Goal: Task Accomplishment & Management: Manage account settings

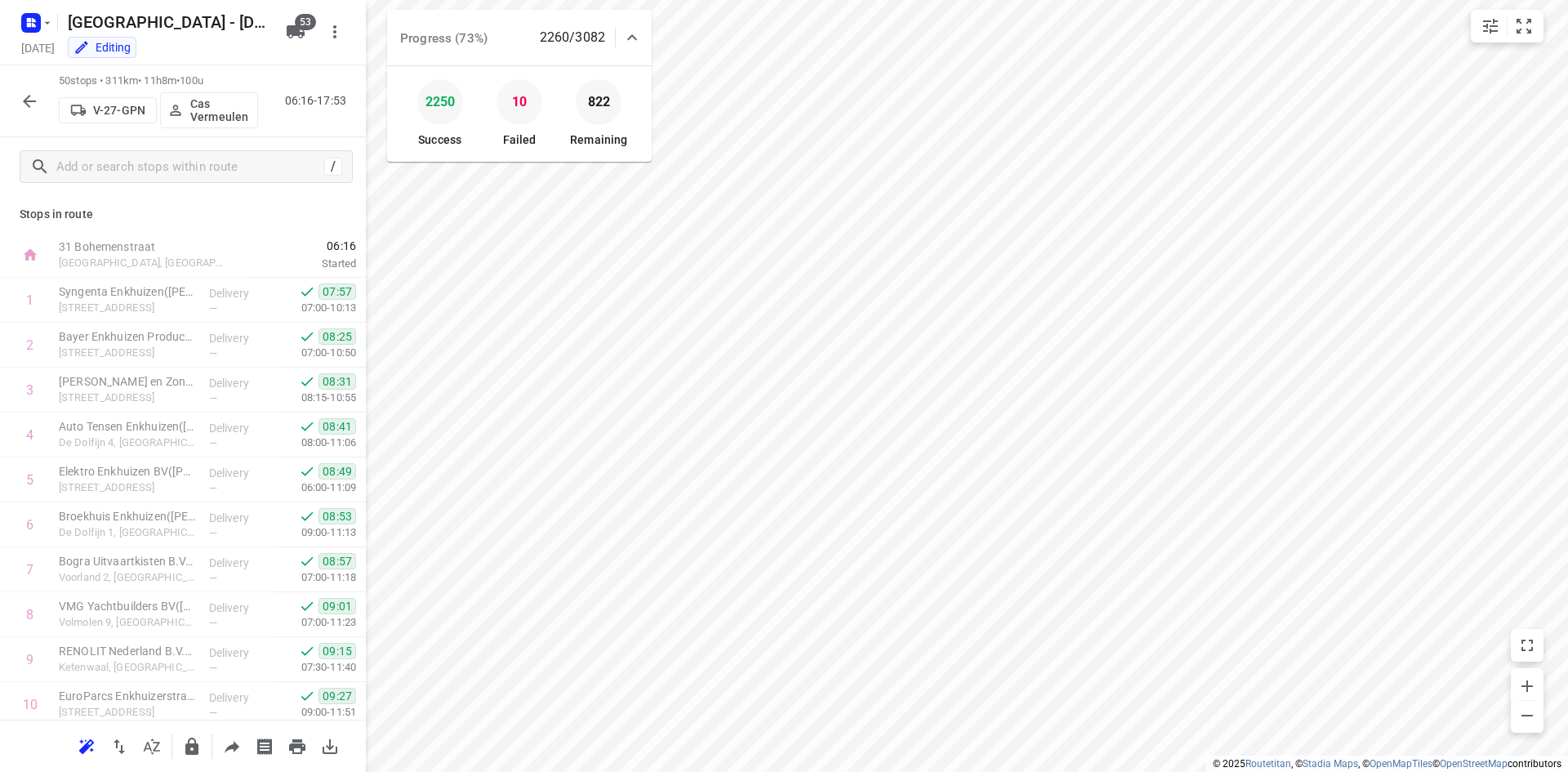
scroll to position [1849, 0]
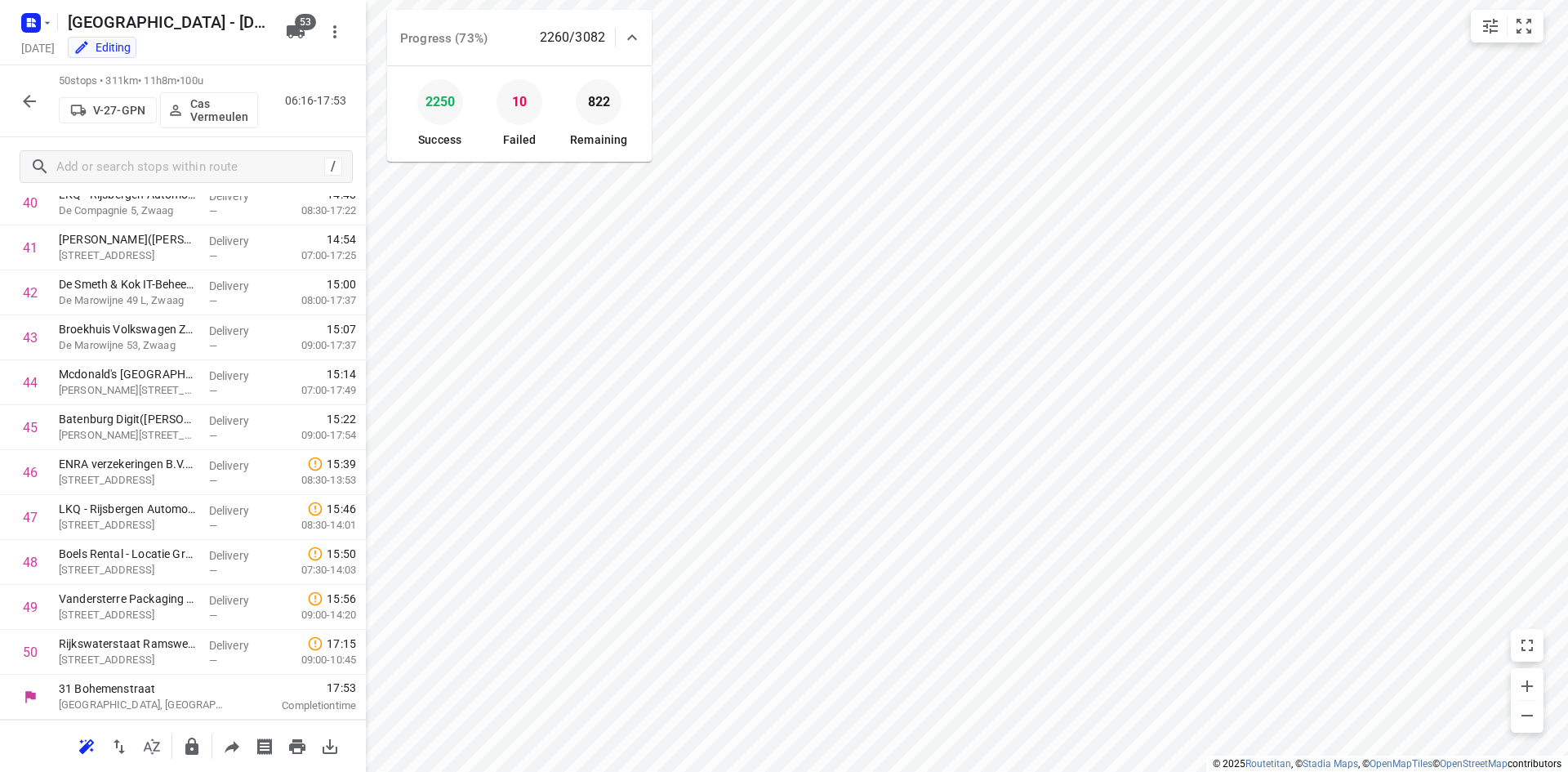
click at [36, 96] on icon "button" at bounding box center [29, 101] width 19 height 19
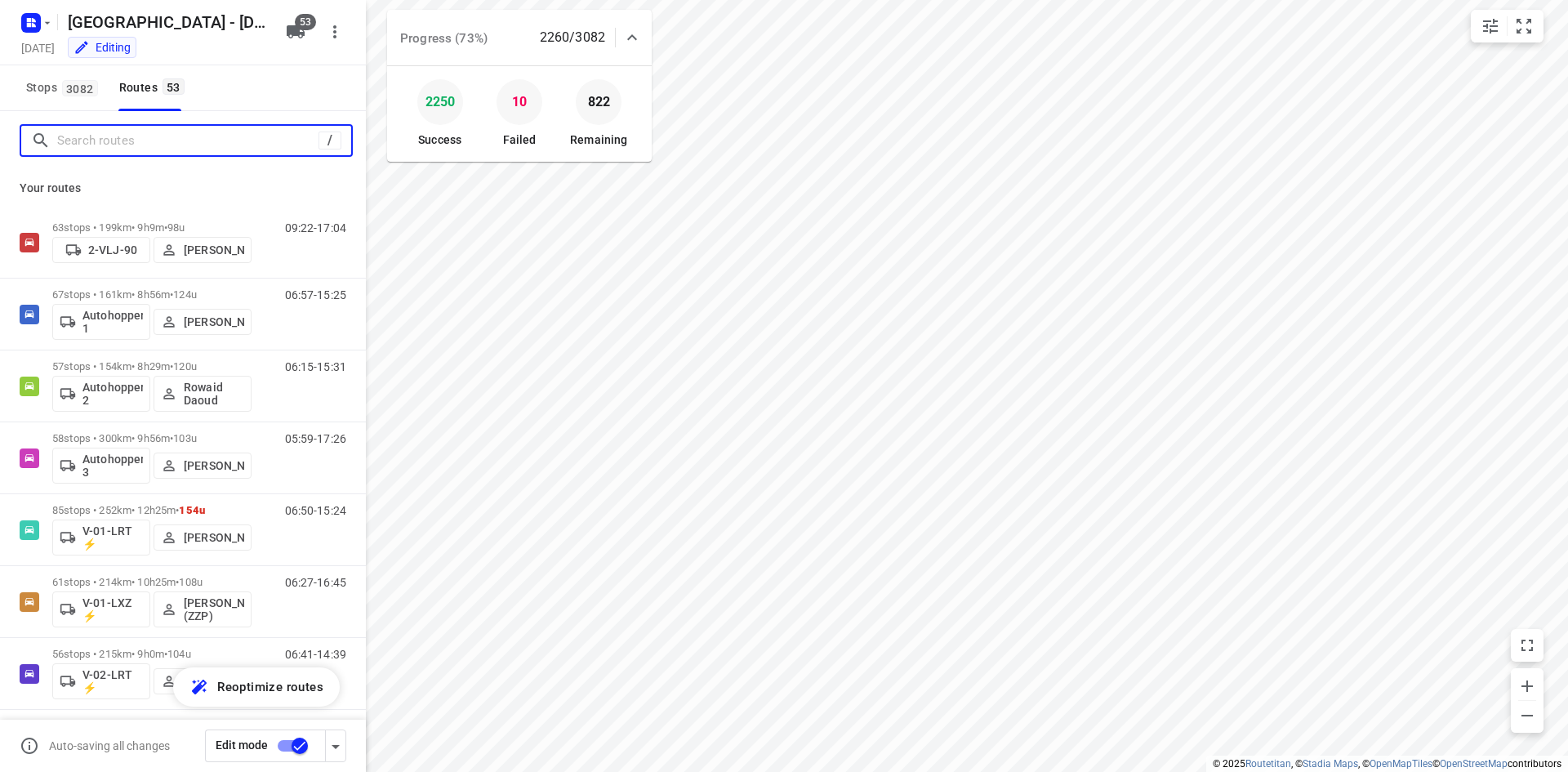
click at [212, 134] on input "Search routes" at bounding box center [188, 141] width 261 height 25
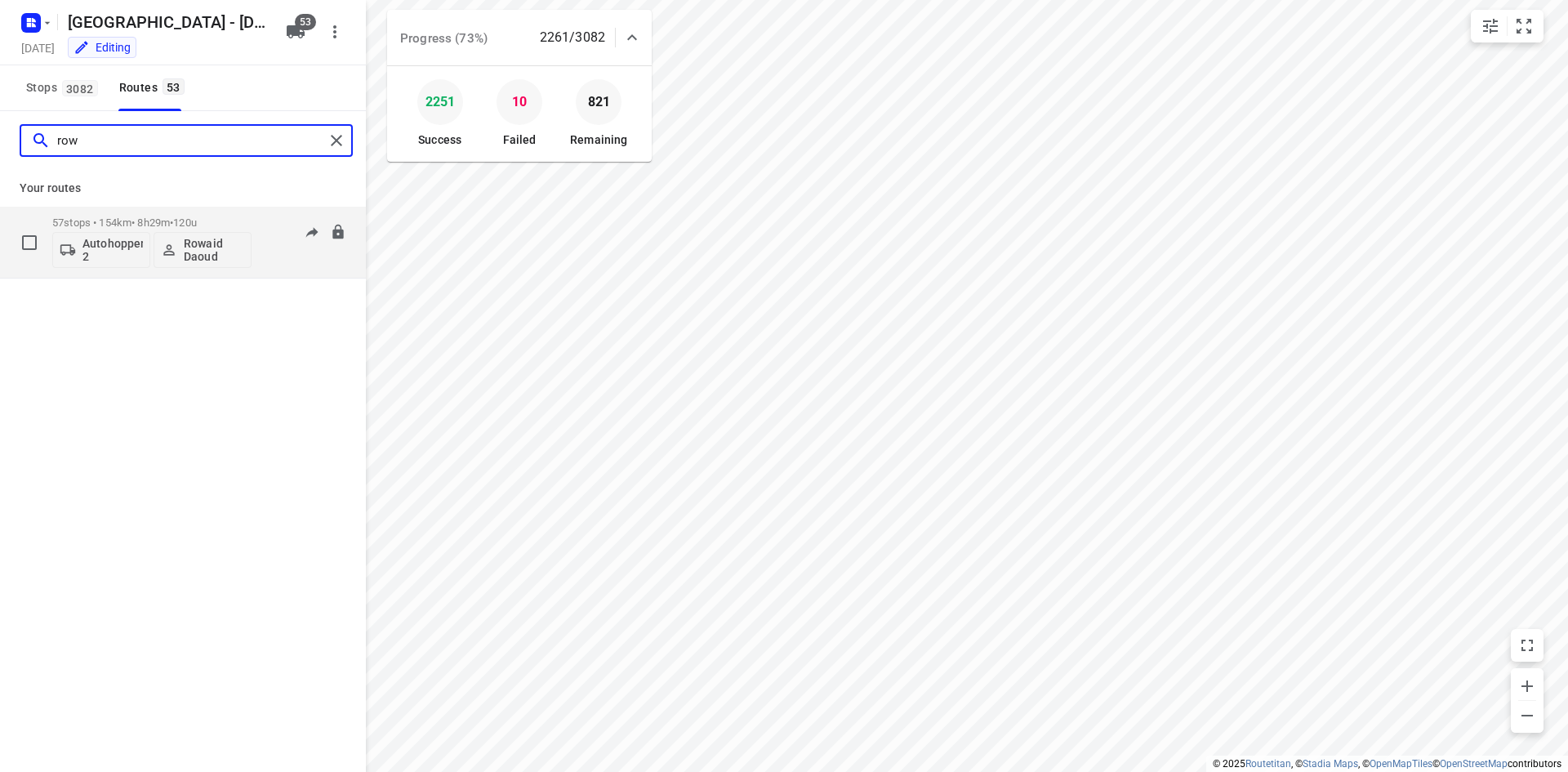
type input "row"
click at [286, 265] on div "06:15-15:31" at bounding box center [305, 246] width 82 height 60
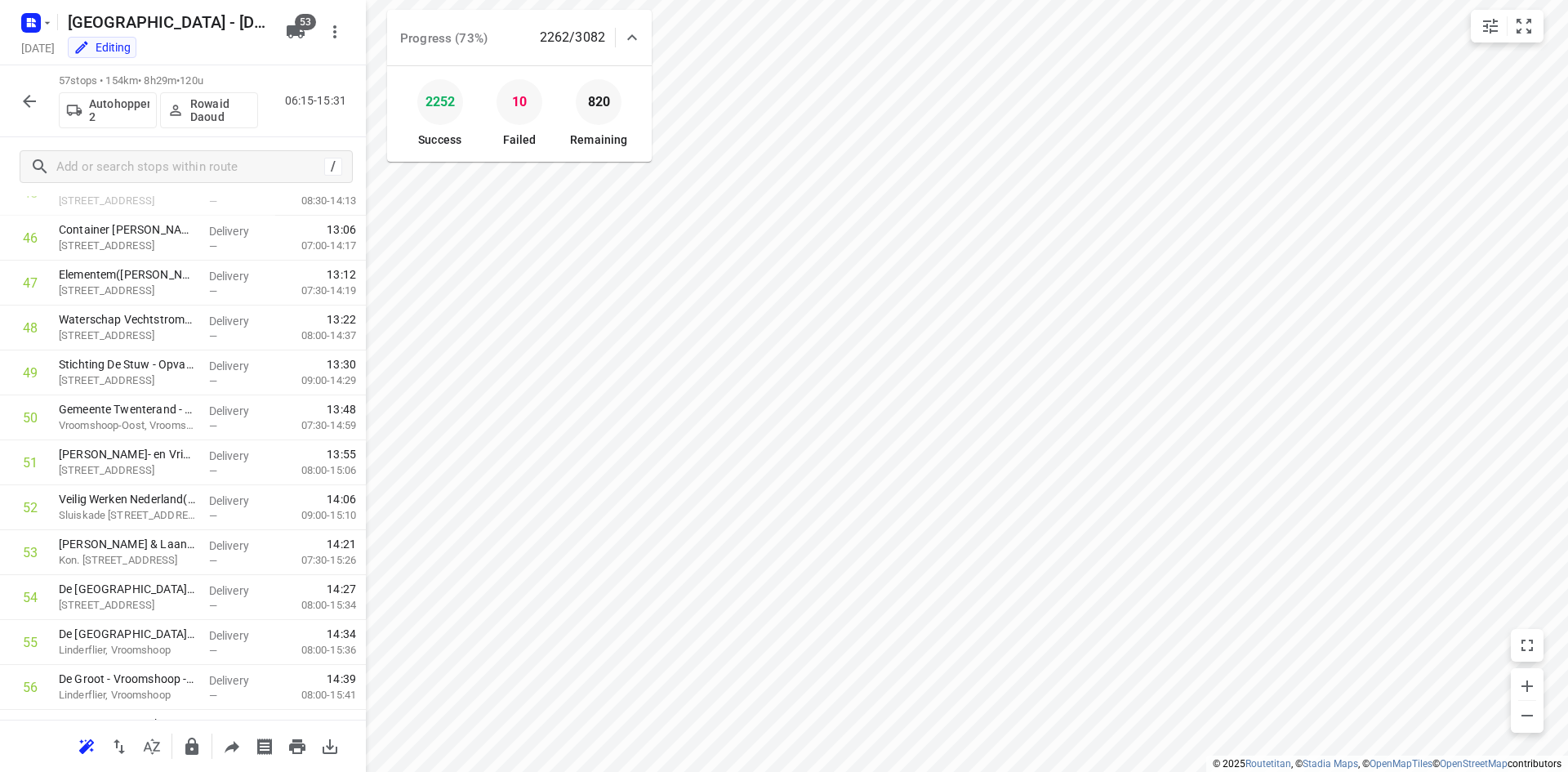
scroll to position [2096, 0]
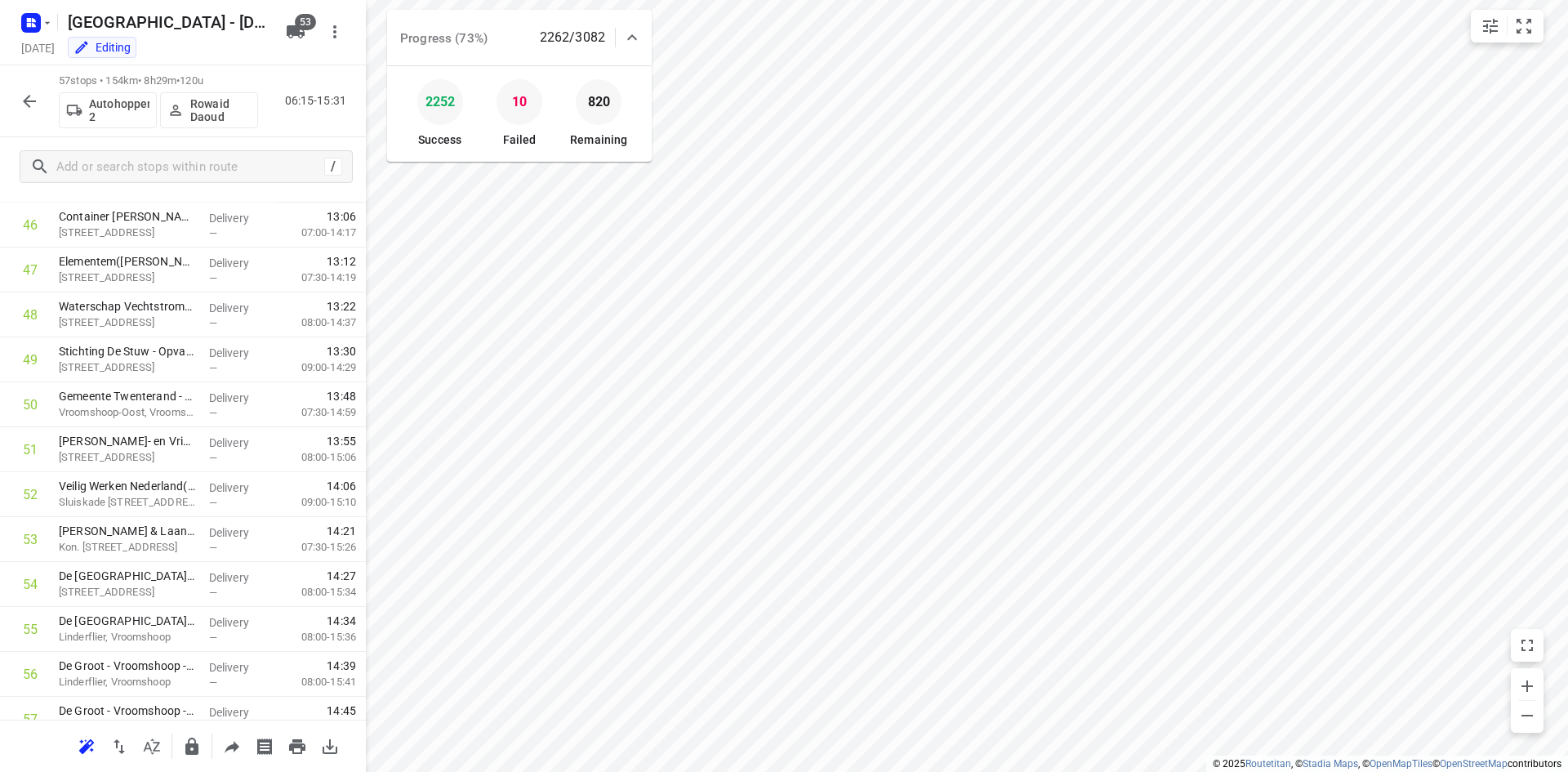
click at [32, 105] on icon "button" at bounding box center [29, 101] width 19 height 19
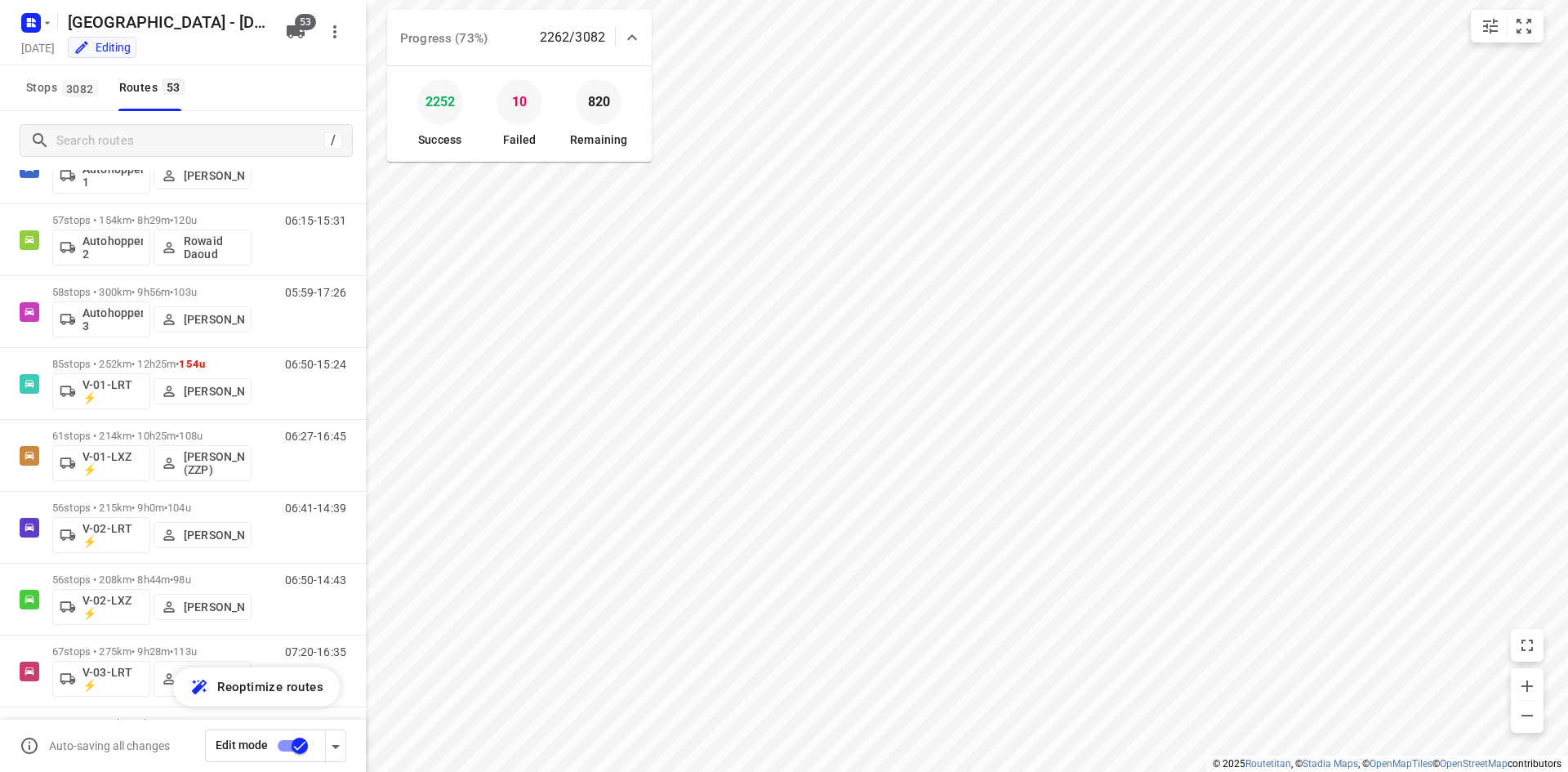
scroll to position [162, 0]
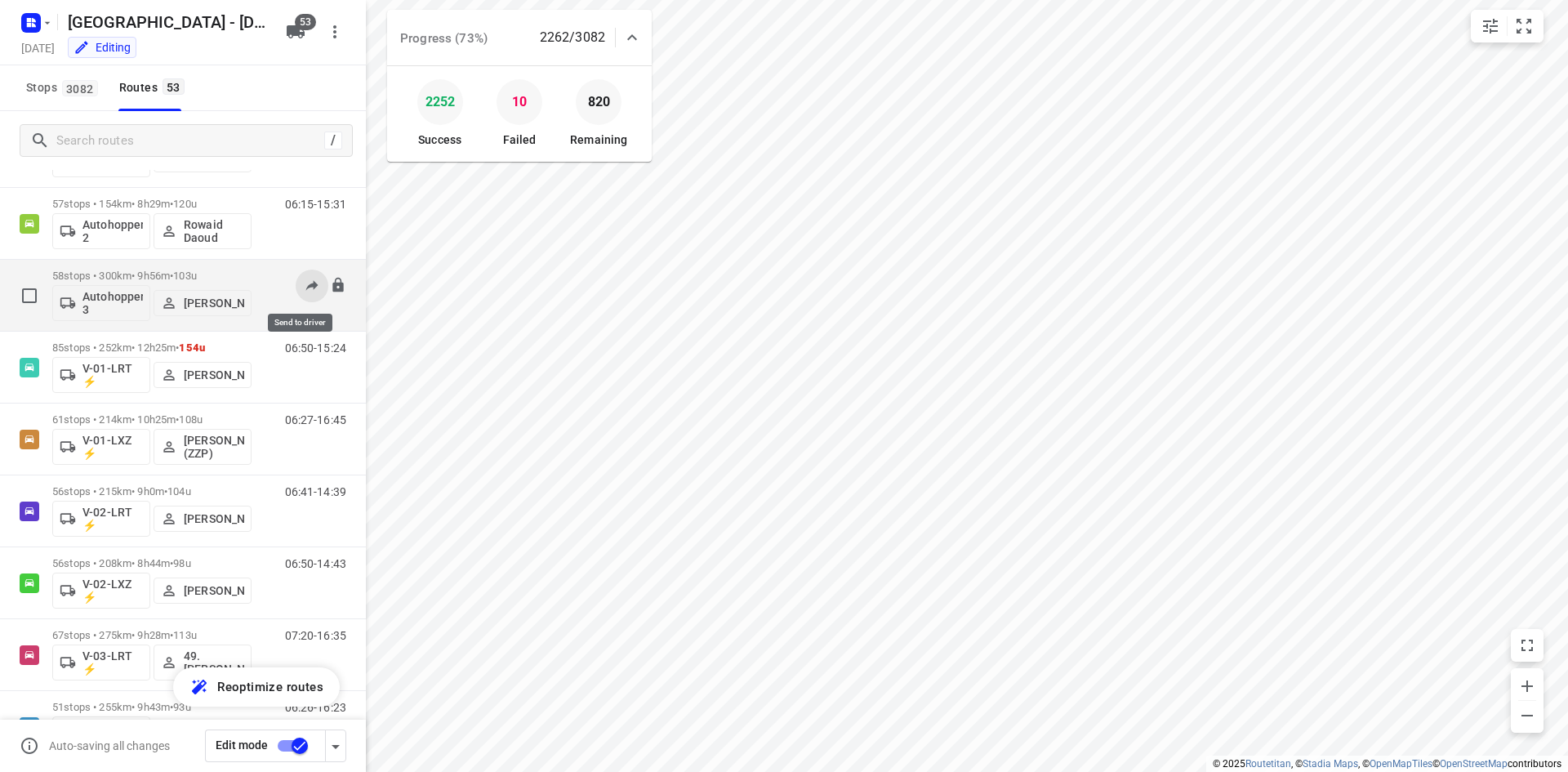
click at [310, 297] on button at bounding box center [312, 286] width 33 height 33
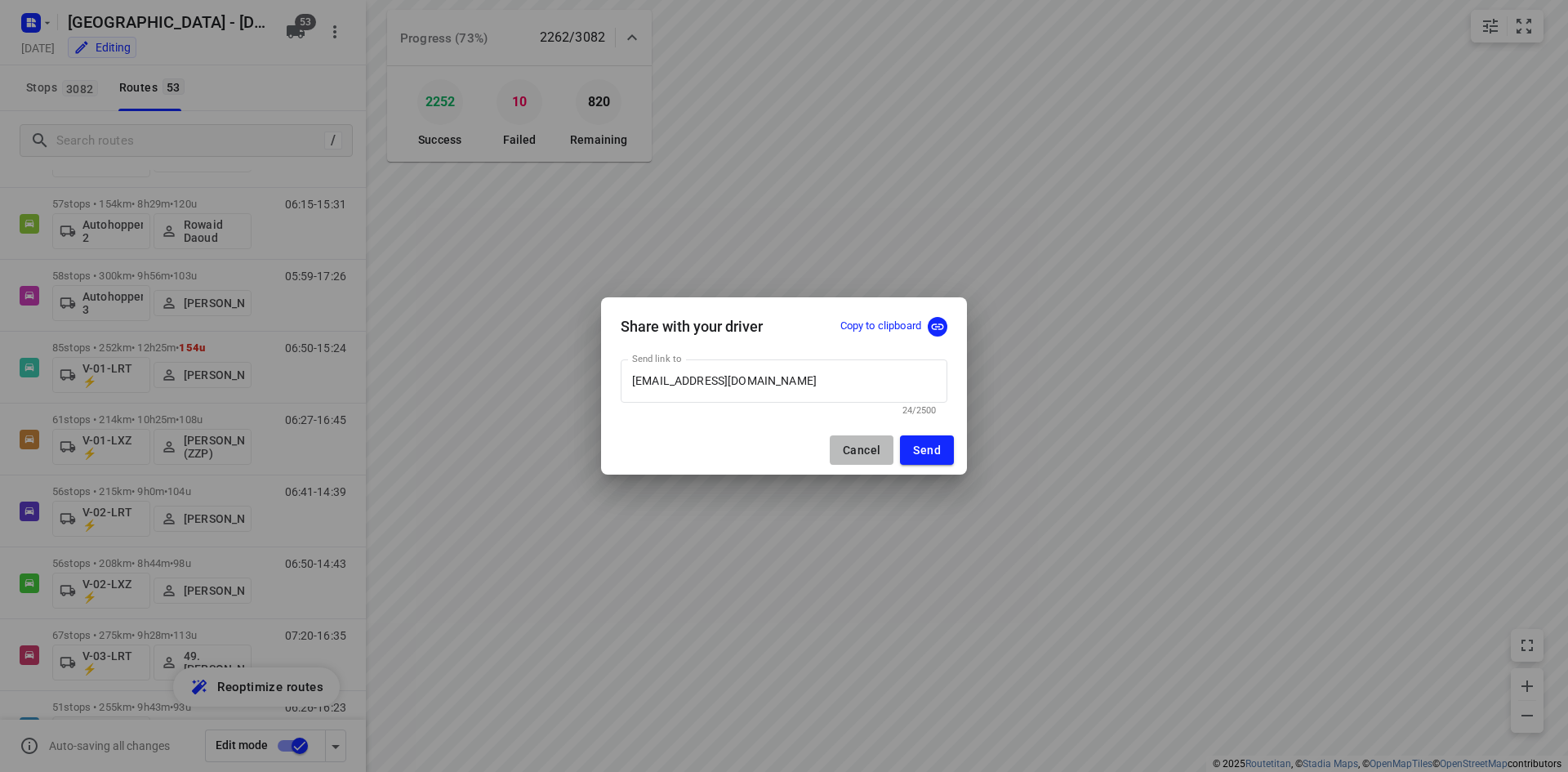
click at [870, 454] on span "Cancel" at bounding box center [862, 449] width 37 height 13
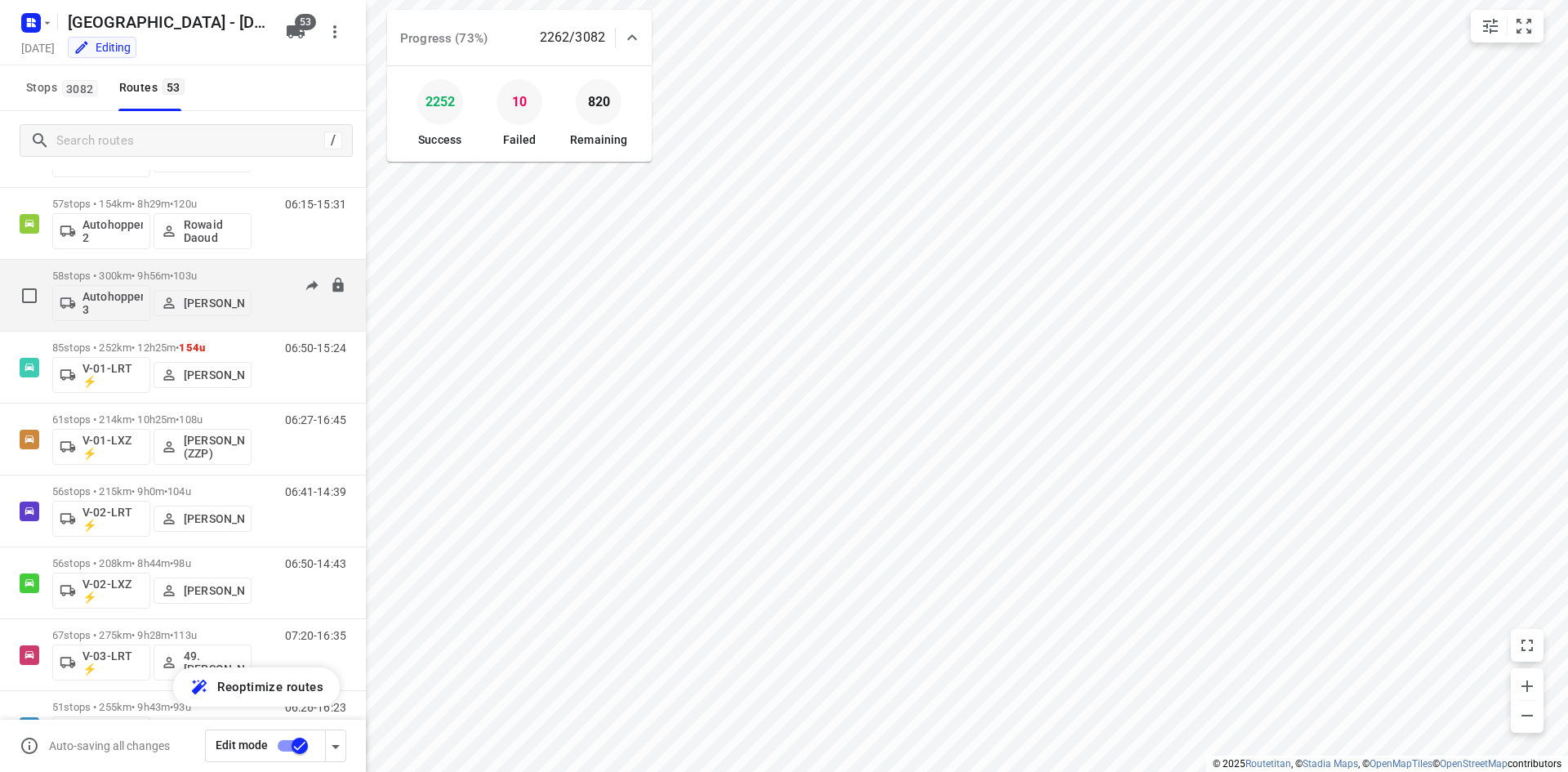
click at [286, 313] on div "05:59-17:26" at bounding box center [305, 299] width 82 height 60
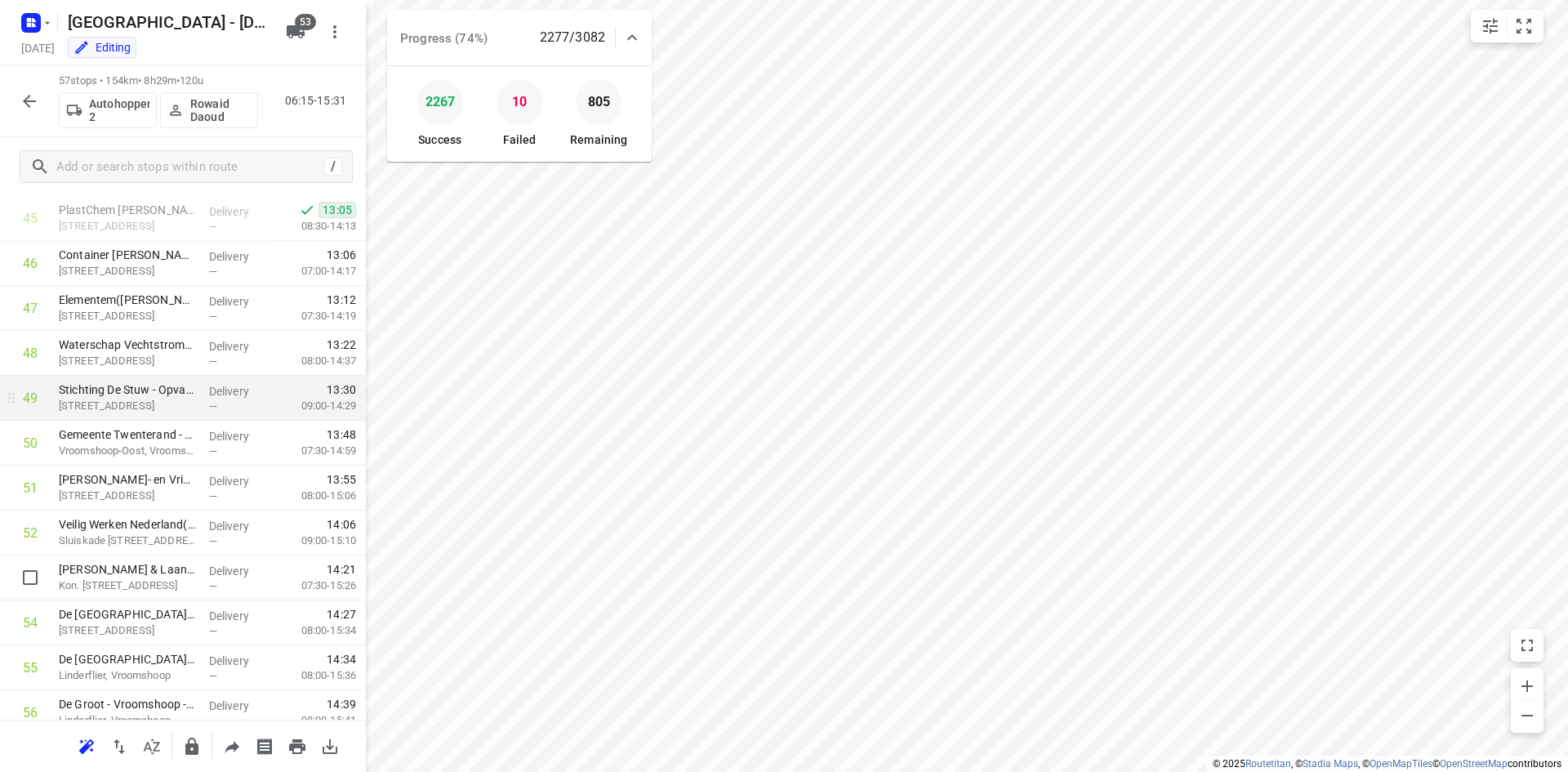
scroll to position [2000, 0]
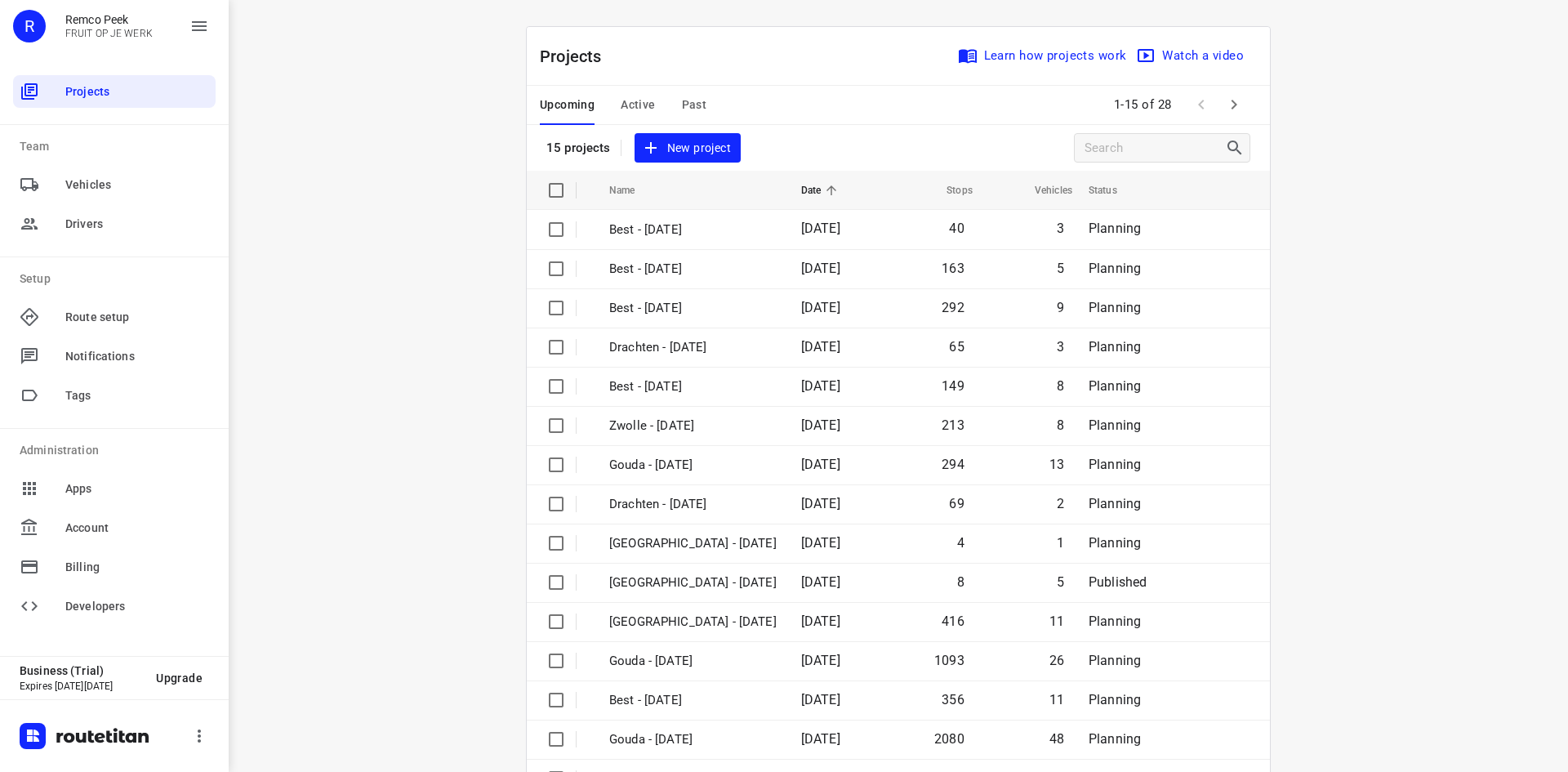
click at [754, 84] on div "Projects Learn how projects work Watch a video" at bounding box center [898, 57] width 743 height 59
click at [840, 126] on div "Projects Learn how projects work Watch a video 15 projects New project" at bounding box center [898, 99] width 743 height 144
click at [629, 96] on span "Active" at bounding box center [638, 105] width 35 height 20
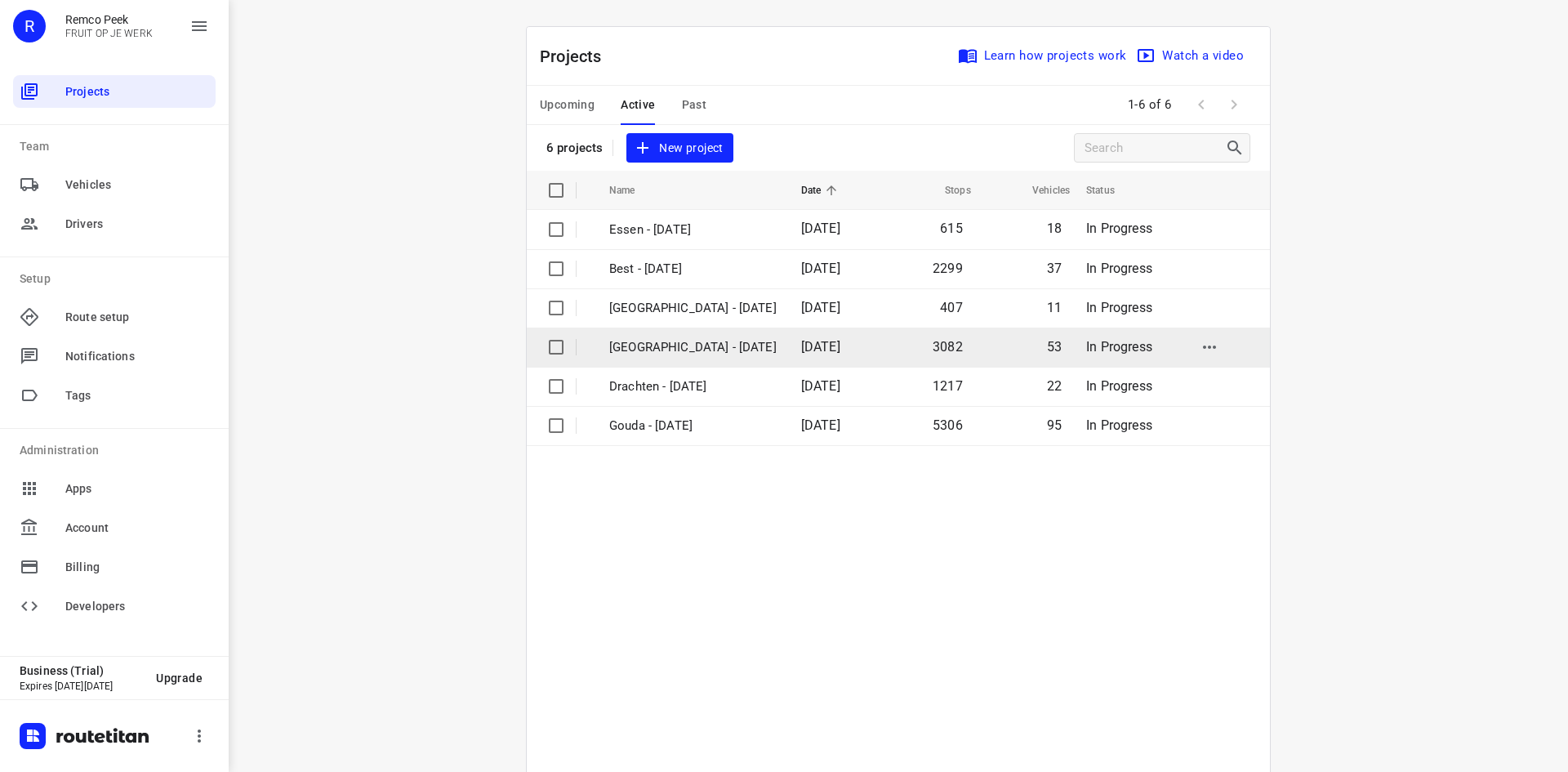
click at [661, 342] on p "[GEOGRAPHIC_DATA] - [DATE]" at bounding box center [694, 348] width 167 height 19
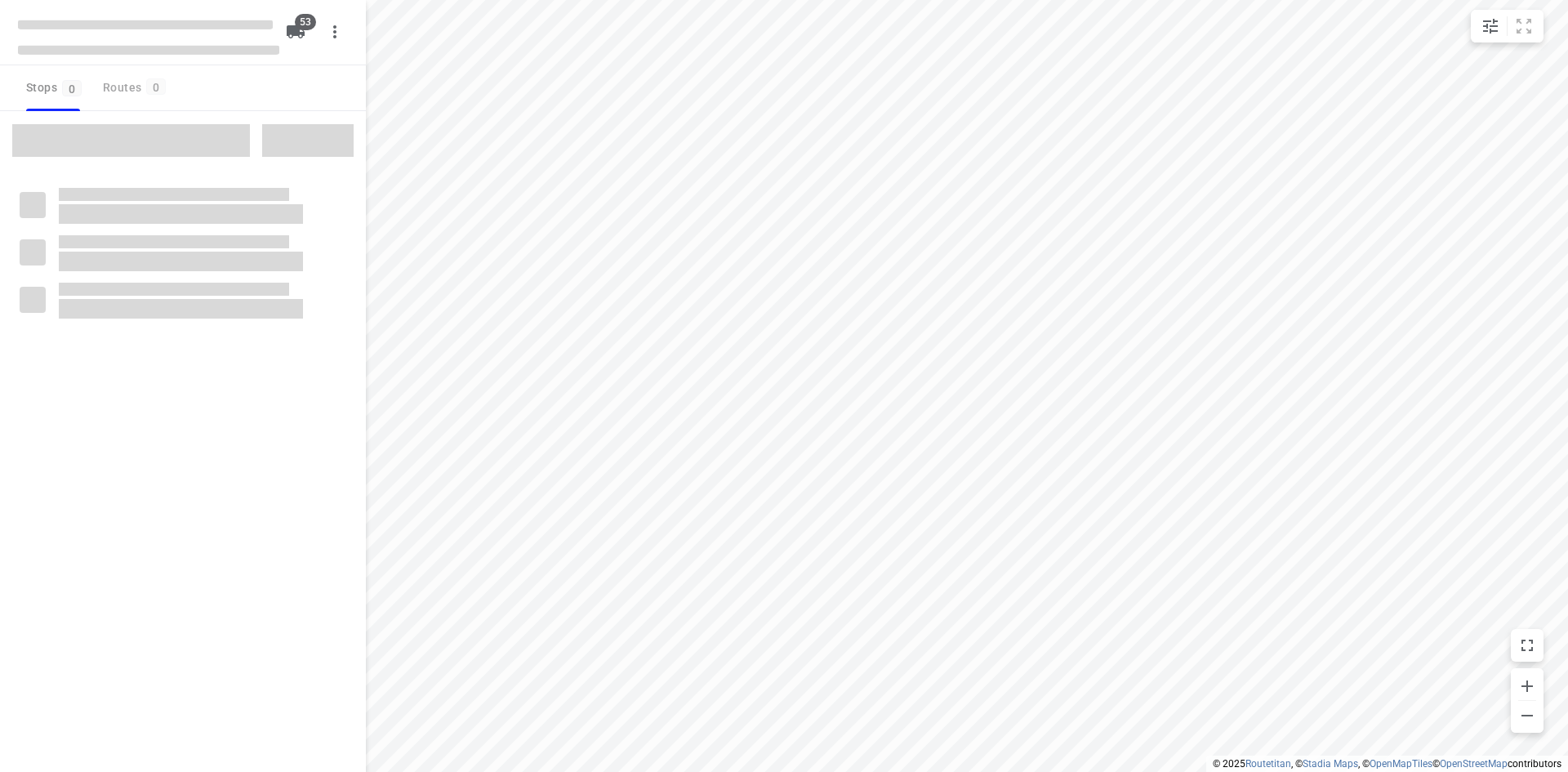
checkbox input "true"
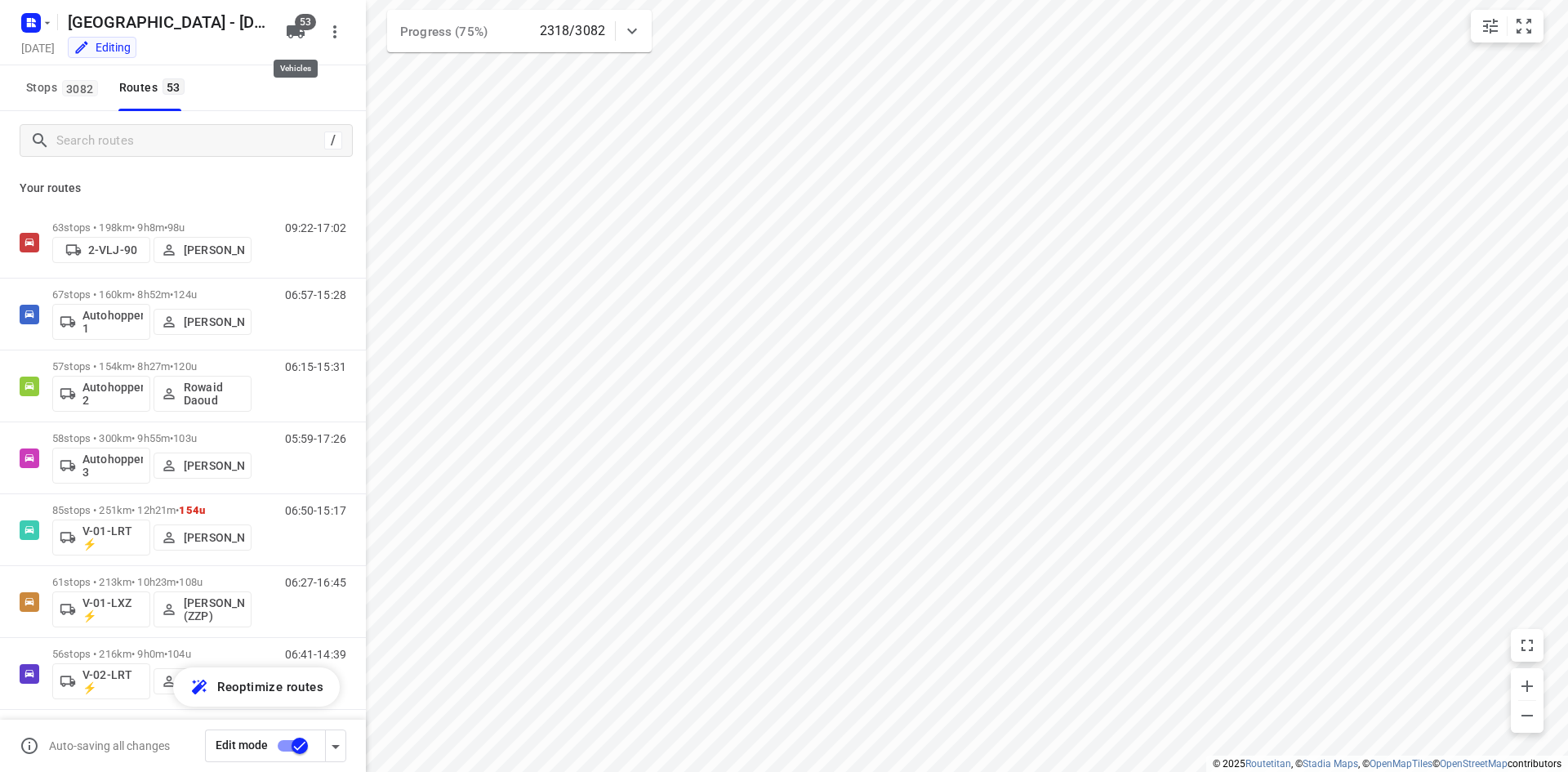
click at [302, 31] on icon "button" at bounding box center [295, 31] width 19 height 19
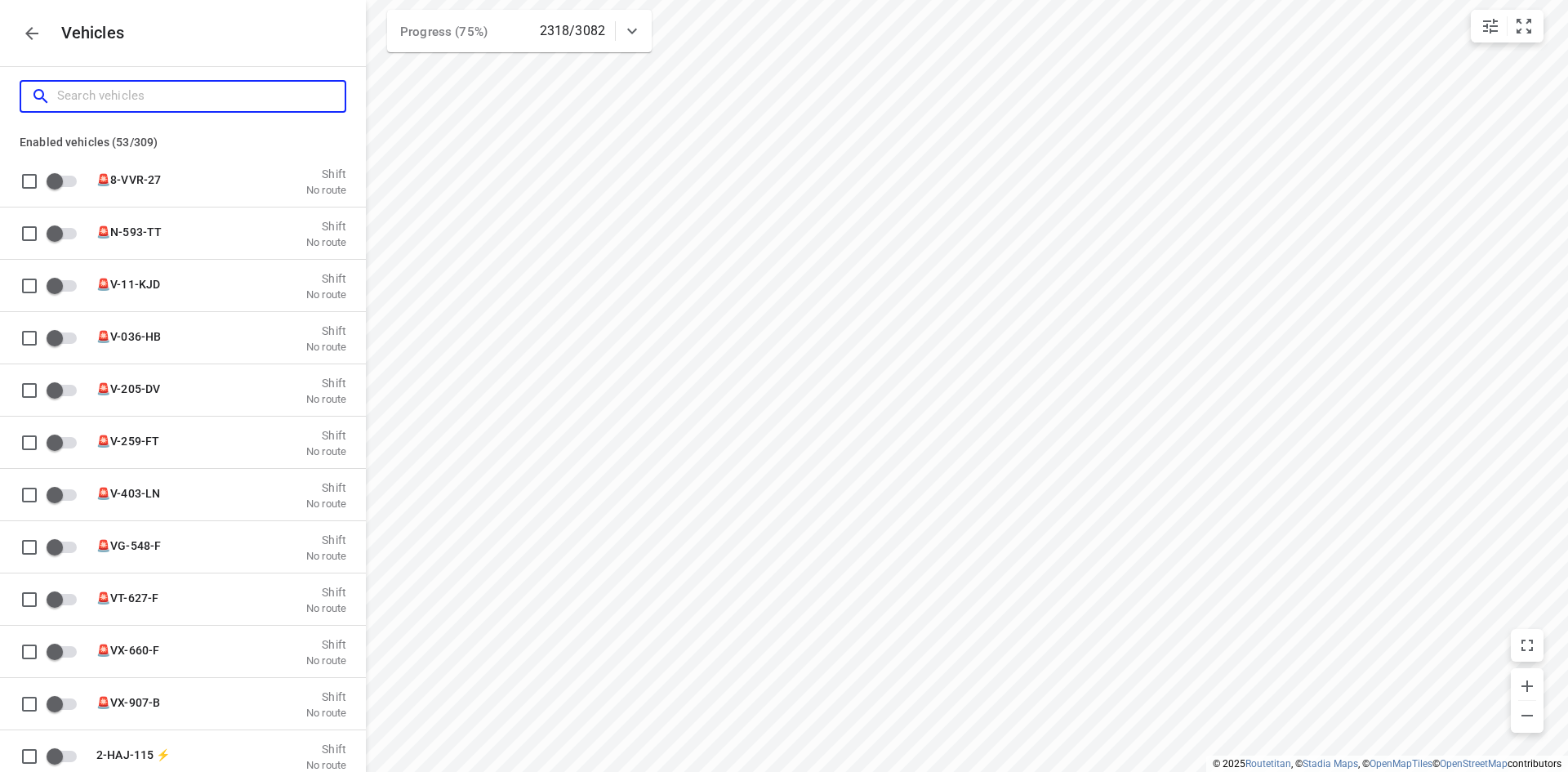
click at [235, 87] on input "Search vehicles" at bounding box center [201, 96] width 288 height 25
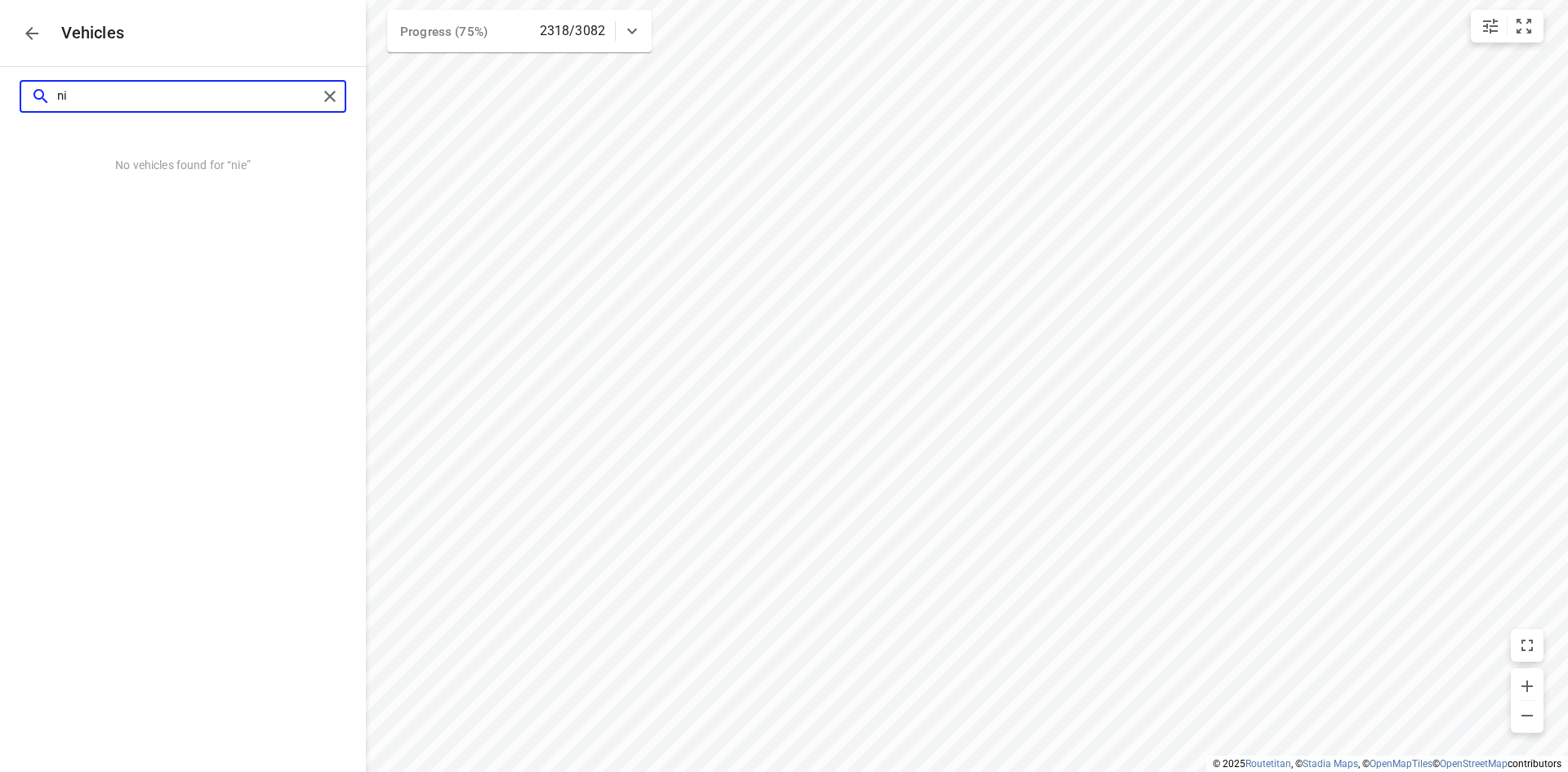
type input "n"
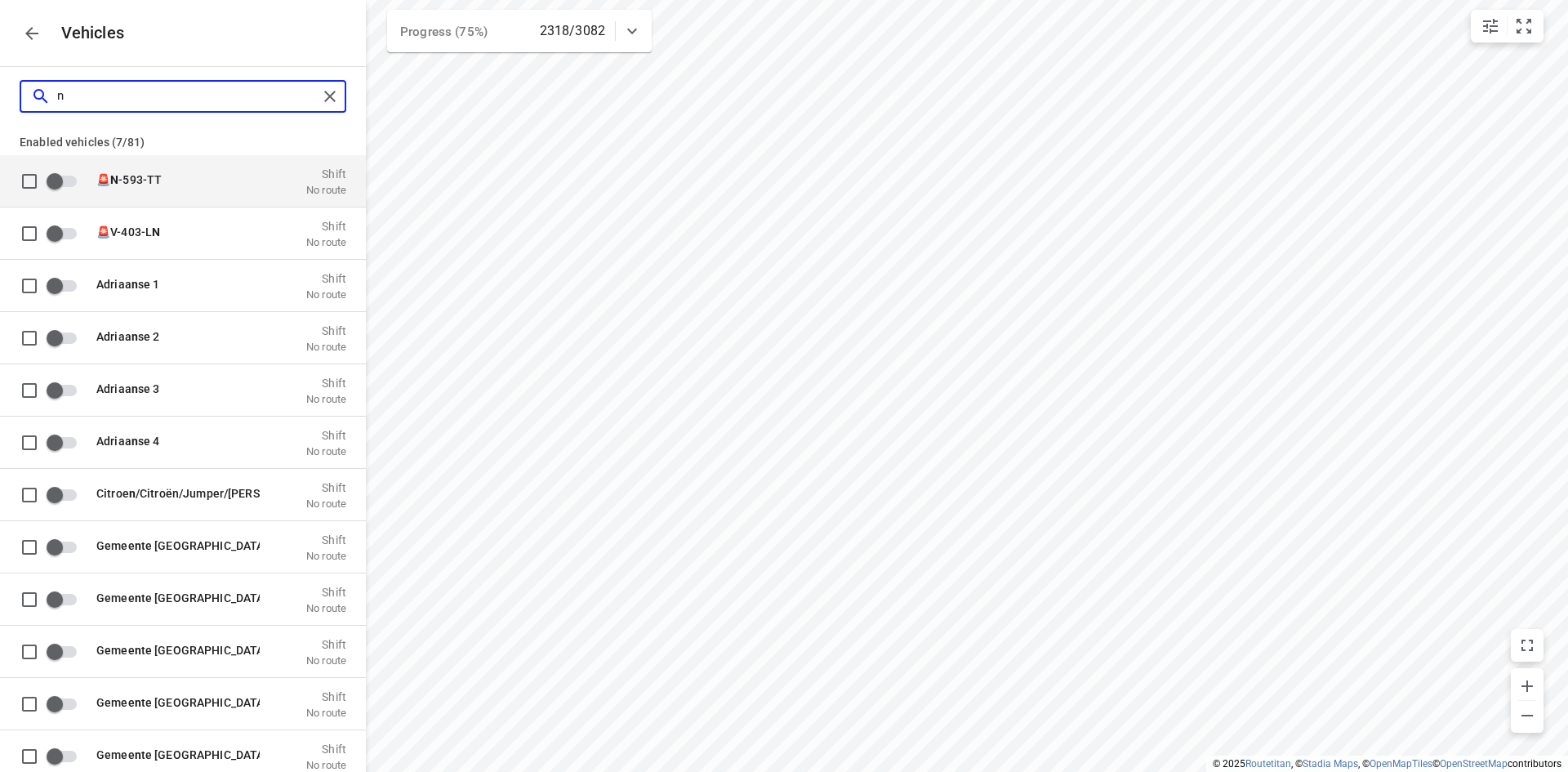
checkbox input "true"
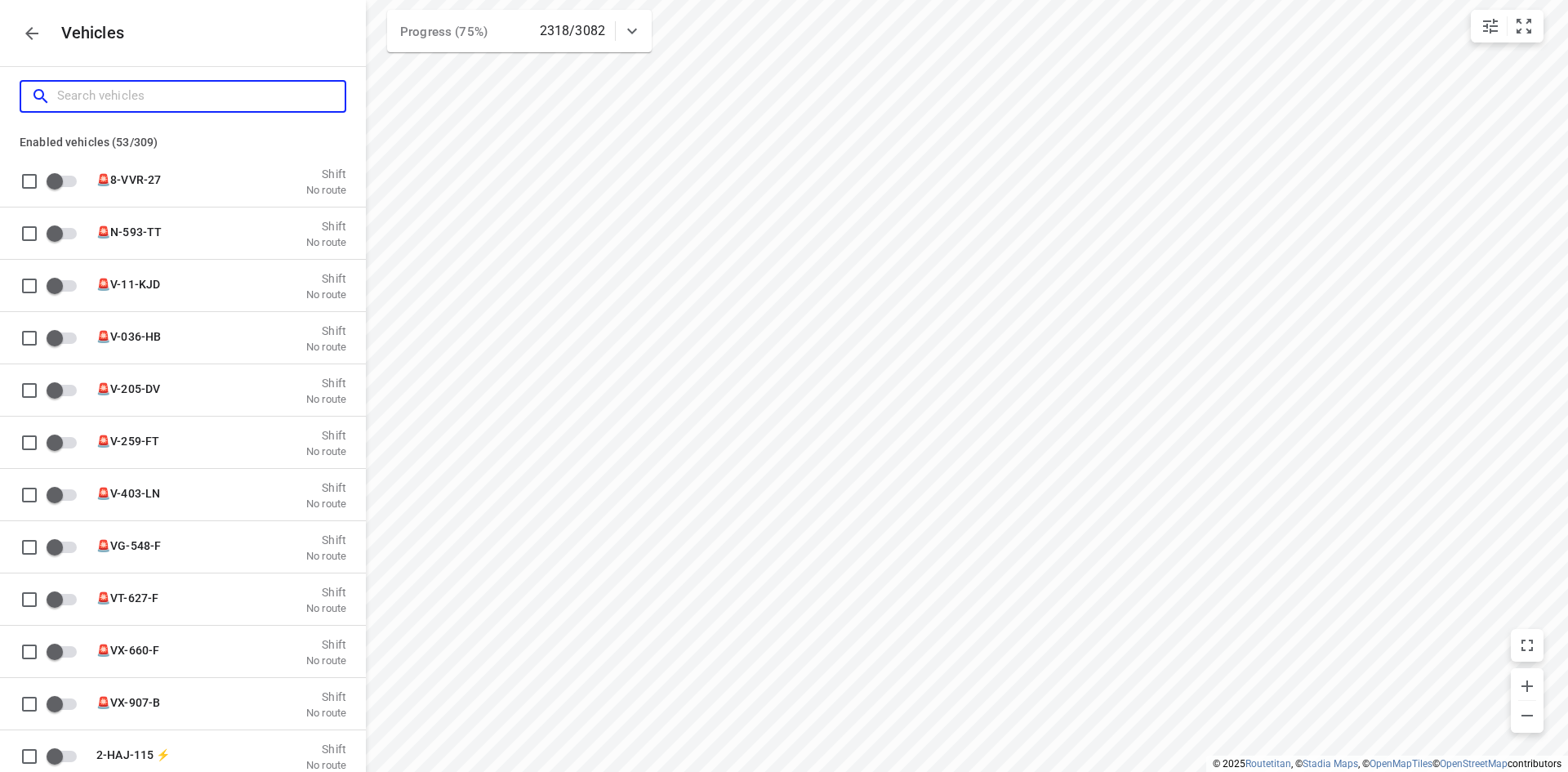
type input "y"
checkbox input "true"
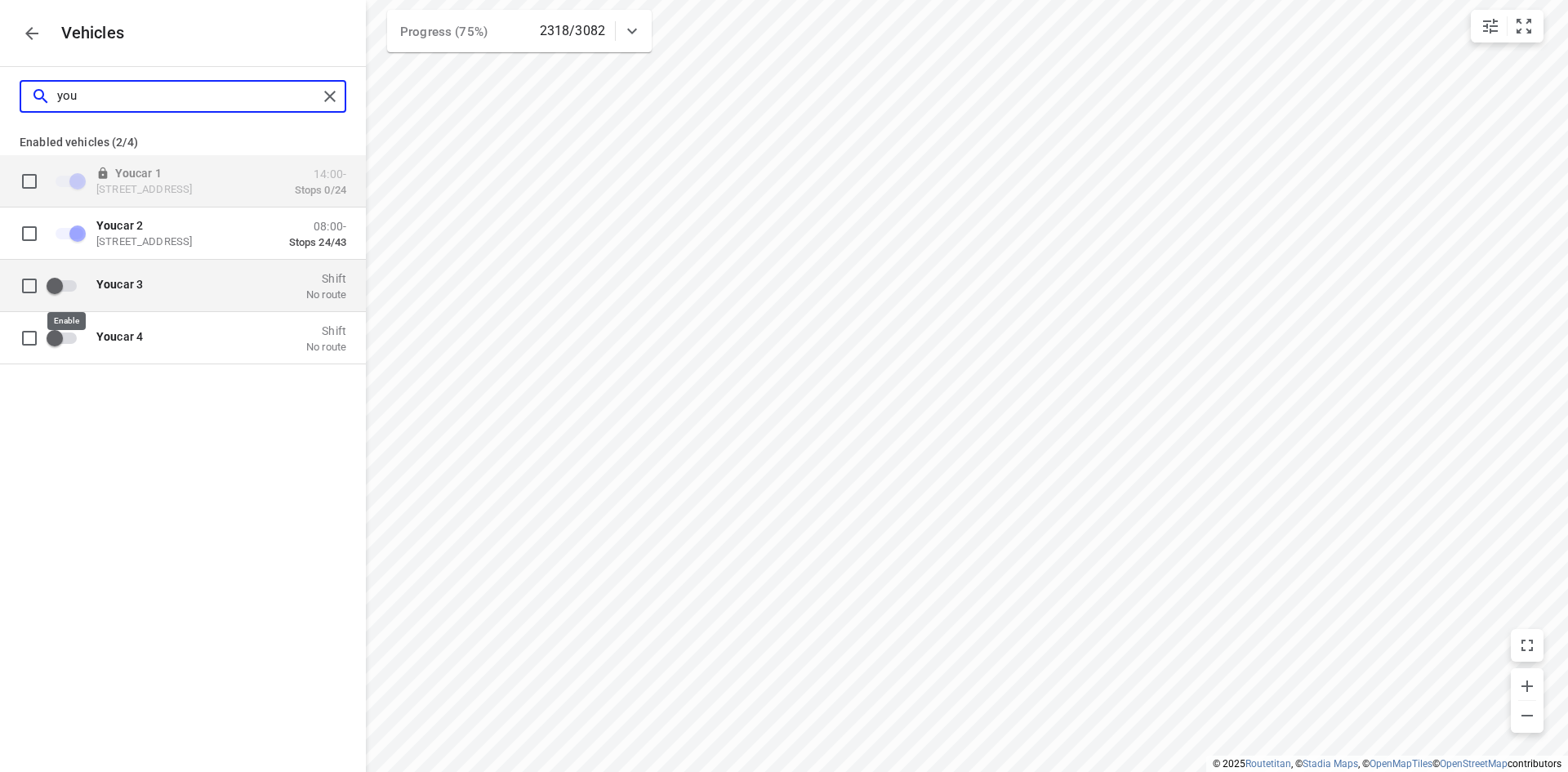
type input "you"
click at [50, 285] on input "grid" at bounding box center [55, 285] width 93 height 31
checkbox input "true"
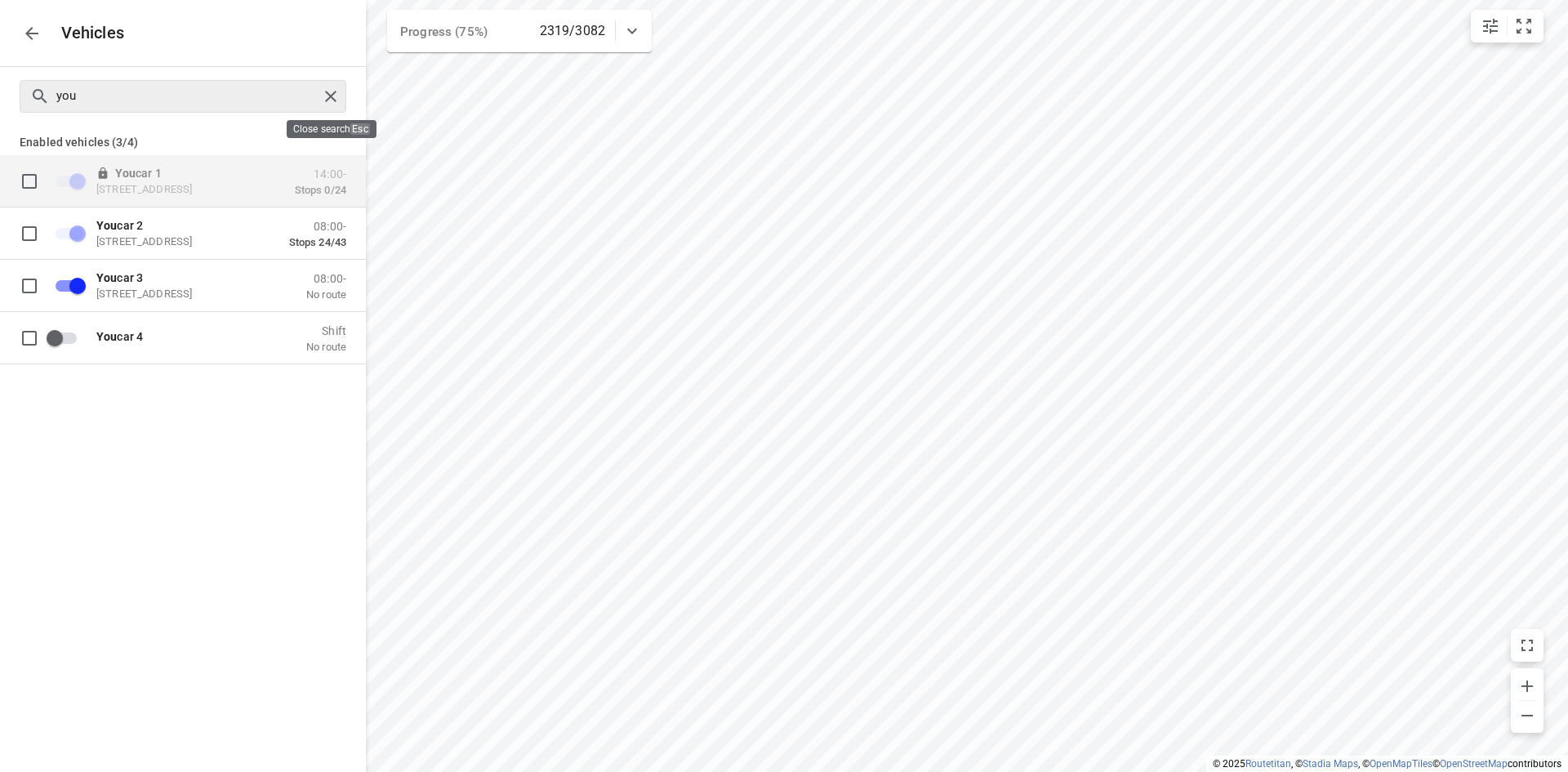
checkbox input "false"
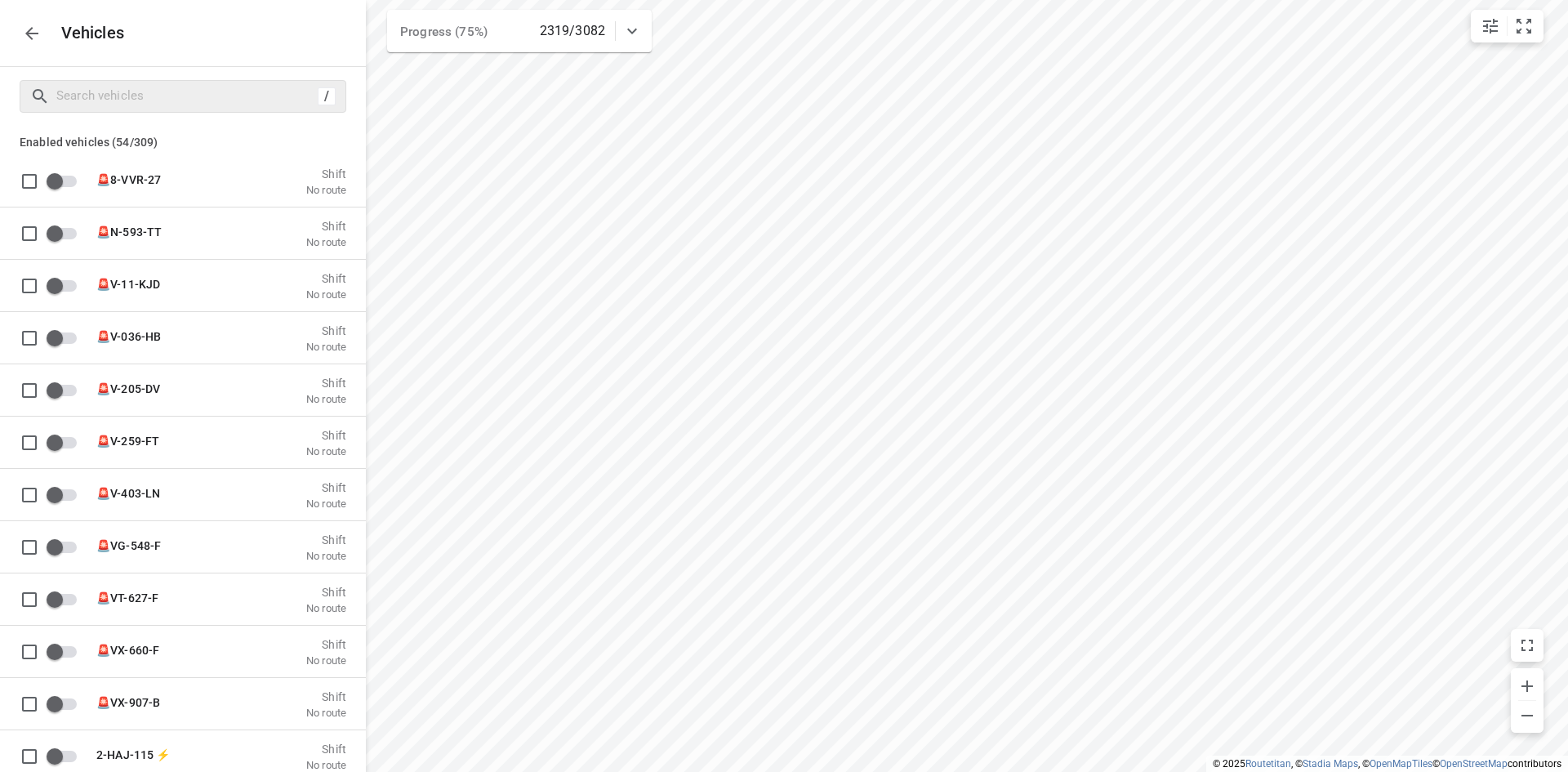
click at [29, 29] on icon "button" at bounding box center [31, 33] width 19 height 19
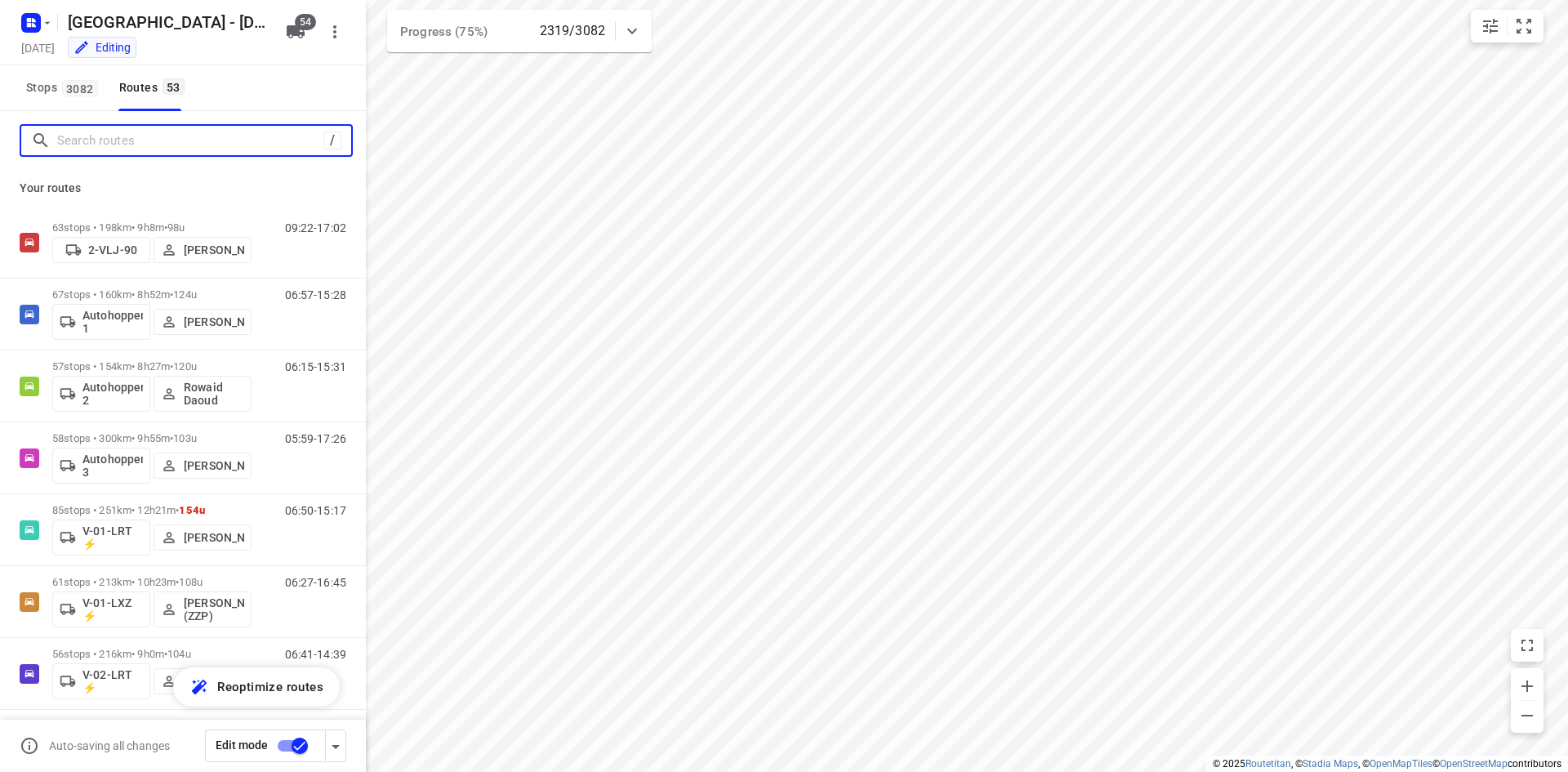
click at [139, 148] on input "Search routes" at bounding box center [190, 141] width 266 height 25
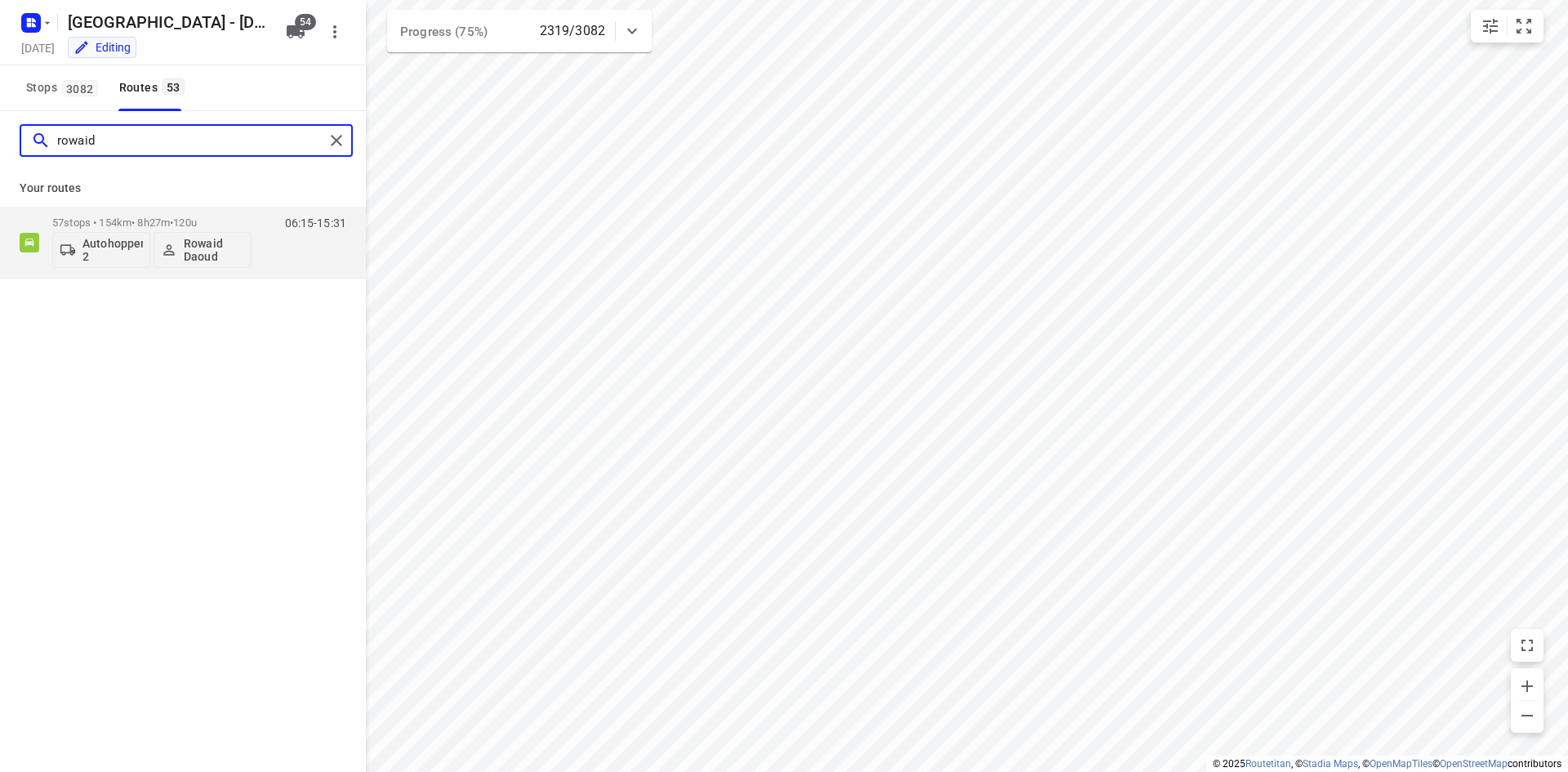
type input "rowaid"
click at [240, 94] on div "Stops 3082 Routes 53" at bounding box center [183, 88] width 366 height 46
click at [254, 100] on div "Stops 3082 Routes 53" at bounding box center [183, 88] width 366 height 46
click at [275, 265] on div "06:15-15:31" at bounding box center [305, 246] width 82 height 60
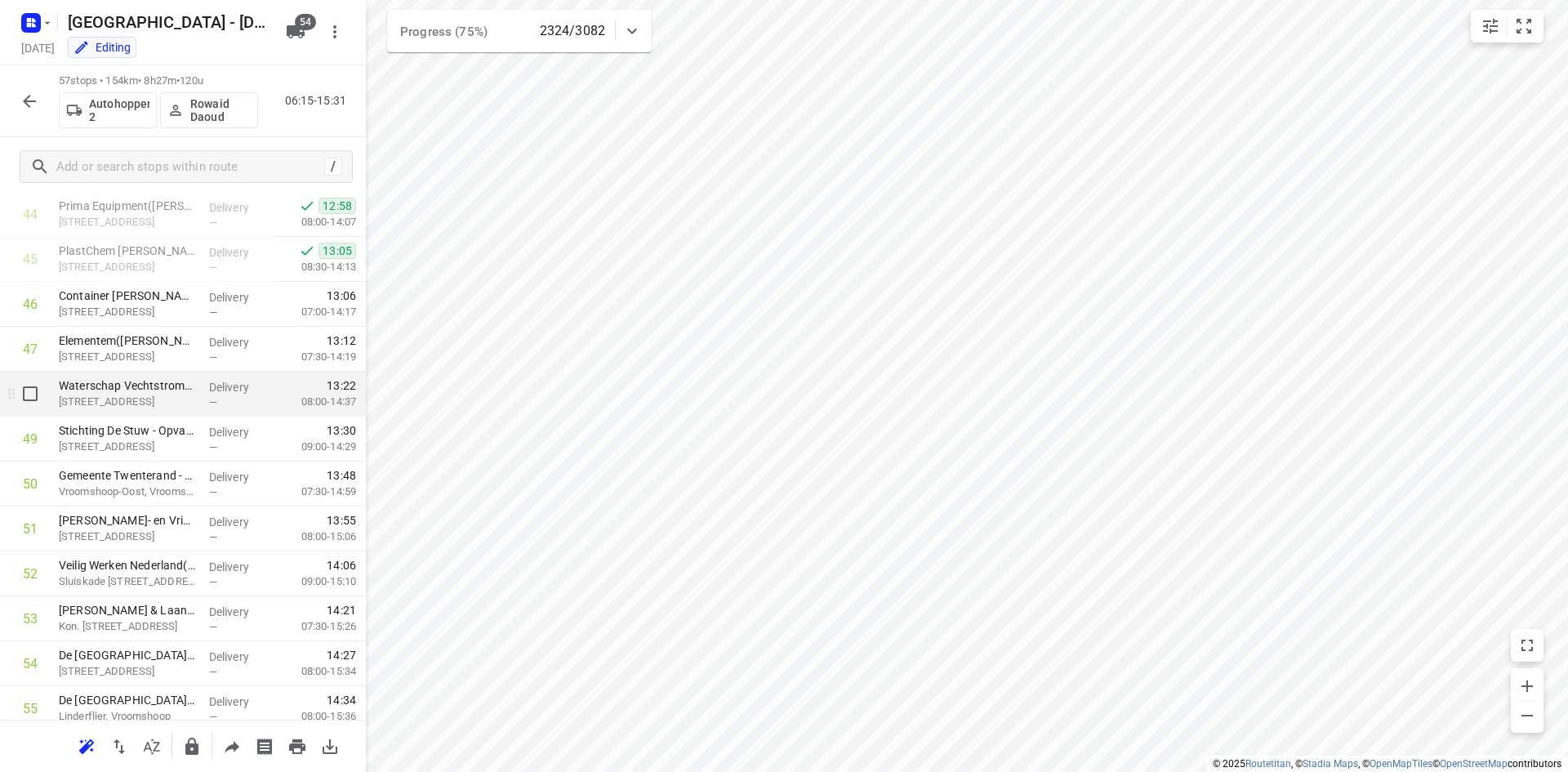
scroll to position [2000, 0]
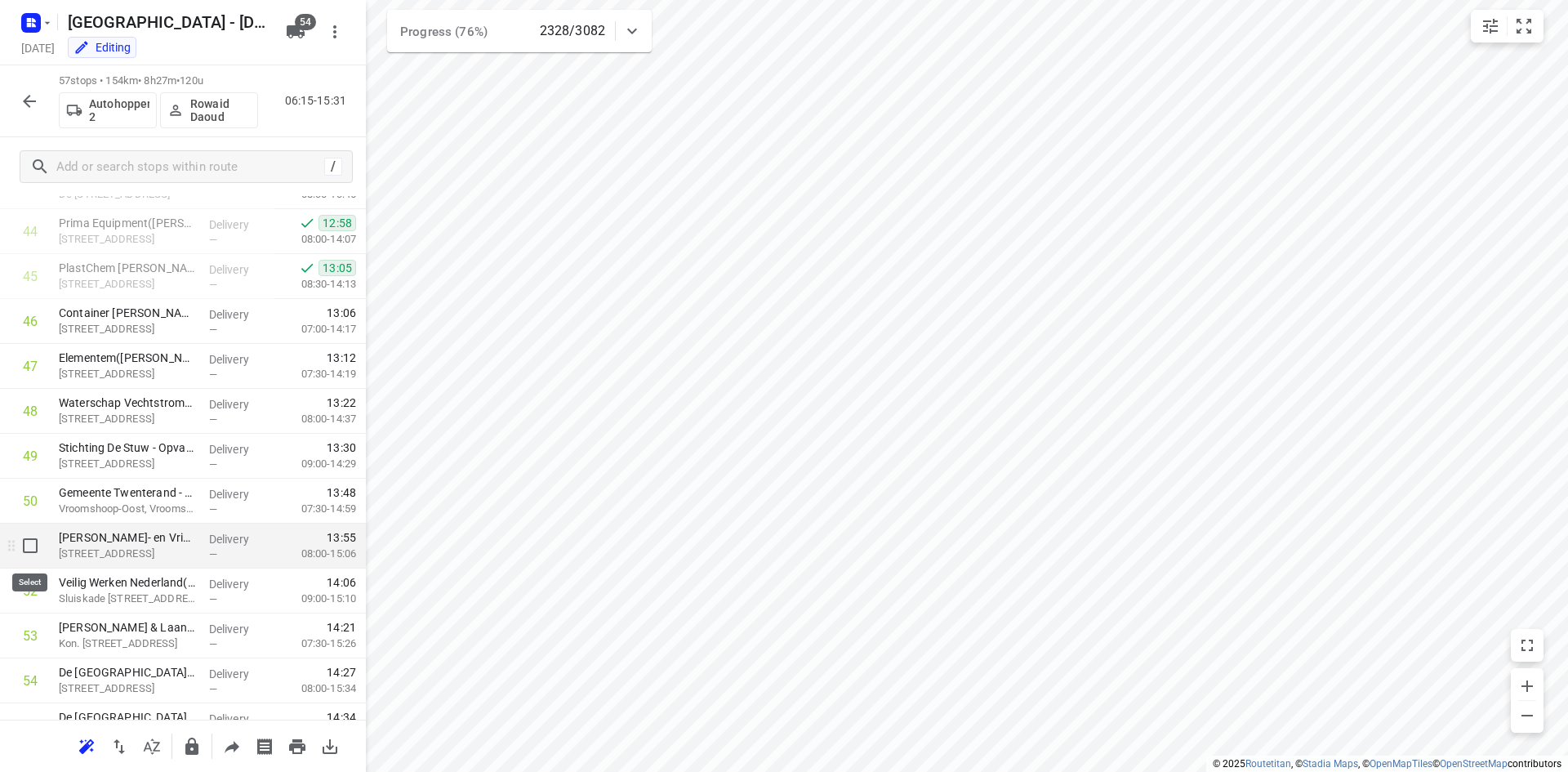
click at [31, 545] on input "checkbox" at bounding box center [30, 545] width 33 height 33
checkbox input "true"
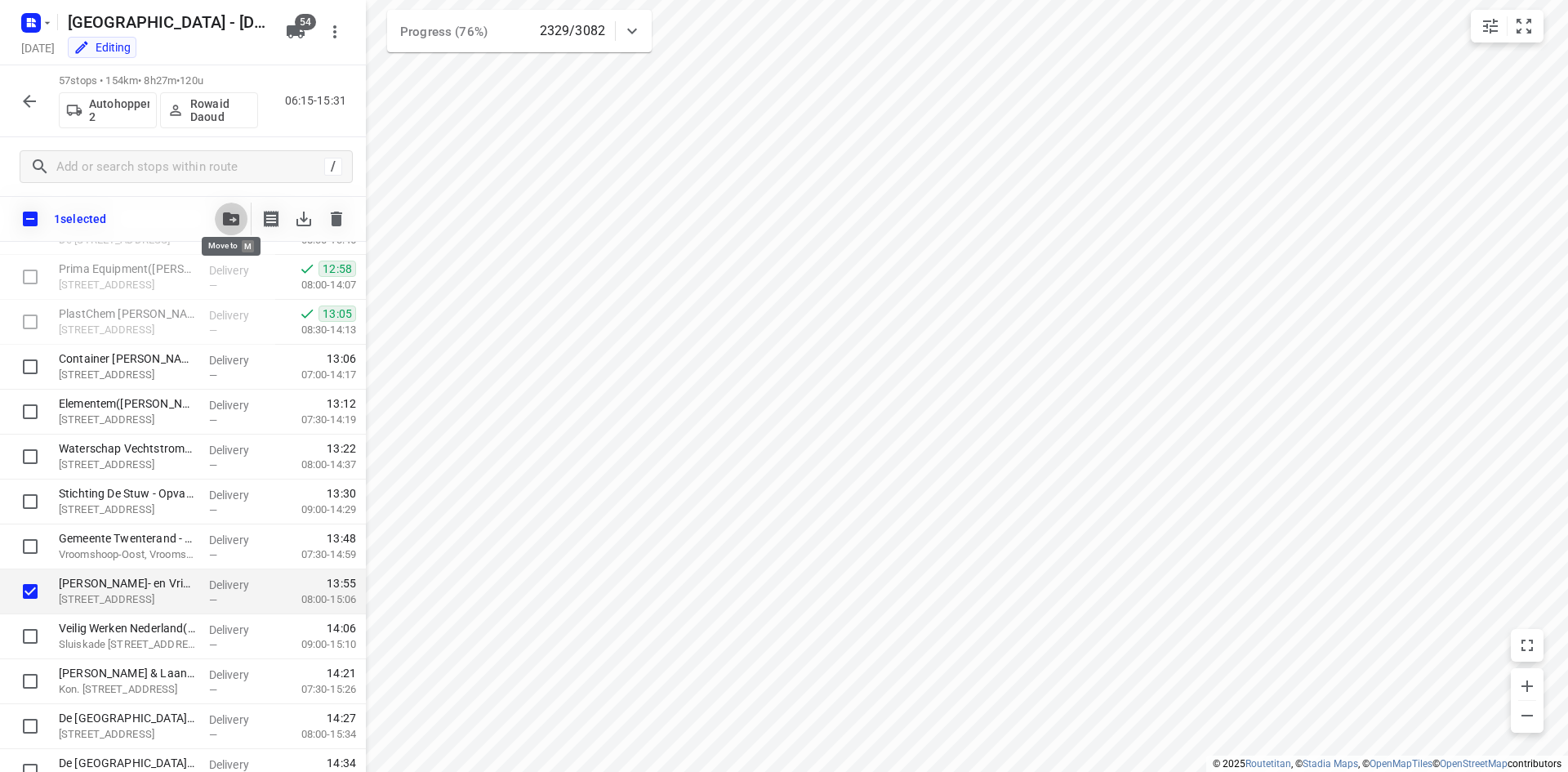
click at [228, 219] on icon "button" at bounding box center [231, 218] width 16 height 13
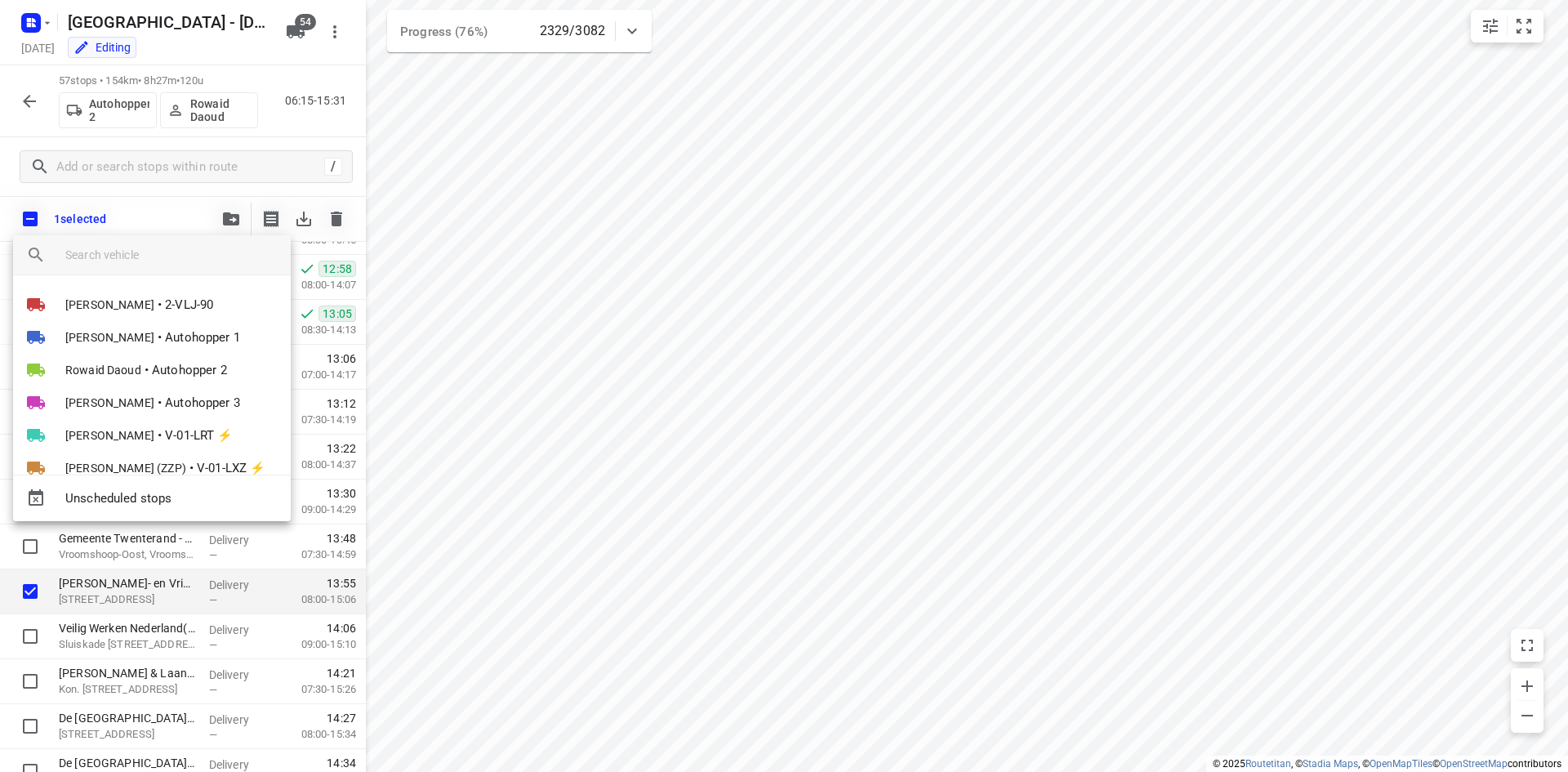
click at [208, 259] on input "search vehicle" at bounding box center [171, 255] width 212 height 25
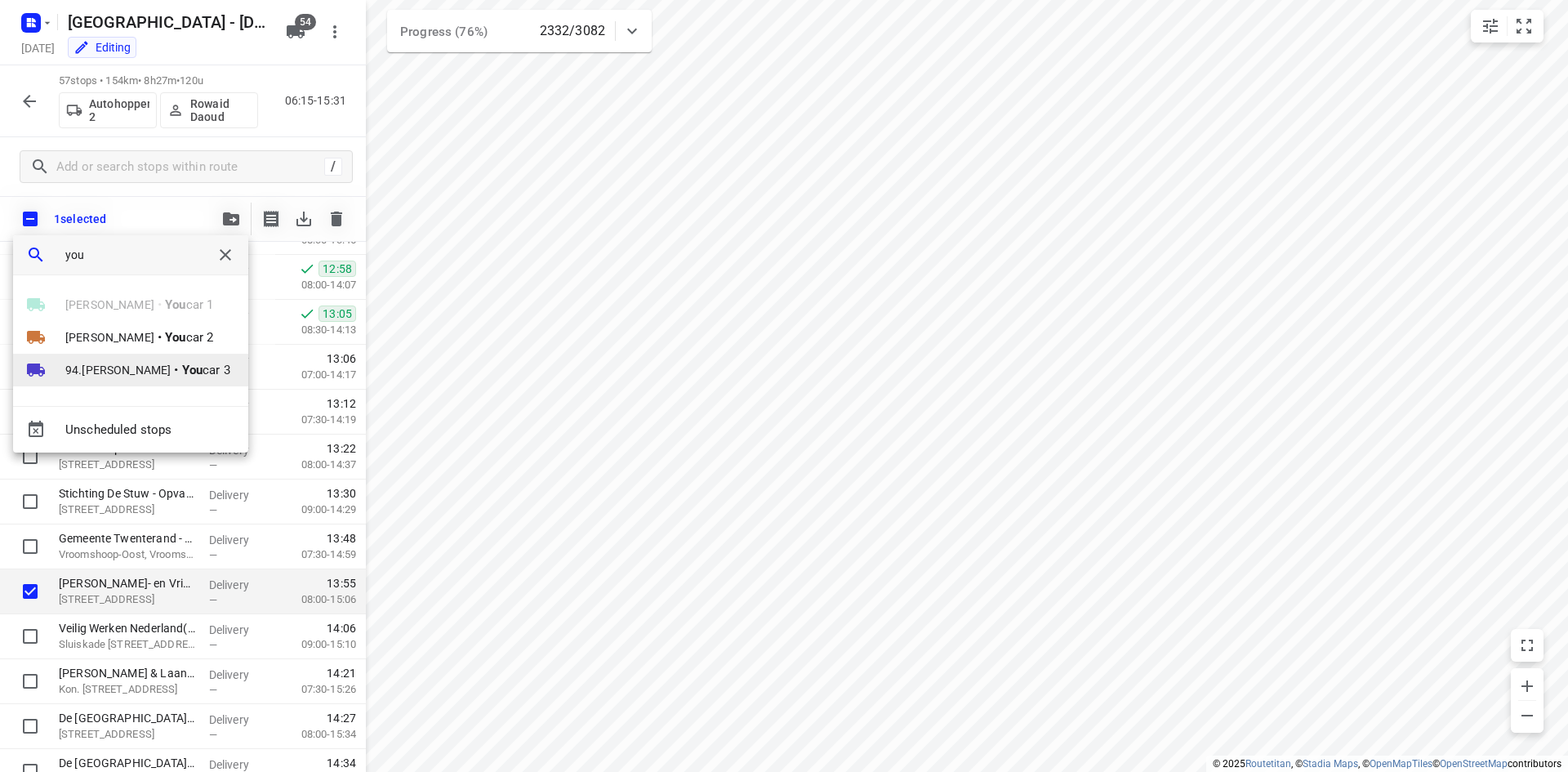
type input "you"
click at [159, 369] on span "94.Hans Groenewegen" at bounding box center [118, 370] width 106 height 16
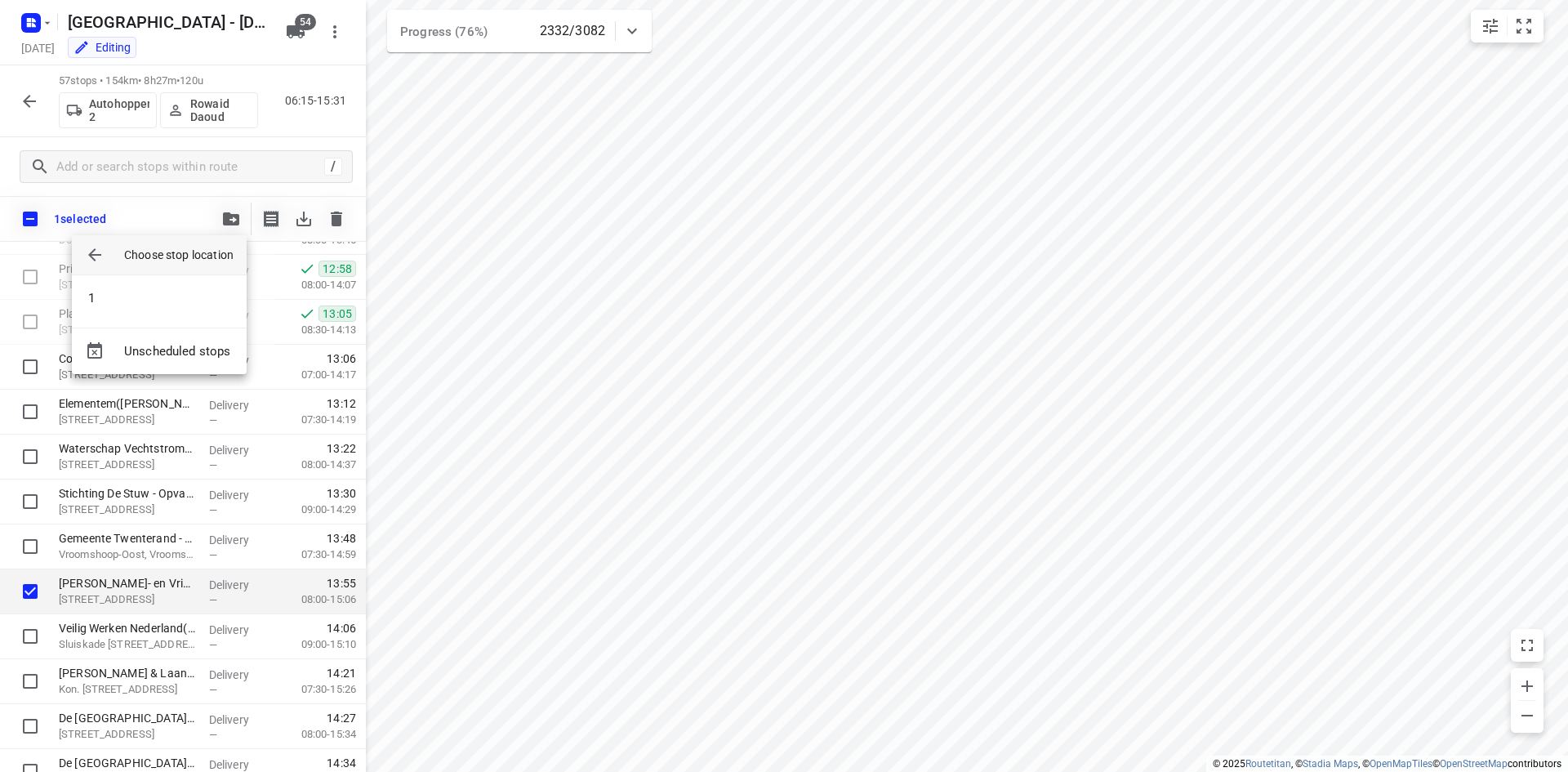
click at [171, 211] on div at bounding box center [784, 386] width 1568 height 772
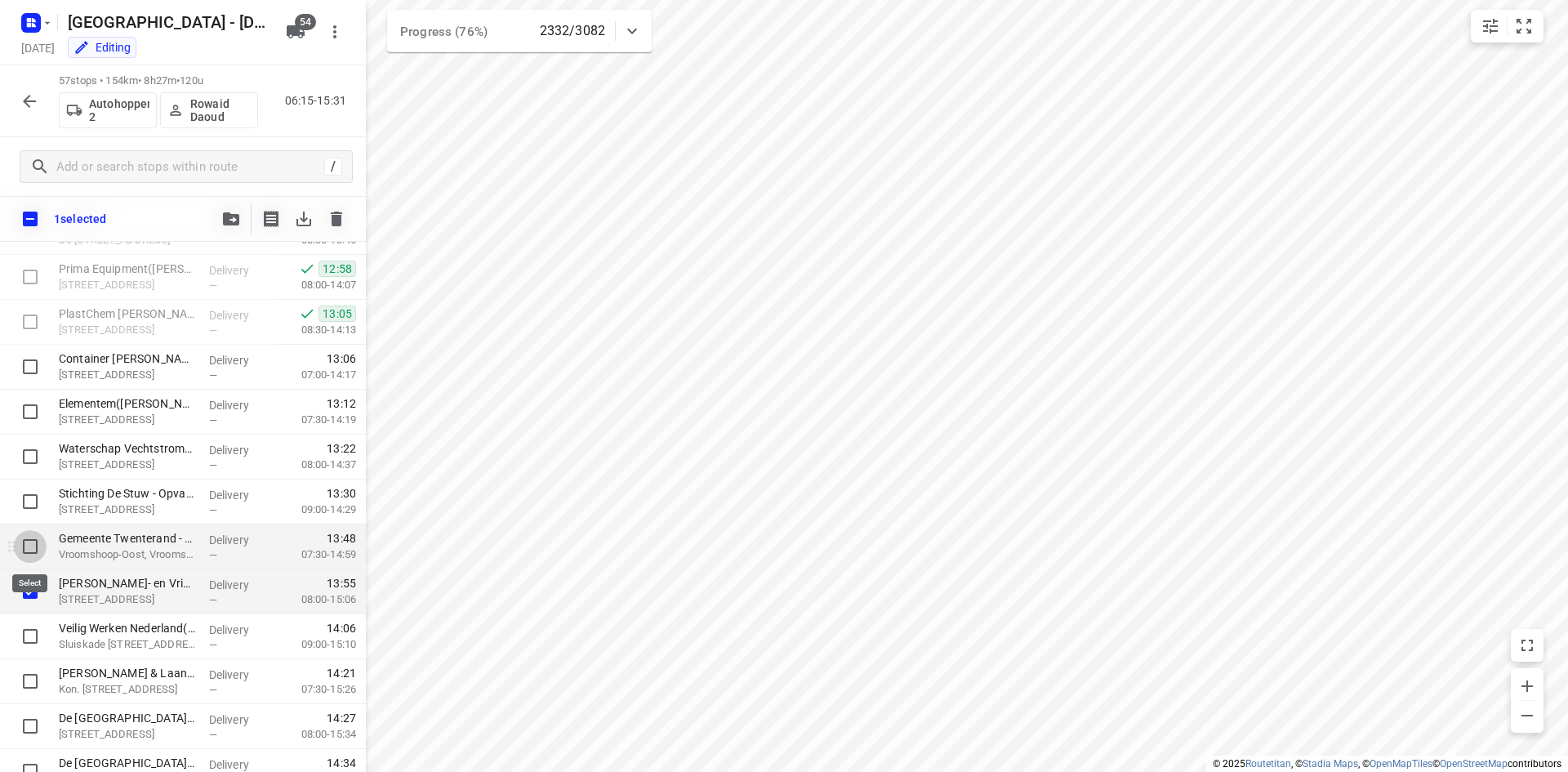
click at [34, 550] on input "checkbox" at bounding box center [30, 546] width 33 height 33
click at [30, 547] on input "checkbox" at bounding box center [30, 546] width 33 height 33
checkbox input "false"
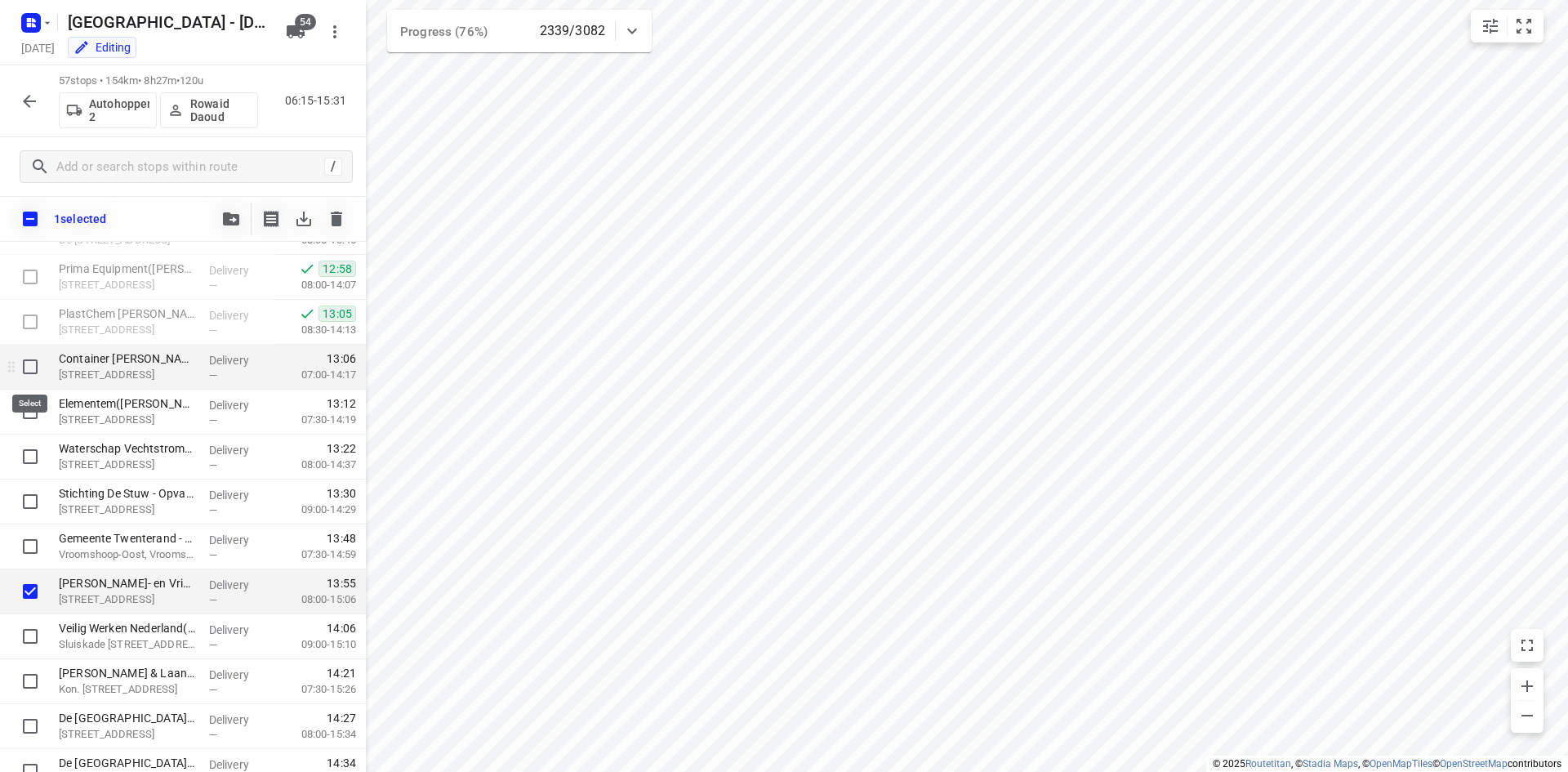
click at [35, 364] on input "checkbox" at bounding box center [30, 366] width 33 height 33
checkbox input "true"
click at [32, 408] on input "checkbox" at bounding box center [30, 411] width 33 height 33
checkbox input "true"
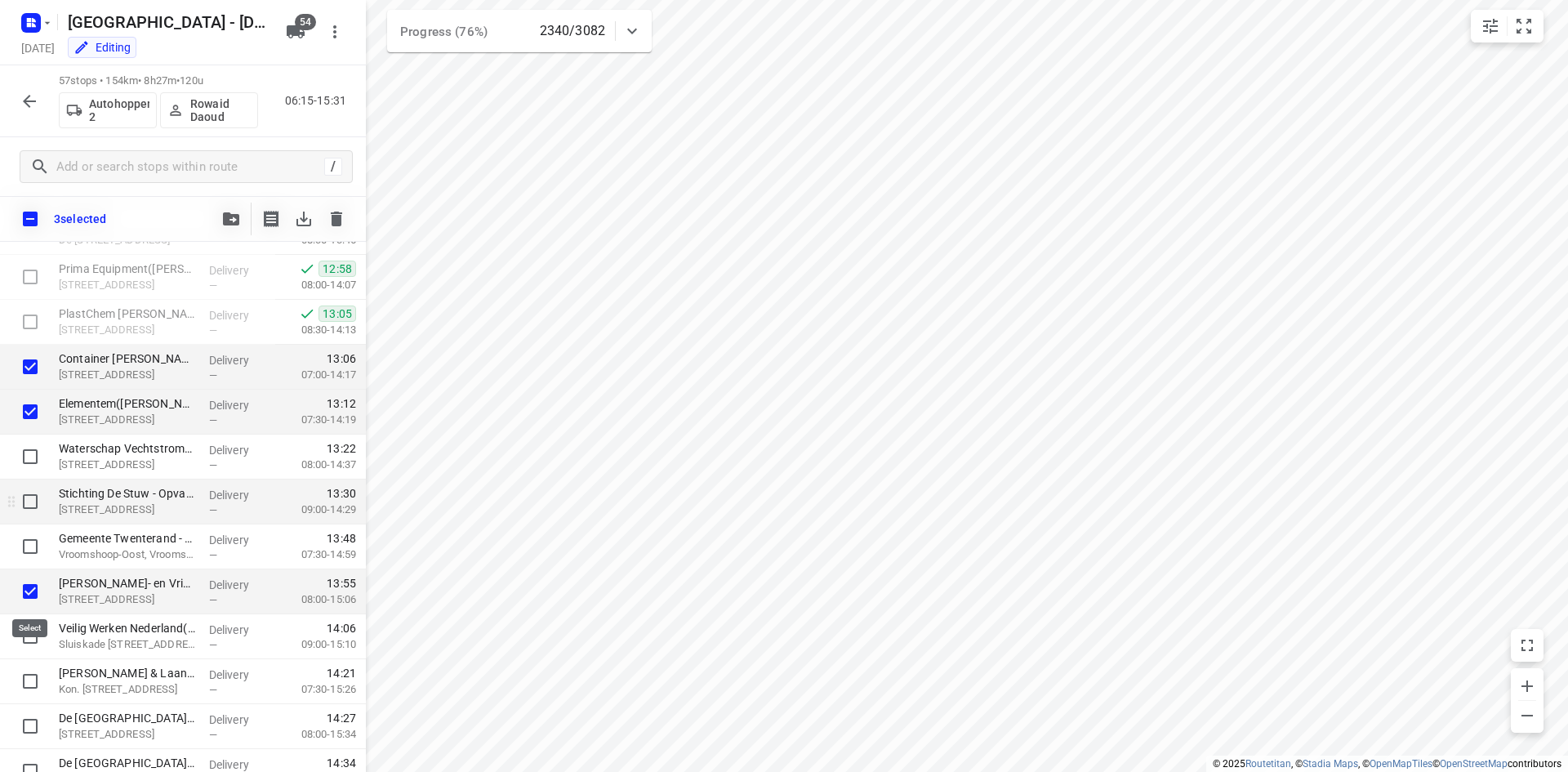
drag, startPoint x: 30, startPoint y: 591, endPoint x: 41, endPoint y: 518, distance: 73.8
click at [29, 589] on input "checkbox" at bounding box center [30, 591] width 33 height 33
checkbox input "false"
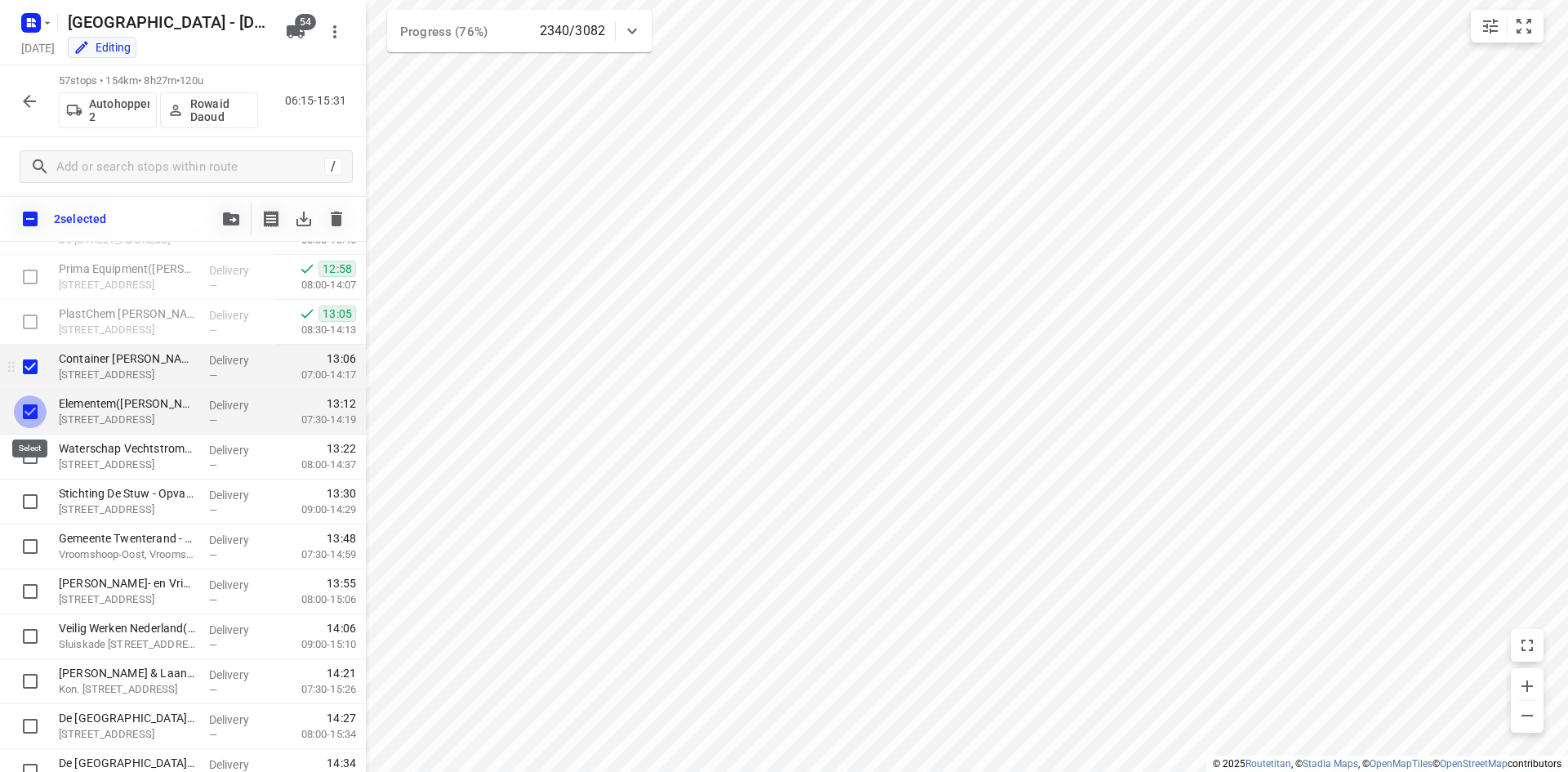
drag, startPoint x: 31, startPoint y: 401, endPoint x: 31, endPoint y: 377, distance: 24.0
click at [30, 398] on input "checkbox" at bounding box center [30, 411] width 33 height 33
checkbox input "false"
click at [31, 365] on input "checkbox" at bounding box center [30, 366] width 33 height 33
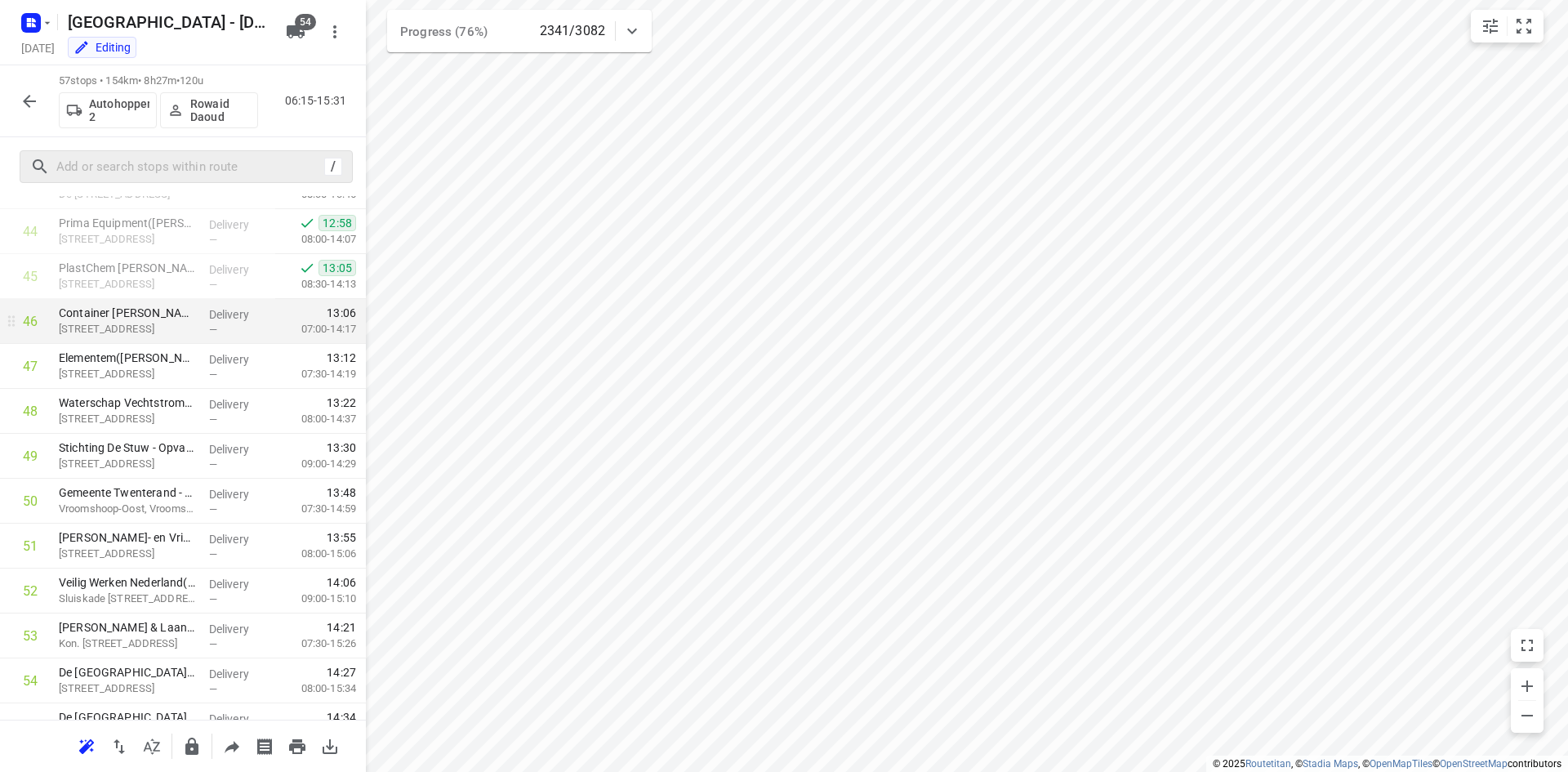
click at [52, 167] on div at bounding box center [178, 167] width 294 height 25
click at [32, 132] on div "57 stops • 154km • 8h27m • 120u Autohopper 2 Rowaid Daoud 06:15-15:31" at bounding box center [183, 101] width 366 height 72
click at [33, 100] on icon "button" at bounding box center [29, 101] width 19 height 19
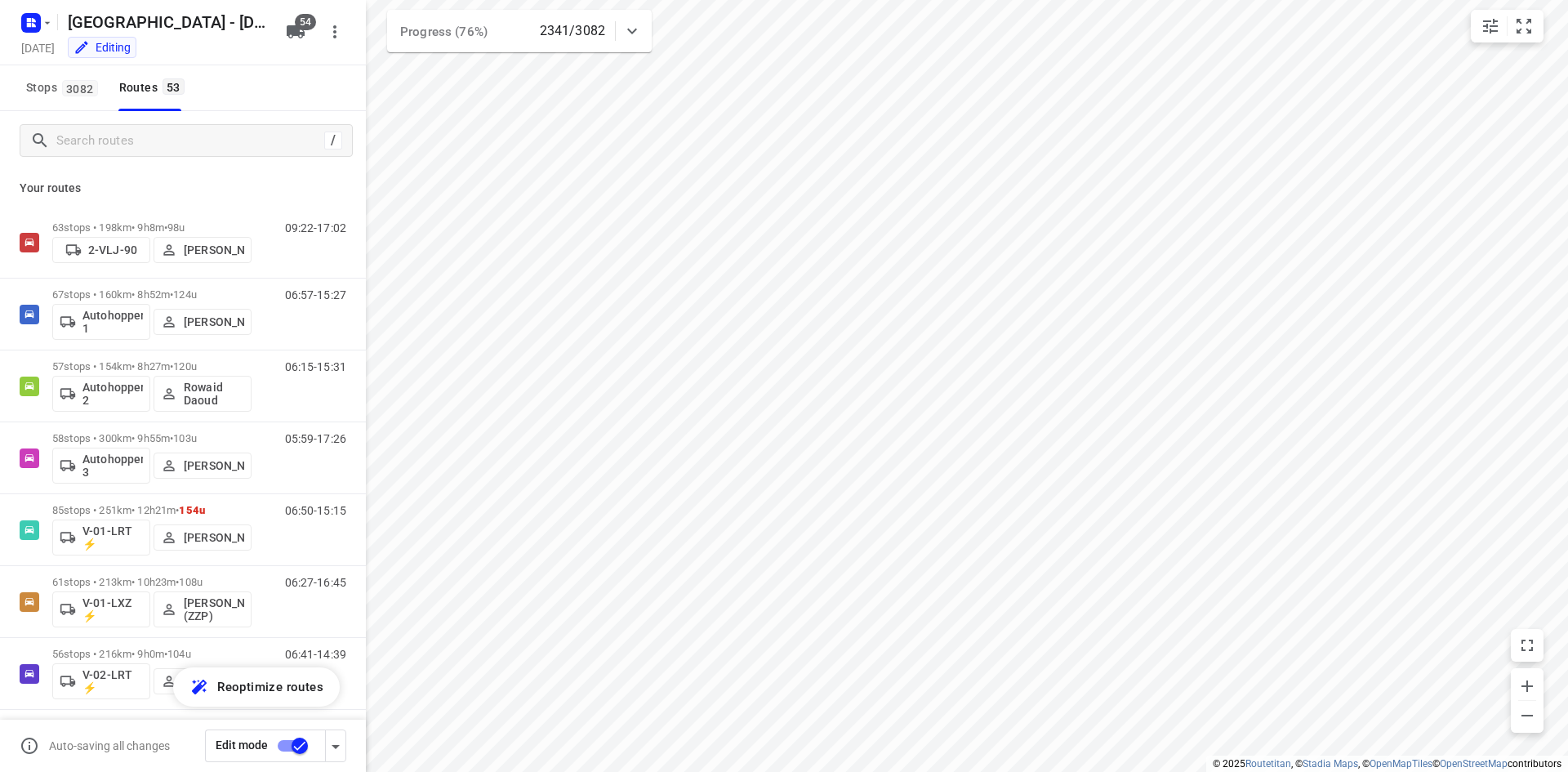
click at [240, 87] on div "Stops 3082 Routes 53" at bounding box center [183, 88] width 366 height 46
click at [256, 90] on div "Stops 3082 Routes 53" at bounding box center [183, 88] width 366 height 46
click at [279, 401] on div "06:15-15:31" at bounding box center [305, 390] width 82 height 60
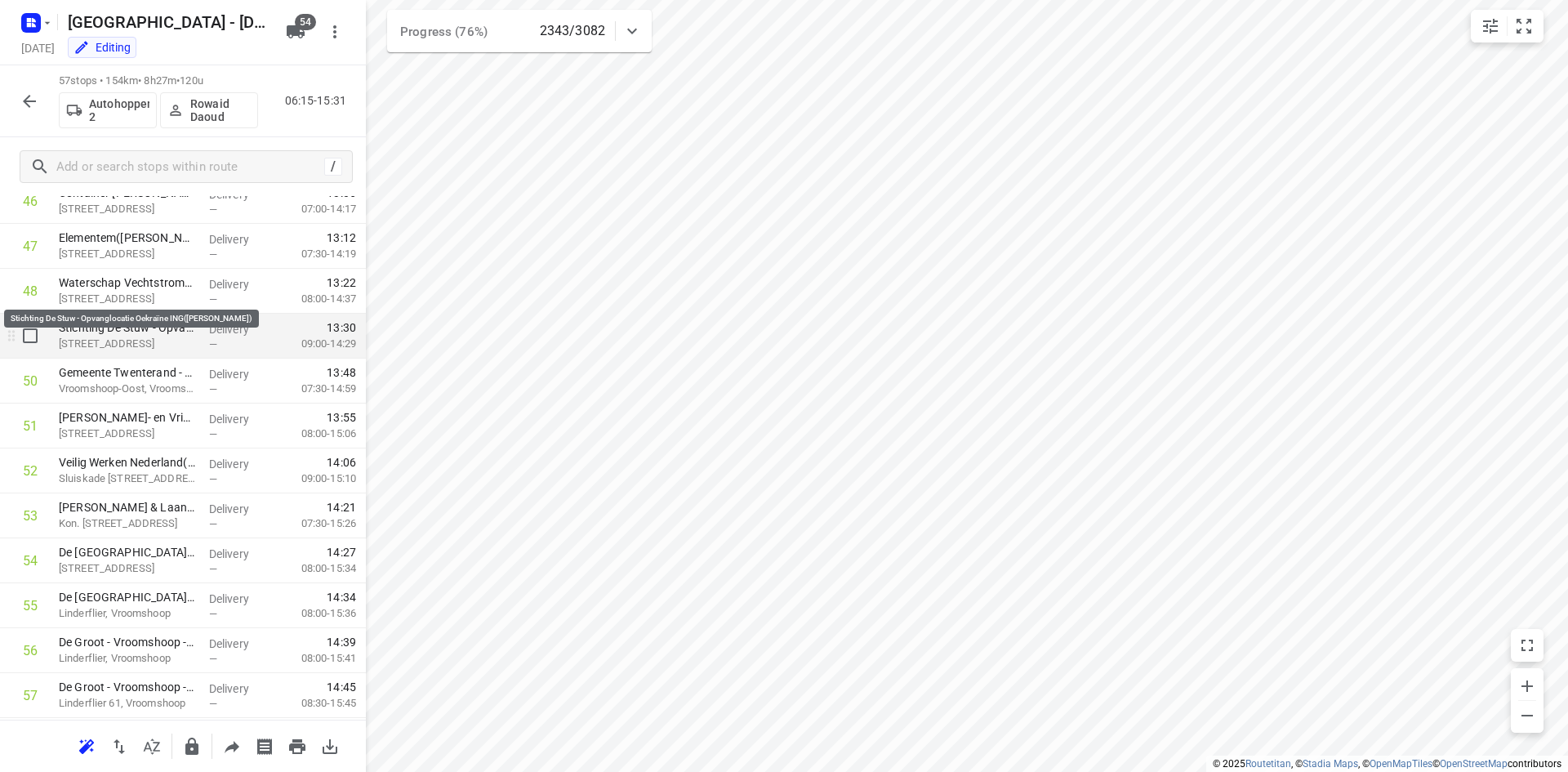
scroll to position [1837, 0]
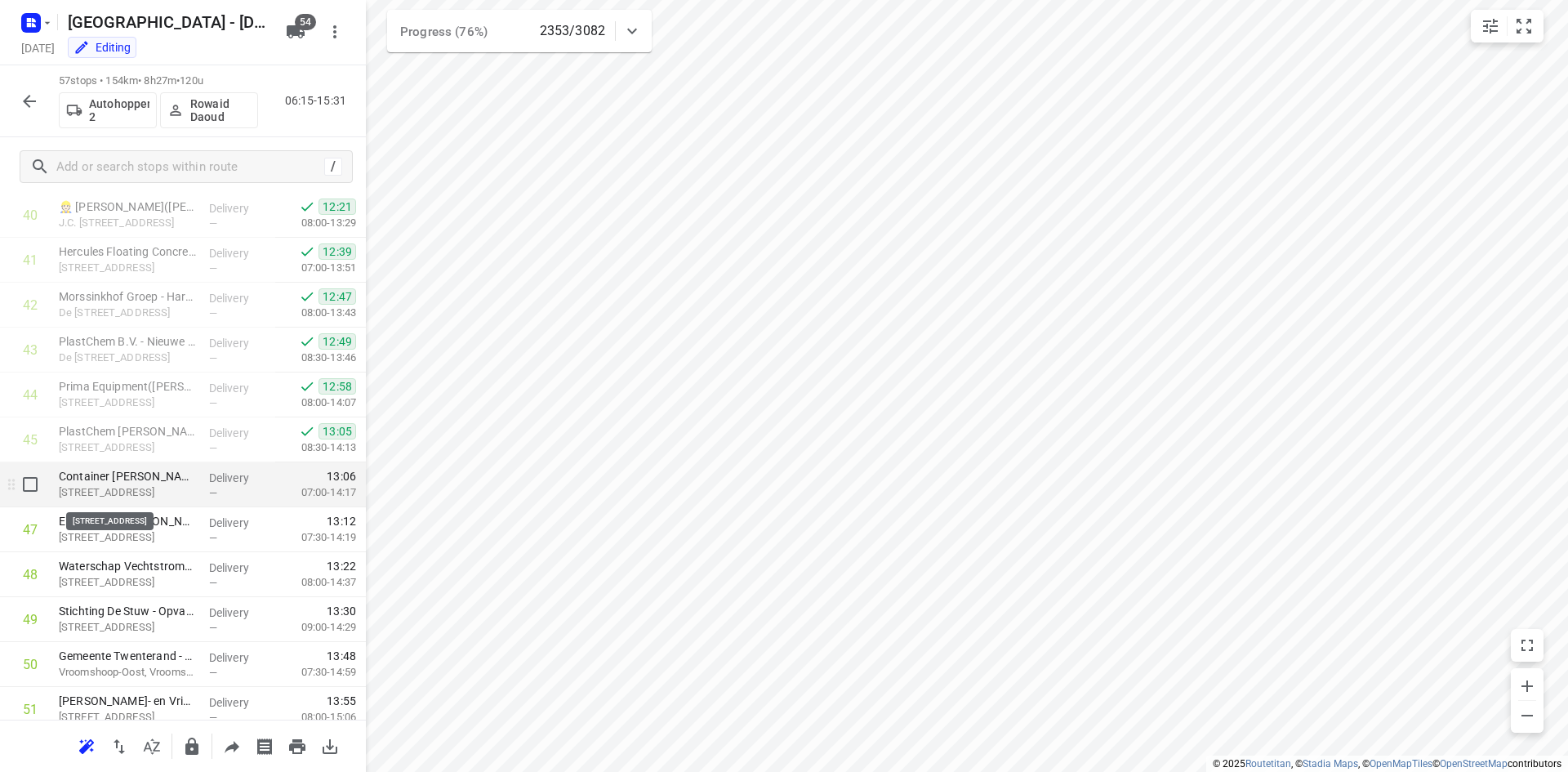
click at [160, 487] on p "Frankrijkweg 19, Hardenberg" at bounding box center [128, 492] width 137 height 16
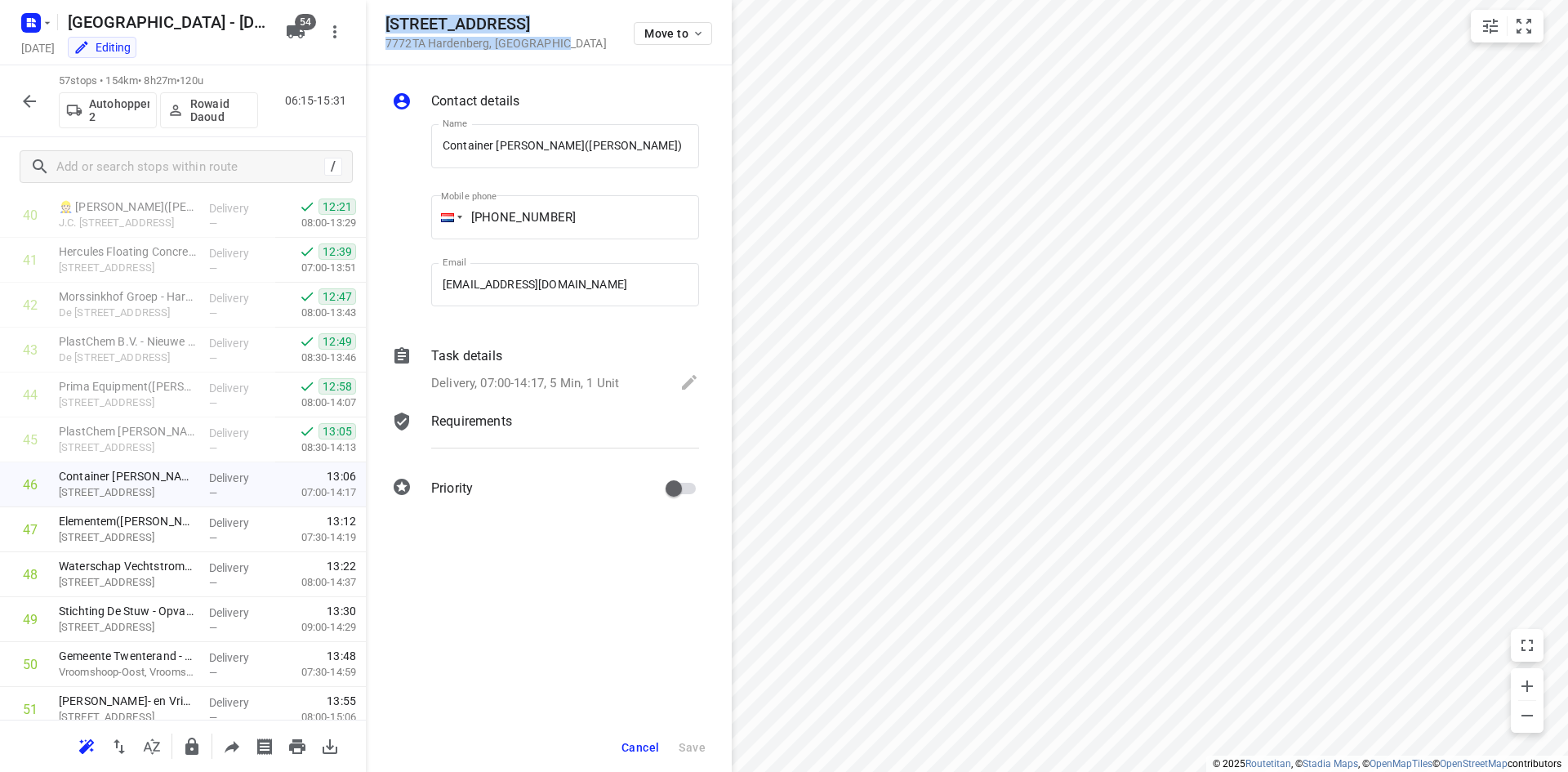
drag, startPoint x: 511, startPoint y: 25, endPoint x: 562, endPoint y: 47, distance: 55.5
click at [562, 47] on div "Frankrijkweg 19 7772TA Hardenberg , Netherlands Move to" at bounding box center [549, 32] width 326 height 36
copy div "Frankrijkweg 19 7772TA Hardenberg , Netherlands"
click at [649, 750] on span "Cancel" at bounding box center [640, 747] width 37 height 13
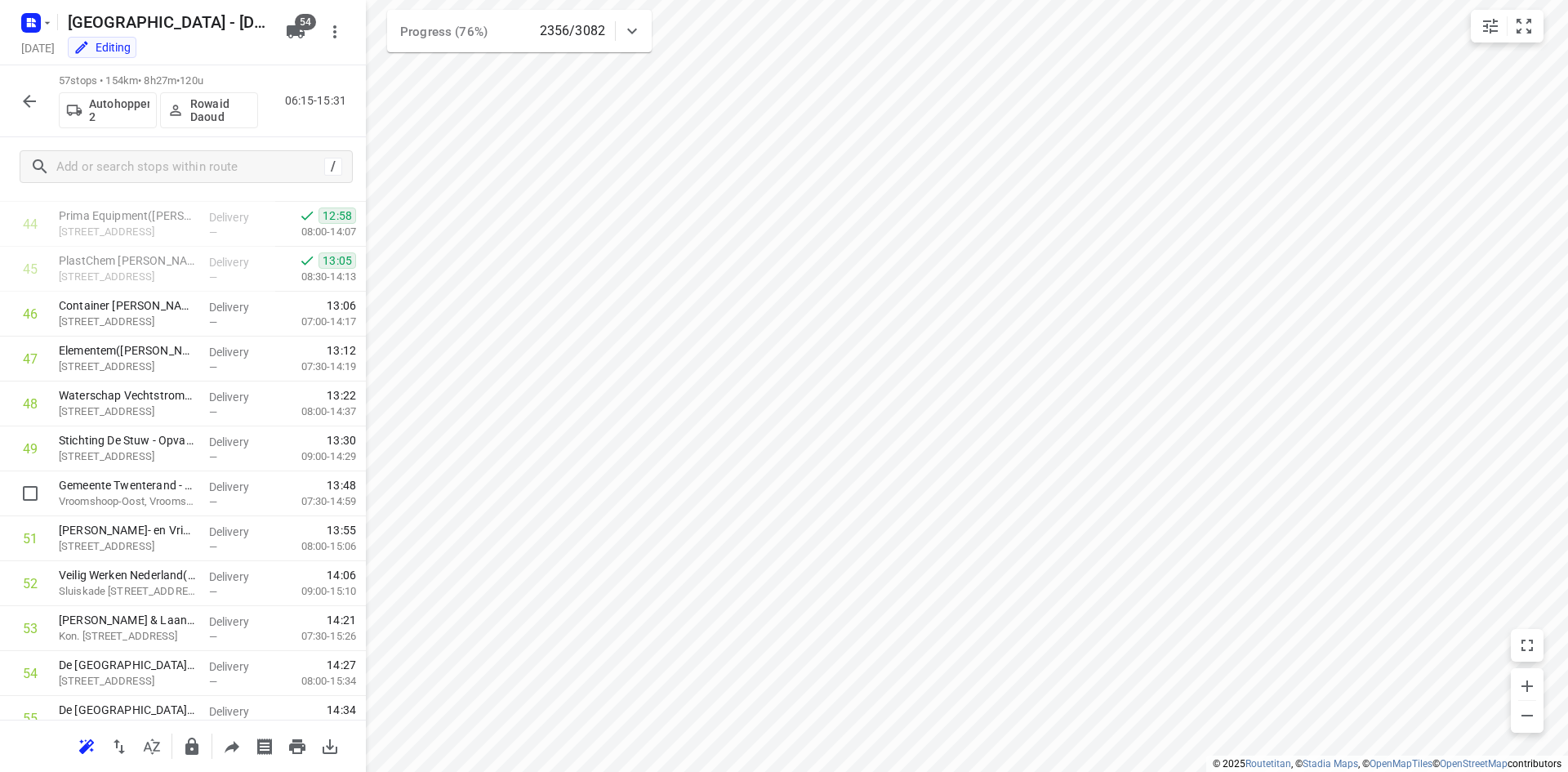
scroll to position [2164, 0]
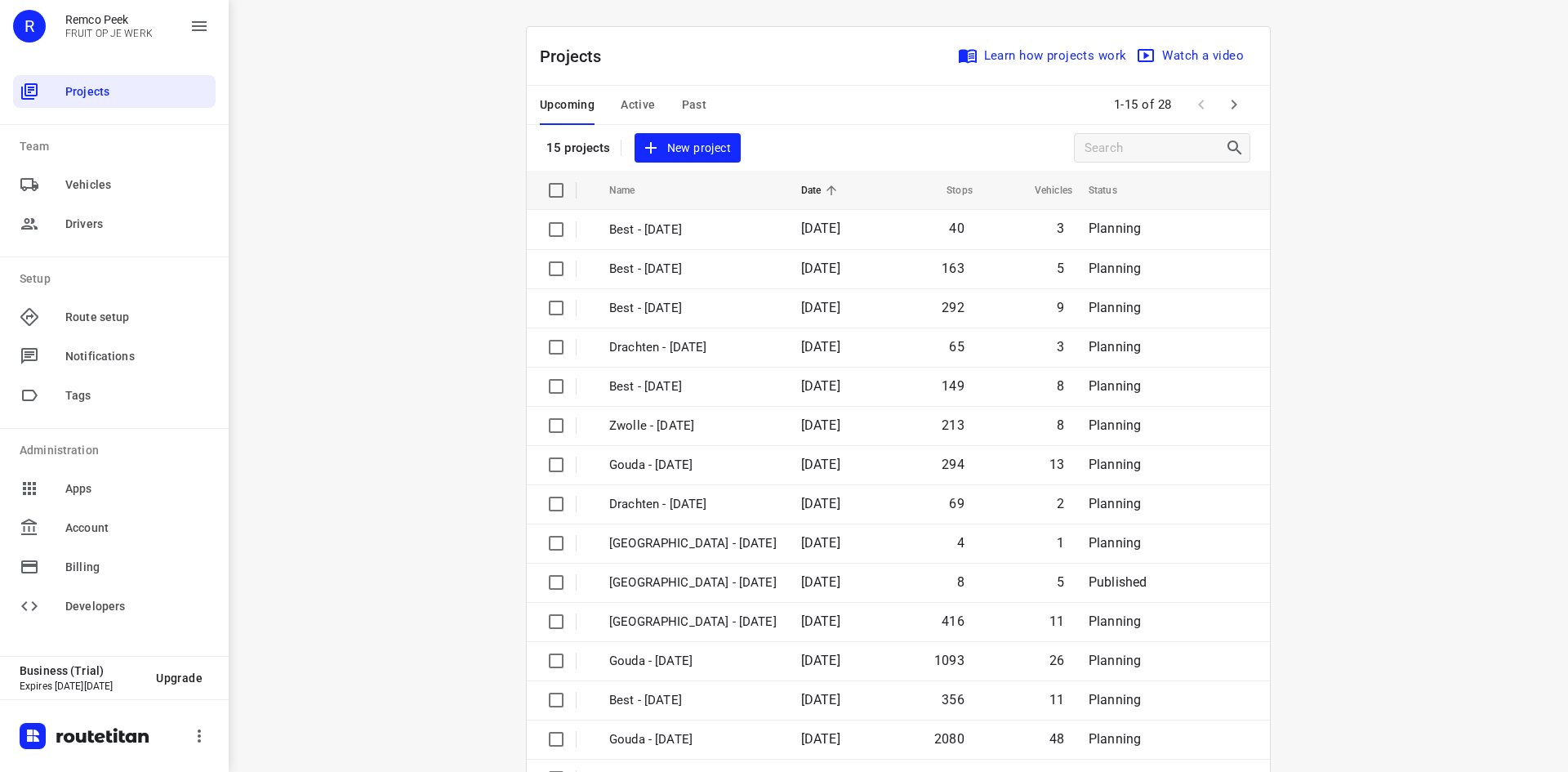
scroll to position [54, 0]
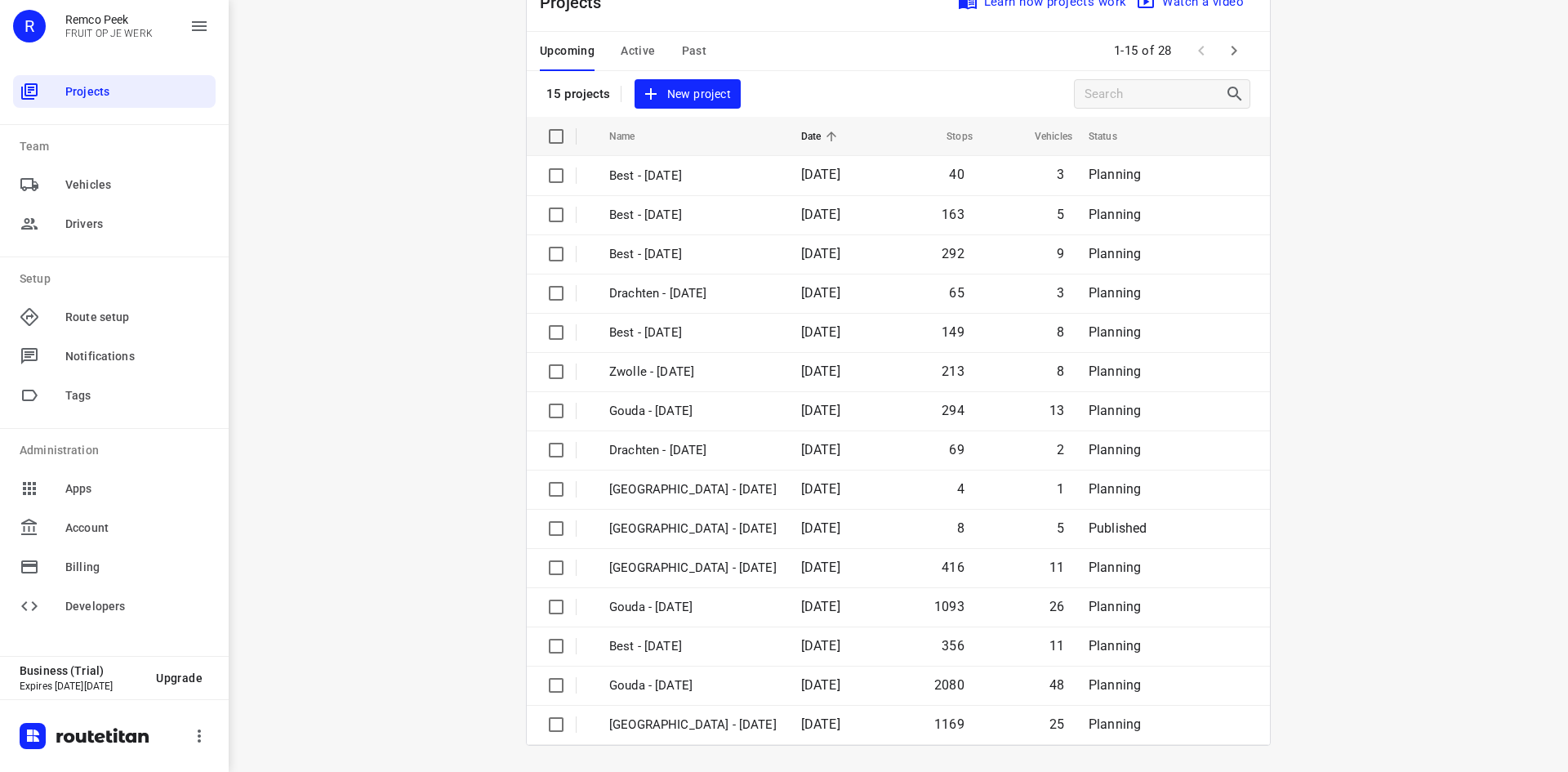
click at [628, 48] on span "Active" at bounding box center [638, 51] width 35 height 20
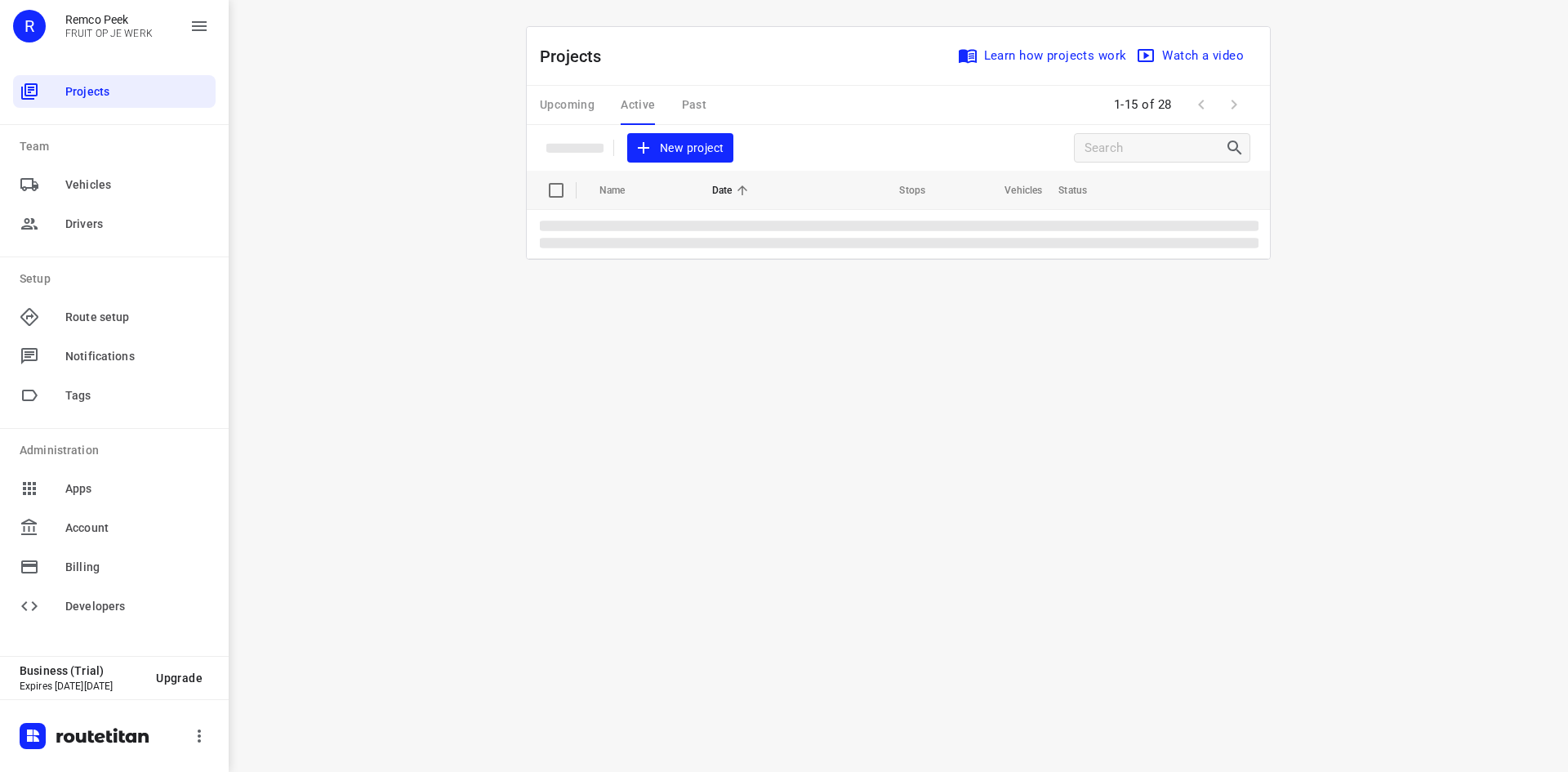
scroll to position [0, 0]
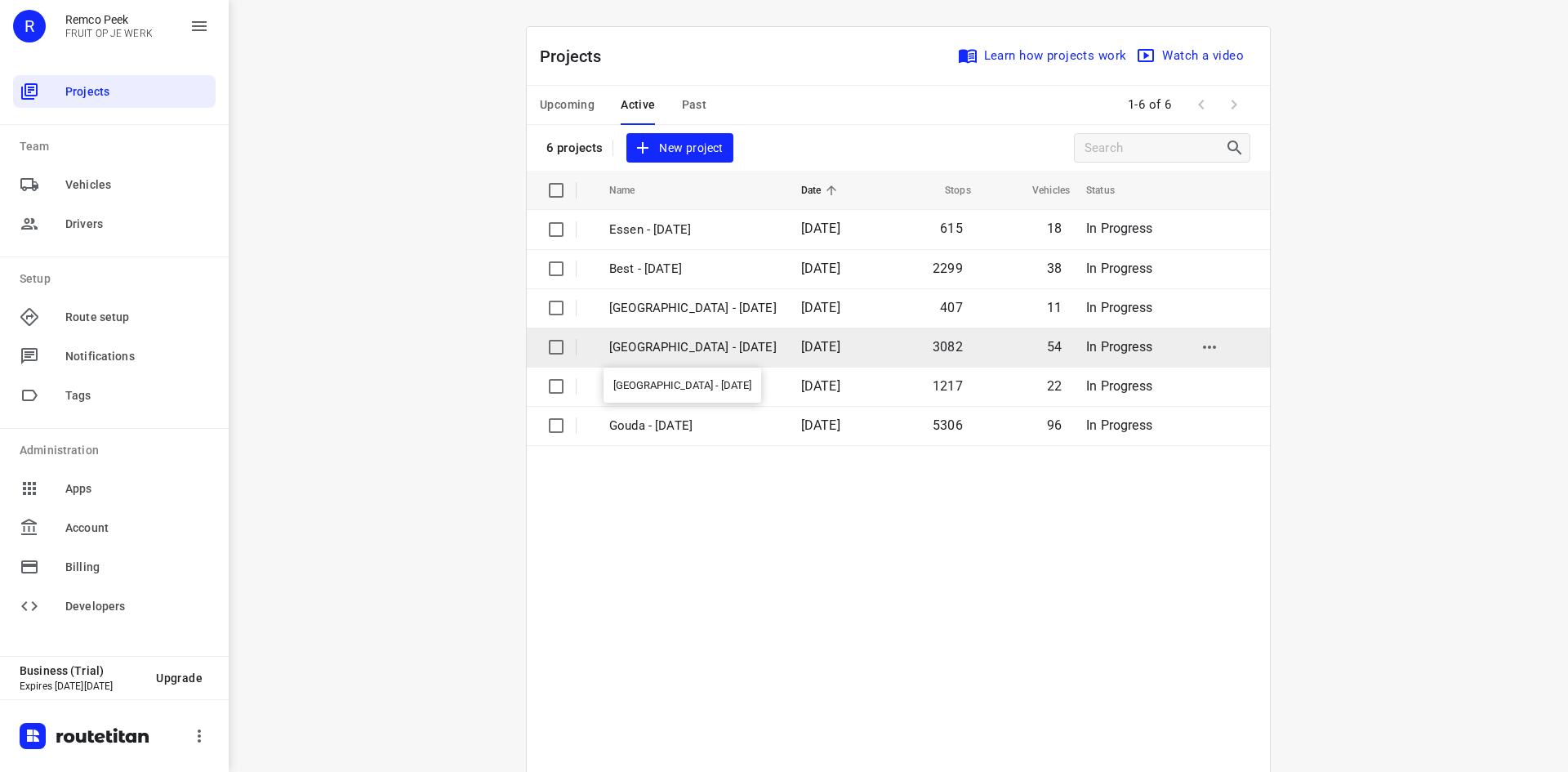
click at [664, 348] on p "[GEOGRAPHIC_DATA] - [DATE]" at bounding box center [694, 348] width 167 height 19
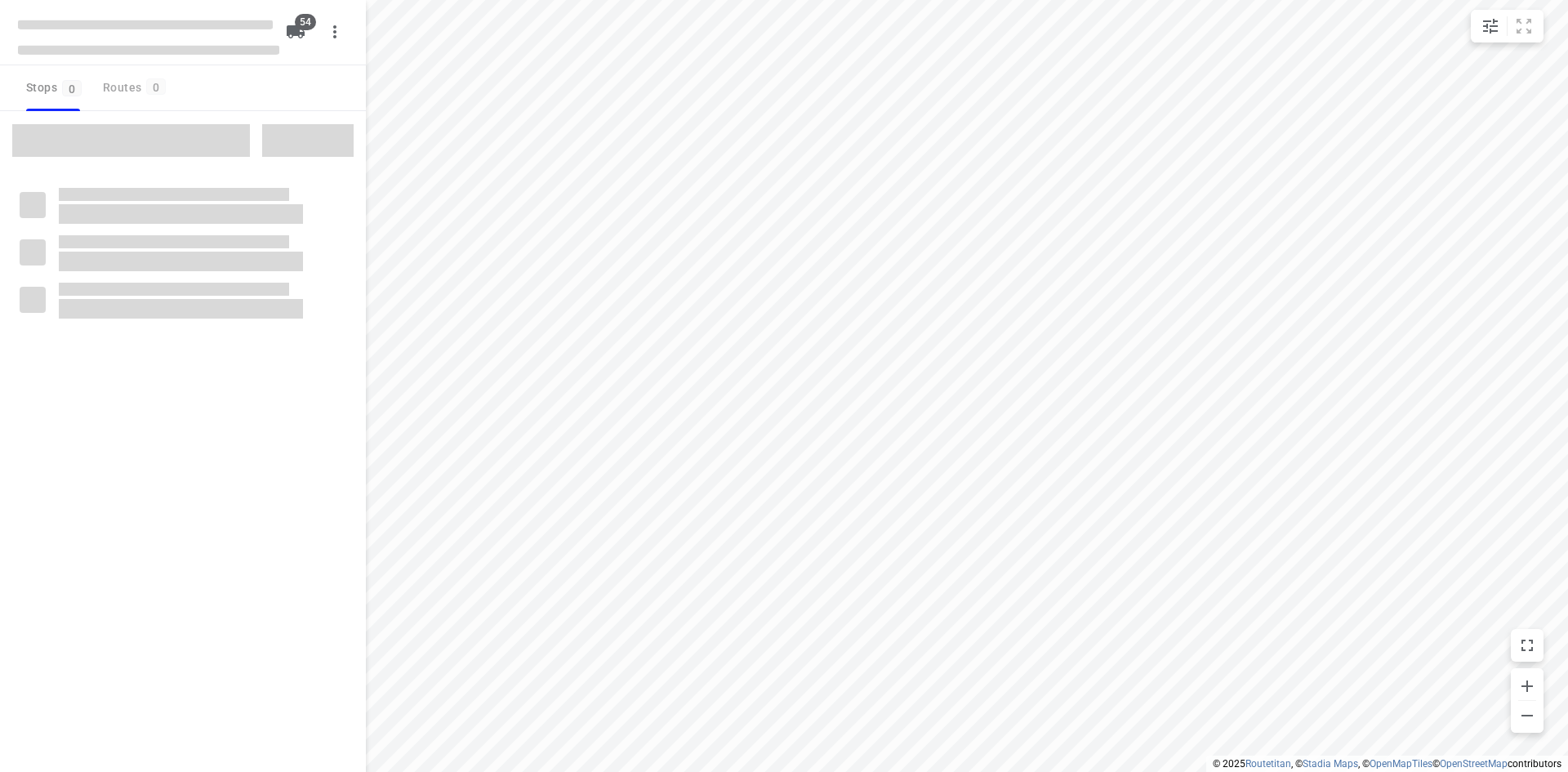
checkbox input "true"
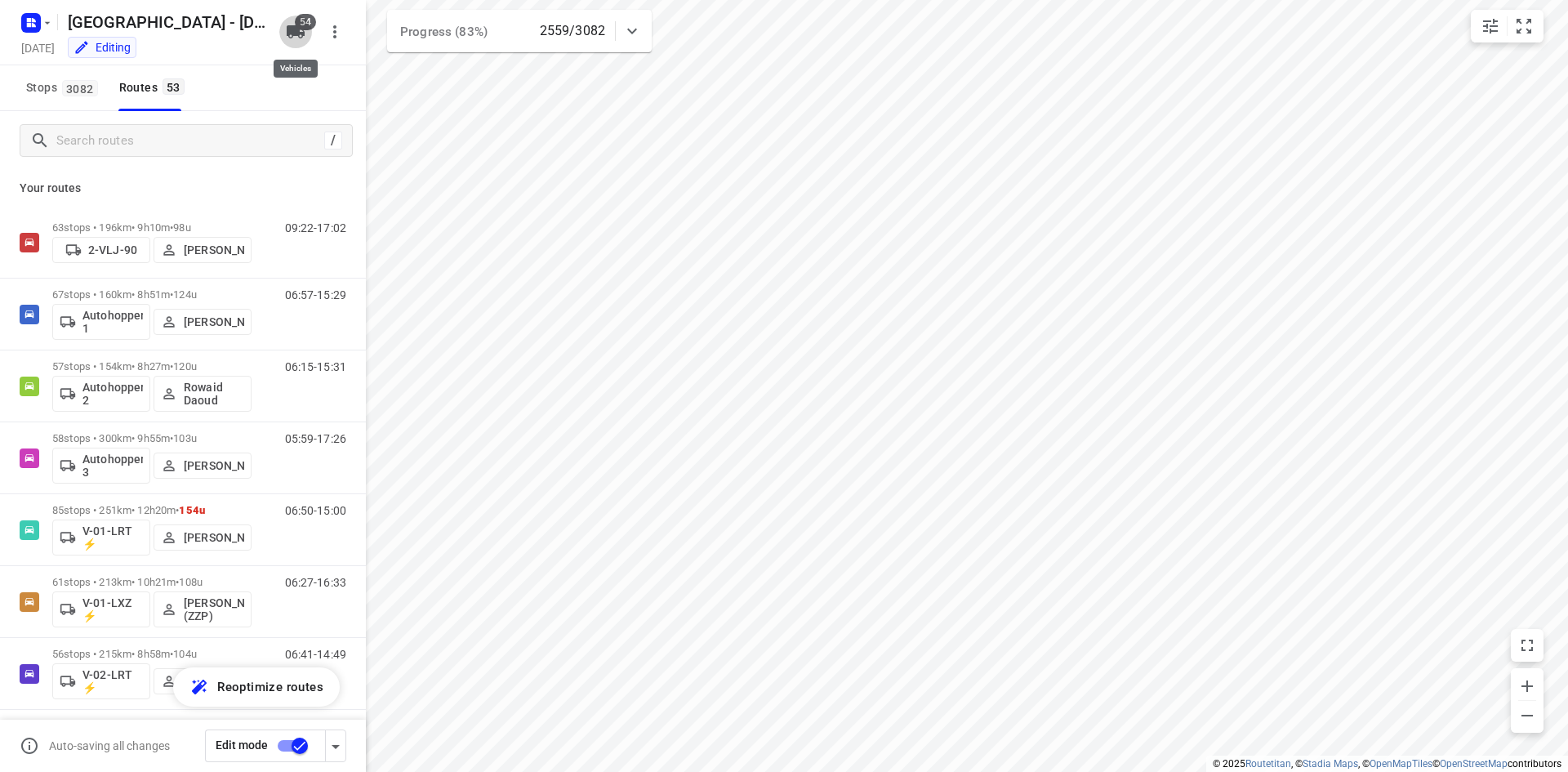
click at [300, 28] on span "54" at bounding box center [305, 21] width 21 height 16
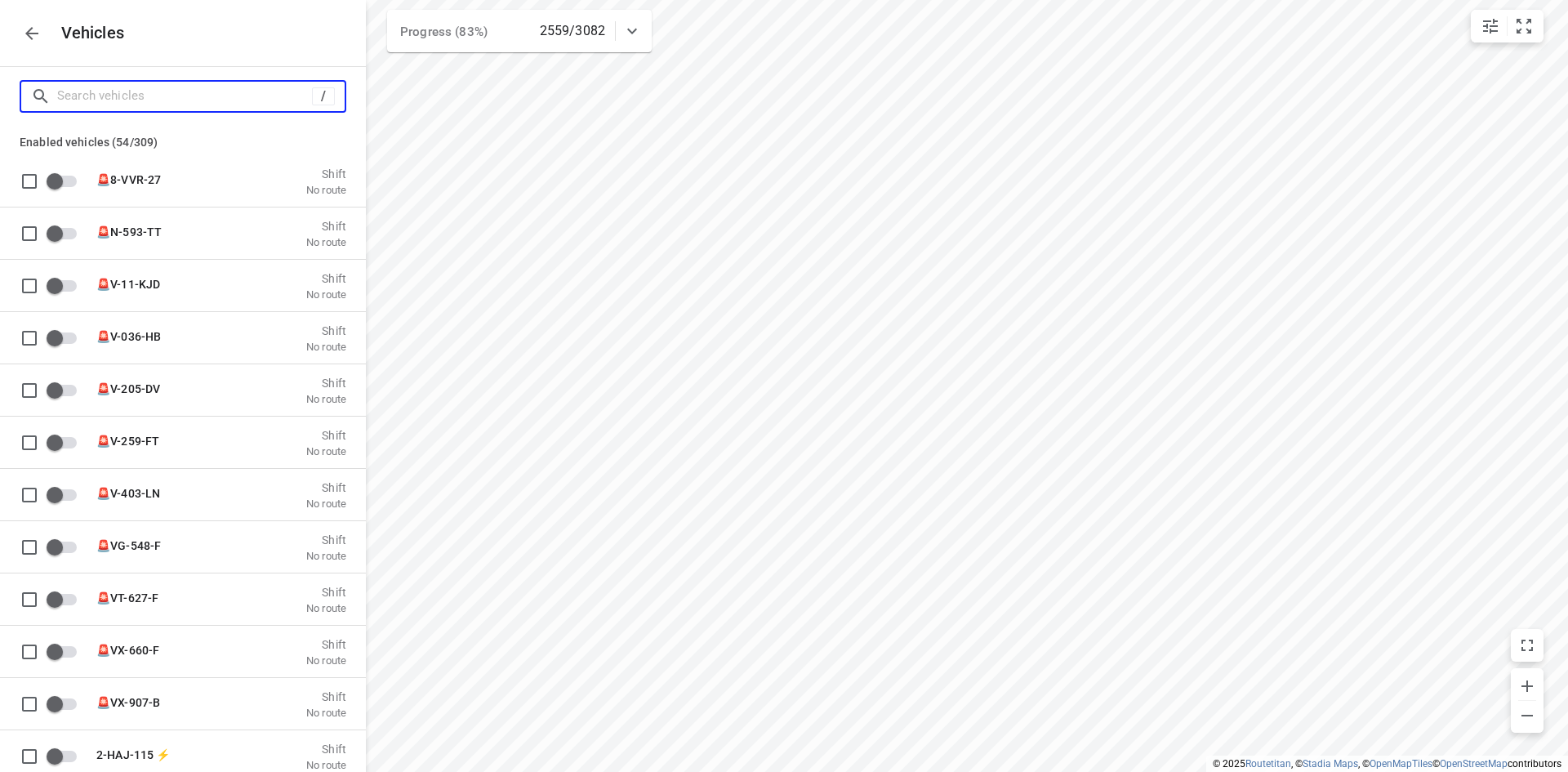
click at [265, 99] on input "Search vehicles" at bounding box center [184, 96] width 255 height 25
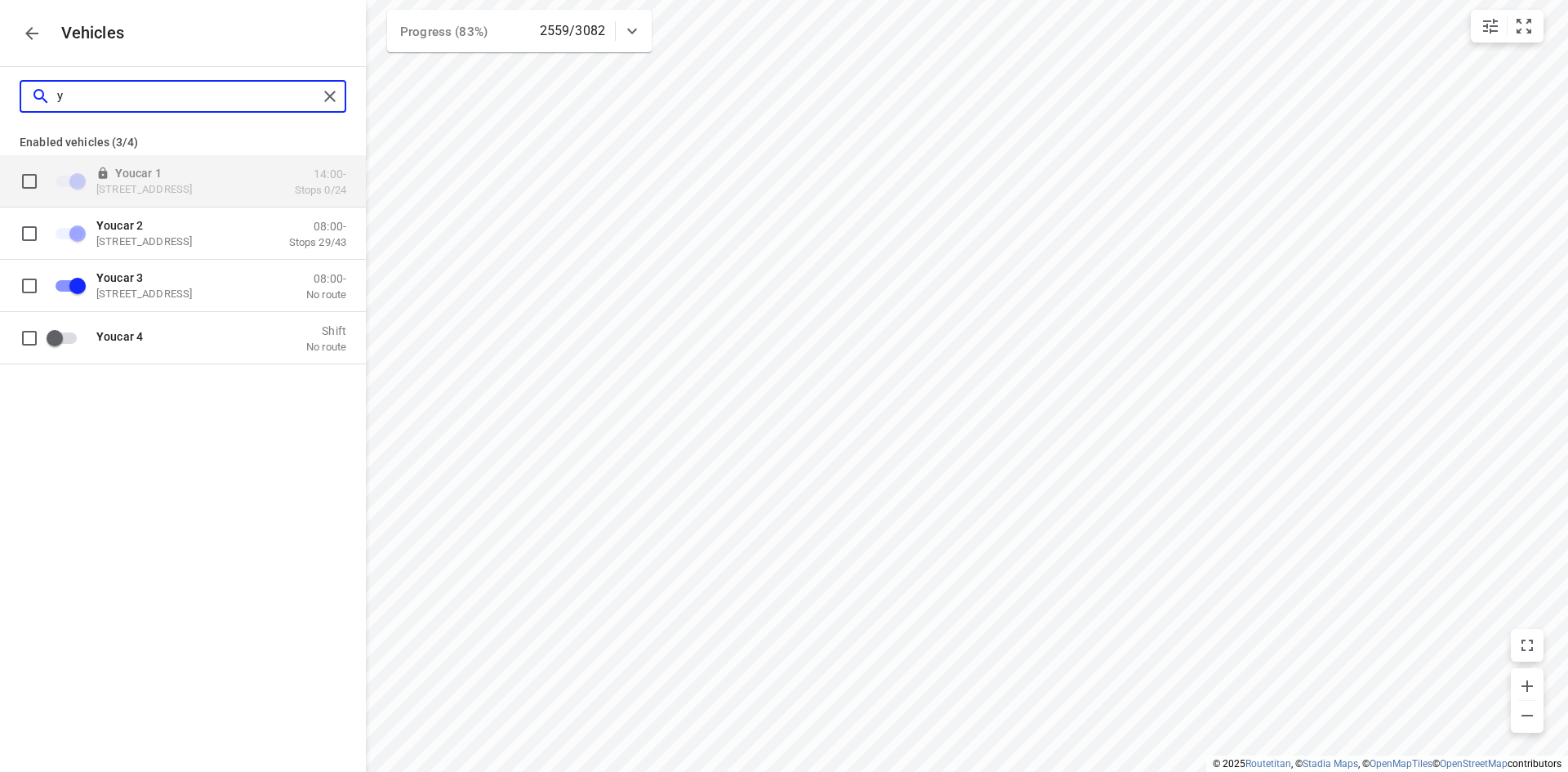
type input "y"
checkbox input "true"
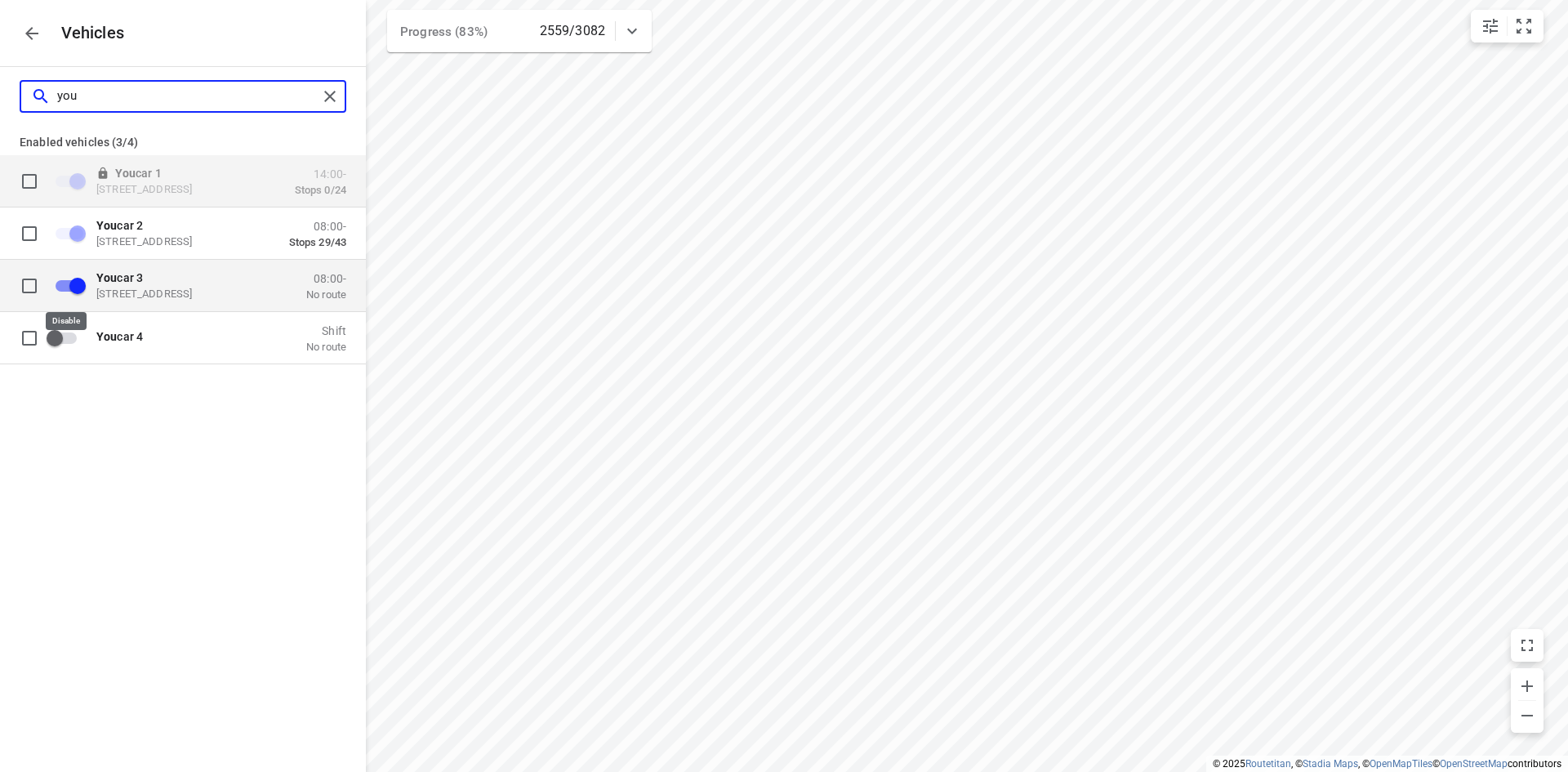
type input "you"
click at [76, 285] on input "grid" at bounding box center [78, 285] width 93 height 31
checkbox input "true"
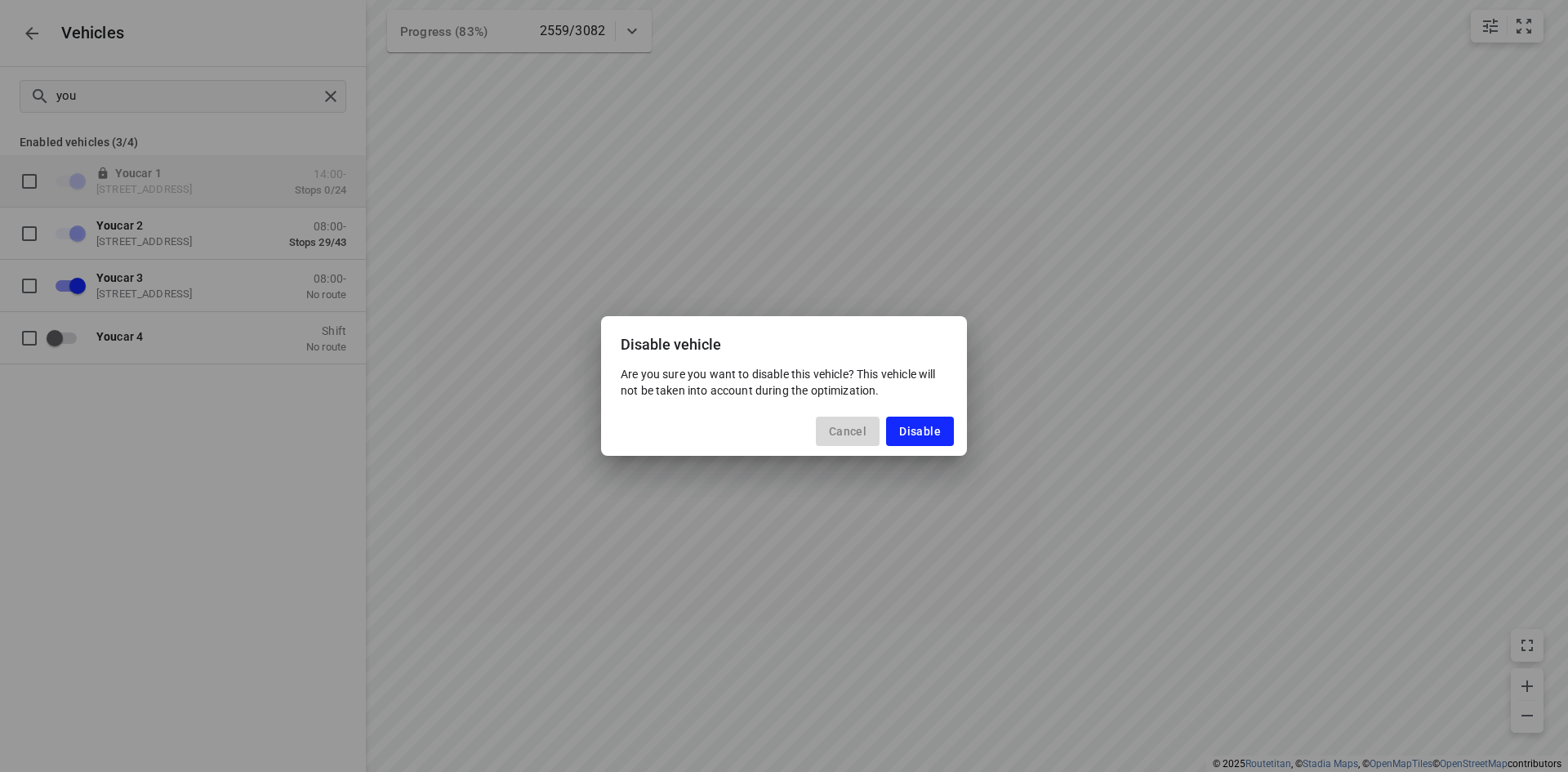
click at [845, 430] on span "Cancel" at bounding box center [847, 430] width 37 height 13
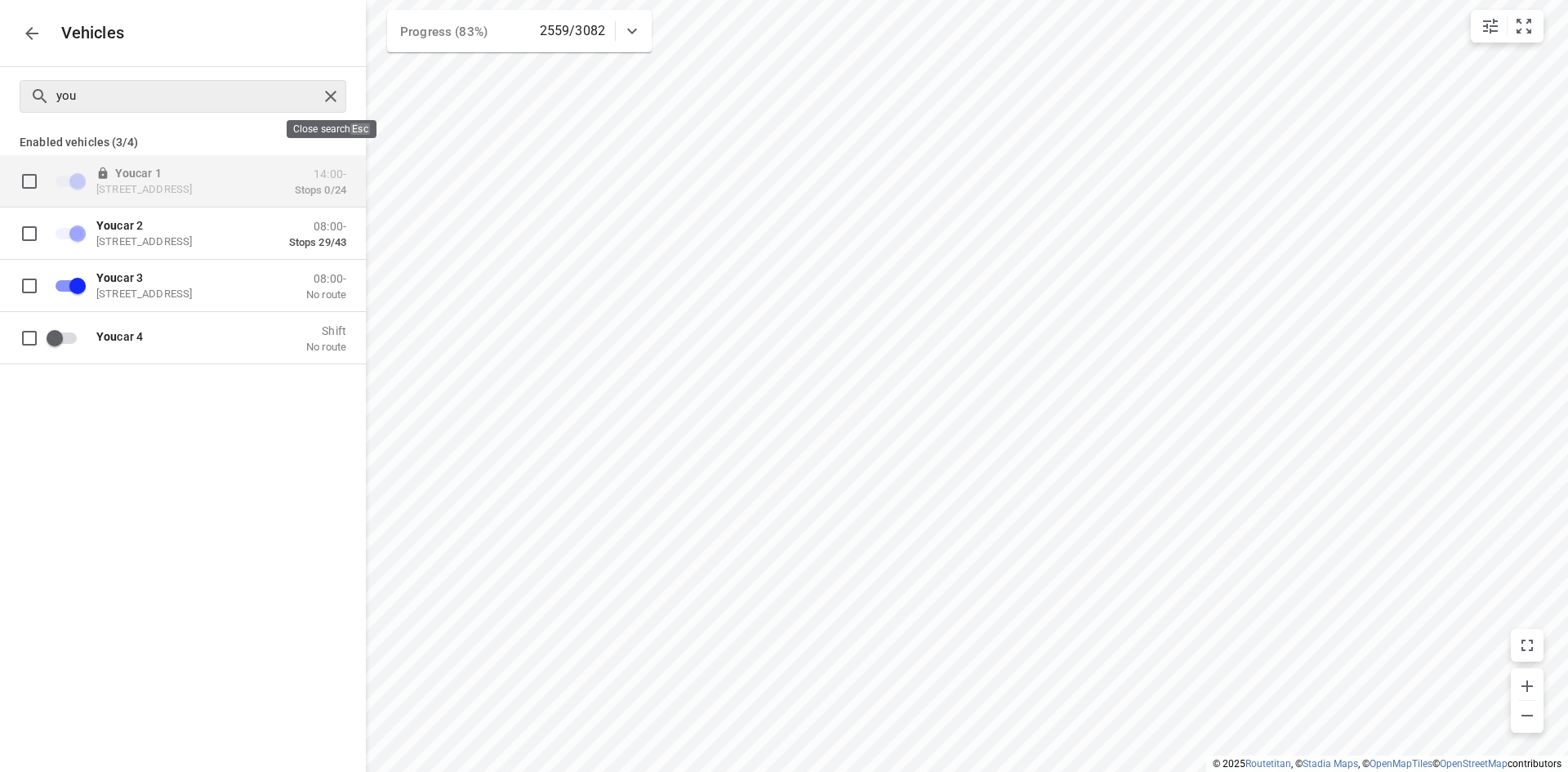
checkbox input "false"
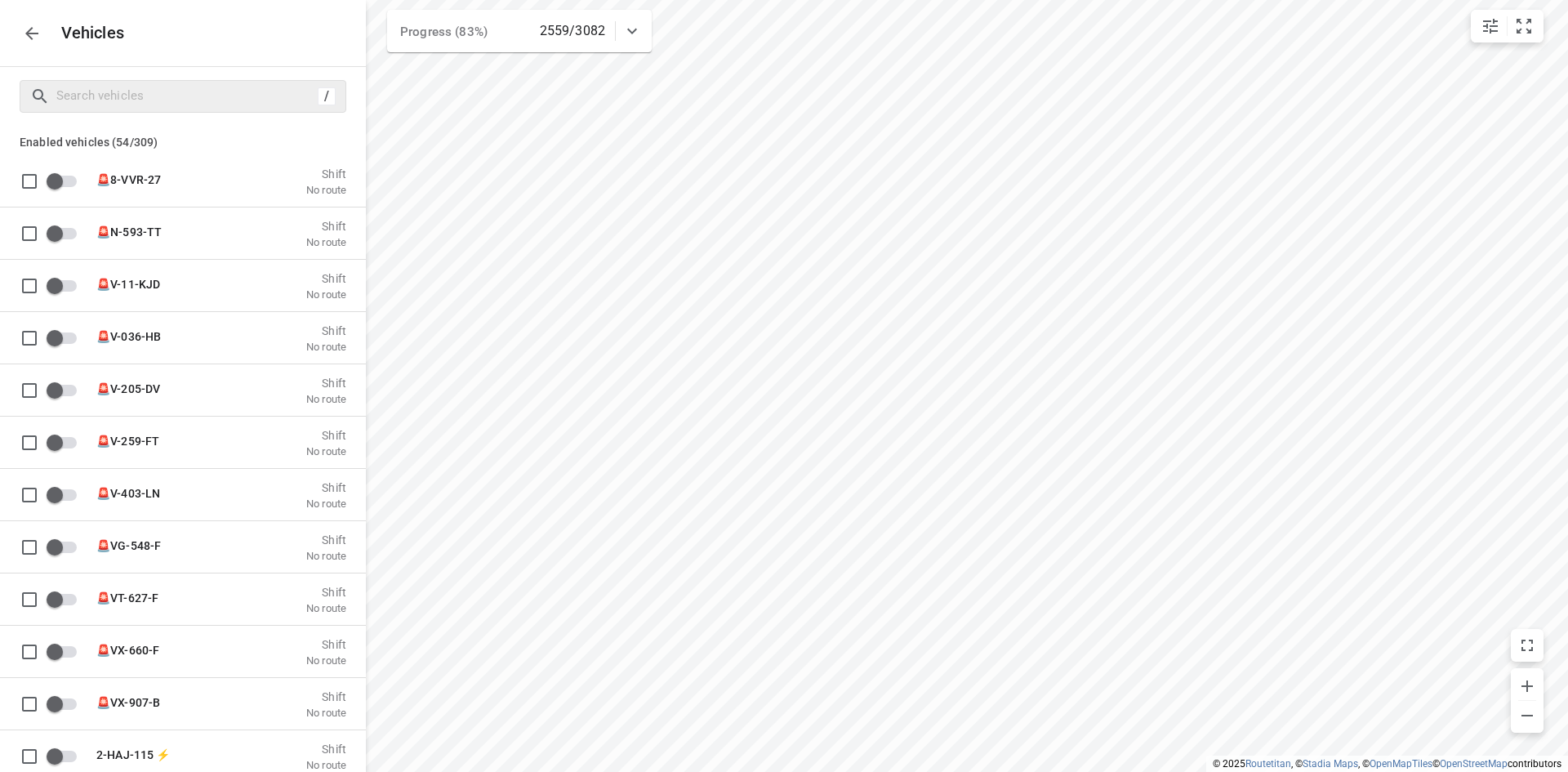
click at [27, 34] on icon "button" at bounding box center [31, 33] width 13 height 13
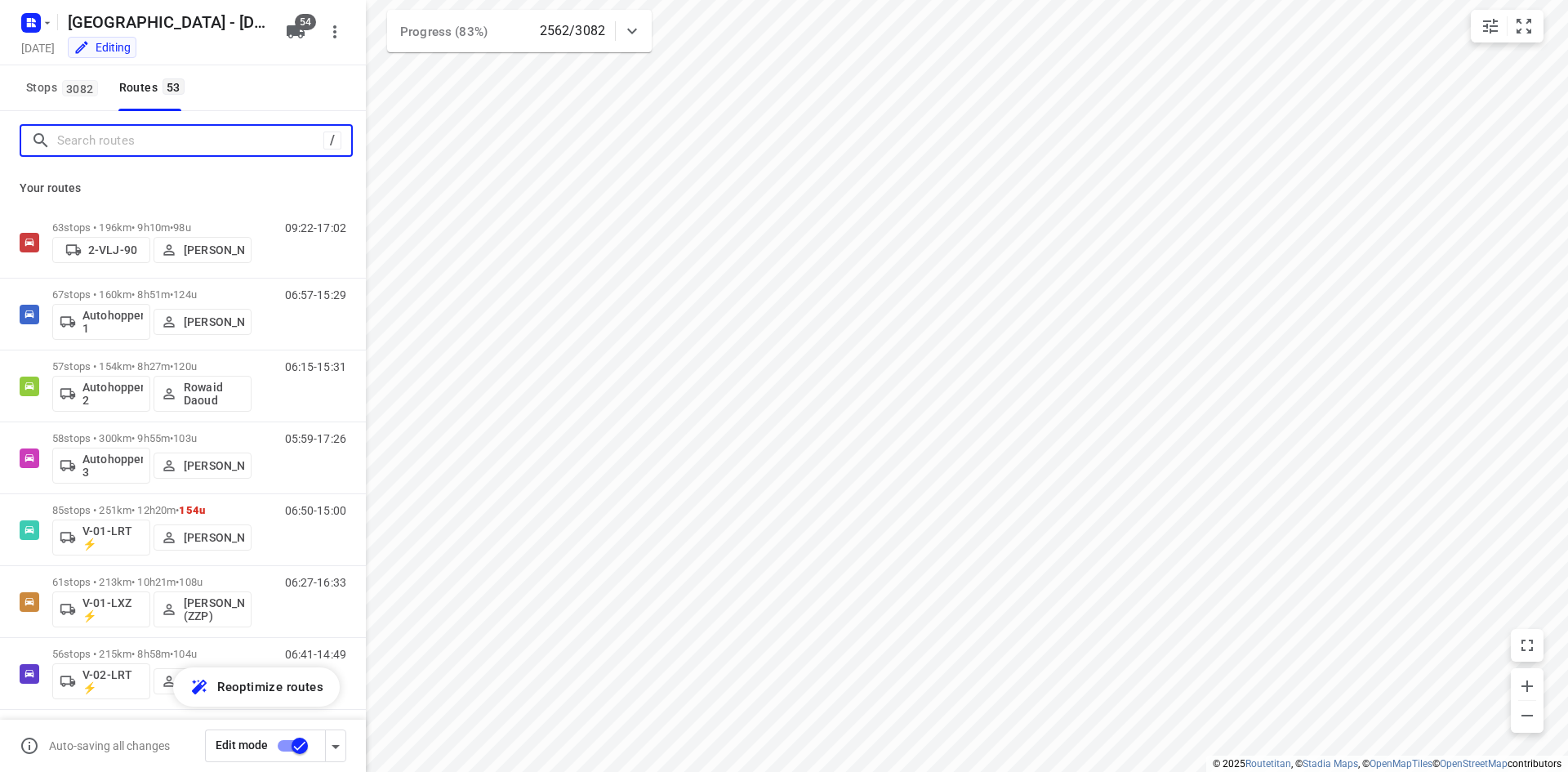
click at [185, 145] on input "Search routes" at bounding box center [190, 141] width 266 height 25
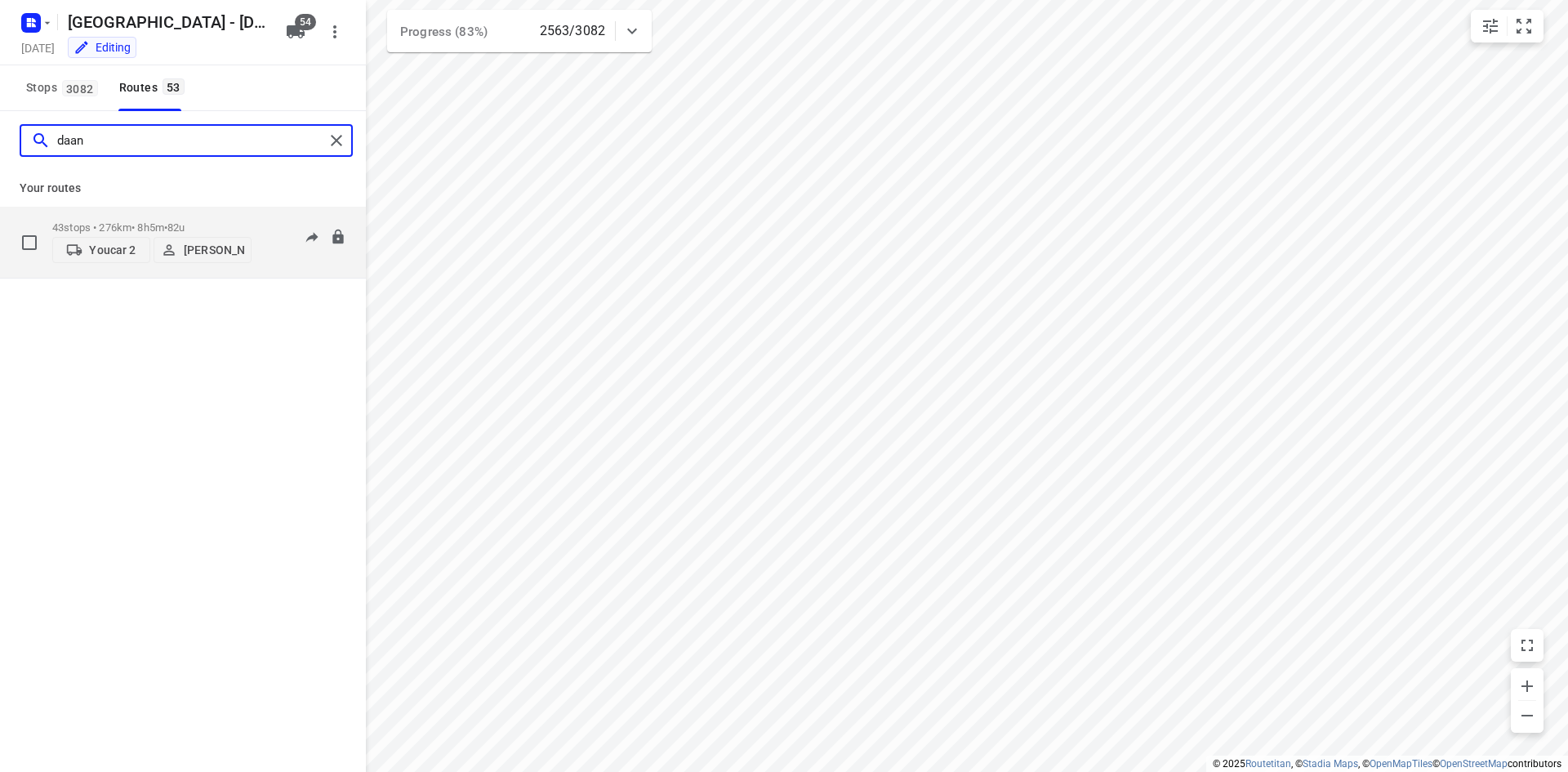
type input "daan"
click at [291, 264] on div "08:28-16:59" at bounding box center [305, 246] width 82 height 50
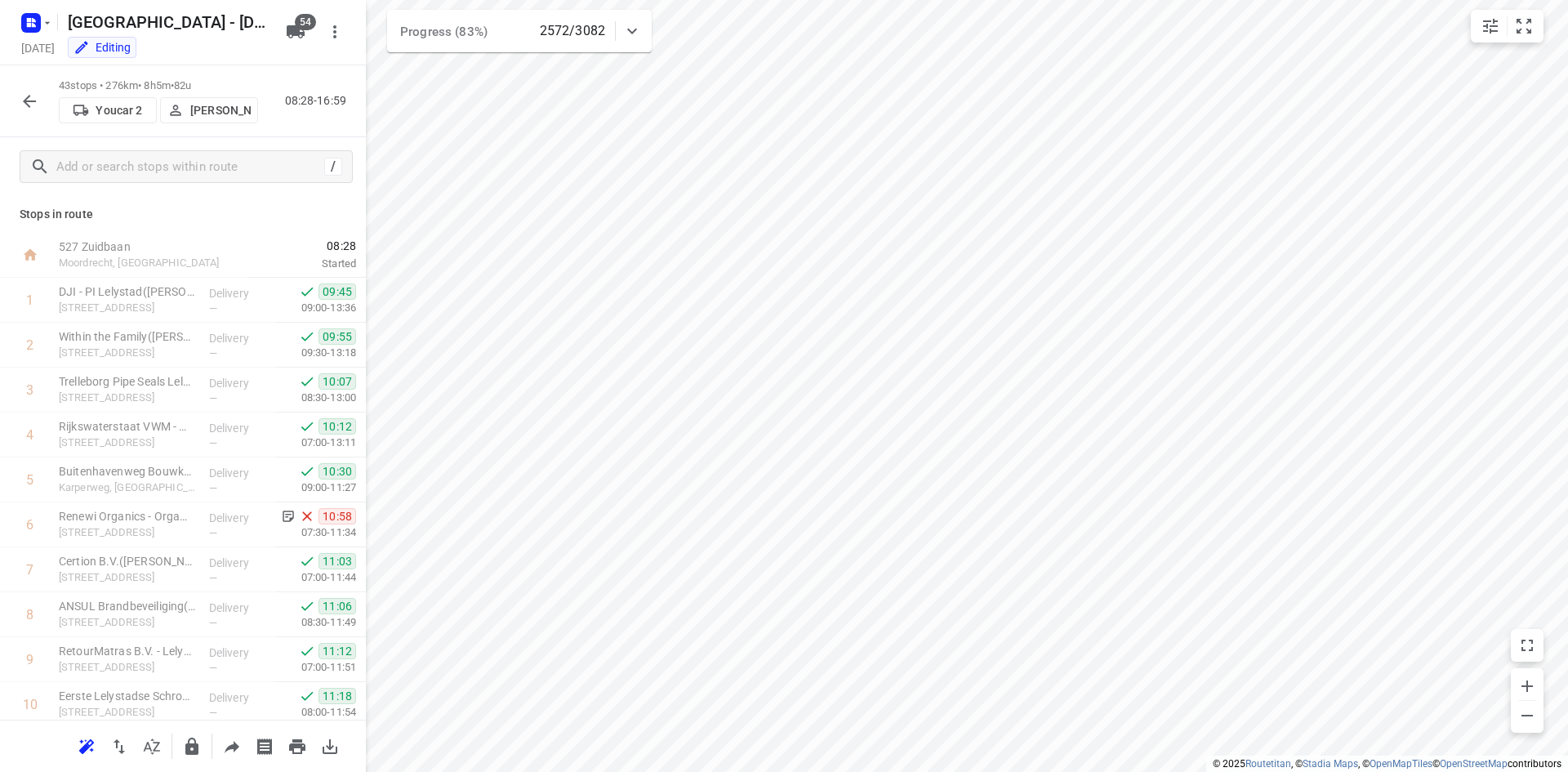
click at [343, 215] on div "Stops in route 527 Zuidbaan Moordrecht, Netherlands 08:28 Started 1 DJI - PI Le…" at bounding box center [183, 457] width 366 height 523
click at [296, 119] on div "43 stops • 276km • 8h5m • 82u Youcar 2 Daan Koman 08:28-16:59" at bounding box center [183, 101] width 366 height 72
click at [33, 103] on icon "button" at bounding box center [29, 101] width 19 height 19
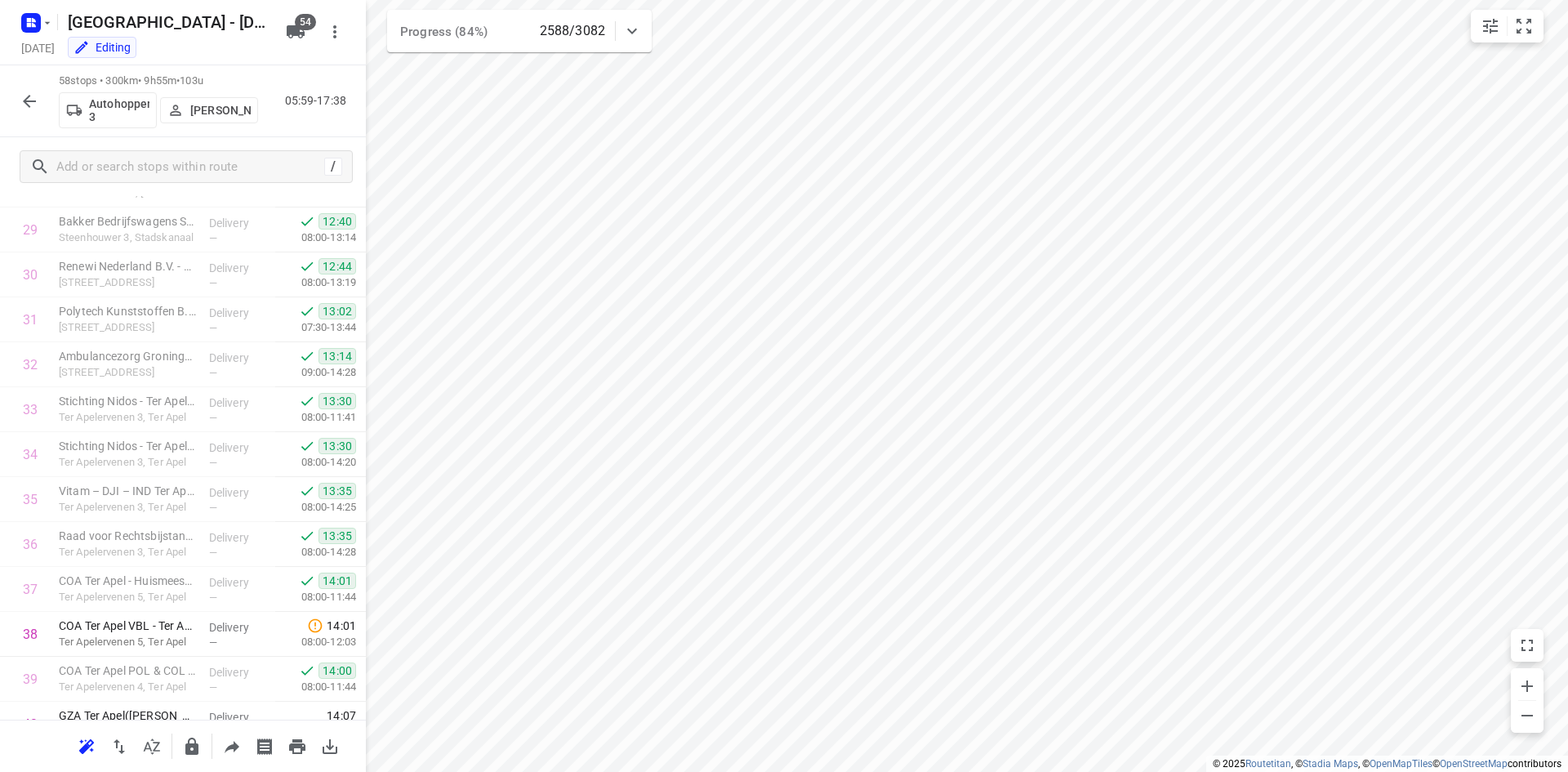
scroll to position [1341, 0]
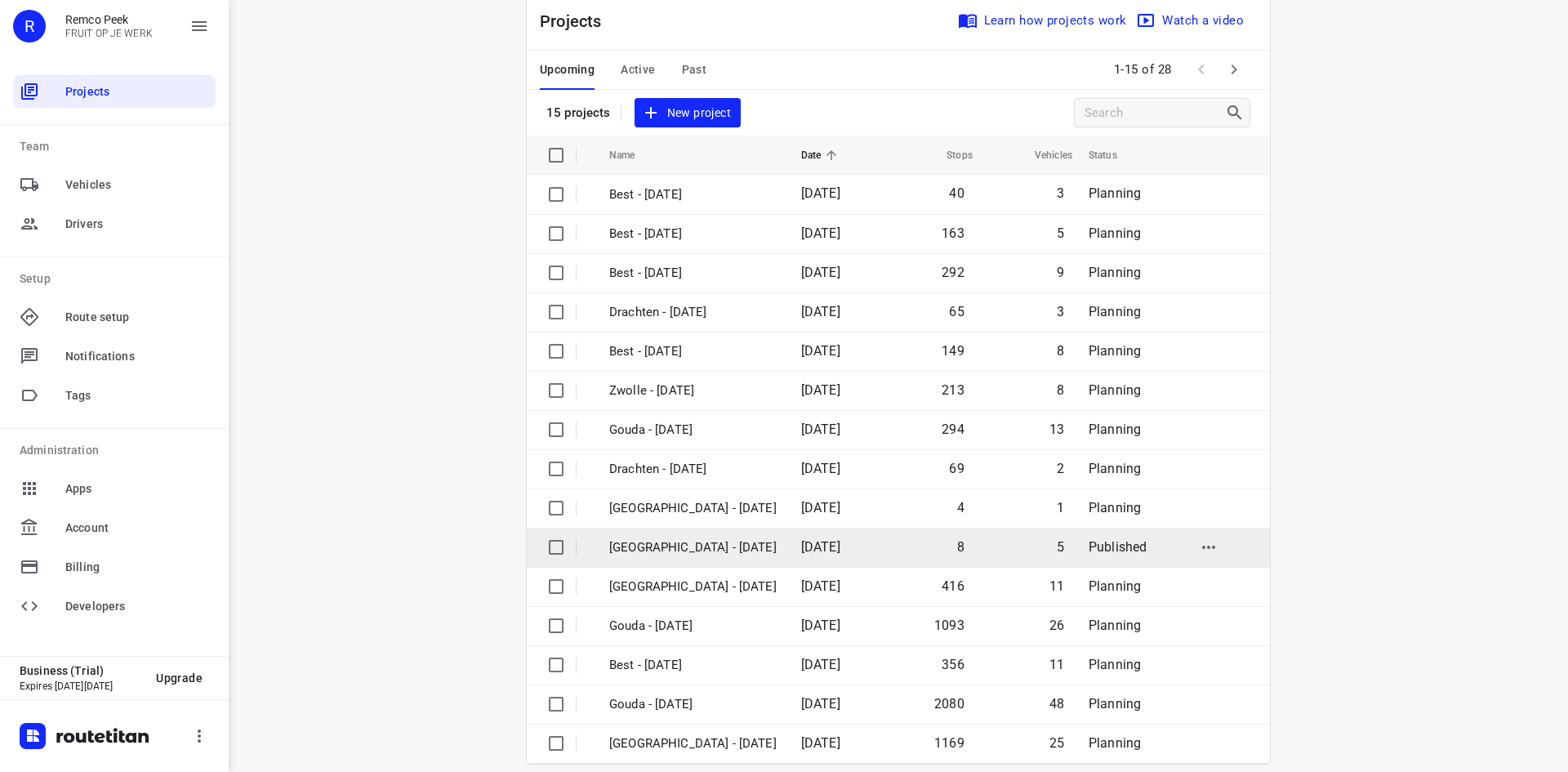
scroll to position [54, 0]
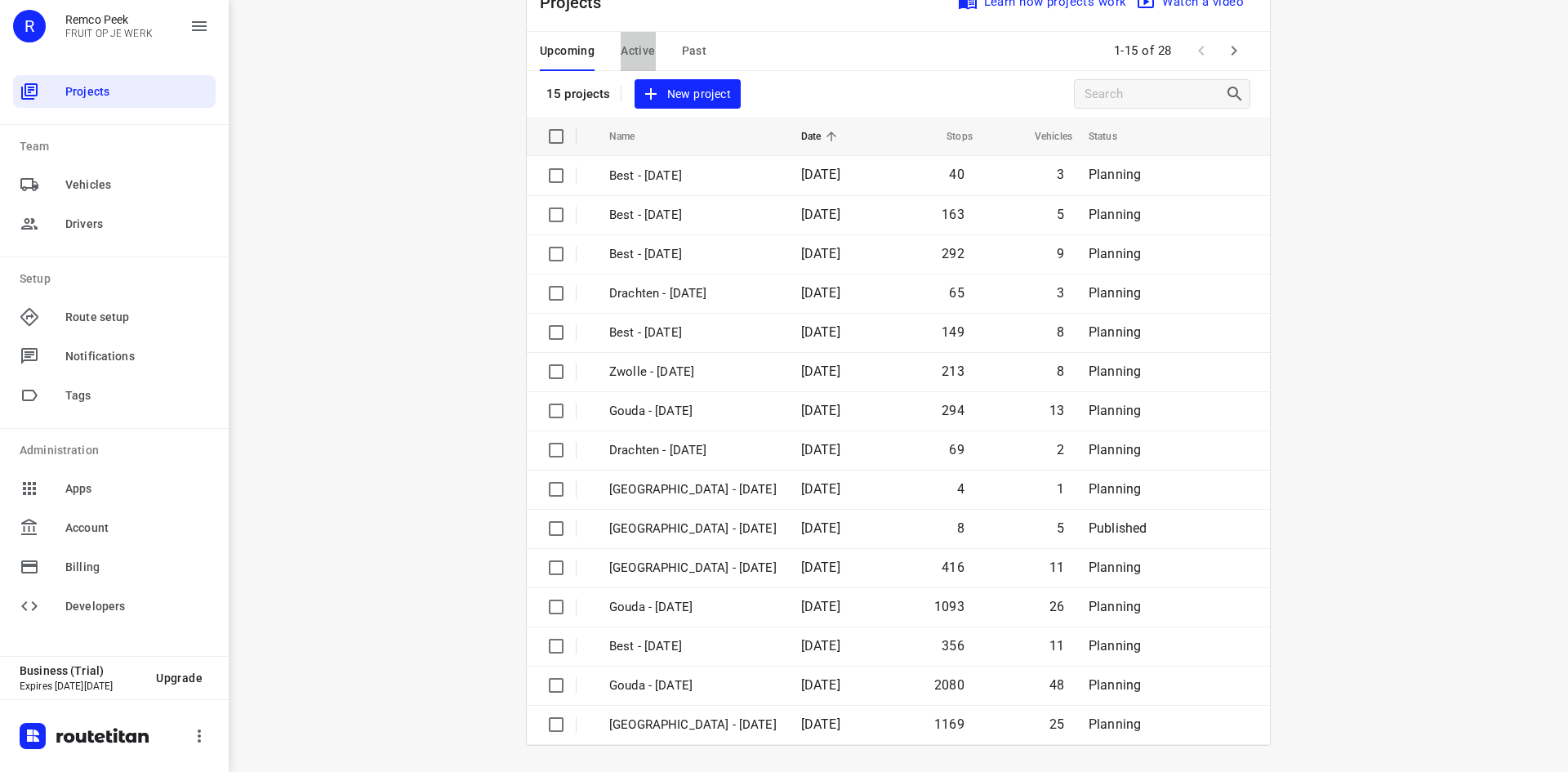
click at [621, 52] on span "Active" at bounding box center [638, 51] width 35 height 20
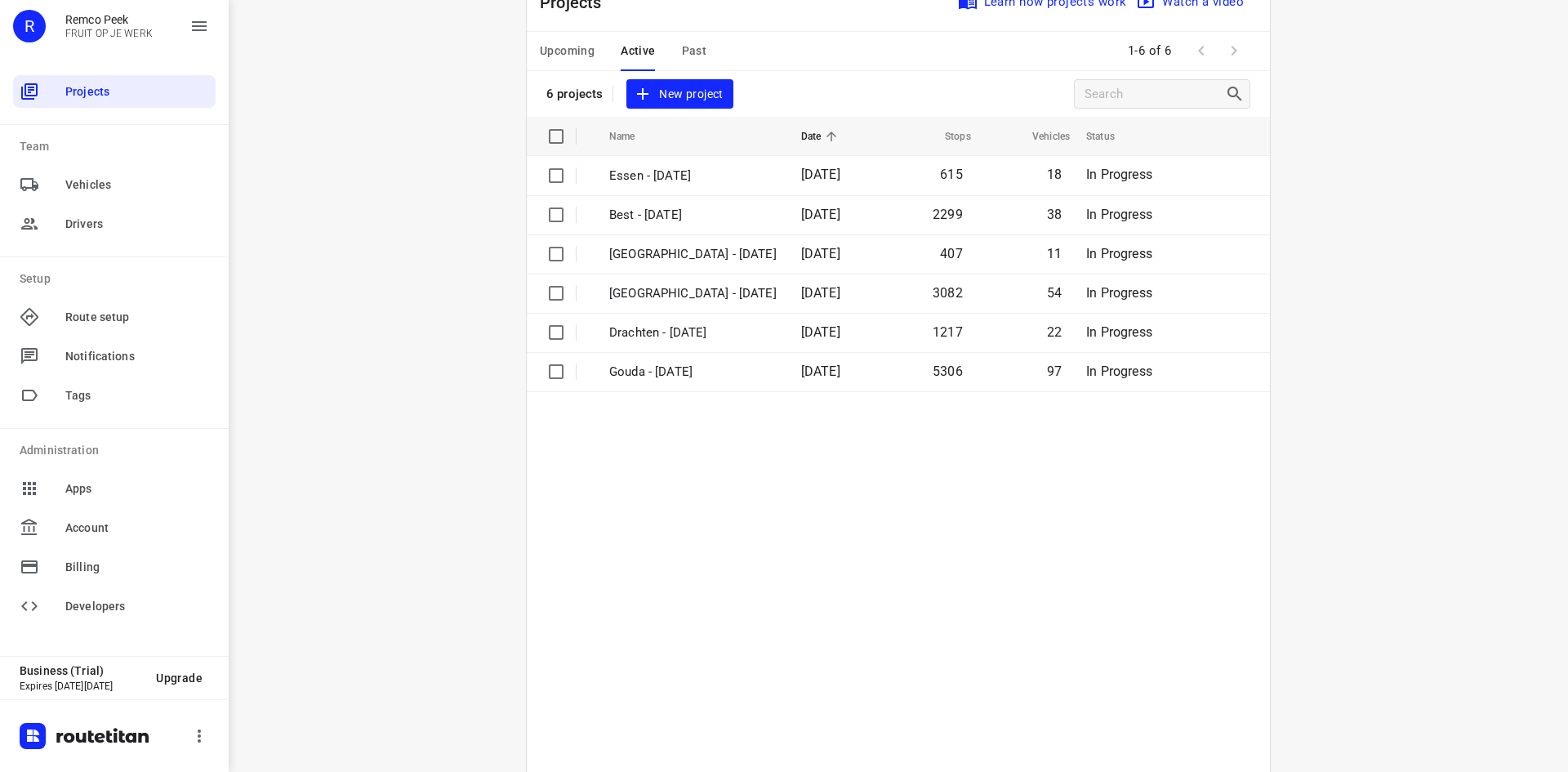
scroll to position [0, 0]
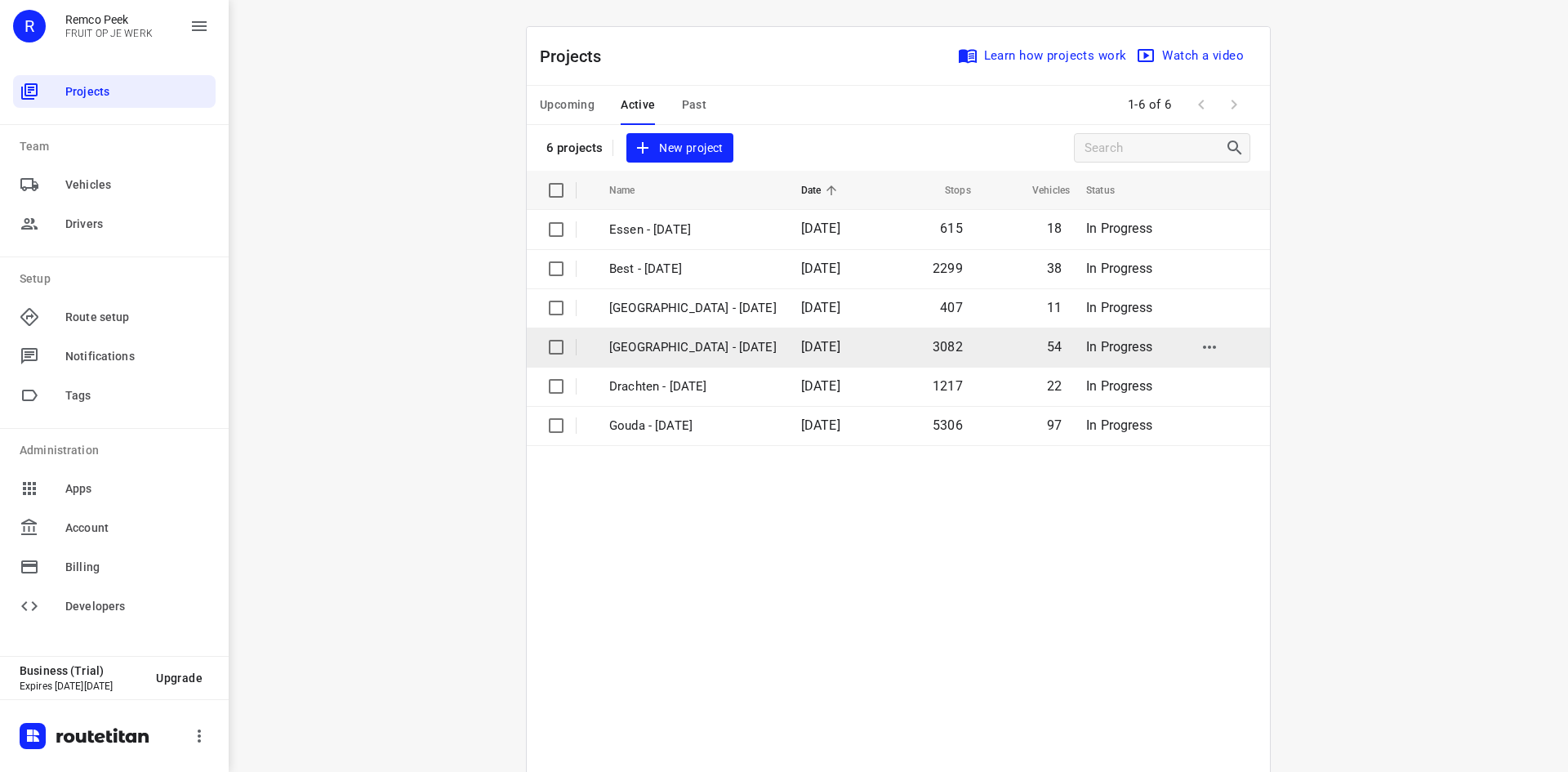
click at [647, 347] on p "[GEOGRAPHIC_DATA] - [DATE]" at bounding box center [694, 348] width 167 height 19
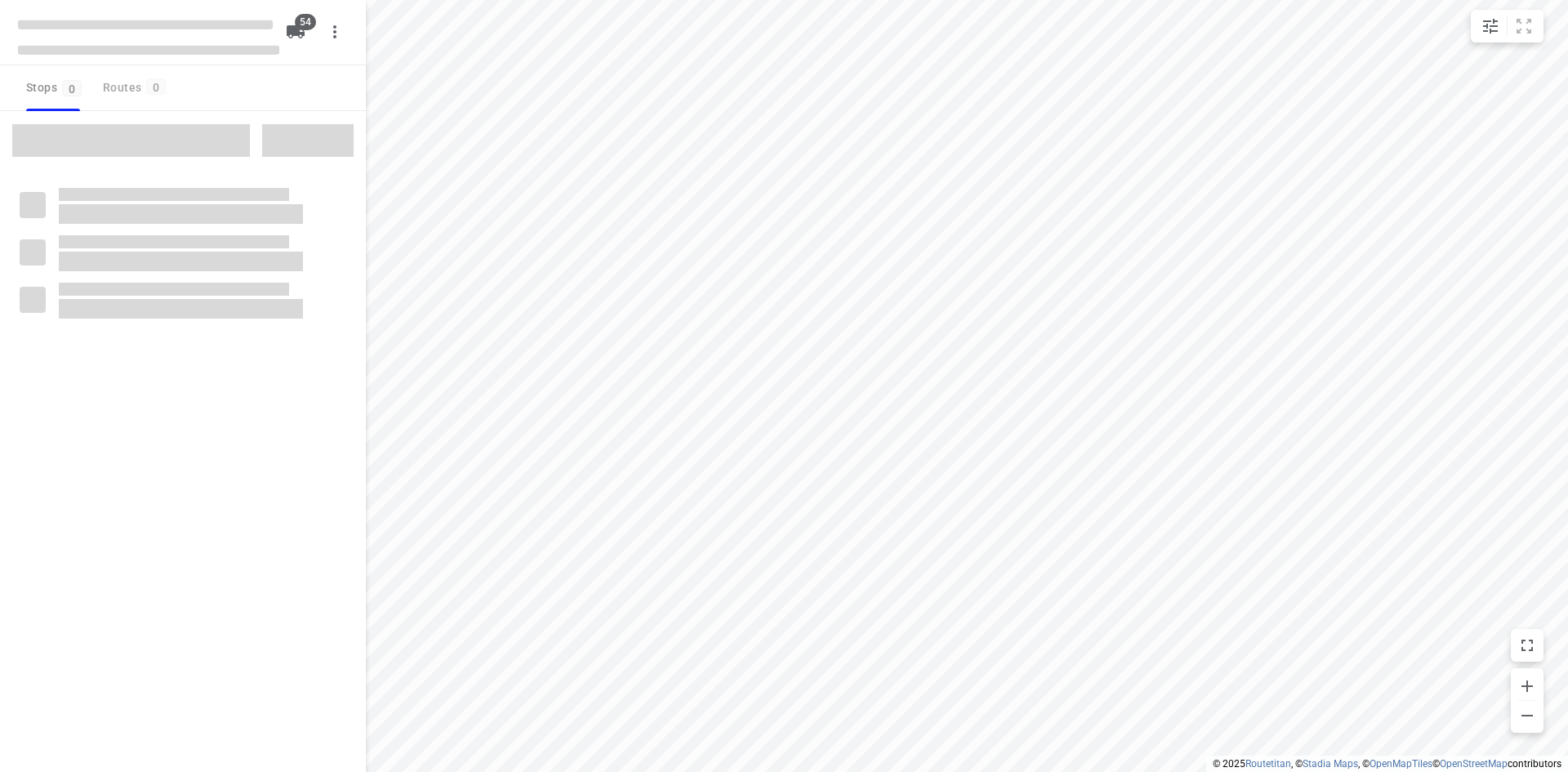
checkbox input "true"
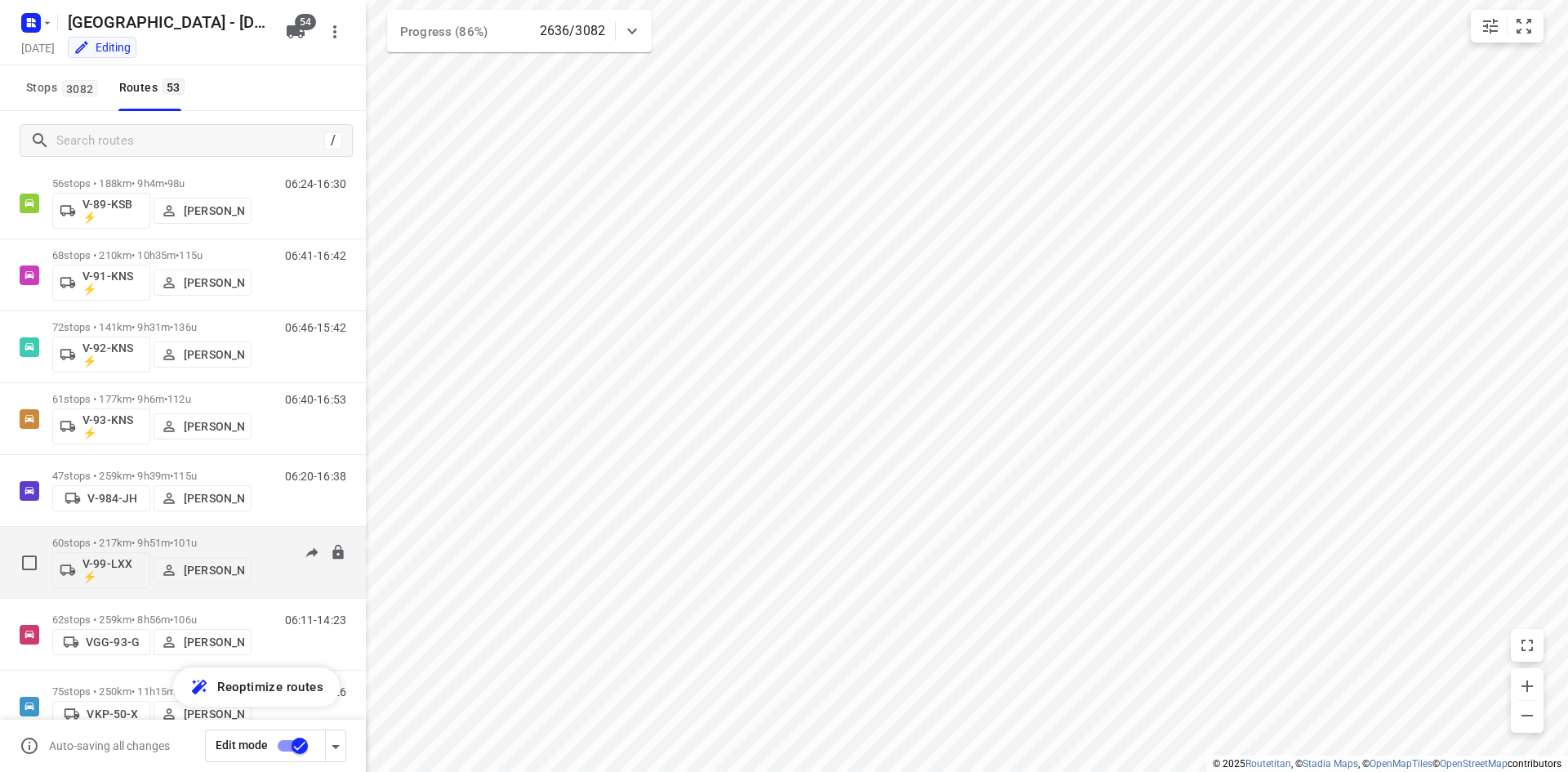
scroll to position [2169, 0]
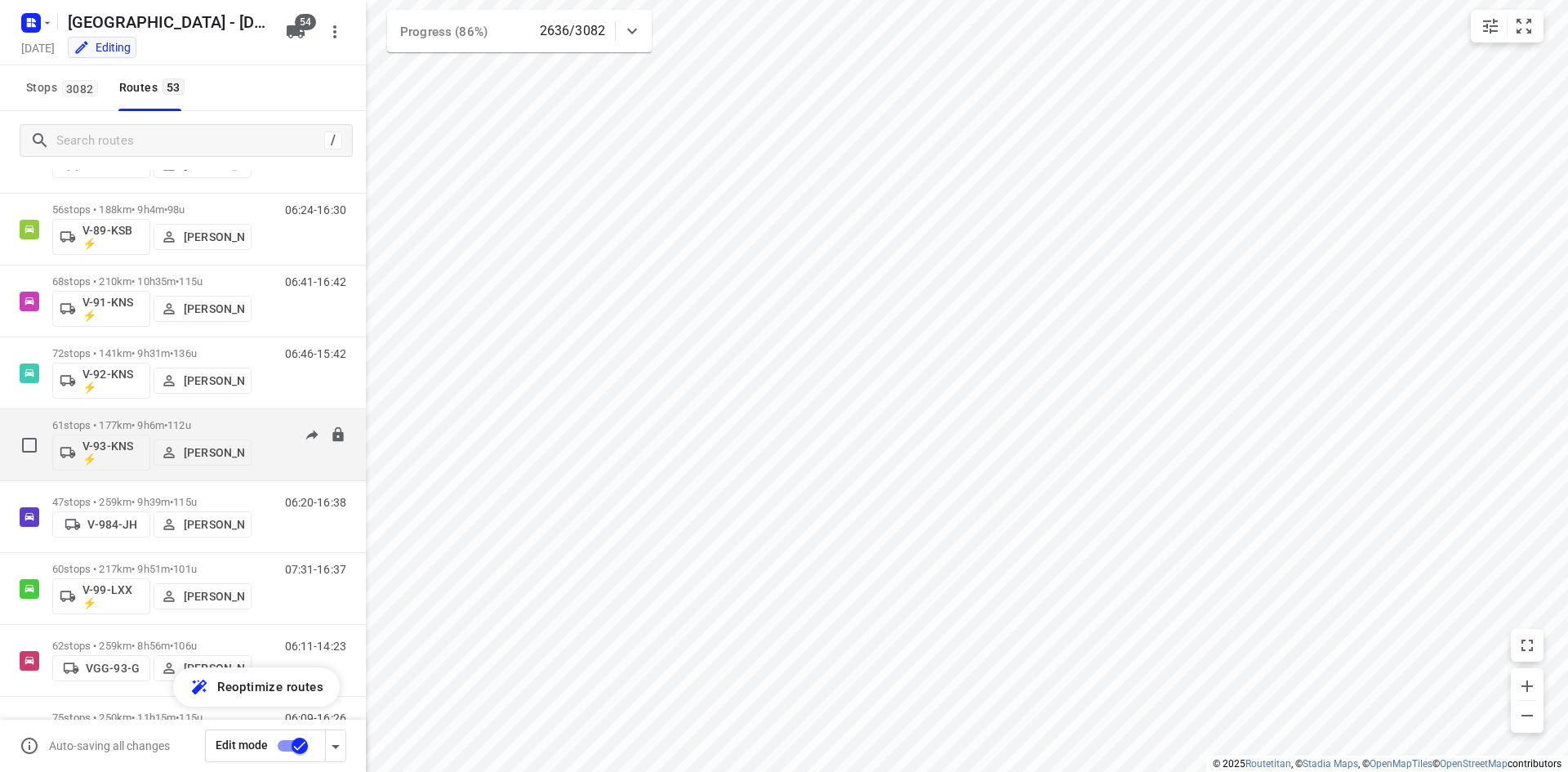
click at [274, 467] on div "06:40-16:53" at bounding box center [305, 448] width 82 height 60
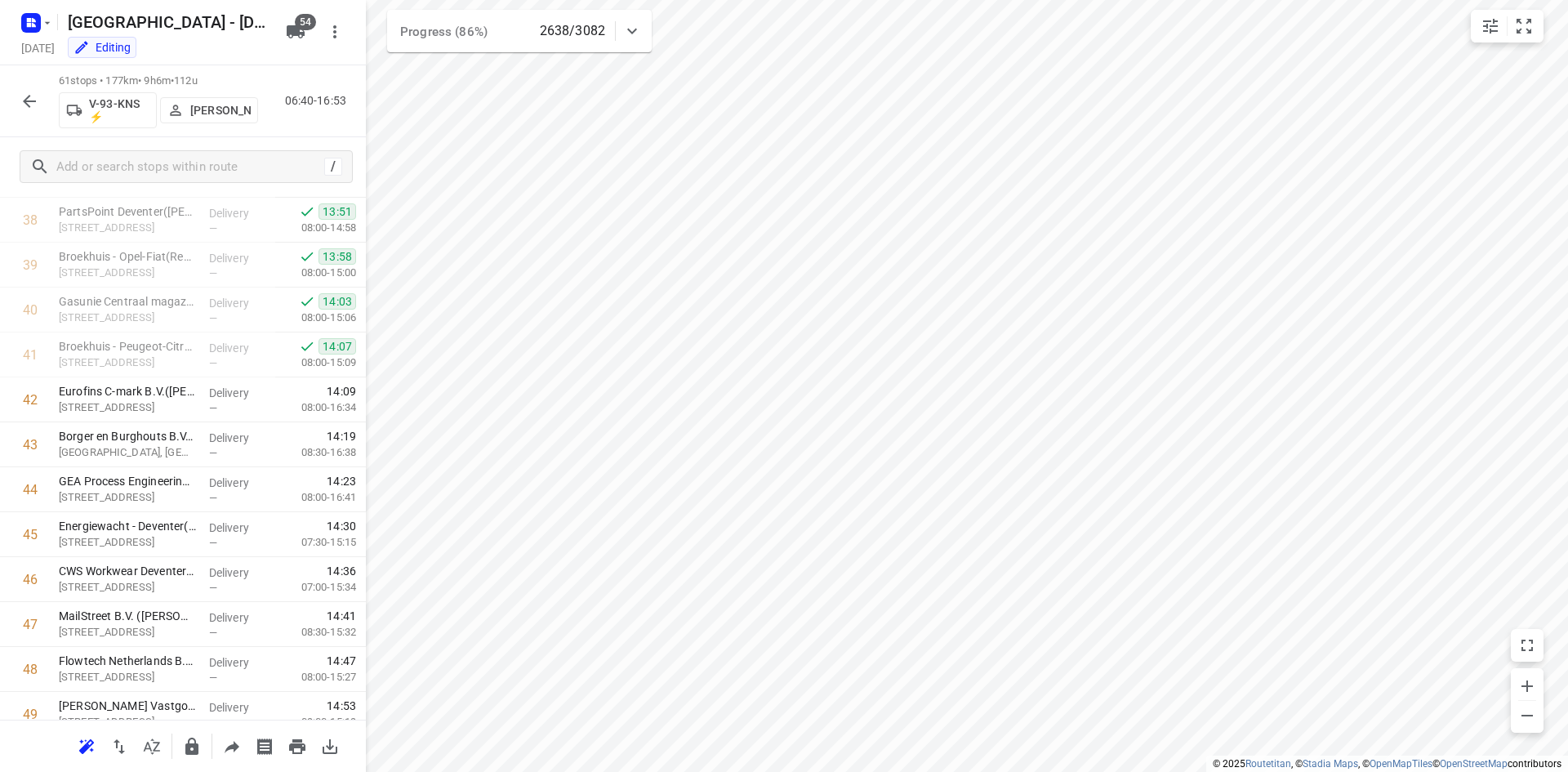
scroll to position [1747, 0]
click at [27, 101] on icon "button" at bounding box center [29, 101] width 13 height 13
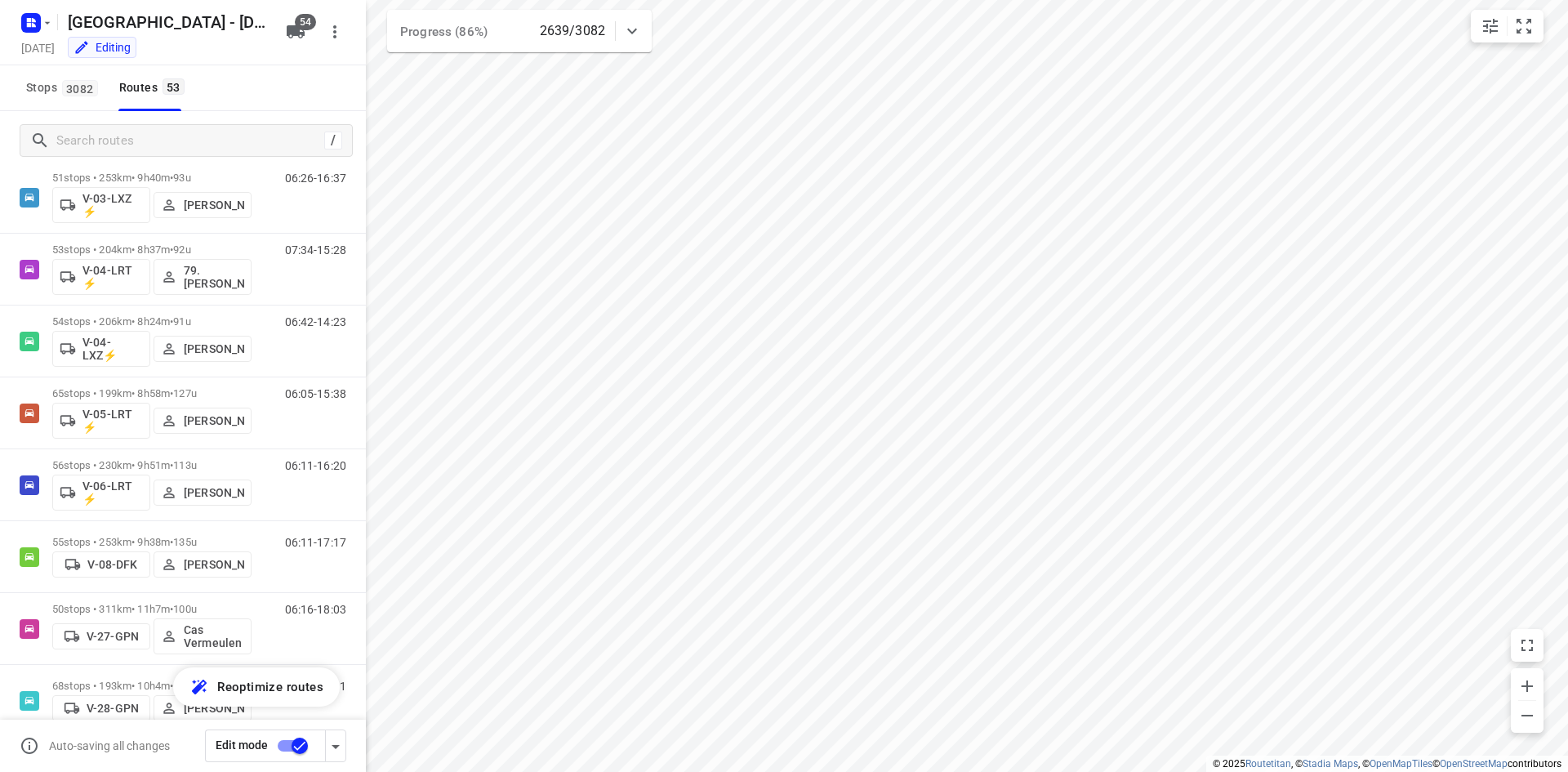
scroll to position [713, 0]
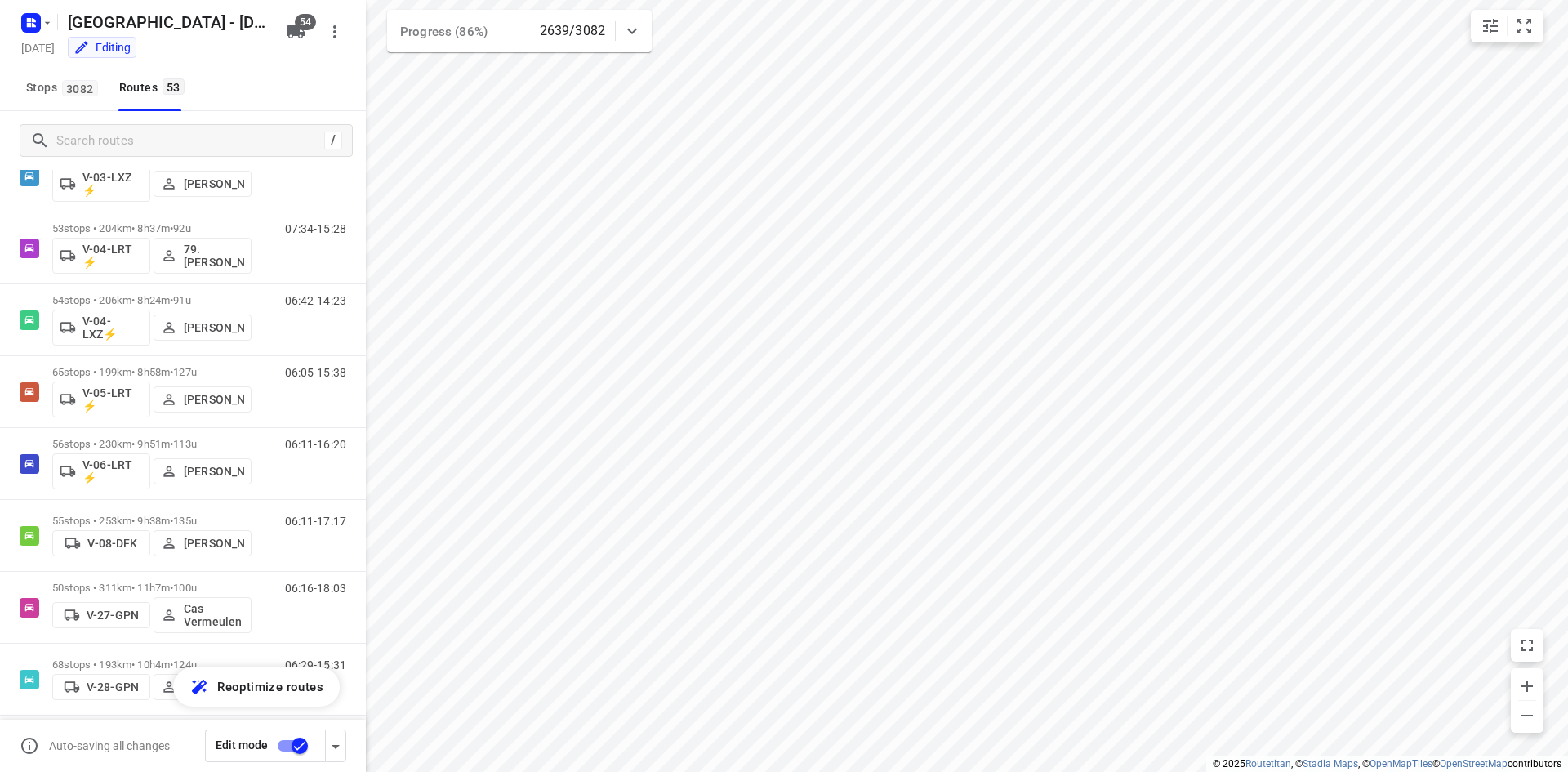
click at [630, 35] on icon at bounding box center [632, 30] width 19 height 19
click at [632, 35] on icon at bounding box center [632, 37] width 19 height 19
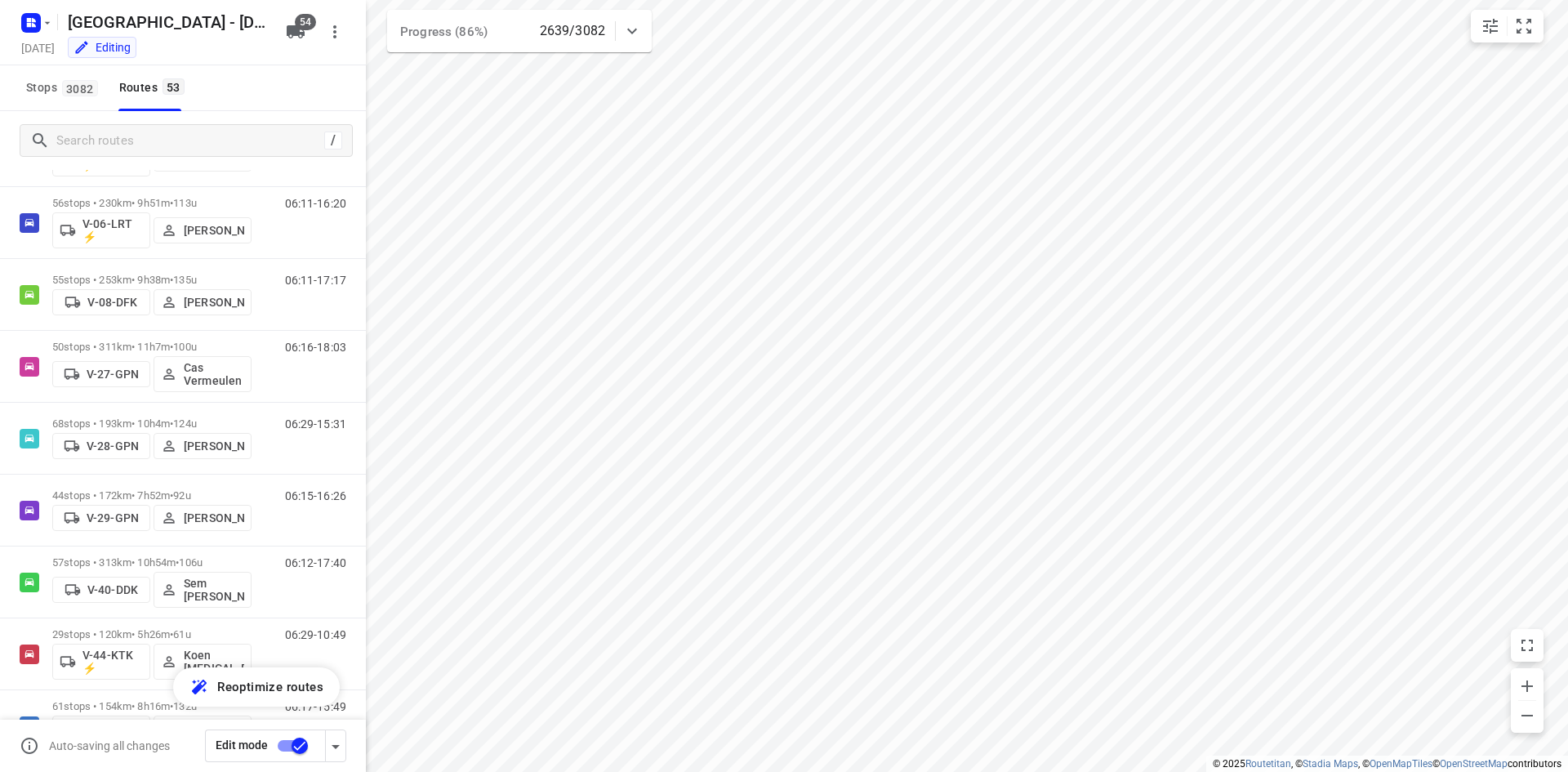
scroll to position [964, 0]
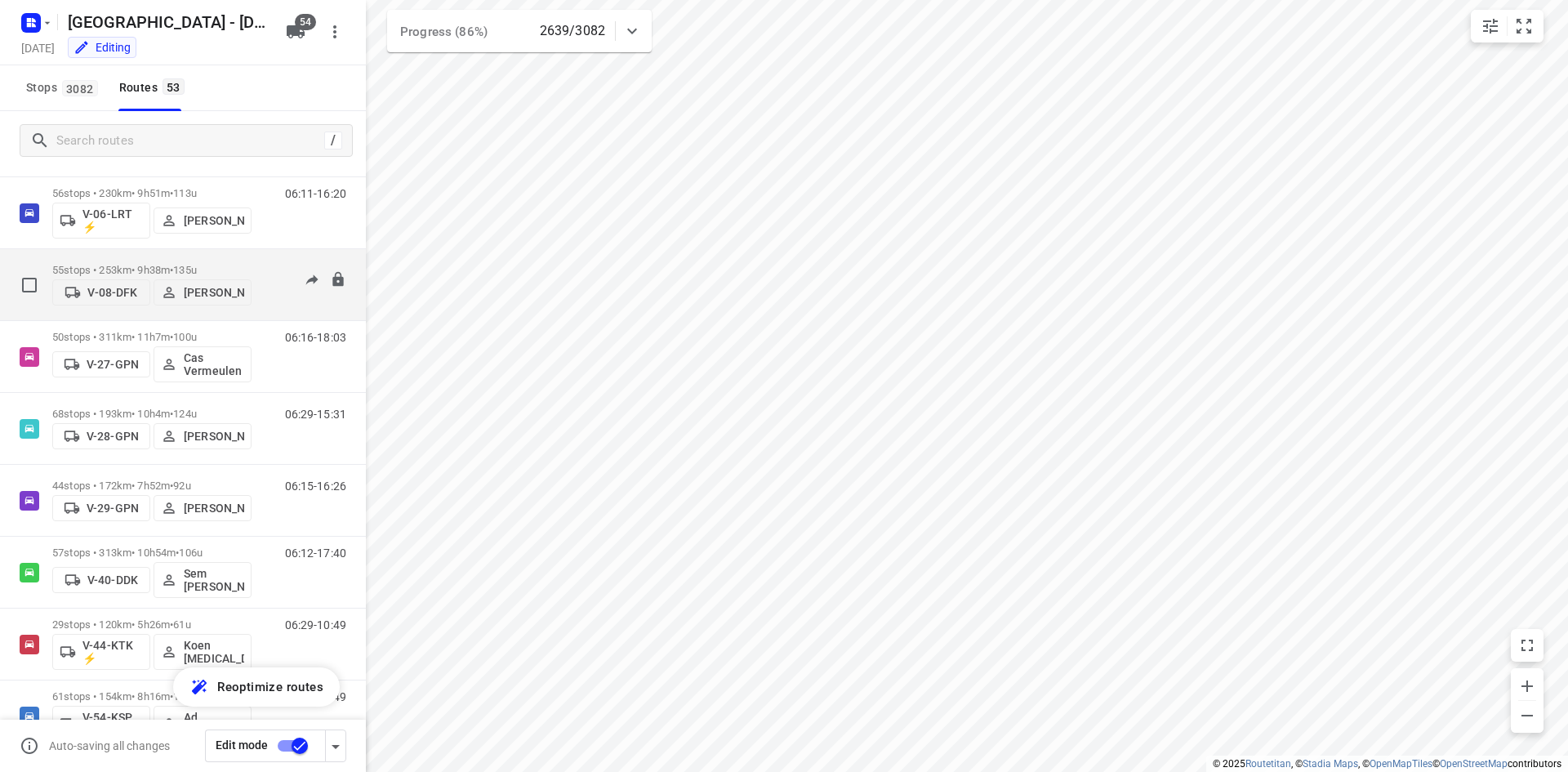
click at [279, 296] on div "06:11-17:17" at bounding box center [305, 288] width 82 height 50
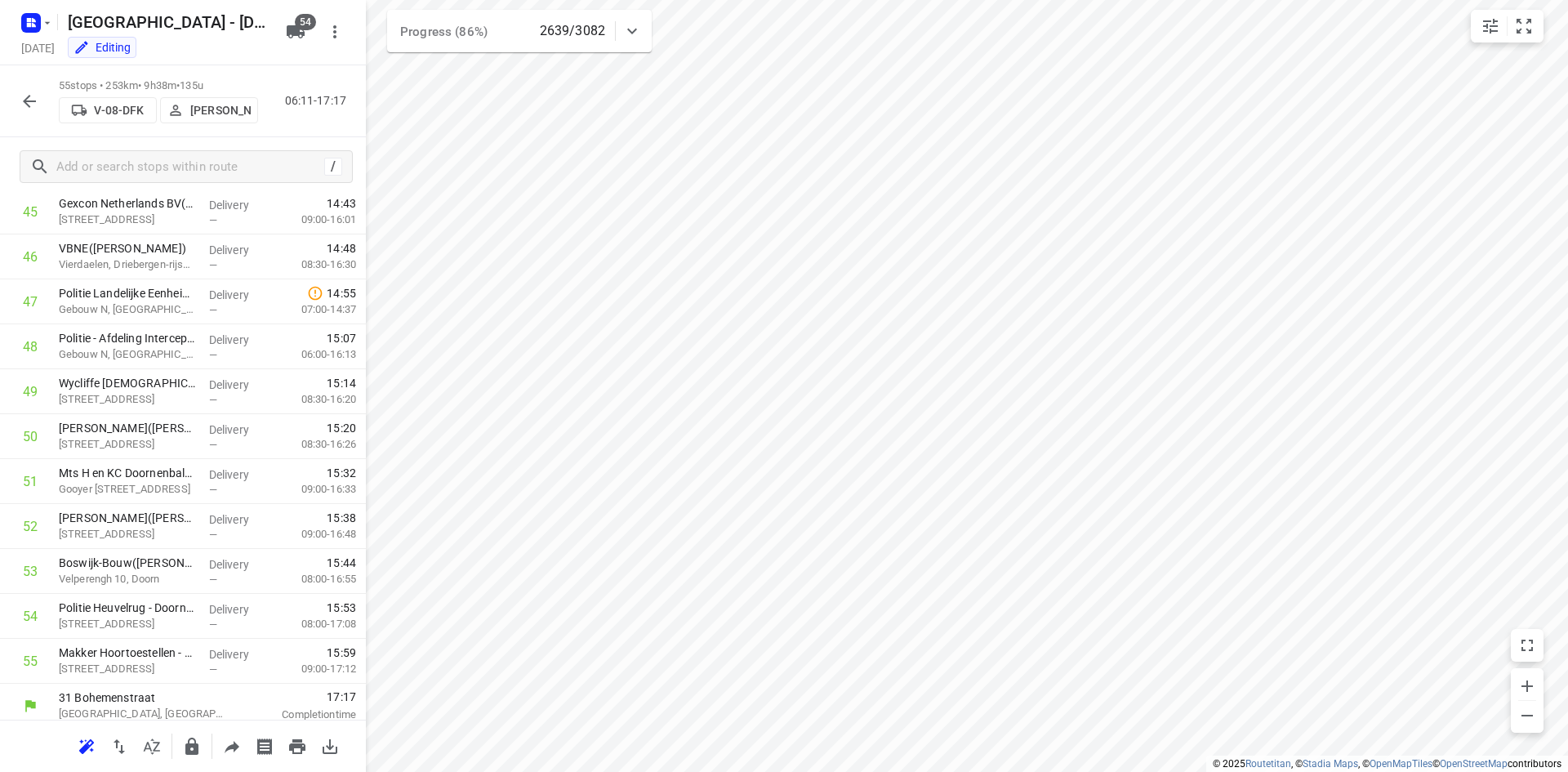
scroll to position [2073, 0]
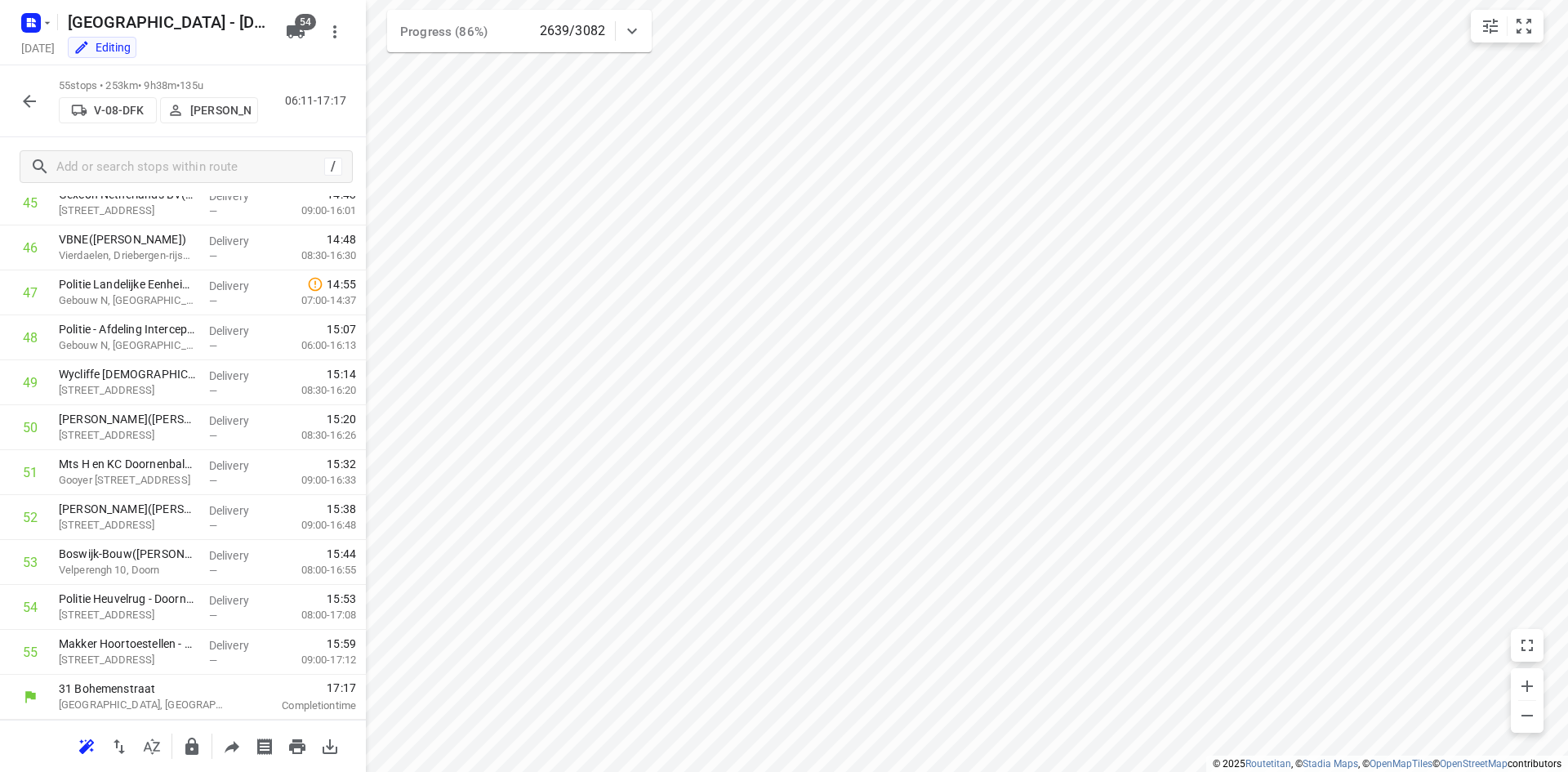
click at [294, 131] on div "55 stops • 253km • 9h38m • 135u V-08-DFK Arno Barneveld 06:11-17:17" at bounding box center [183, 101] width 366 height 72
click at [23, 97] on icon "button" at bounding box center [29, 101] width 19 height 19
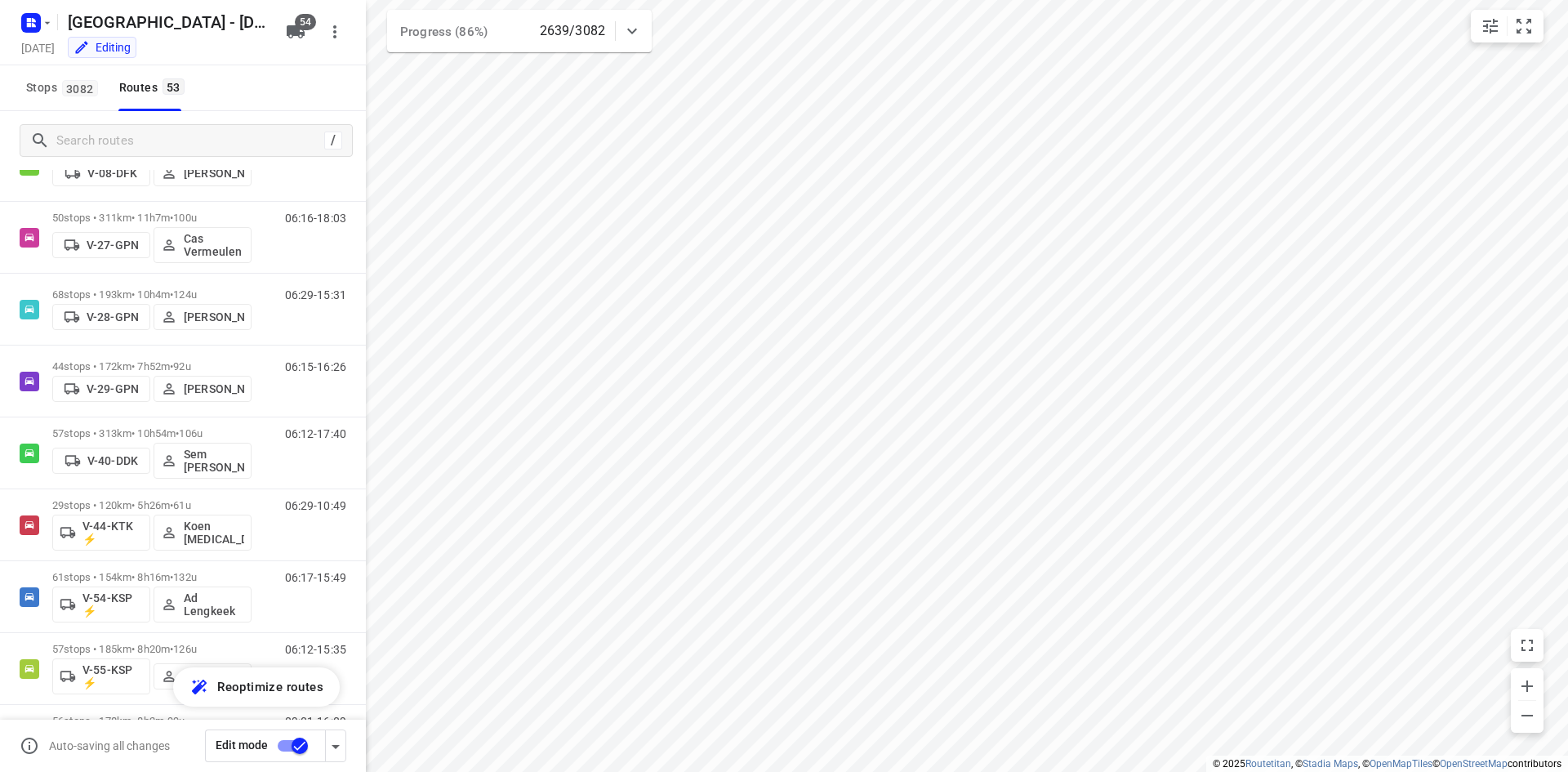
scroll to position [1088, 0]
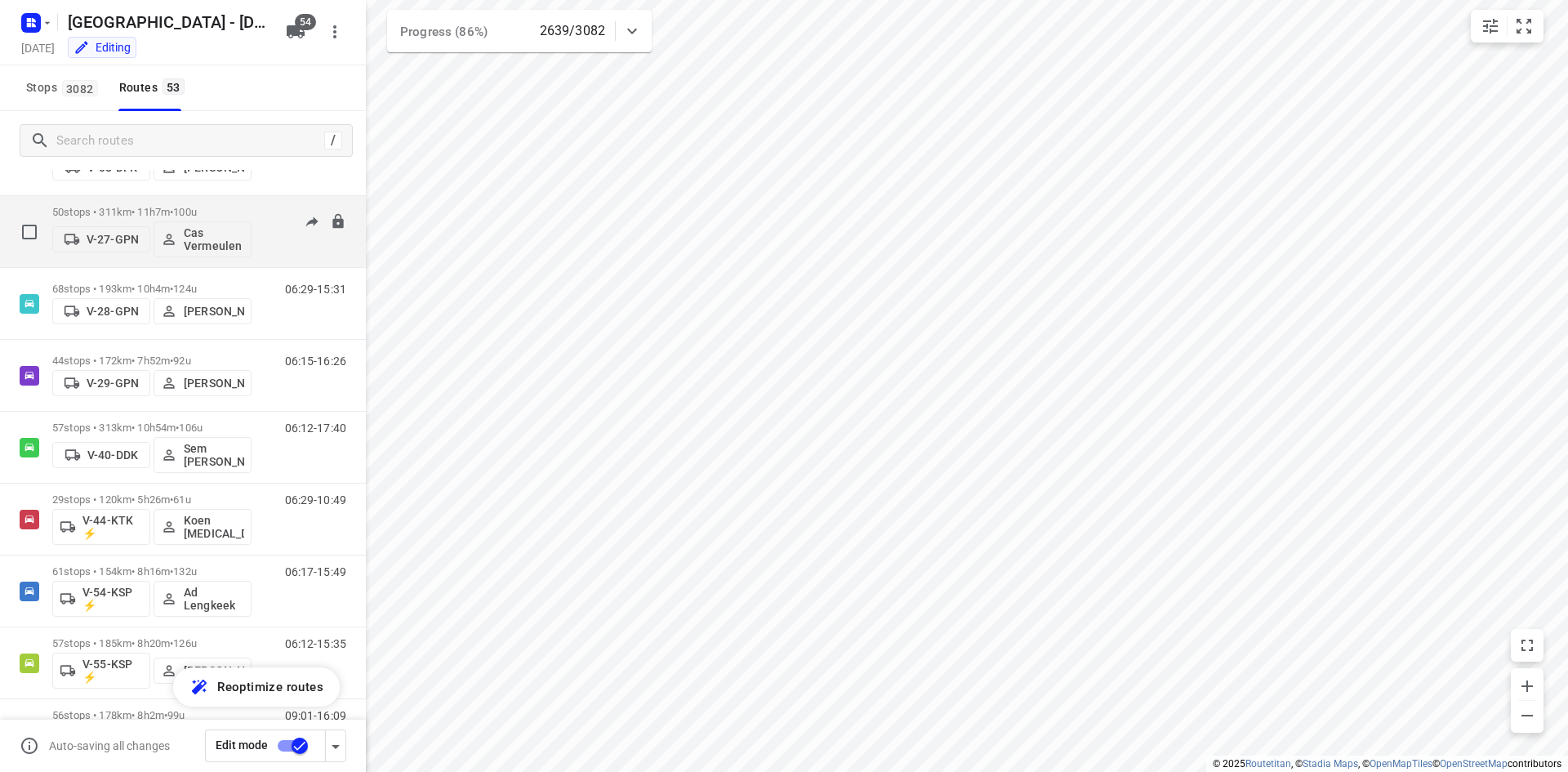
click at [271, 254] on div "06:16-18:03" at bounding box center [305, 235] width 82 height 60
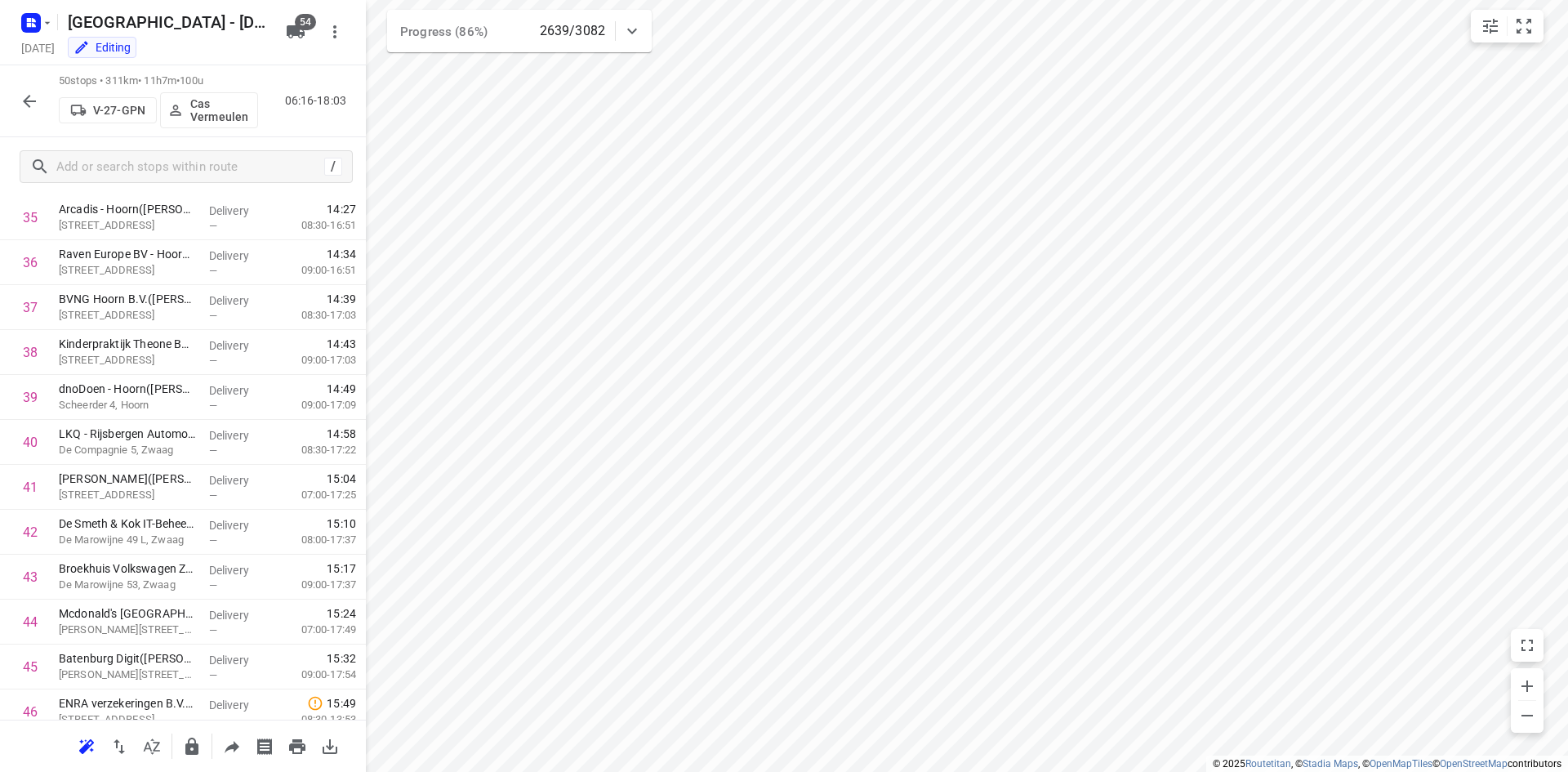
scroll to position [1849, 0]
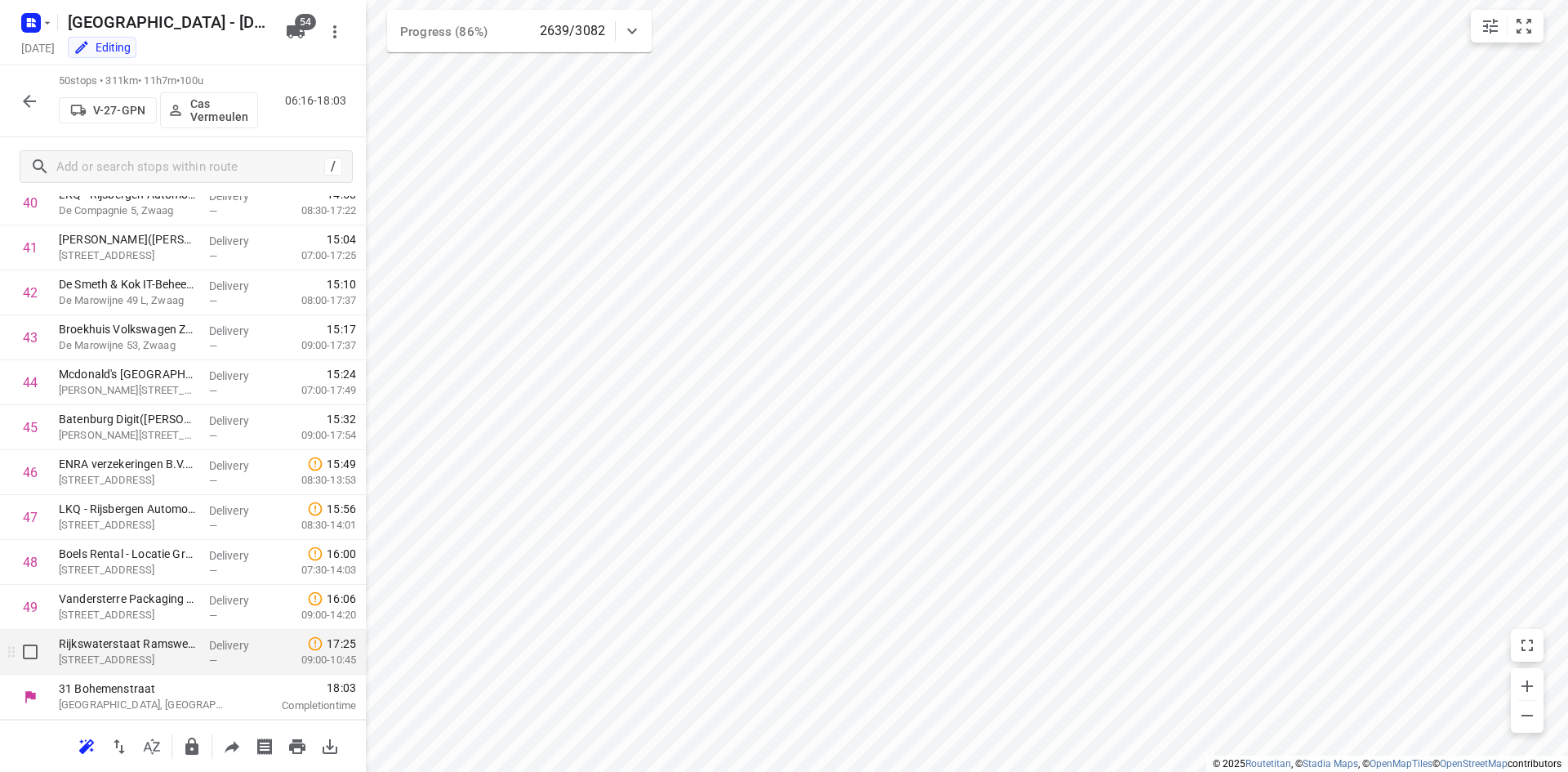
click at [127, 658] on p "Ramsweg 2a, Ens" at bounding box center [128, 660] width 137 height 16
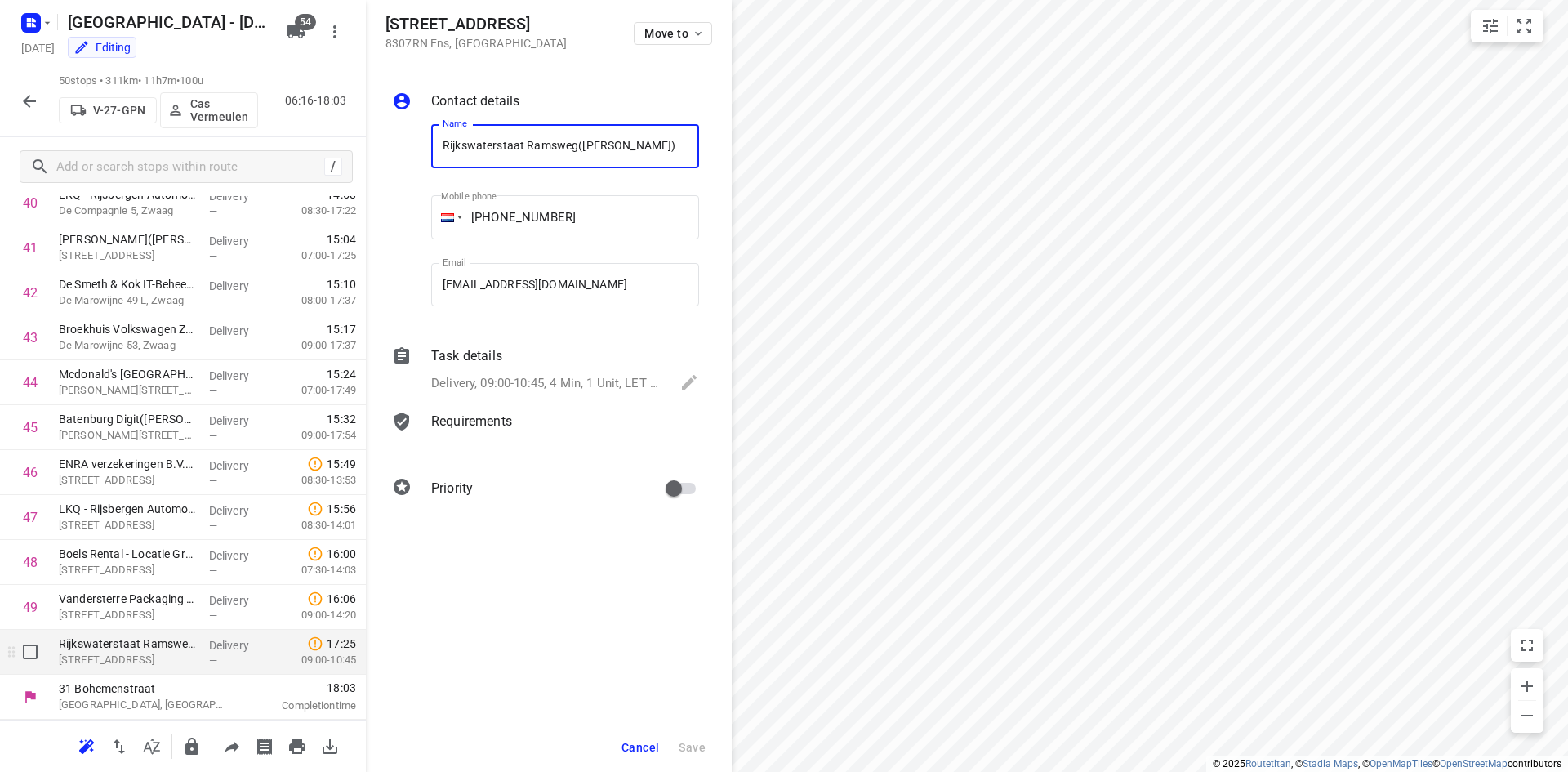
click at [127, 654] on p "Ramsweg 2a, Ens" at bounding box center [128, 660] width 137 height 16
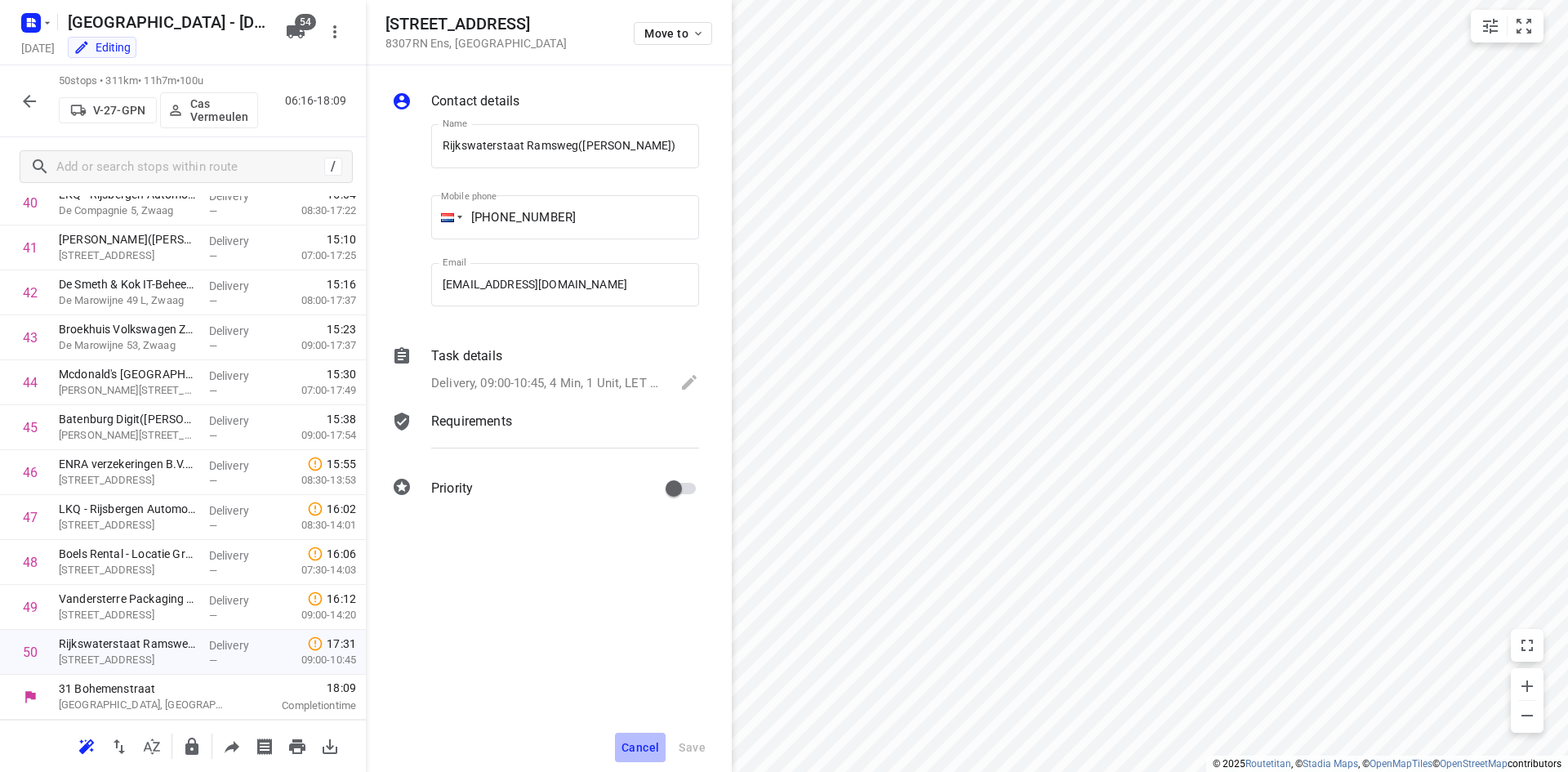
click at [641, 750] on span "Cancel" at bounding box center [640, 747] width 37 height 13
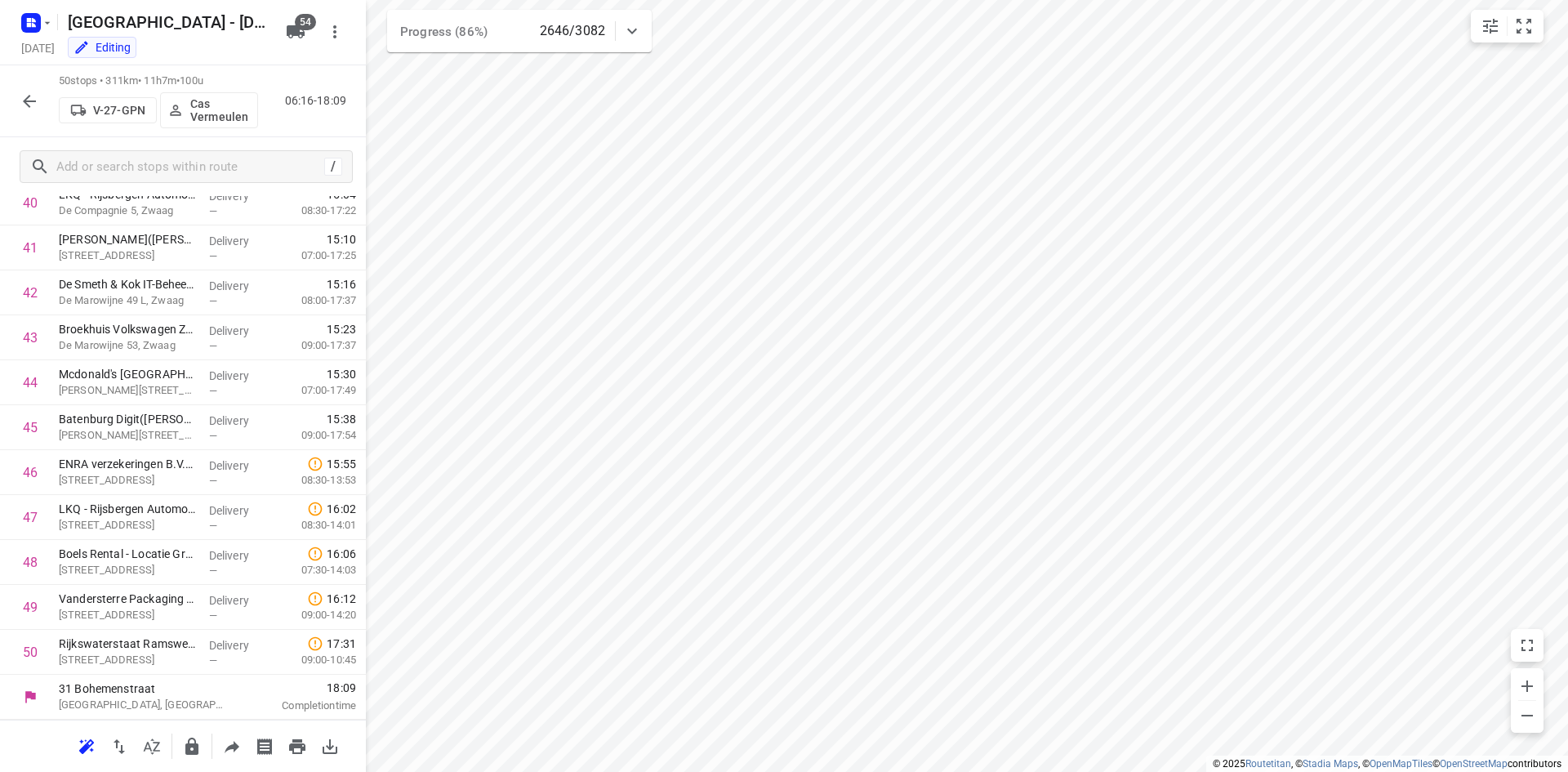
click at [25, 113] on button "button" at bounding box center [29, 101] width 33 height 33
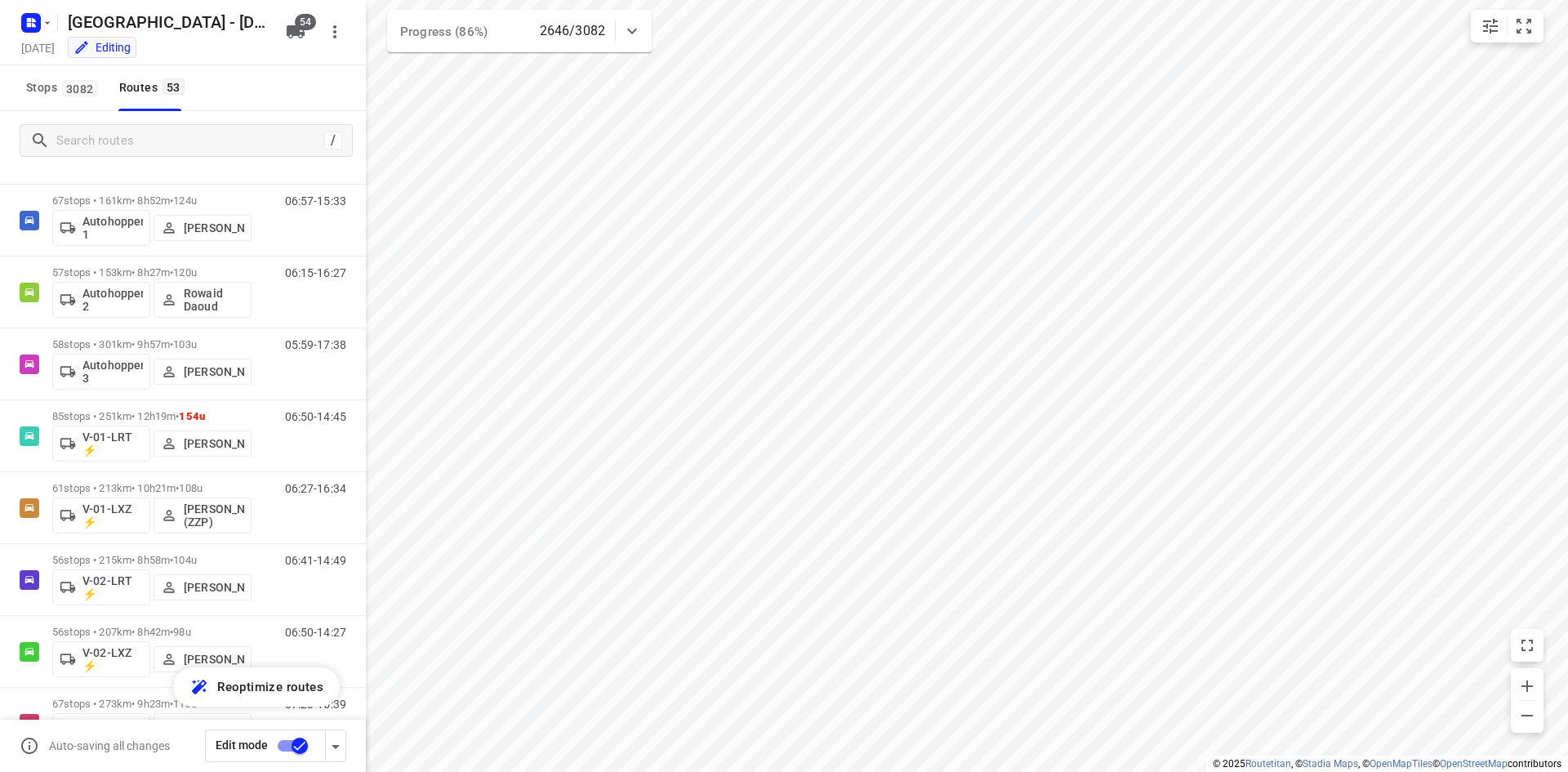
scroll to position [126, 0]
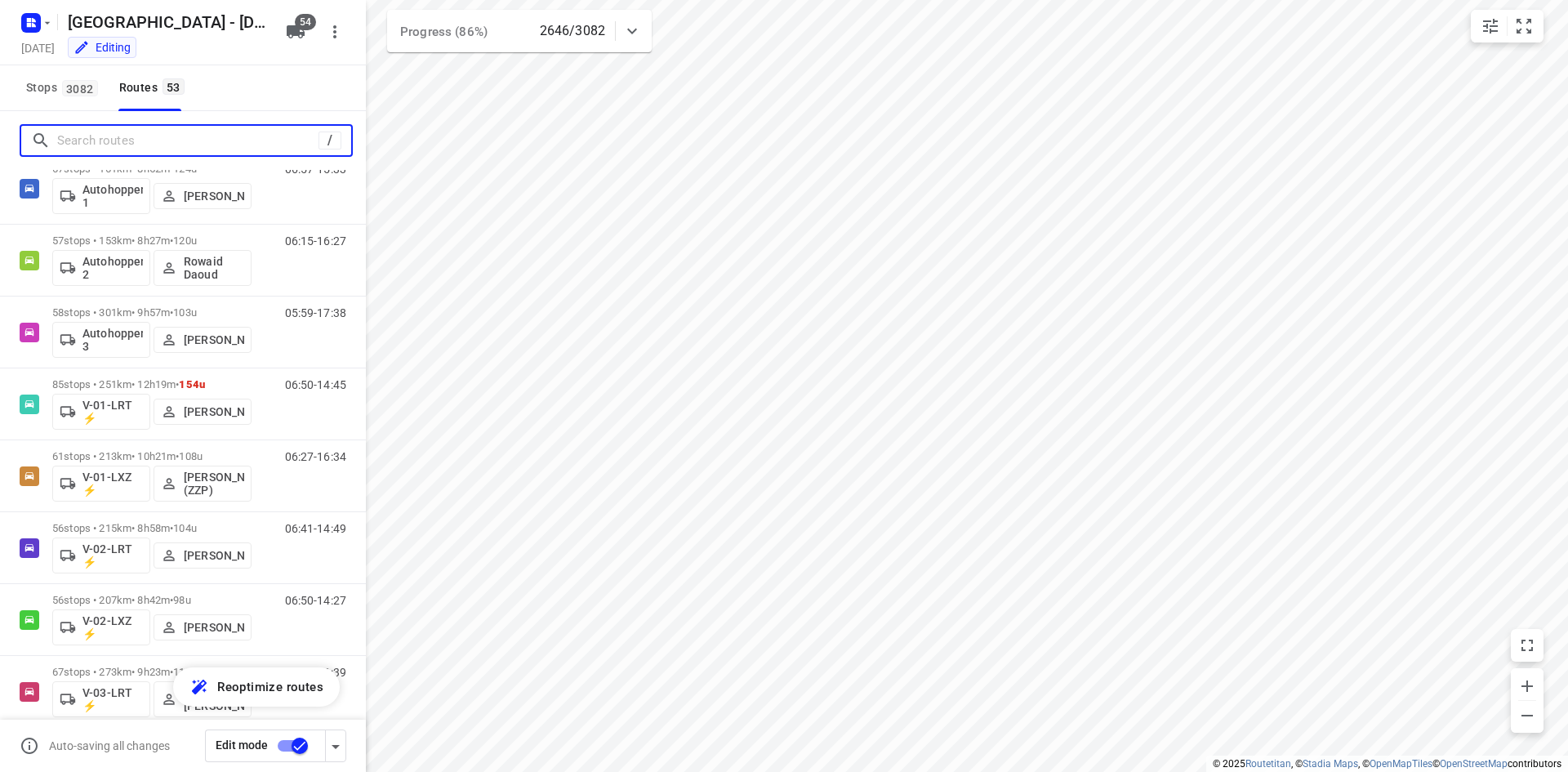
click at [191, 132] on input "Search routes" at bounding box center [188, 141] width 261 height 25
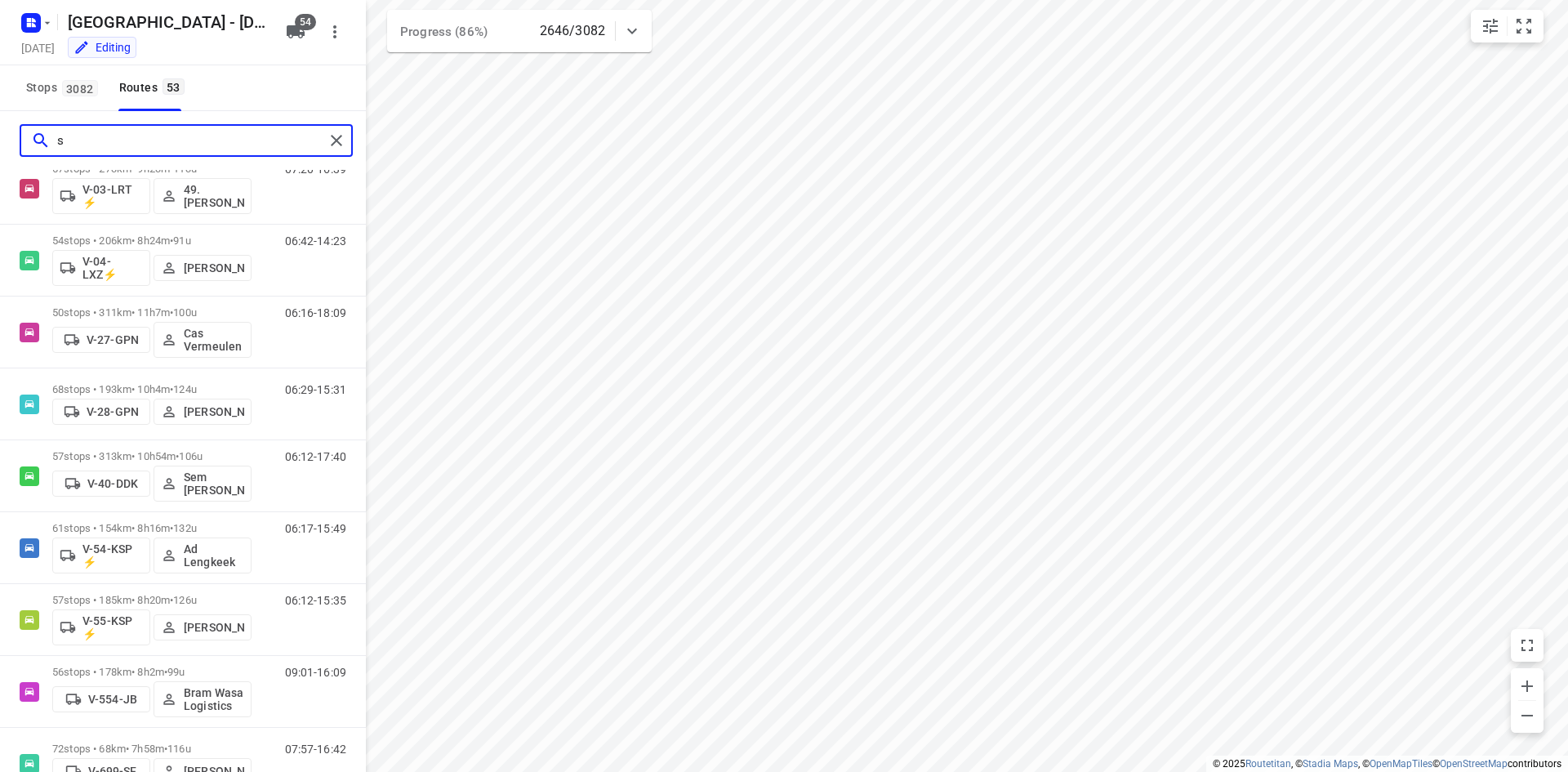
scroll to position [0, 0]
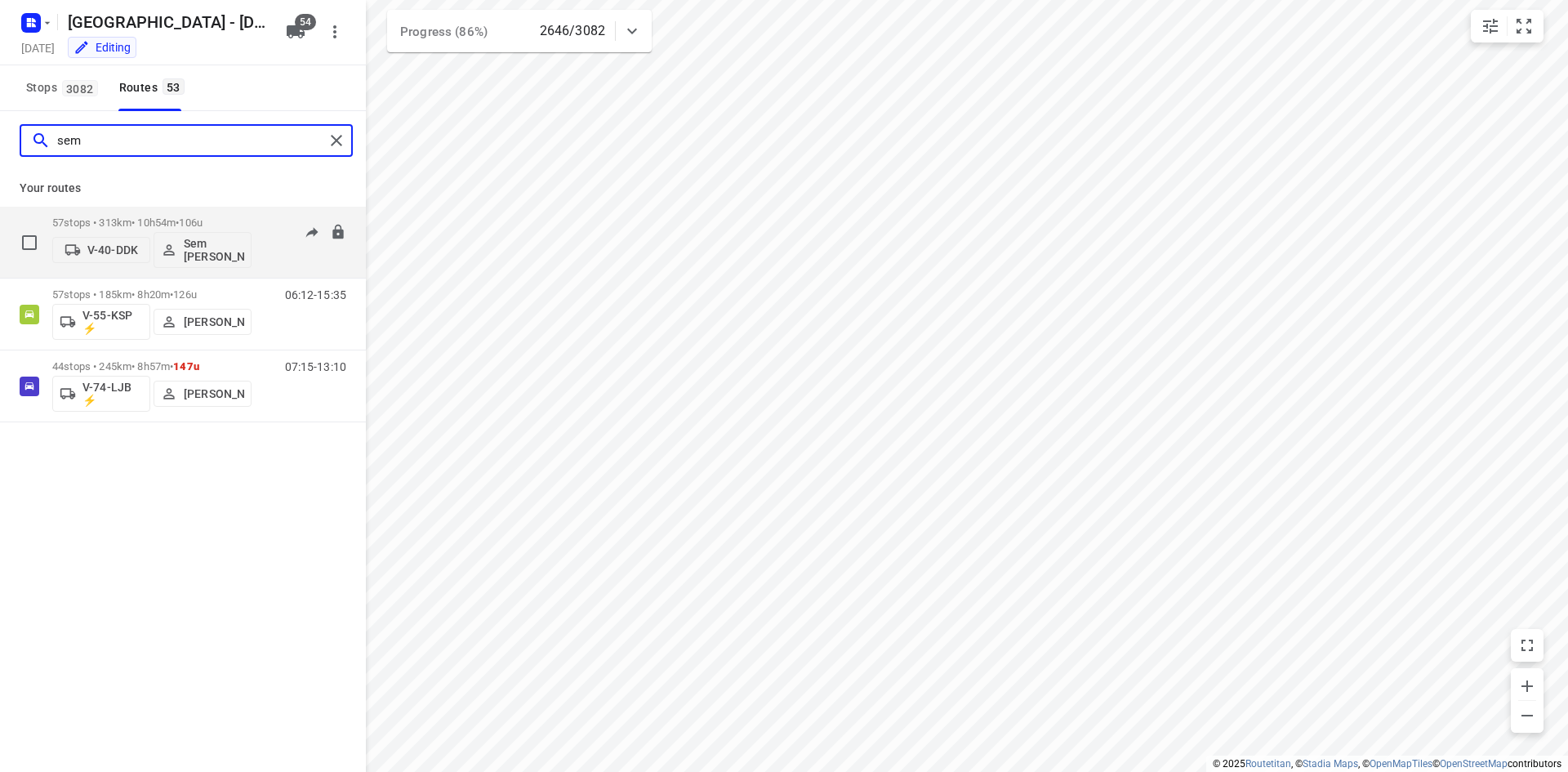
type input "sem"
click at [274, 254] on div "06:12-17:40" at bounding box center [305, 246] width 82 height 60
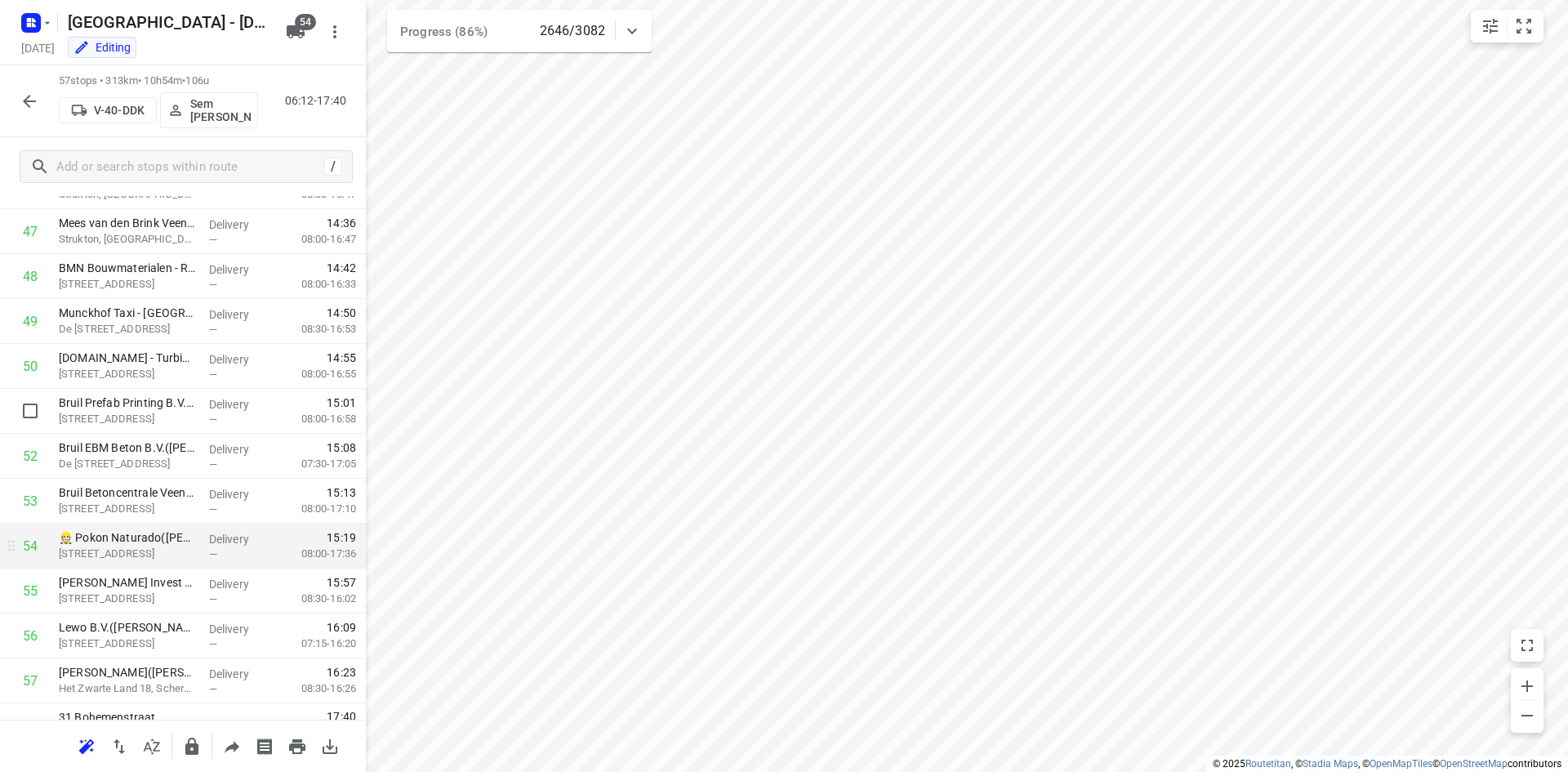
scroll to position [2164, 0]
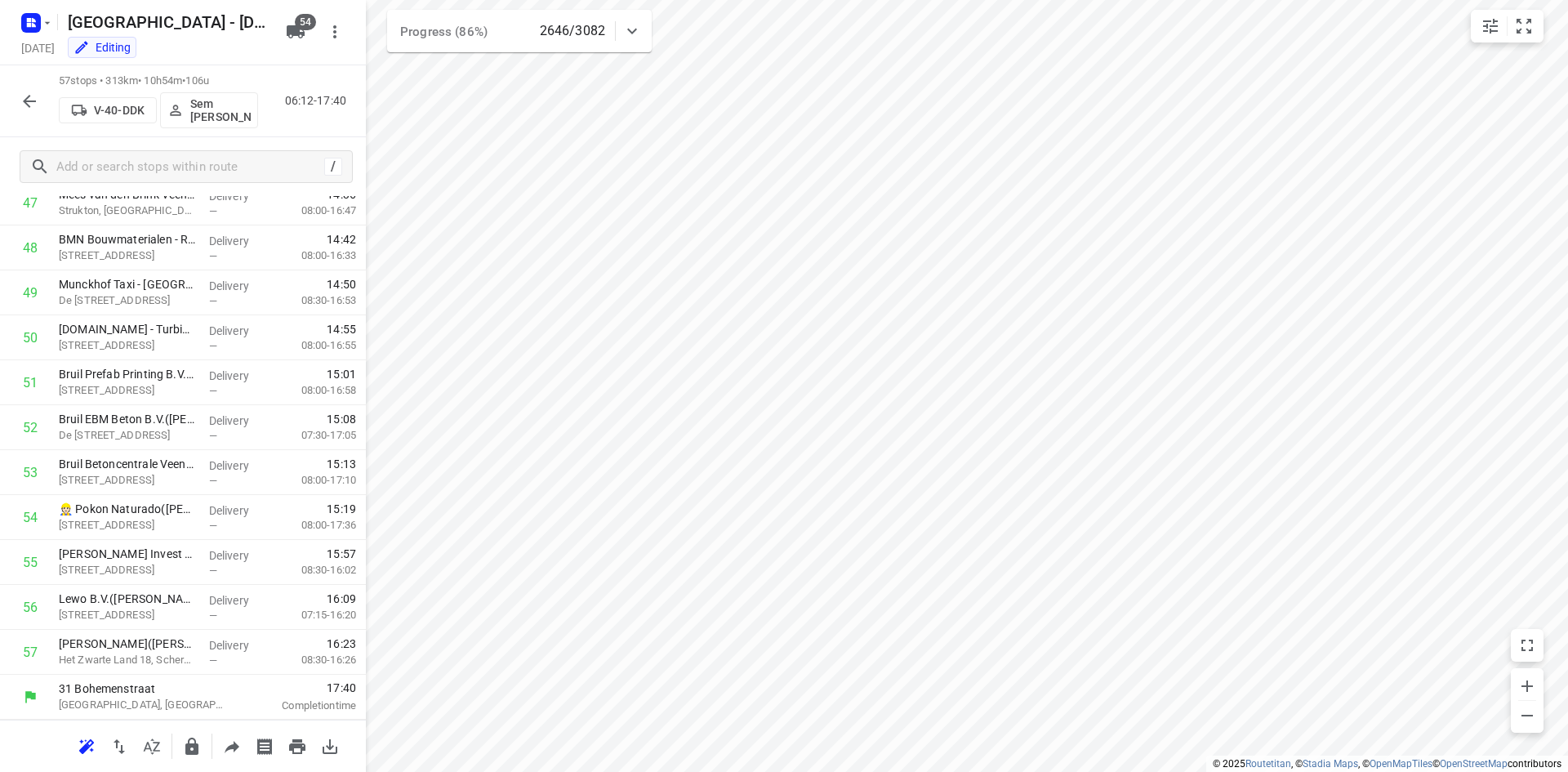
click at [36, 102] on icon "button" at bounding box center [29, 101] width 19 height 19
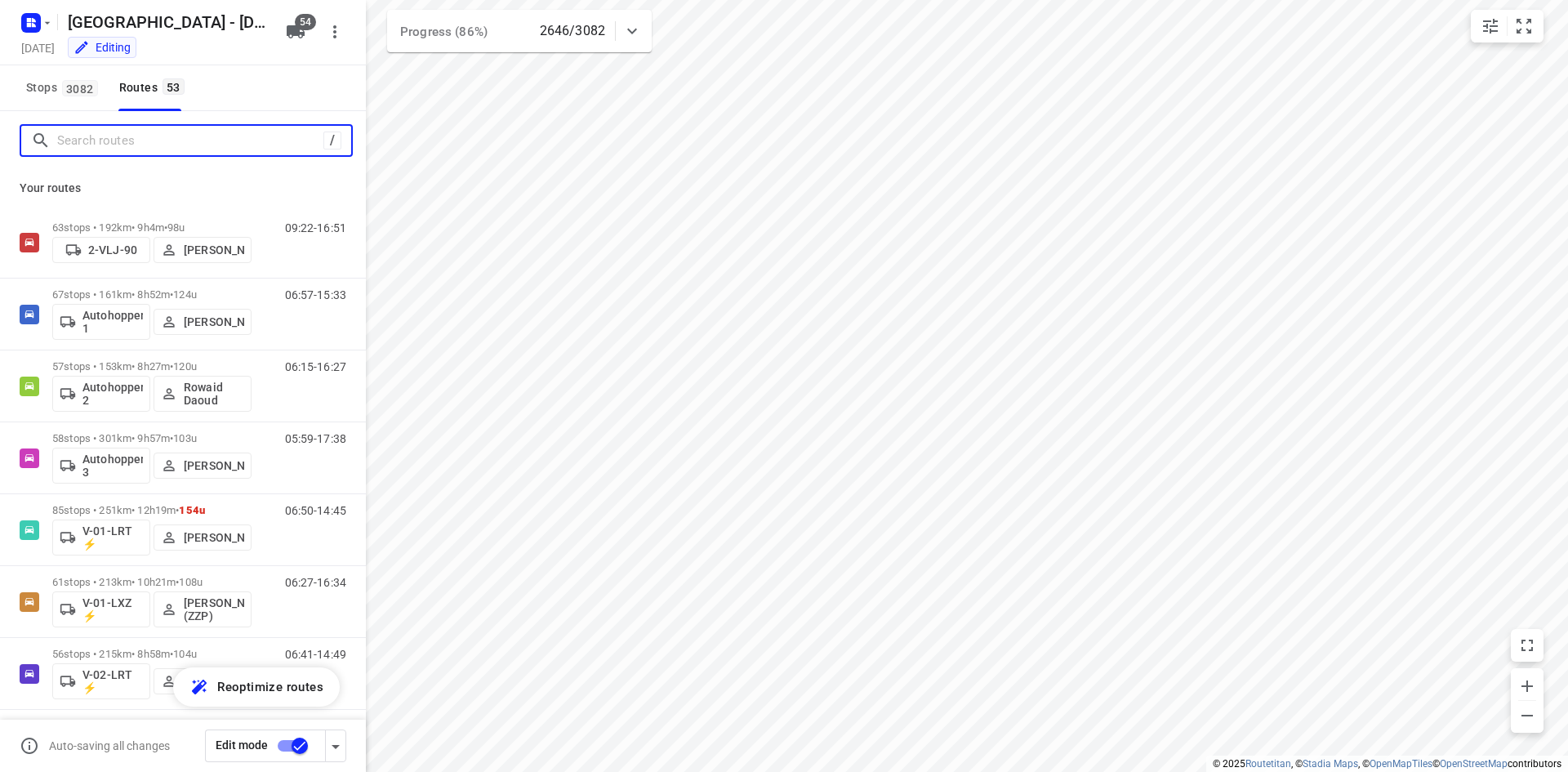
click at [105, 138] on input "Search routes" at bounding box center [190, 141] width 266 height 25
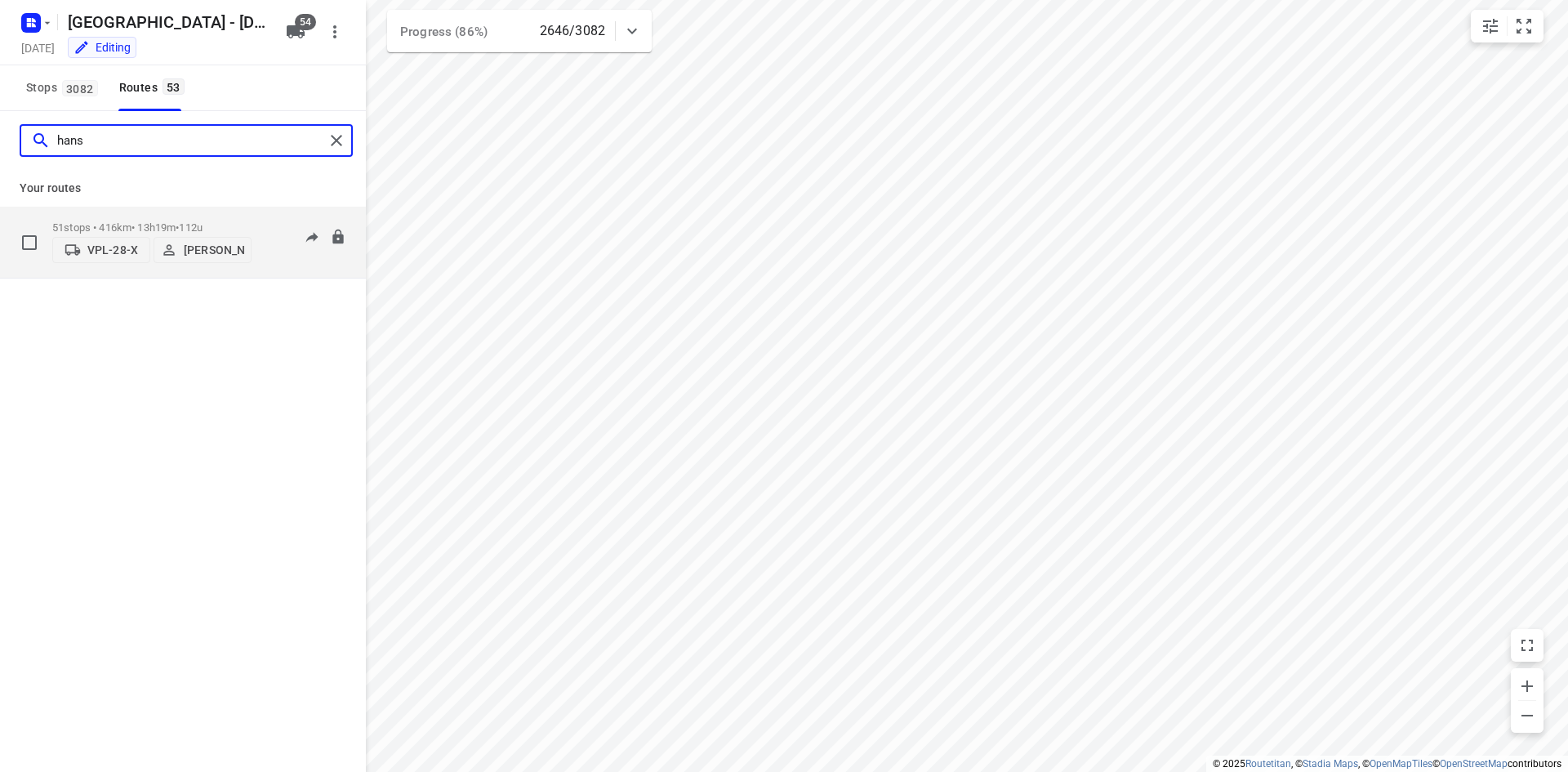
type input "hans"
click at [271, 260] on div "06:24-15:14" at bounding box center [305, 246] width 82 height 50
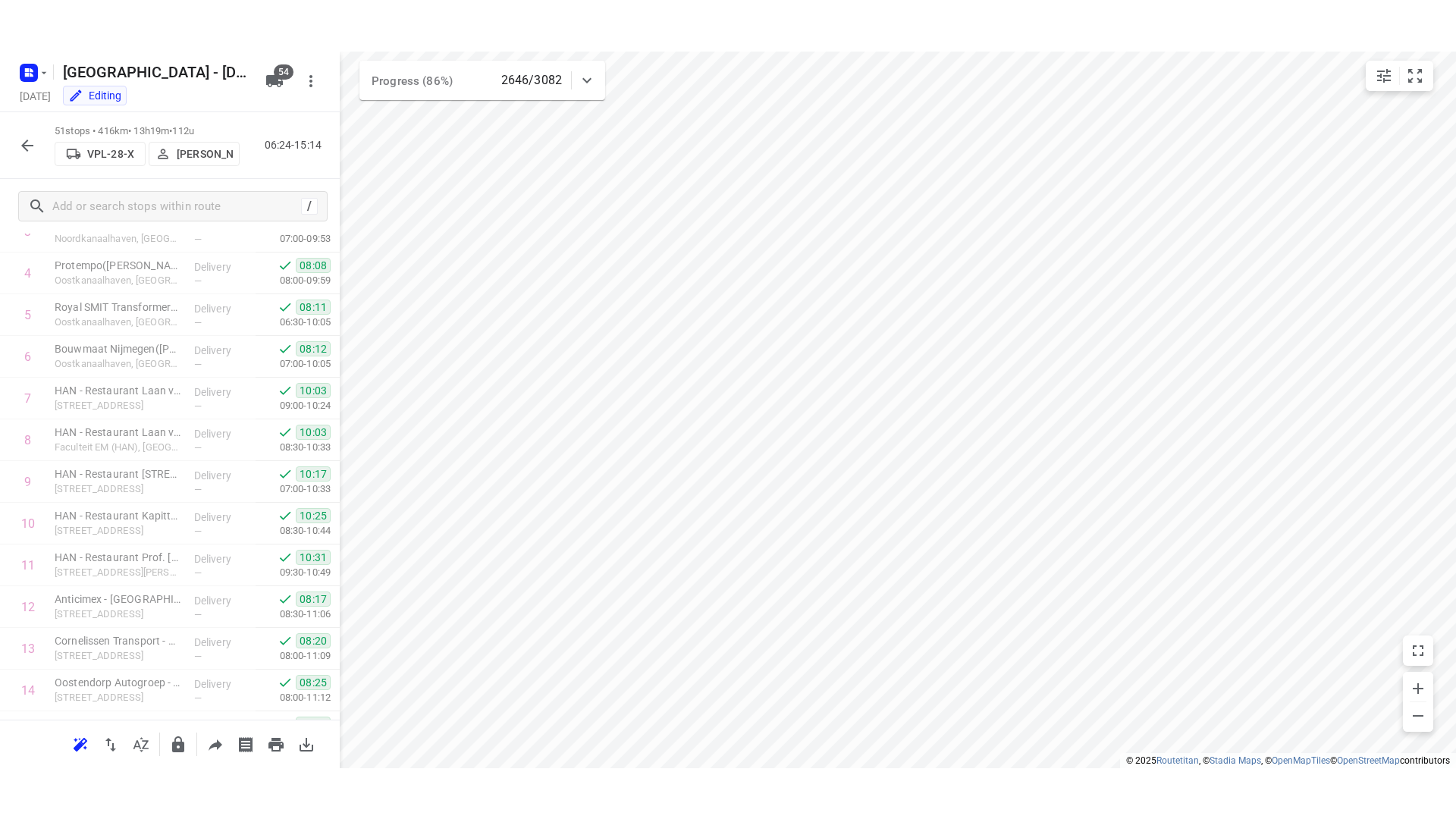
scroll to position [0, 0]
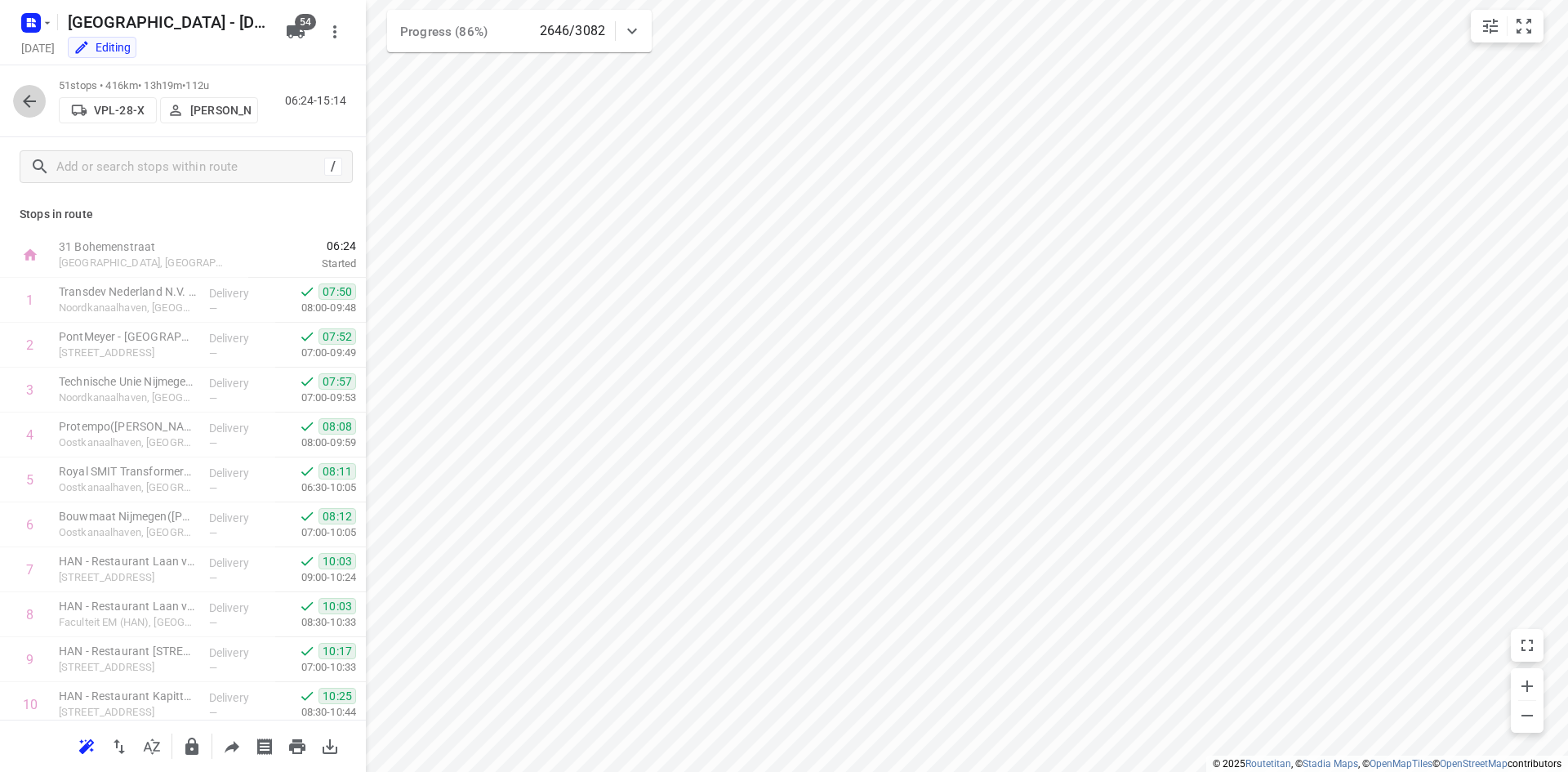
click at [29, 99] on icon "button" at bounding box center [29, 101] width 19 height 19
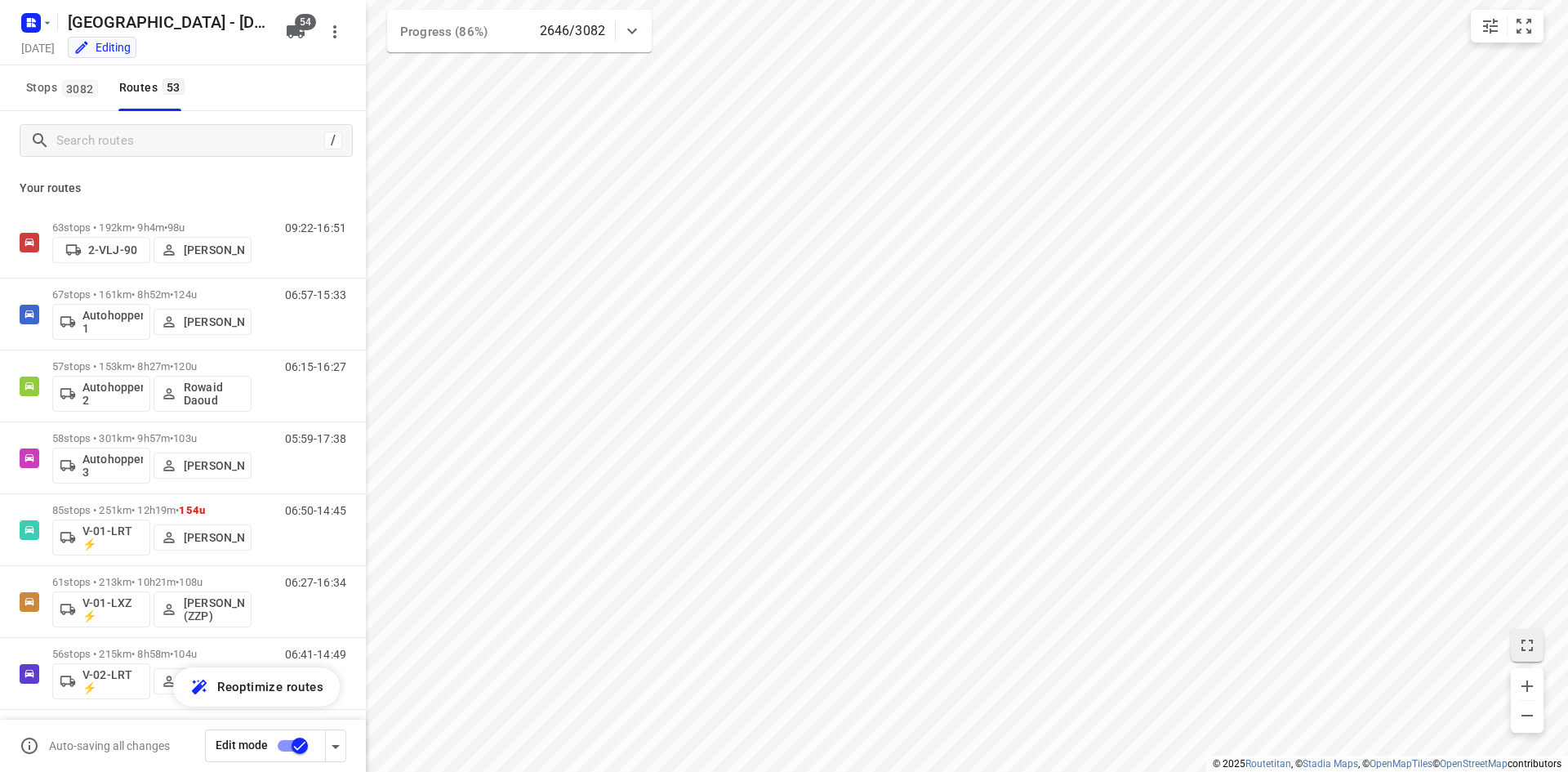
click at [1533, 648] on icon "button" at bounding box center [1527, 645] width 12 height 12
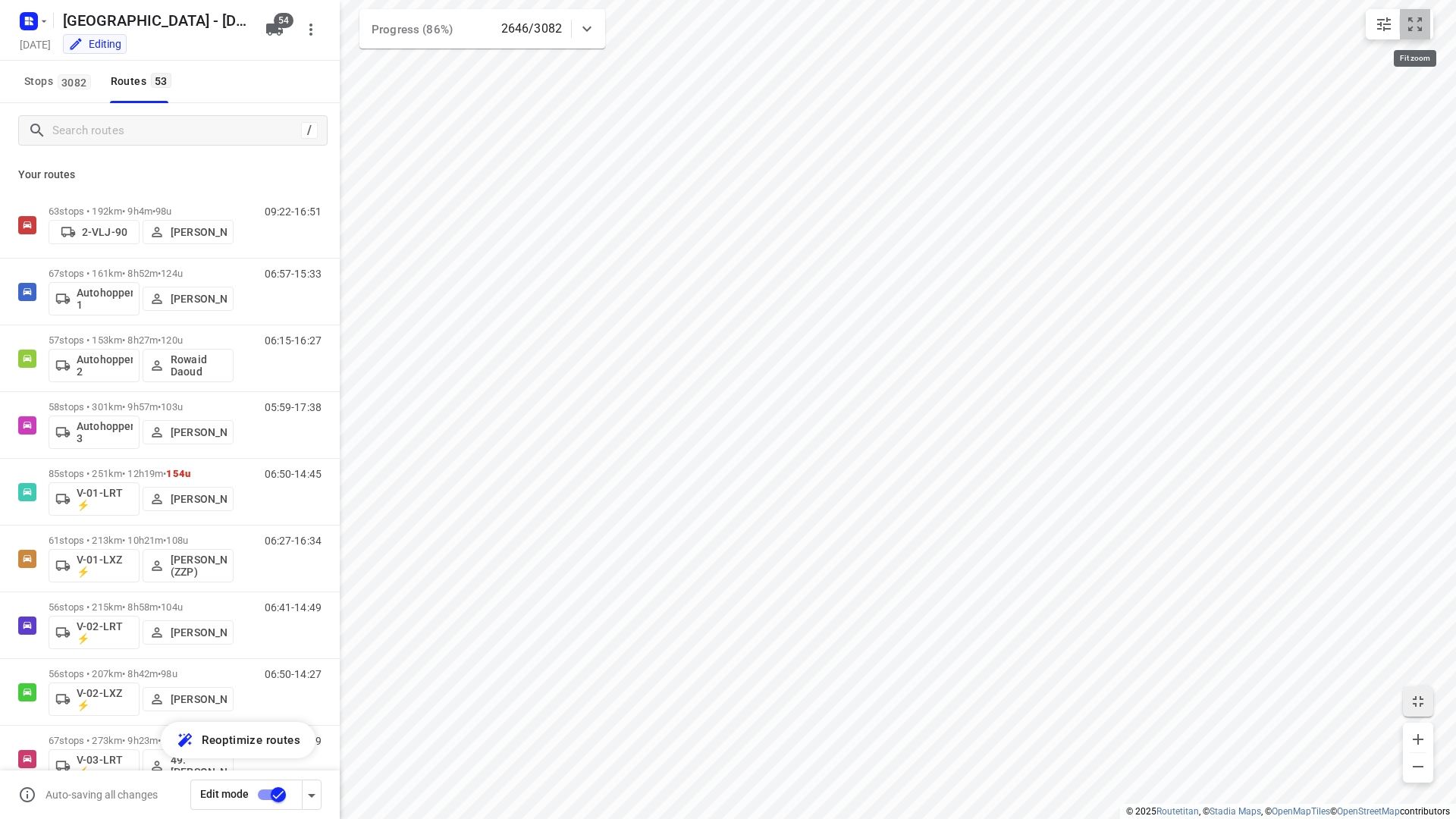
click at [1411, 21] on icon "small contained button group" at bounding box center [1415, 24] width 13 height 13
click at [163, 136] on input "Search routes" at bounding box center [174, 131] width 243 height 24
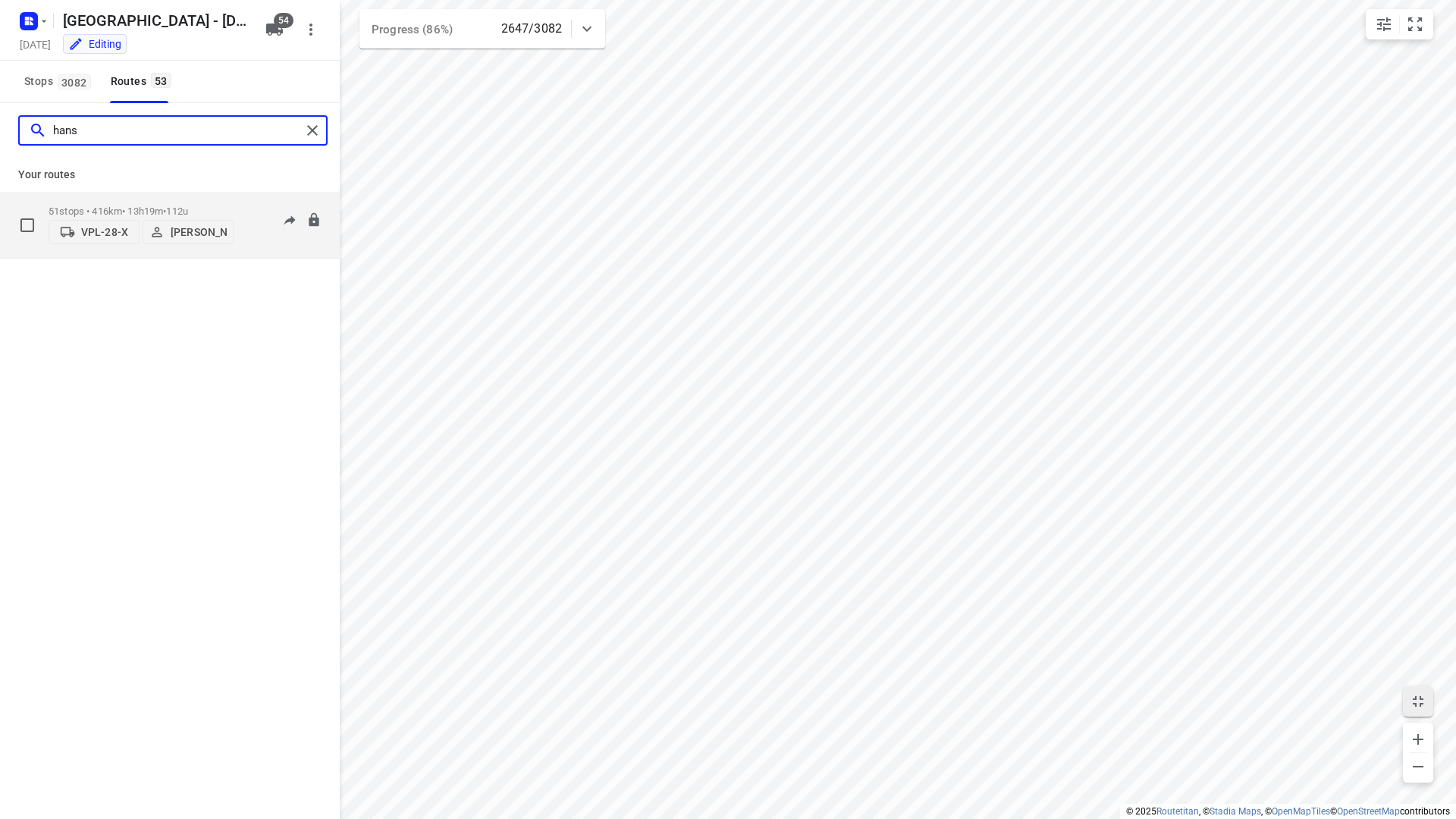
type input "hans"
click at [261, 242] on div "06:24-15:14" at bounding box center [284, 229] width 76 height 46
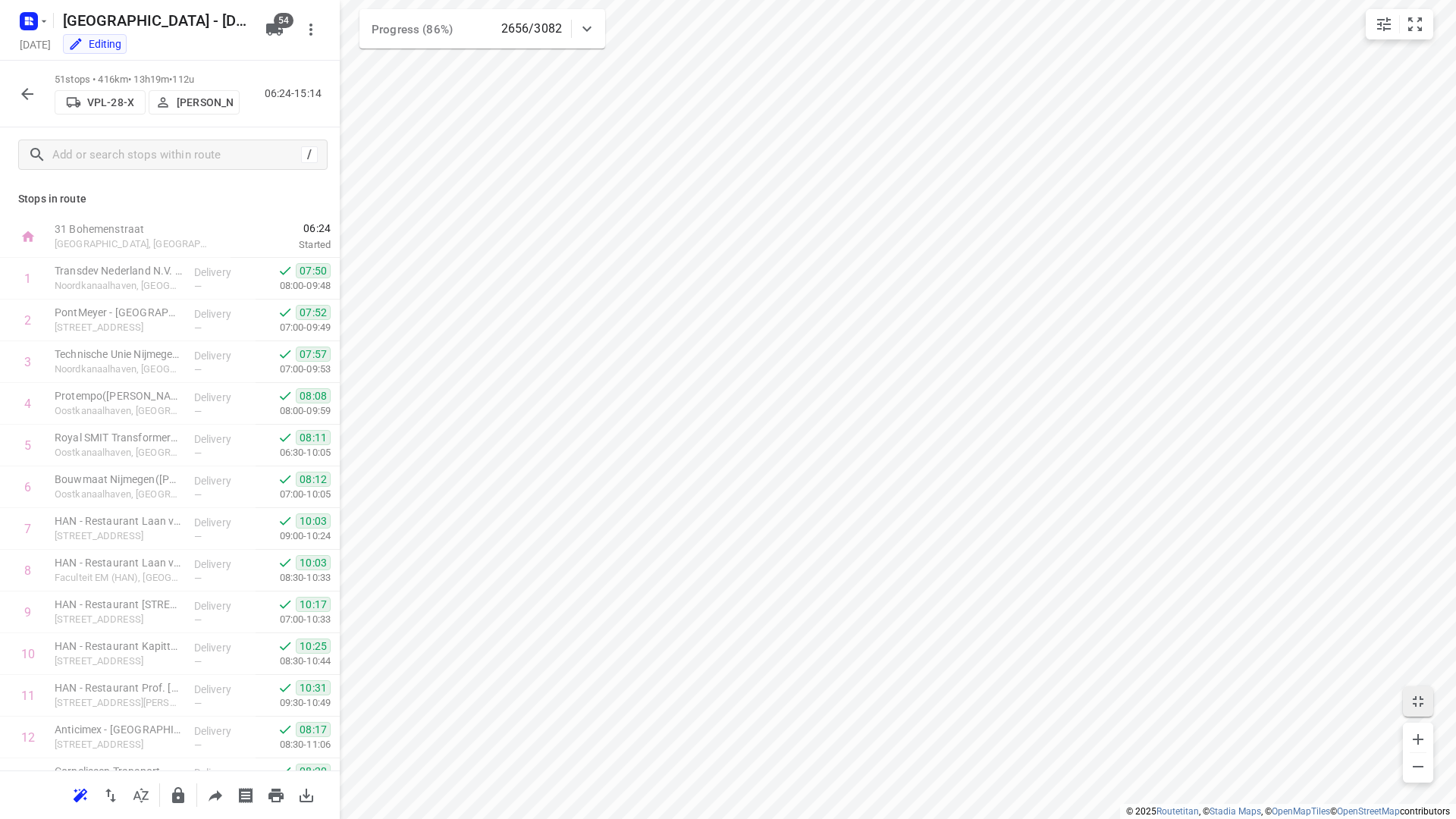
click at [22, 97] on icon "button" at bounding box center [27, 93] width 18 height 18
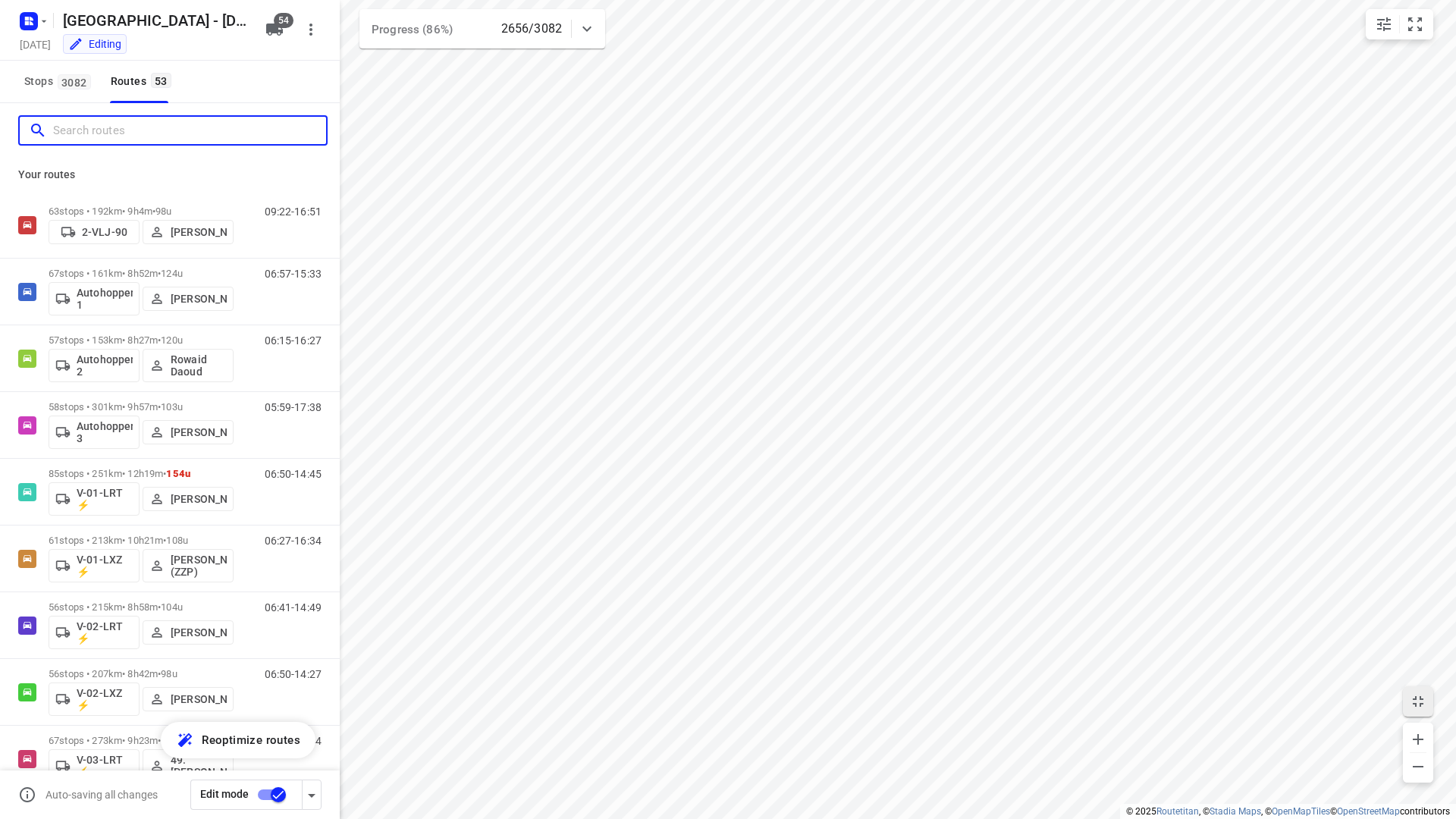
click at [98, 131] on input "Search routes" at bounding box center [190, 131] width 273 height 24
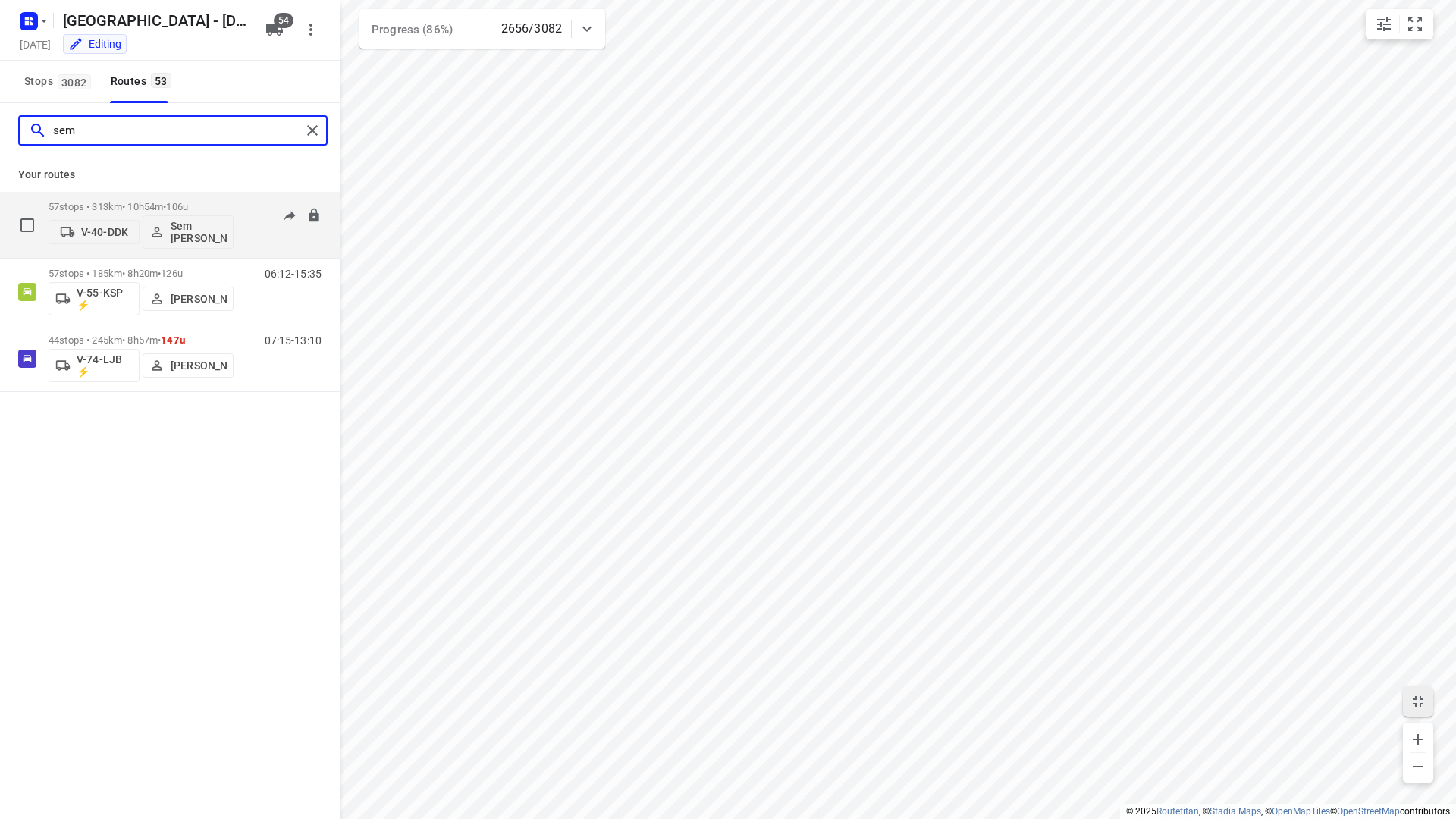
type input "sem"
click at [240, 238] on div "57 stops • 313km • 10h54m • 106u V-40-DDK Sem Bollweg 06:12-17:40" at bounding box center [194, 225] width 291 height 63
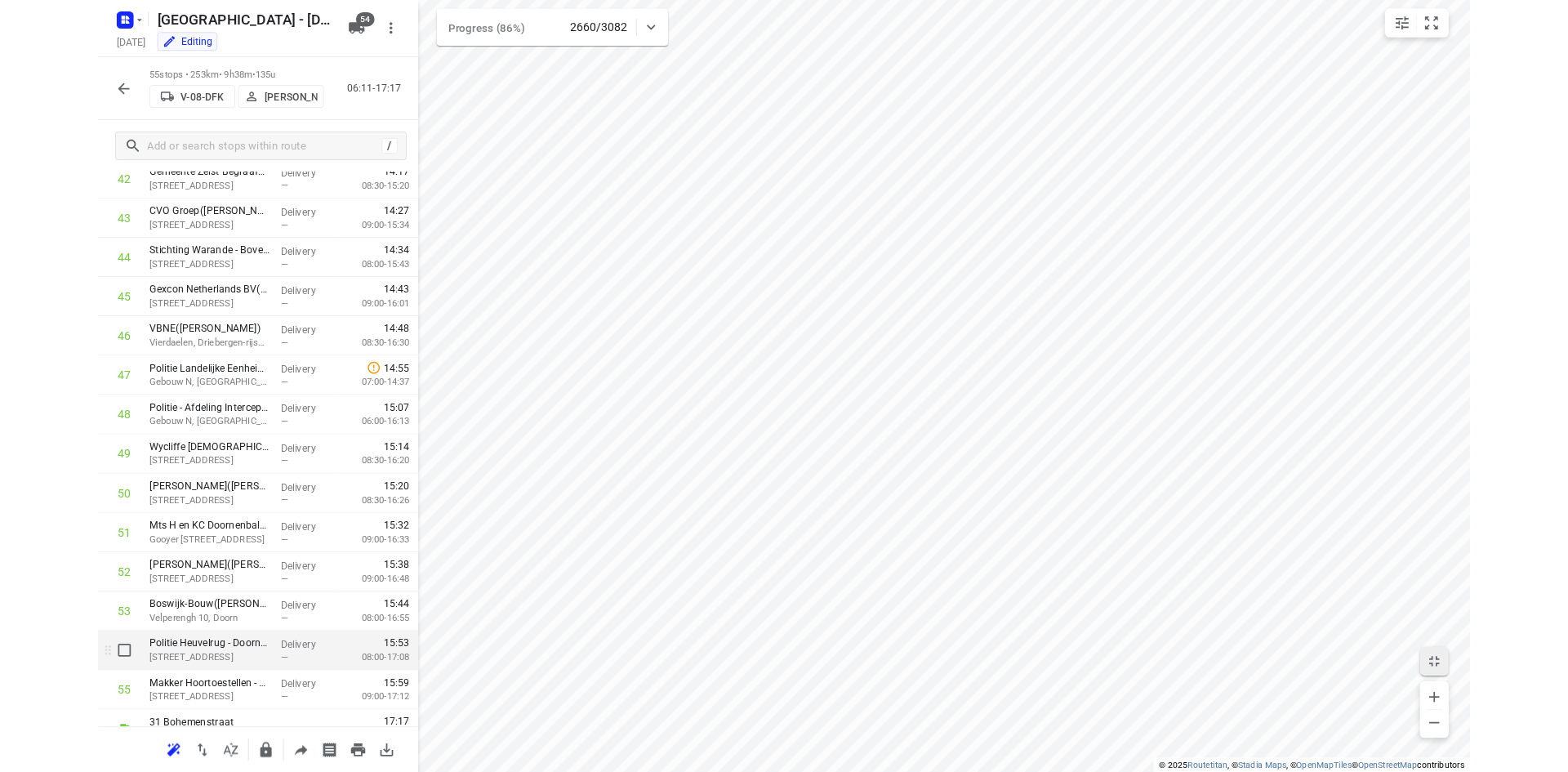
scroll to position [1963, 0]
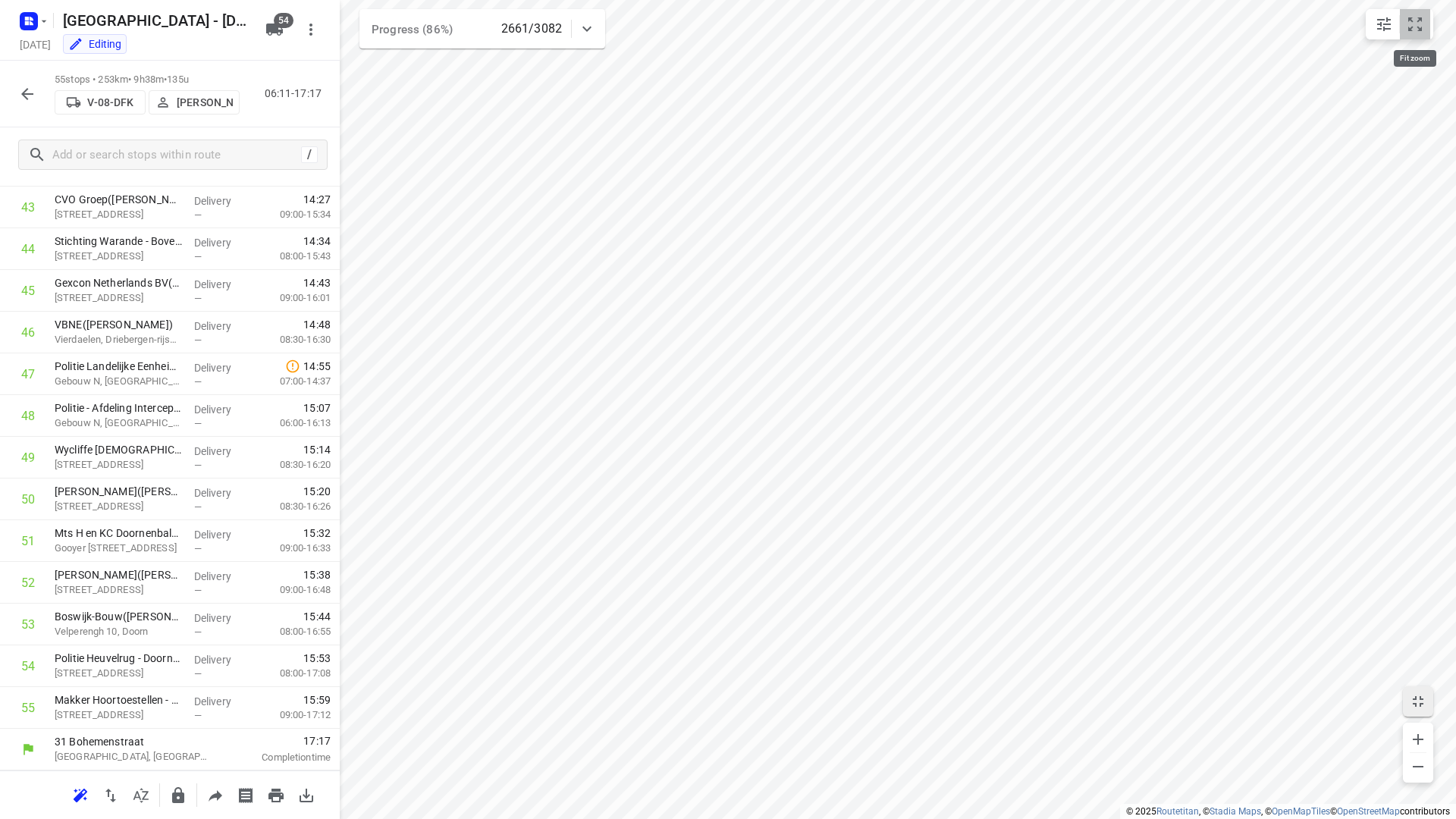
click at [1407, 33] on icon "small contained button group" at bounding box center [1415, 24] width 18 height 18
click at [274, 66] on div "55 stops • 253km • 9h38m • 135u V-08-DFK Arno Barneveld 06:11-17:17" at bounding box center [170, 93] width 340 height 67
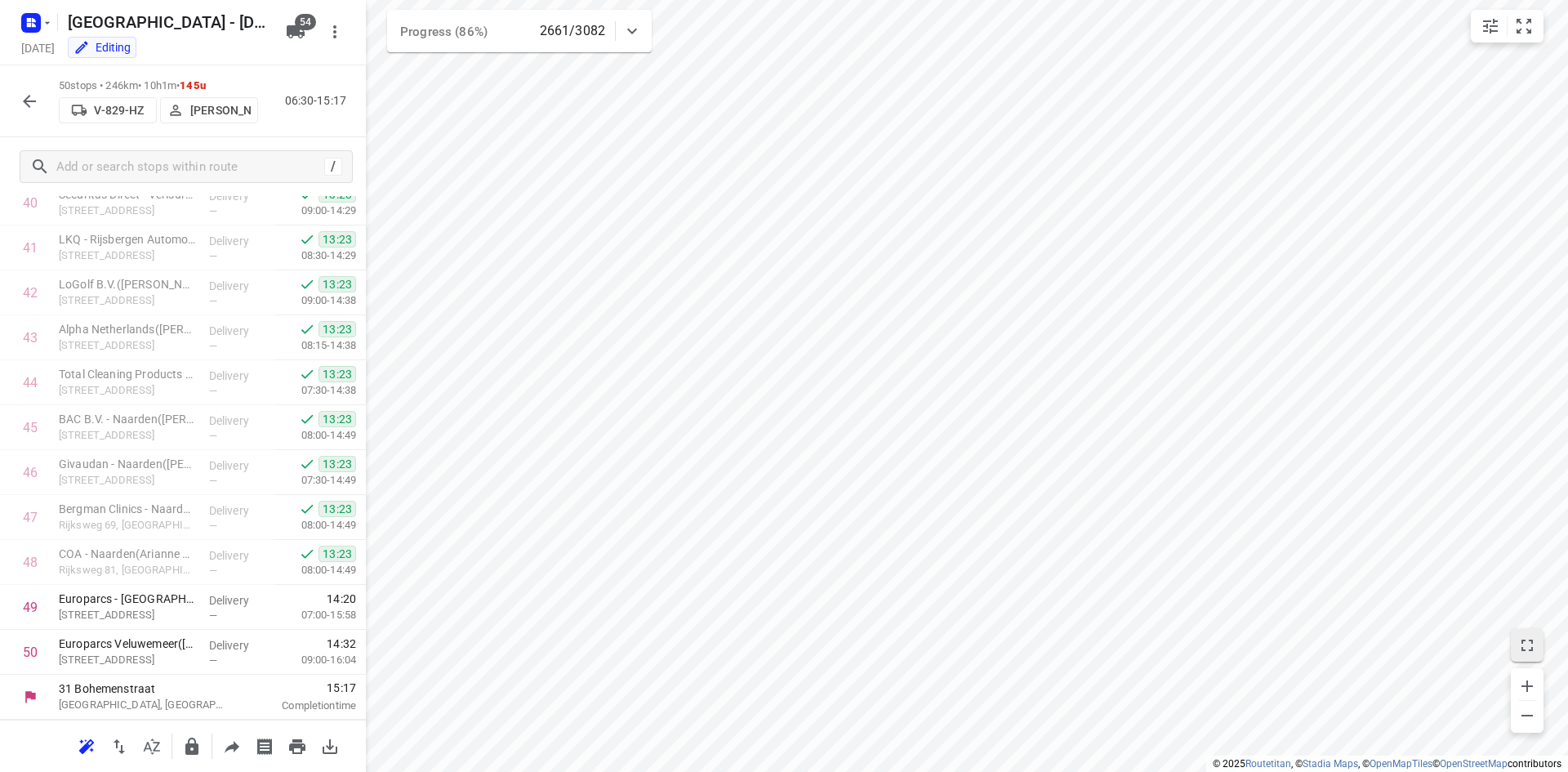
scroll to position [1849, 0]
click at [25, 107] on icon "button" at bounding box center [29, 101] width 19 height 19
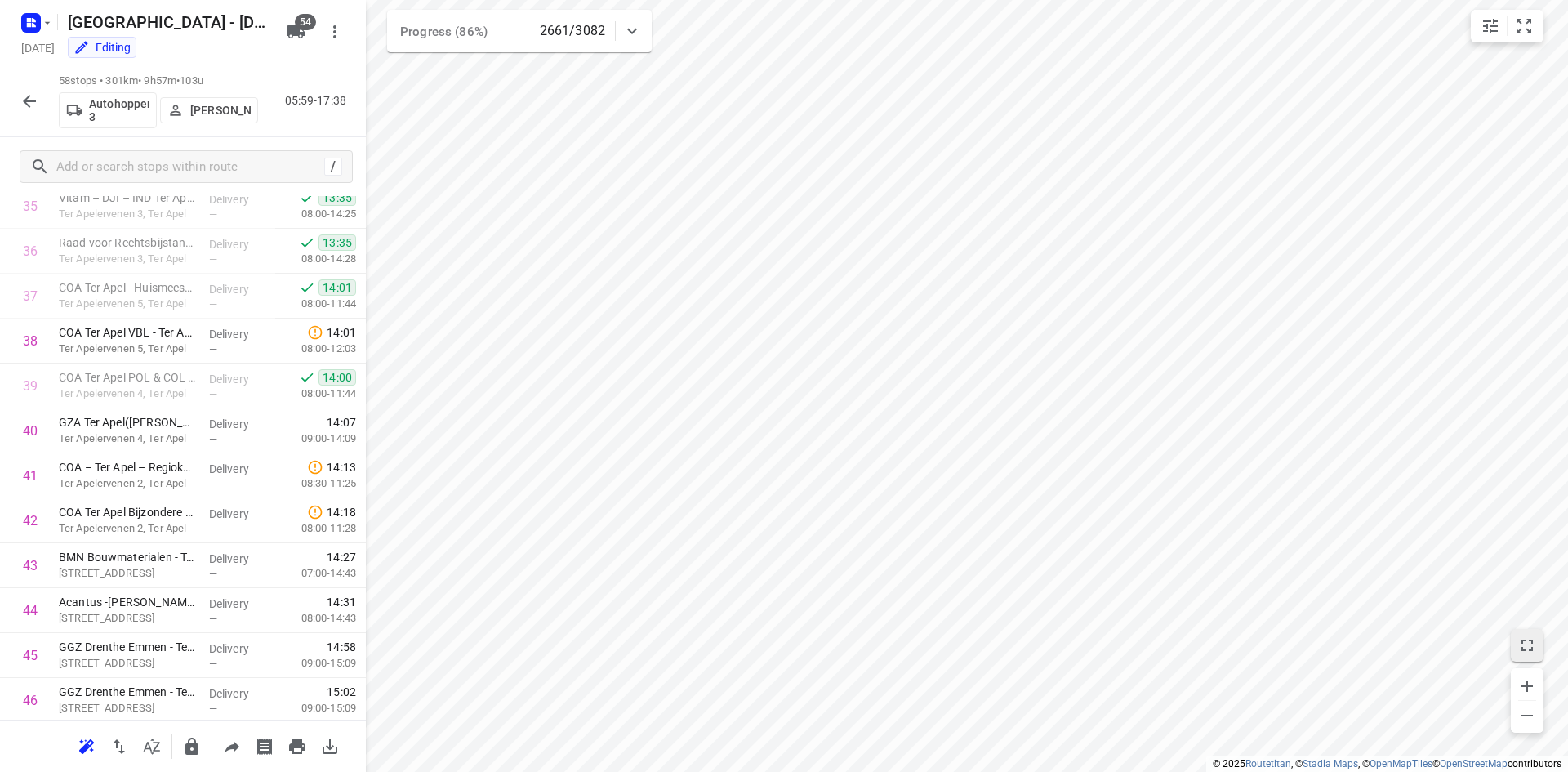
scroll to position [1635, 0]
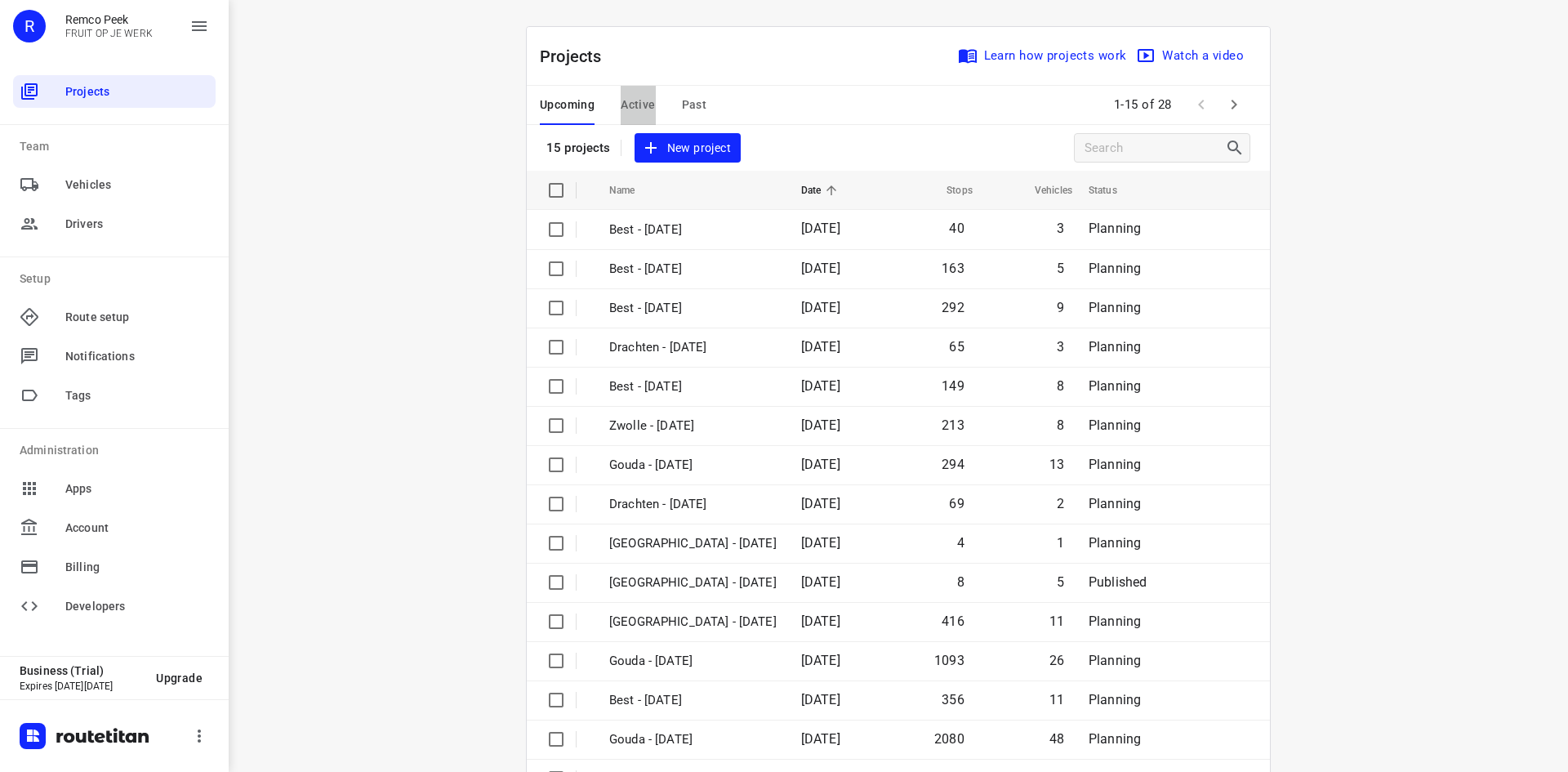
click at [635, 101] on span "Active" at bounding box center [638, 105] width 35 height 20
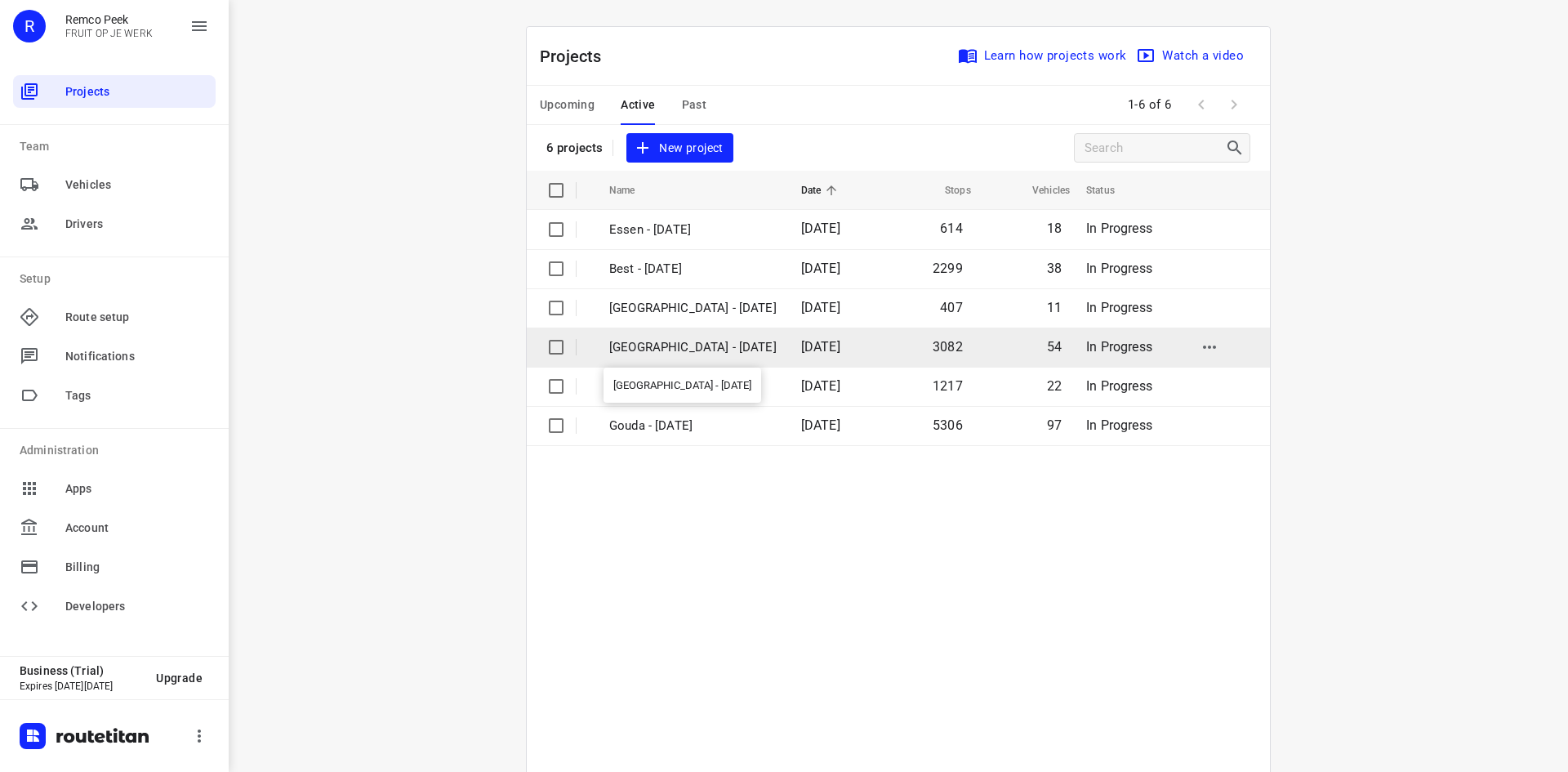
click at [681, 347] on p "[GEOGRAPHIC_DATA] - [DATE]" at bounding box center [694, 348] width 167 height 19
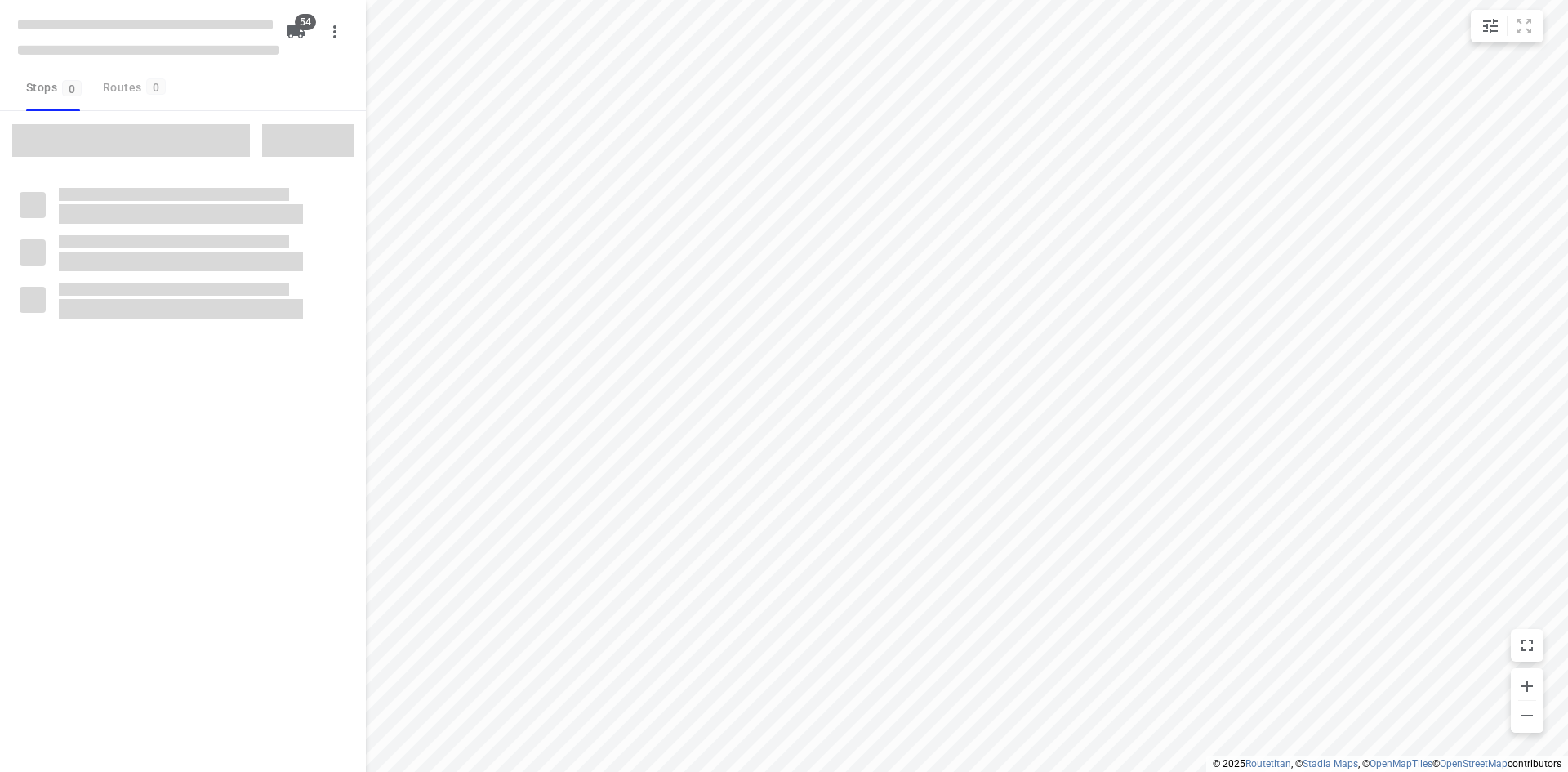
checkbox input "true"
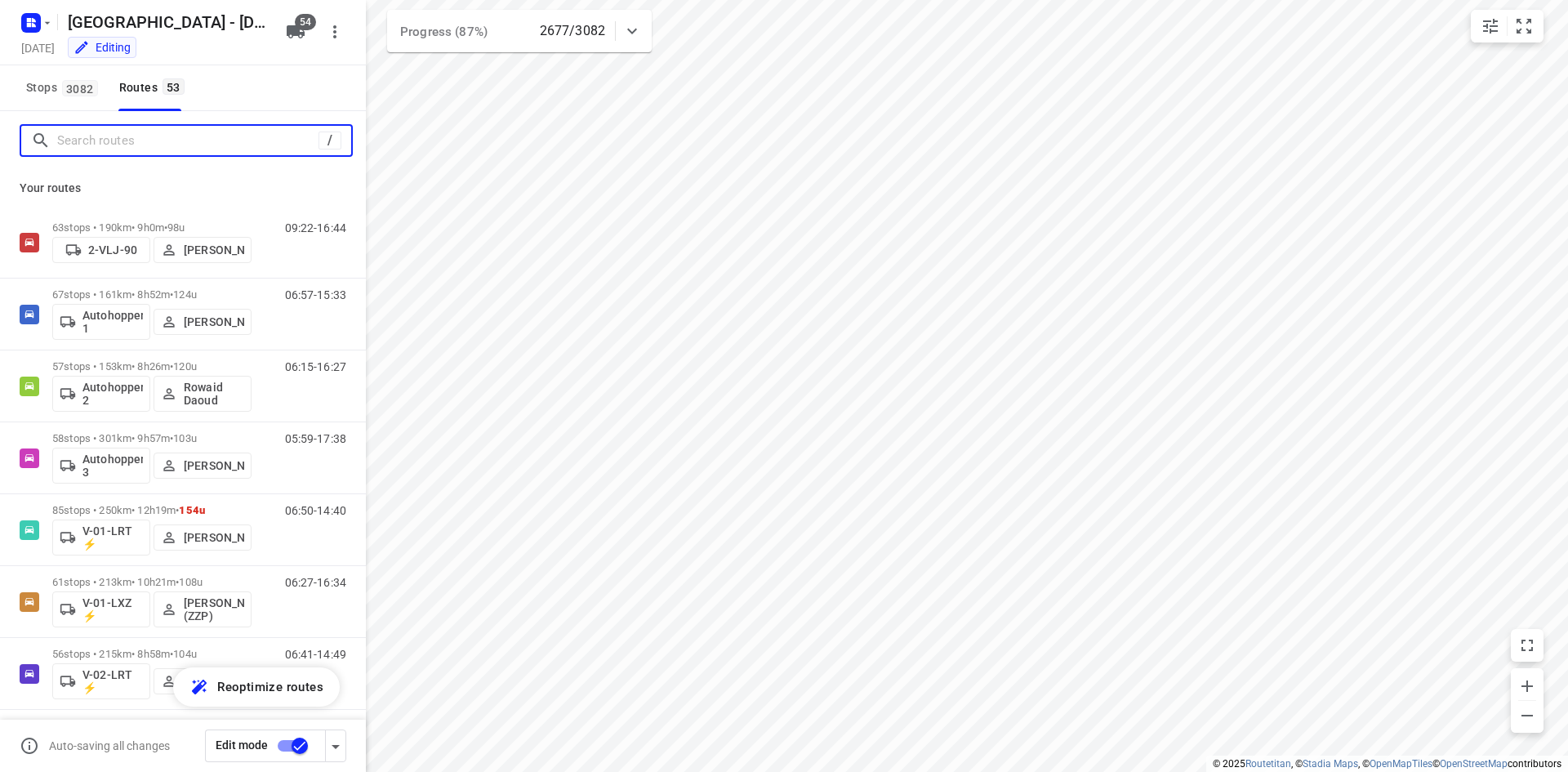
click at [179, 145] on input "Search routes" at bounding box center [188, 141] width 261 height 25
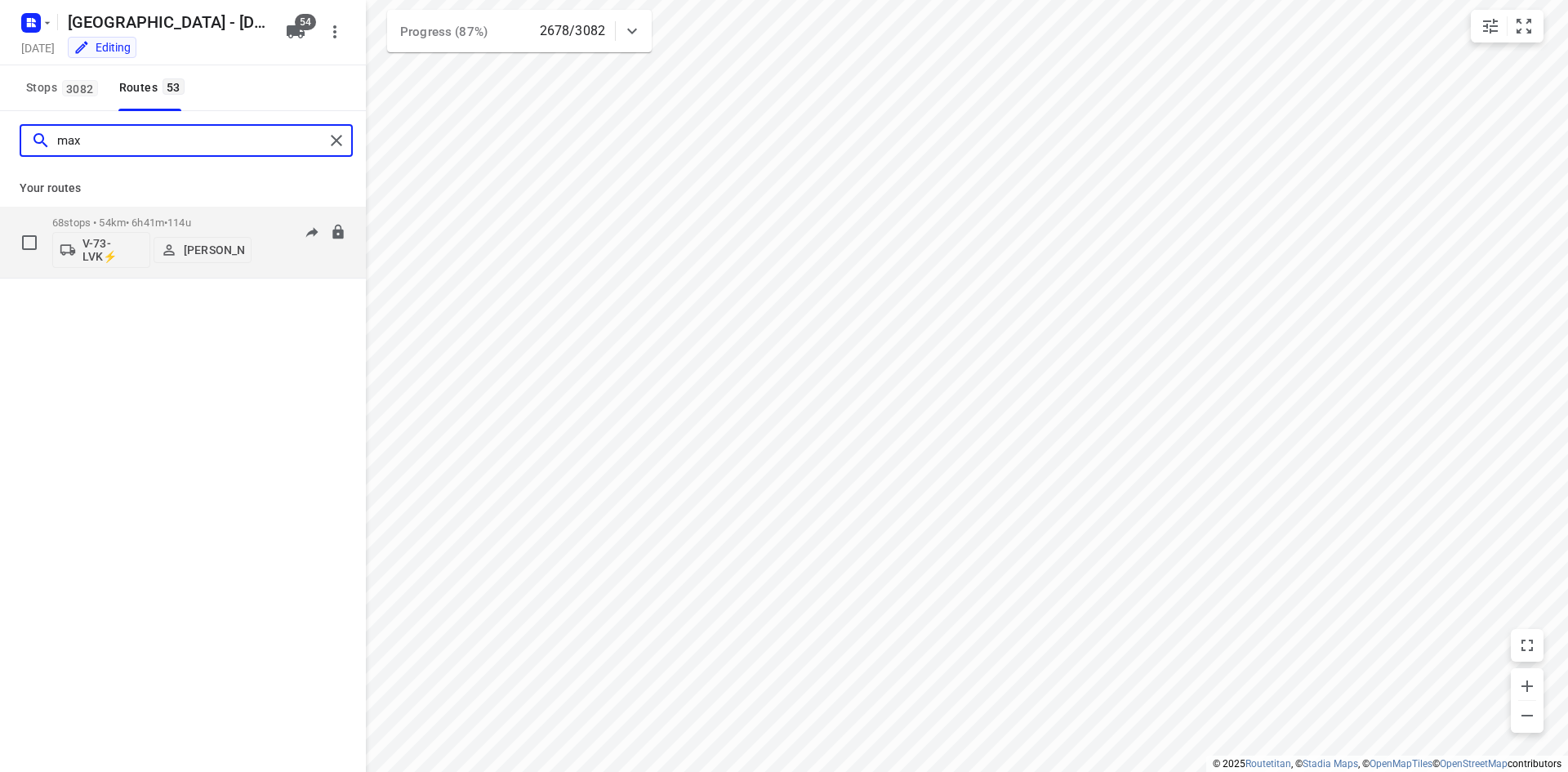
type input "max"
click at [288, 259] on div "07:27-15:18" at bounding box center [305, 246] width 82 height 60
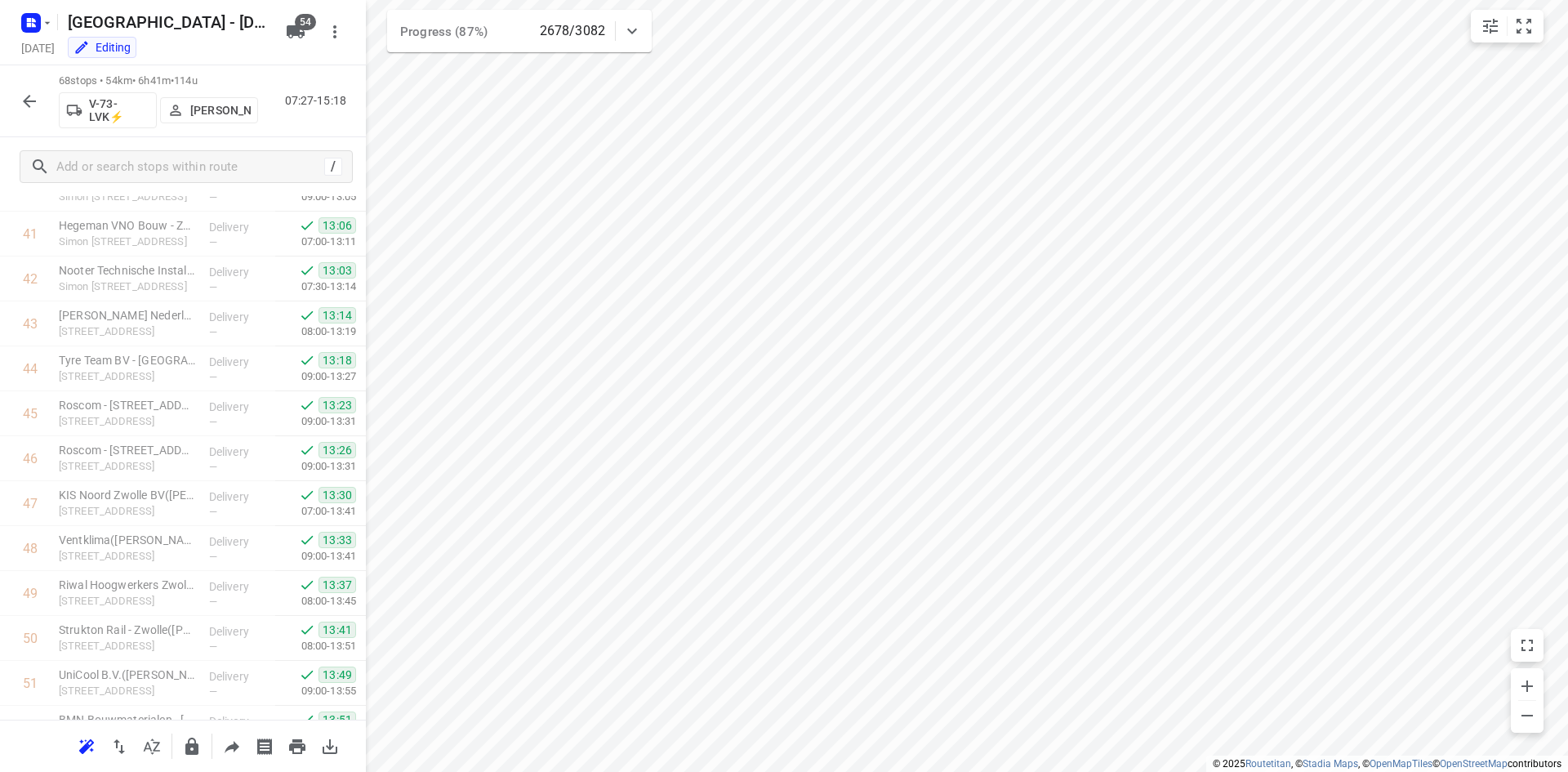
scroll to position [1815, 0]
click at [260, 64] on div "Zwolle - [DATE] [DATE] Editing 54" at bounding box center [183, 32] width 366 height 65
click at [346, 58] on div "Zwolle - [DATE] [DATE] Editing 54" at bounding box center [183, 32] width 366 height 65
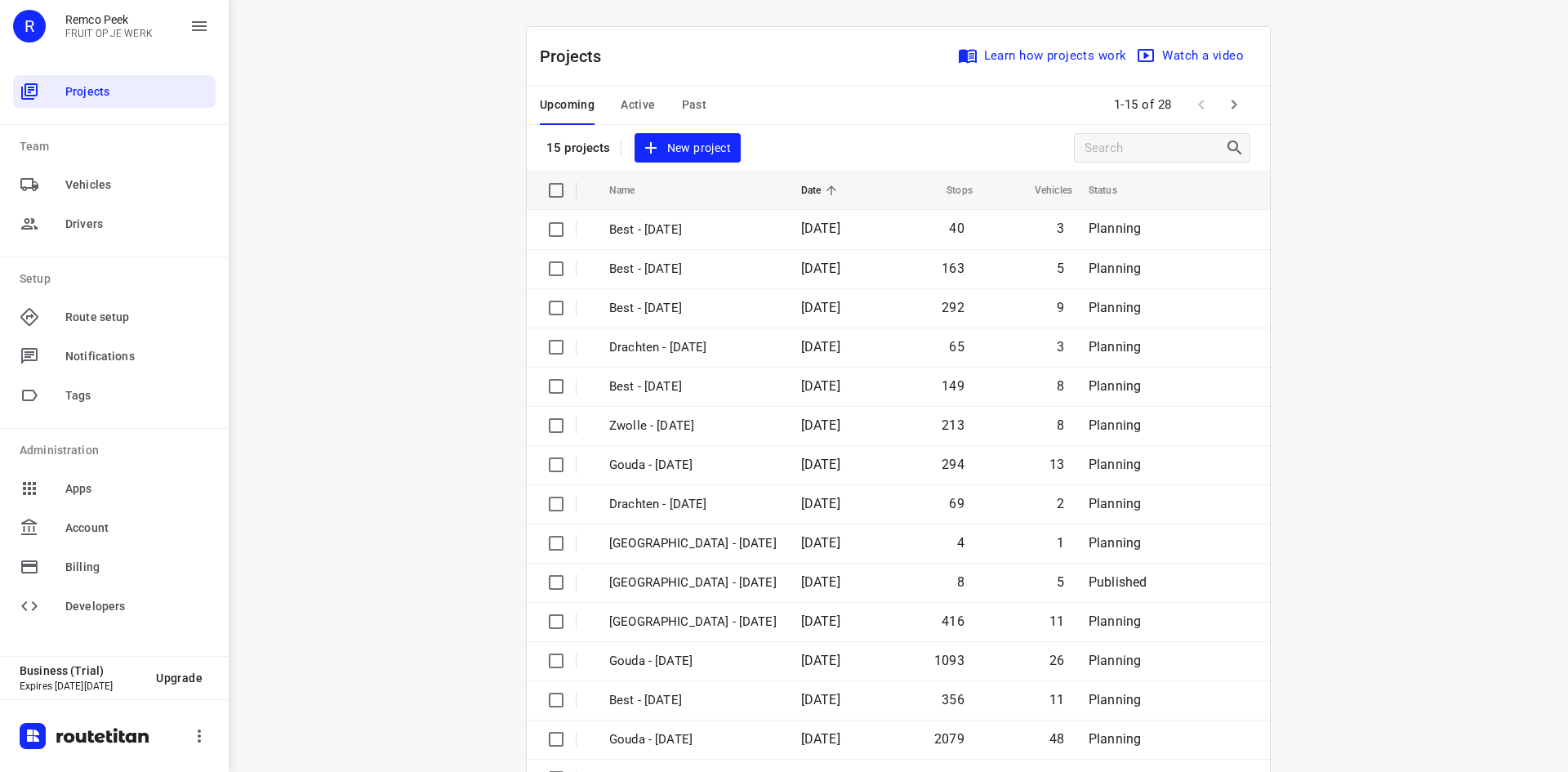
click at [657, 61] on div "Projects Learn how projects work Watch a video" at bounding box center [898, 57] width 743 height 59
click at [644, 107] on span "Active" at bounding box center [638, 105] width 35 height 20
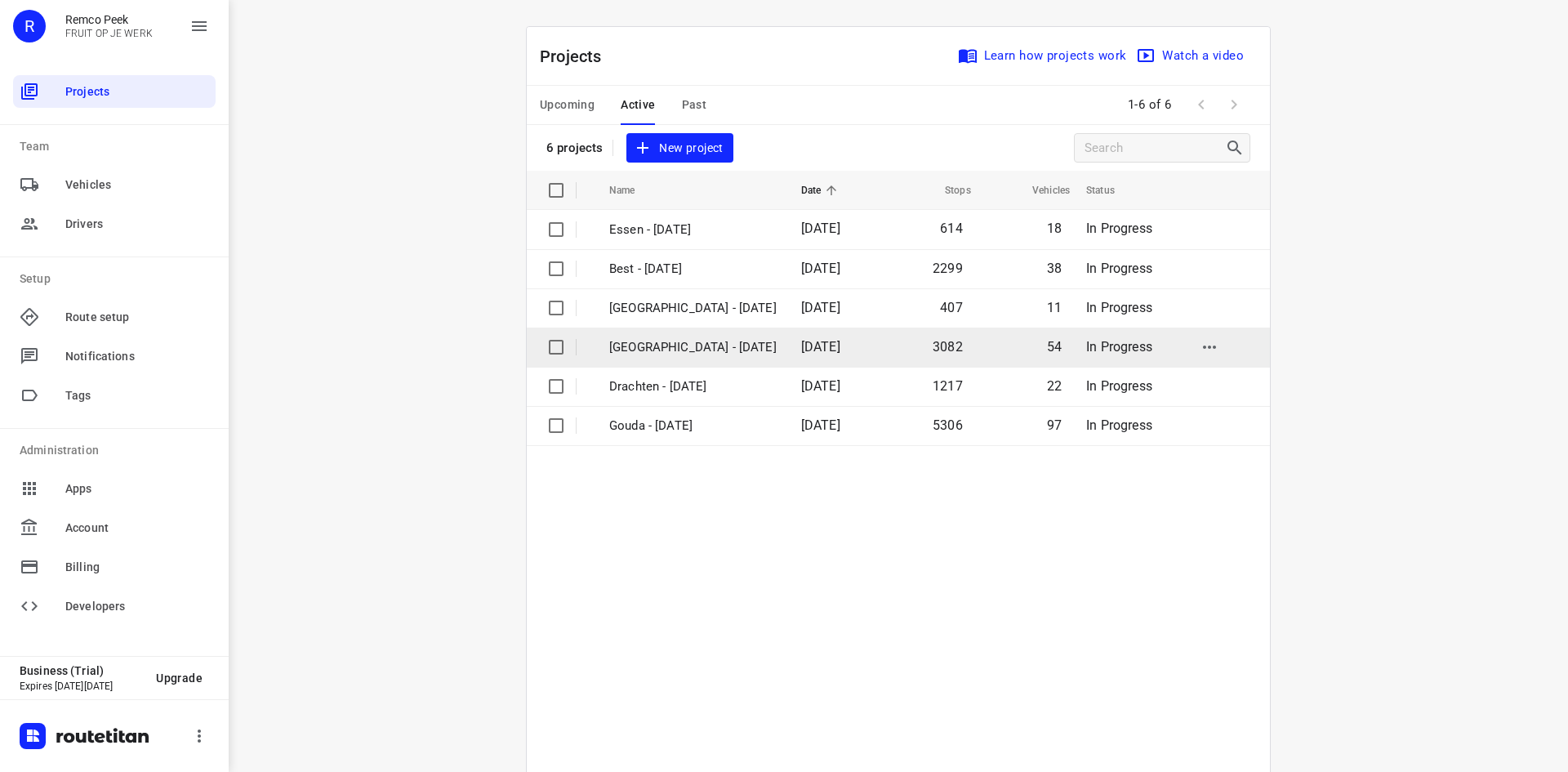
click at [666, 352] on p "[GEOGRAPHIC_DATA] - [DATE]" at bounding box center [694, 348] width 167 height 19
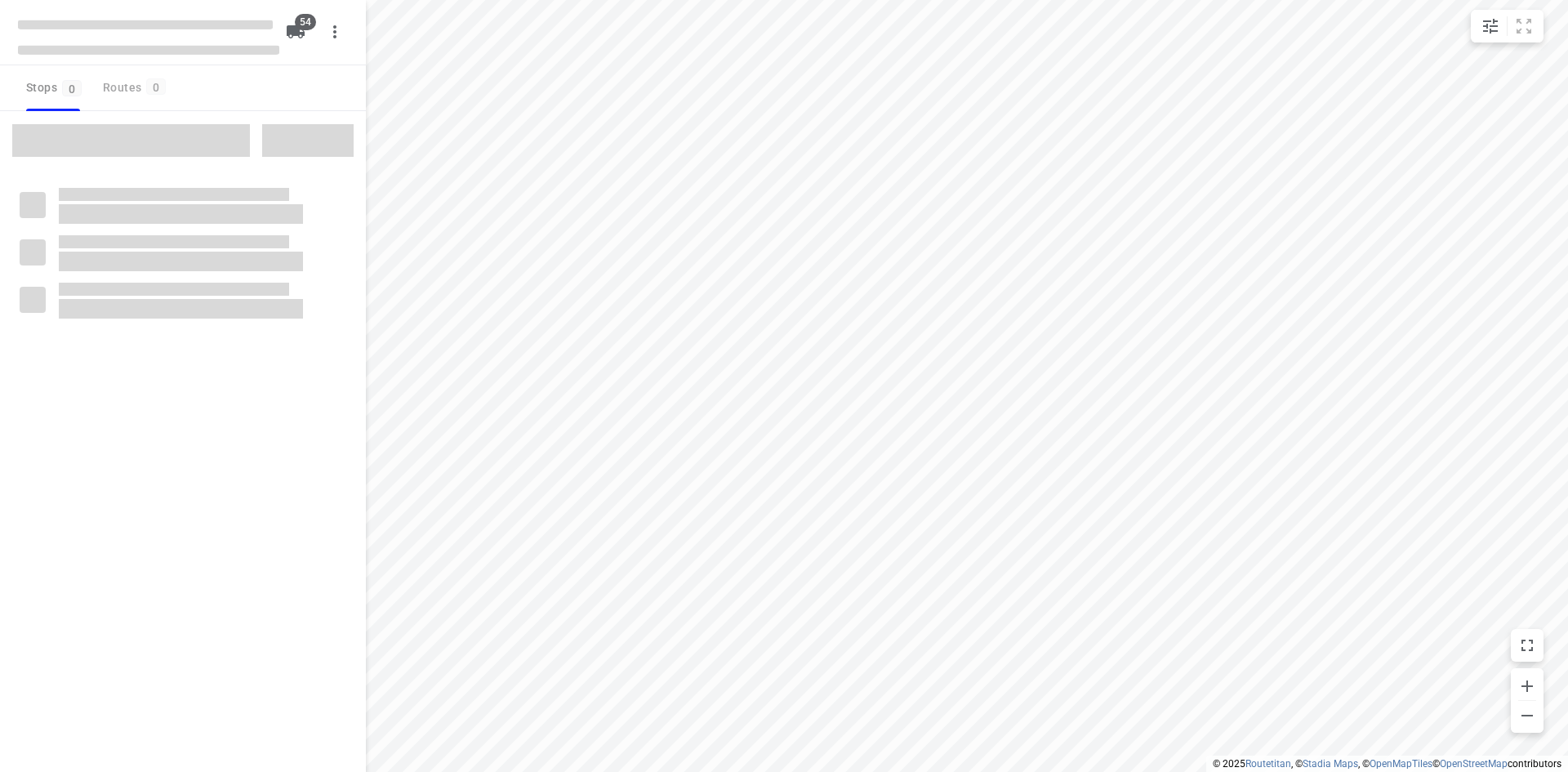
checkbox input "true"
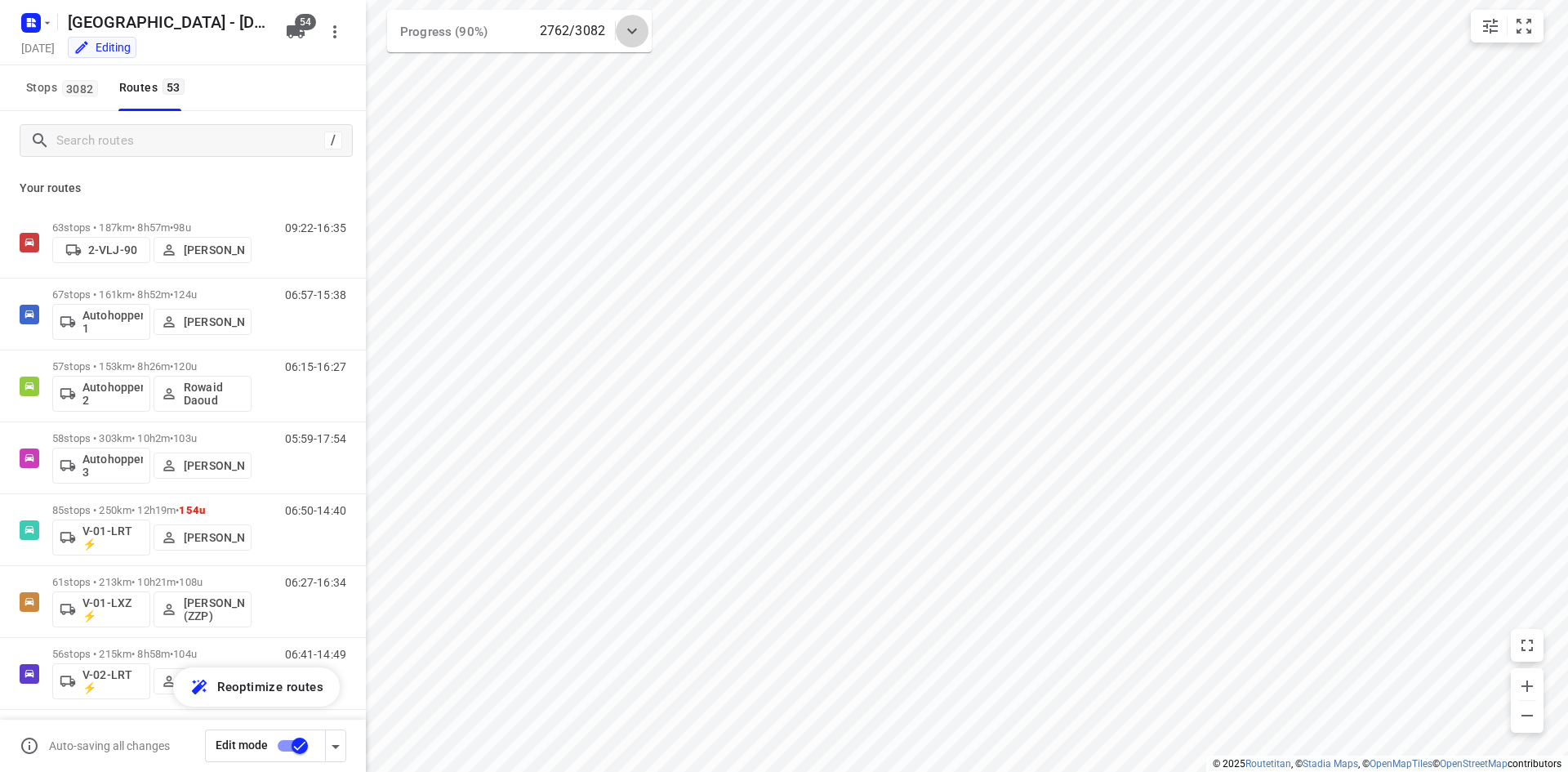
click at [633, 28] on icon at bounding box center [632, 30] width 19 height 19
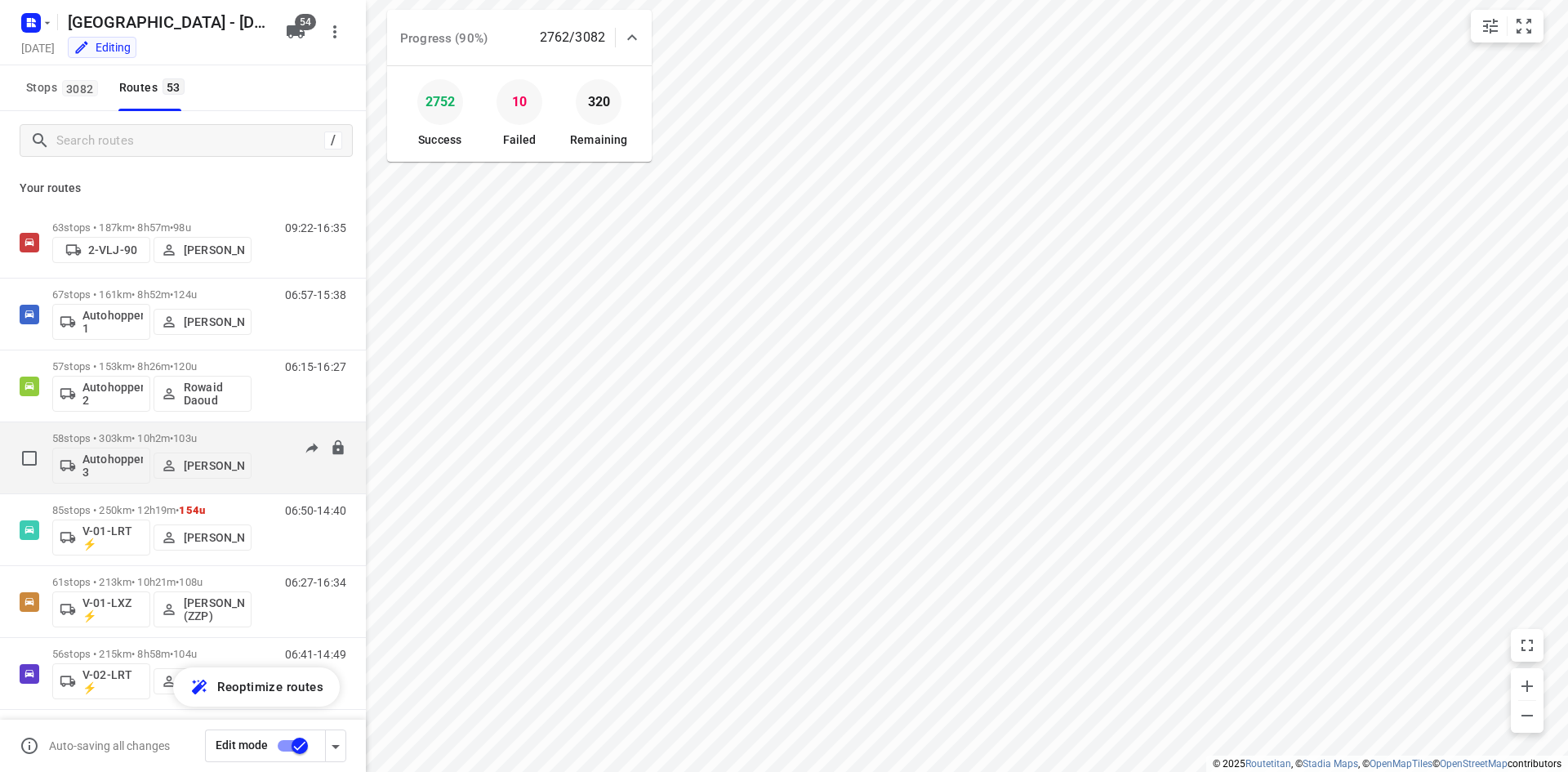
click at [268, 470] on div "05:59-17:54" at bounding box center [305, 462] width 82 height 60
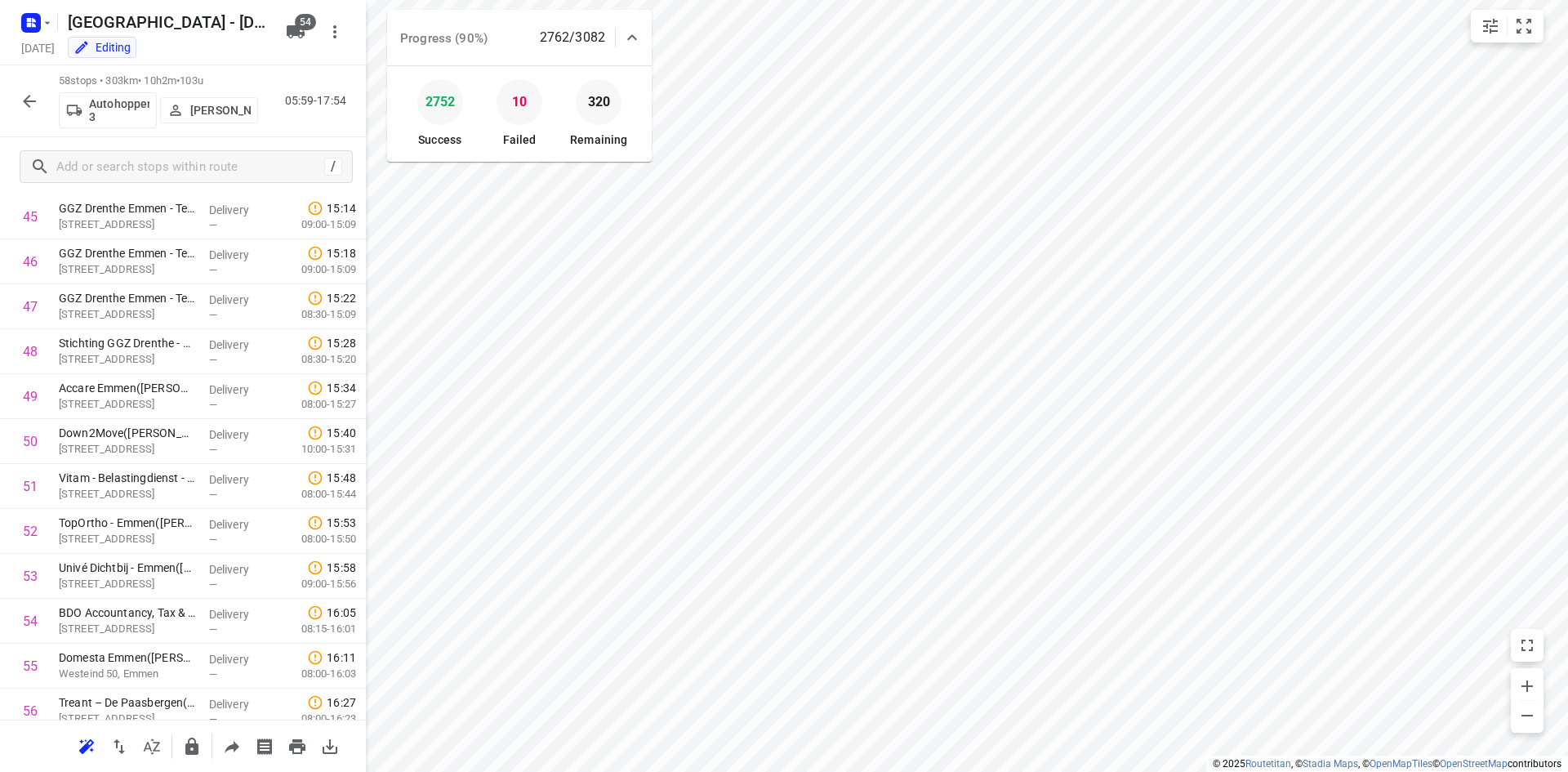
scroll to position [2064, 0]
click at [29, 91] on icon "button" at bounding box center [29, 101] width 19 height 19
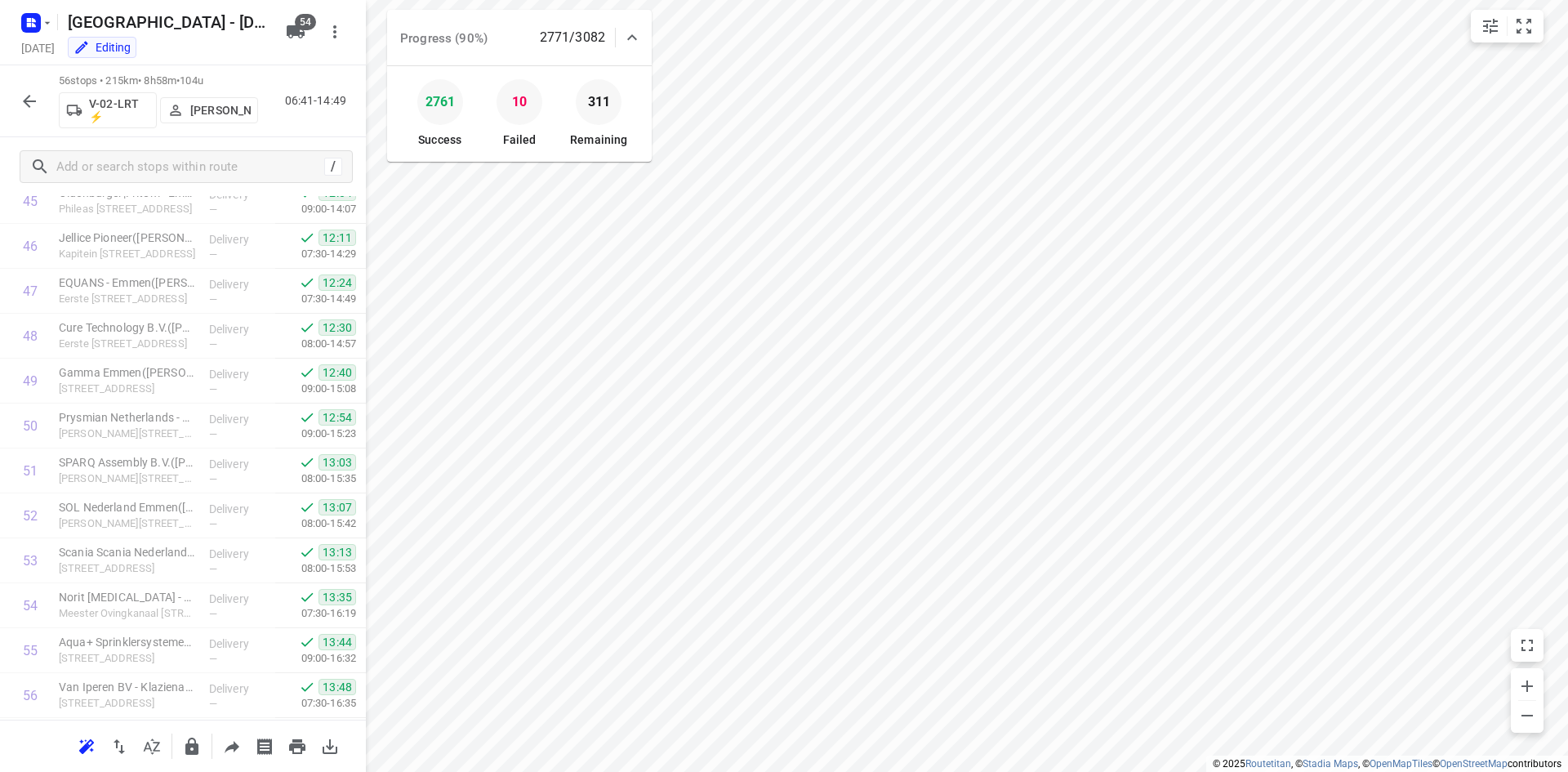
scroll to position [2118, 0]
click at [36, 104] on icon "button" at bounding box center [29, 101] width 19 height 19
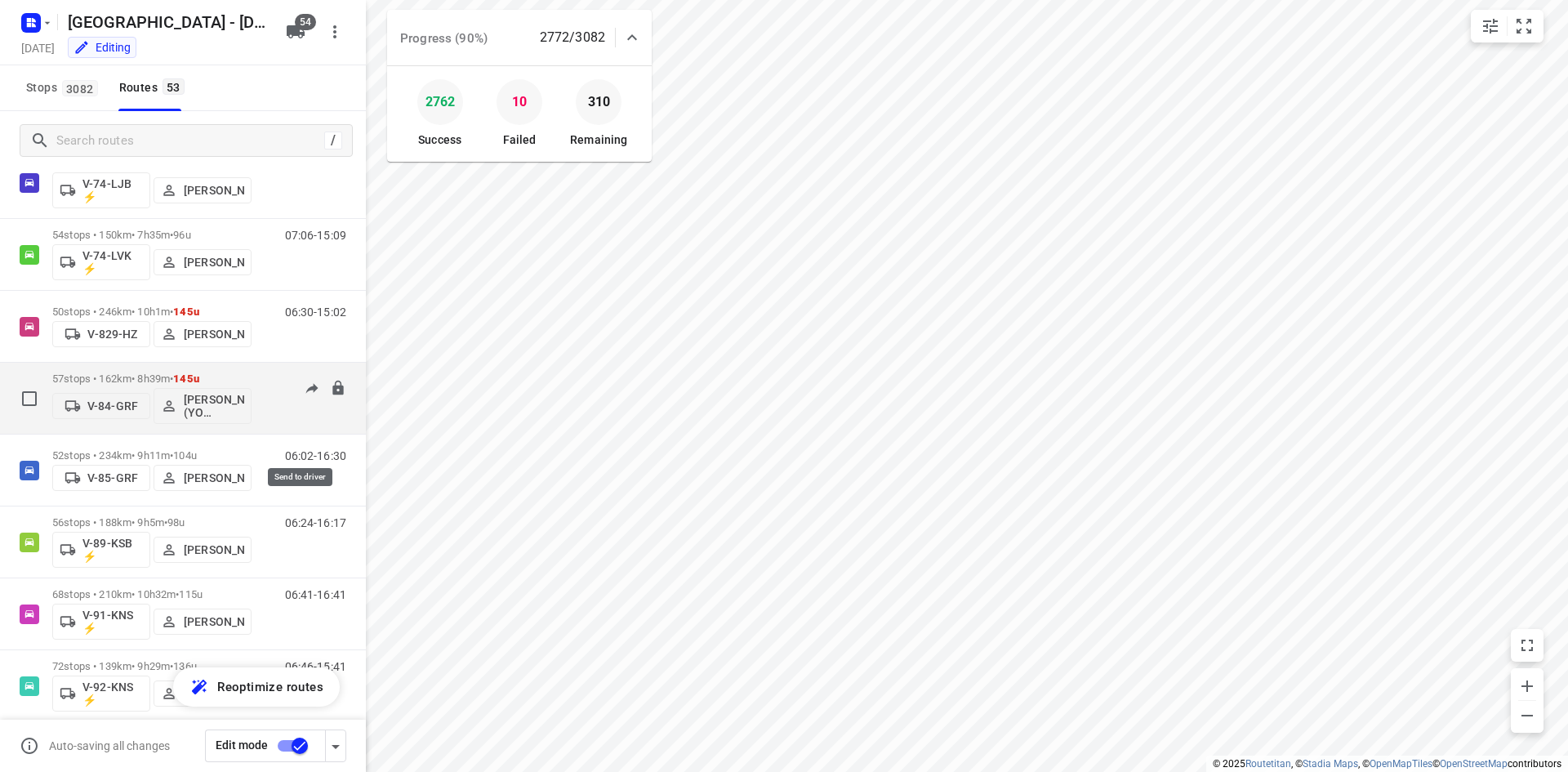
scroll to position [1878, 0]
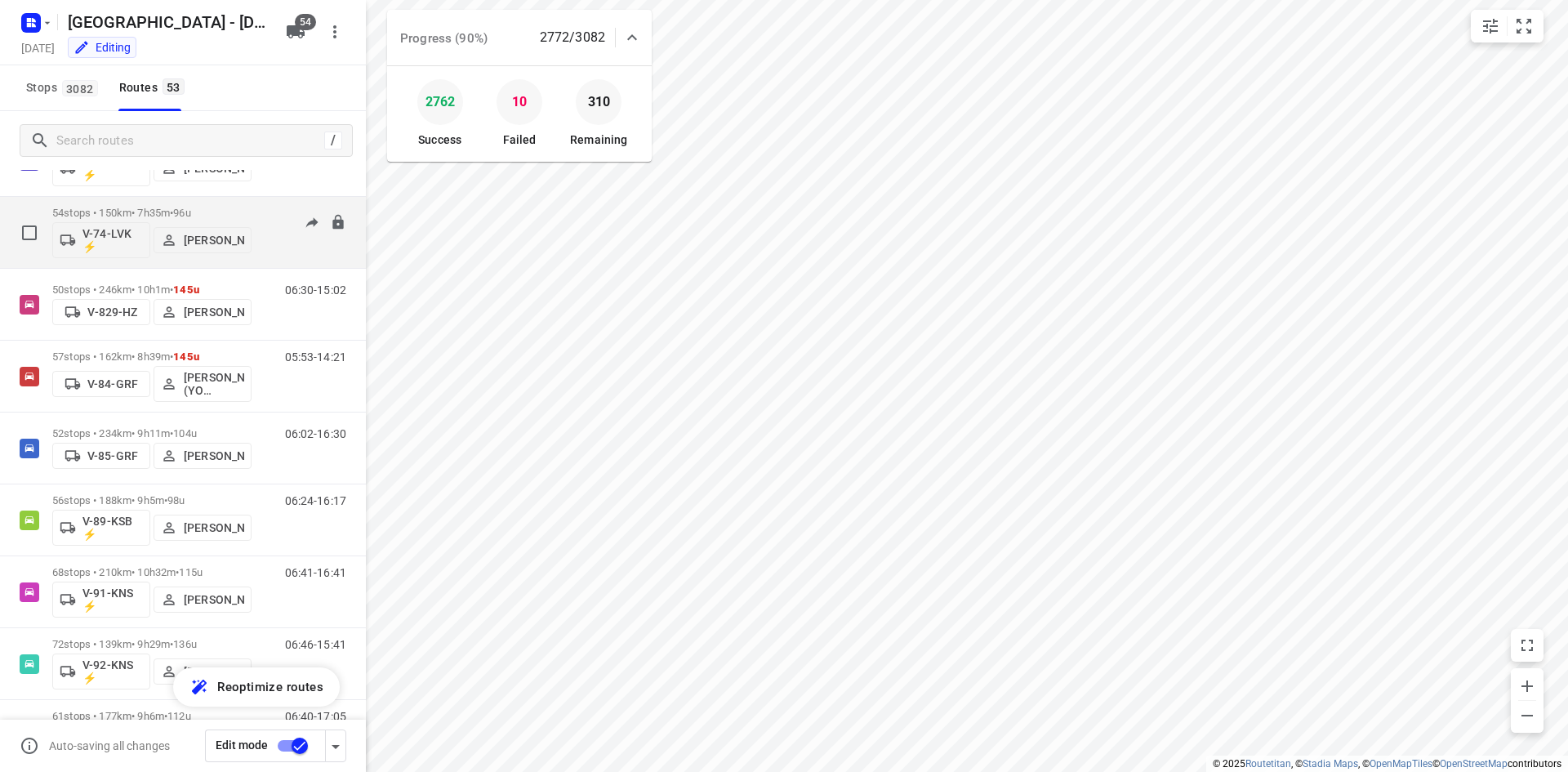
click at [271, 257] on div "07:06-15:09" at bounding box center [305, 236] width 82 height 60
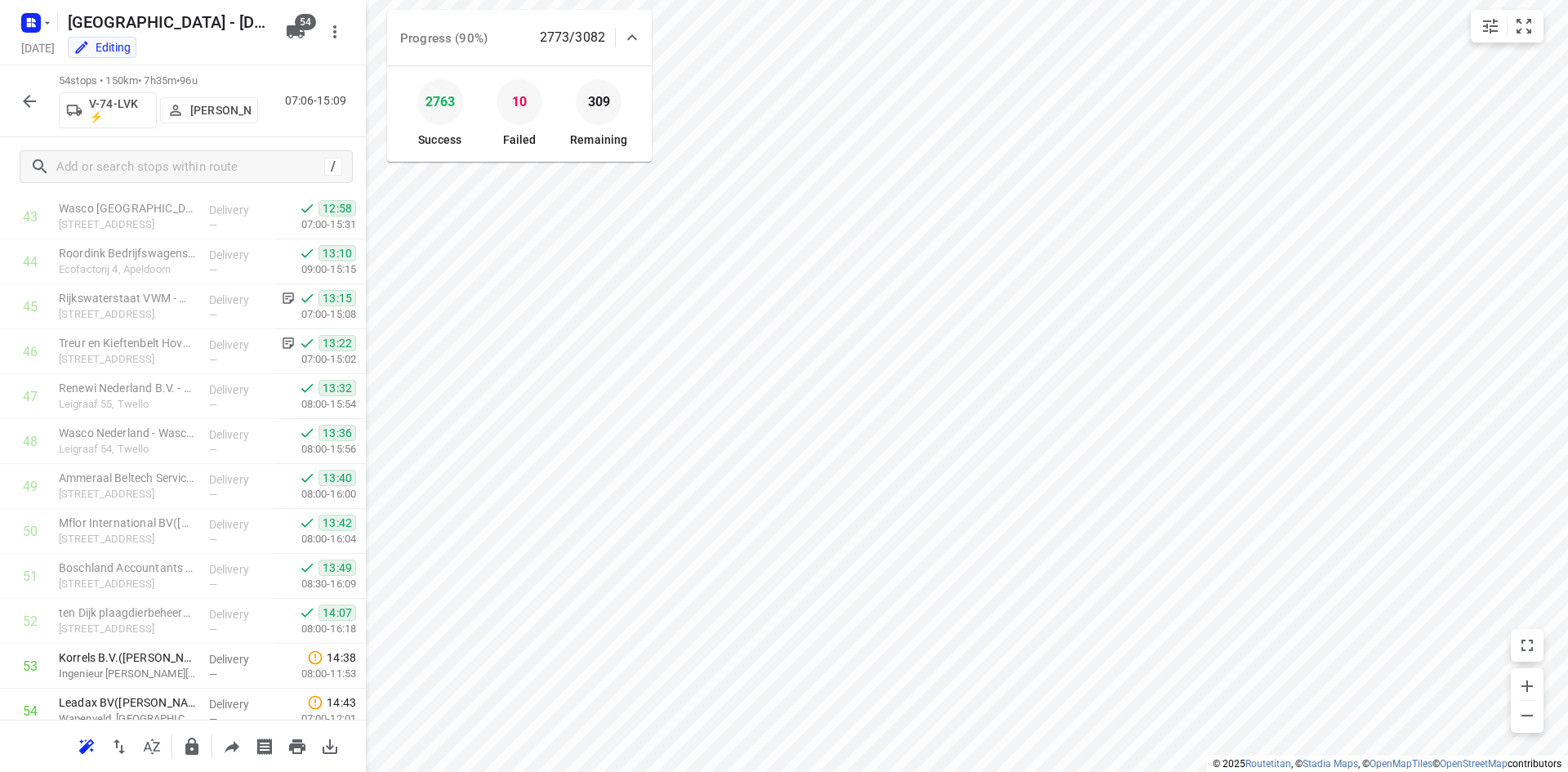
scroll to position [2029, 0]
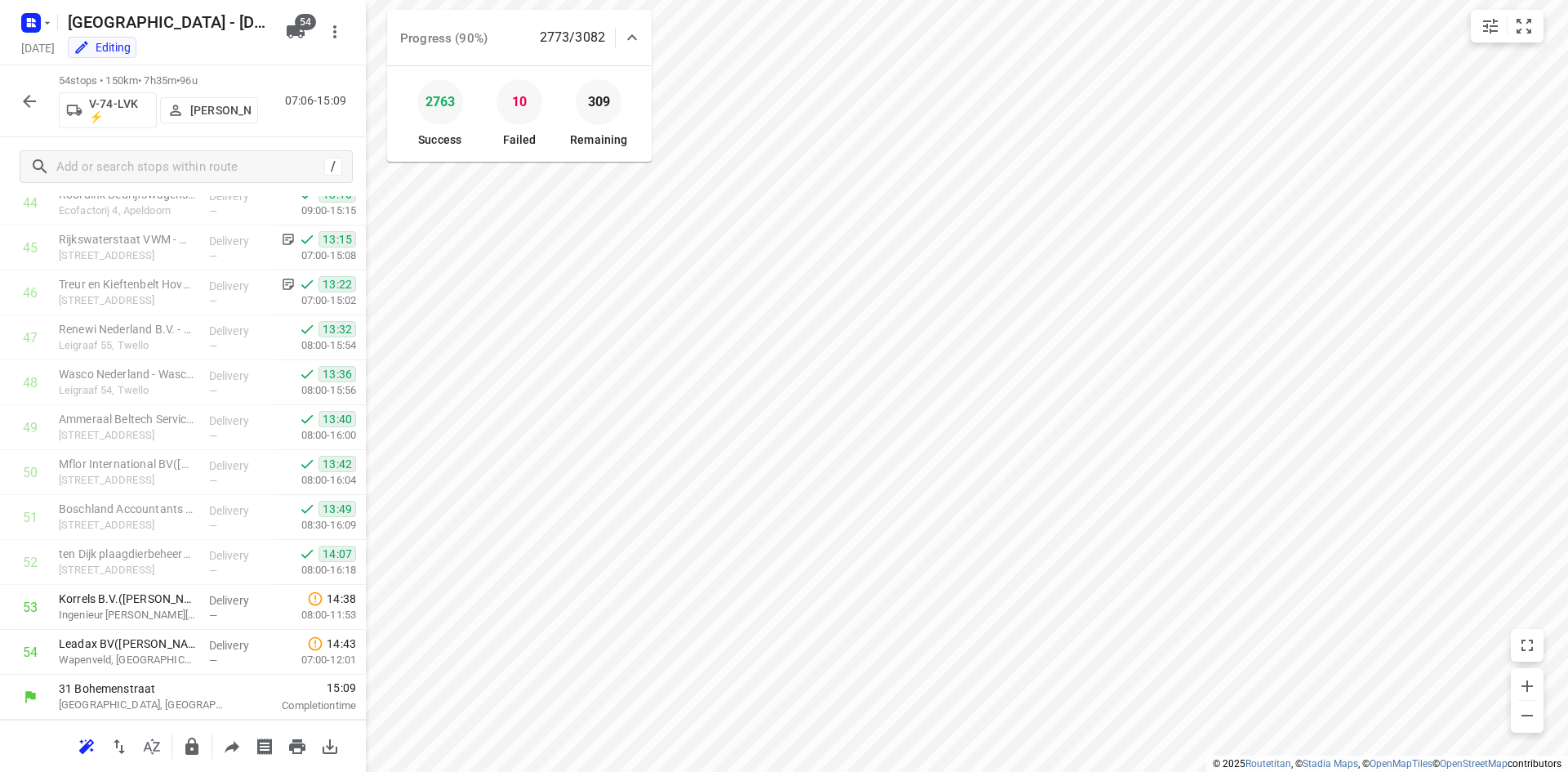
click at [33, 103] on icon "button" at bounding box center [29, 101] width 19 height 19
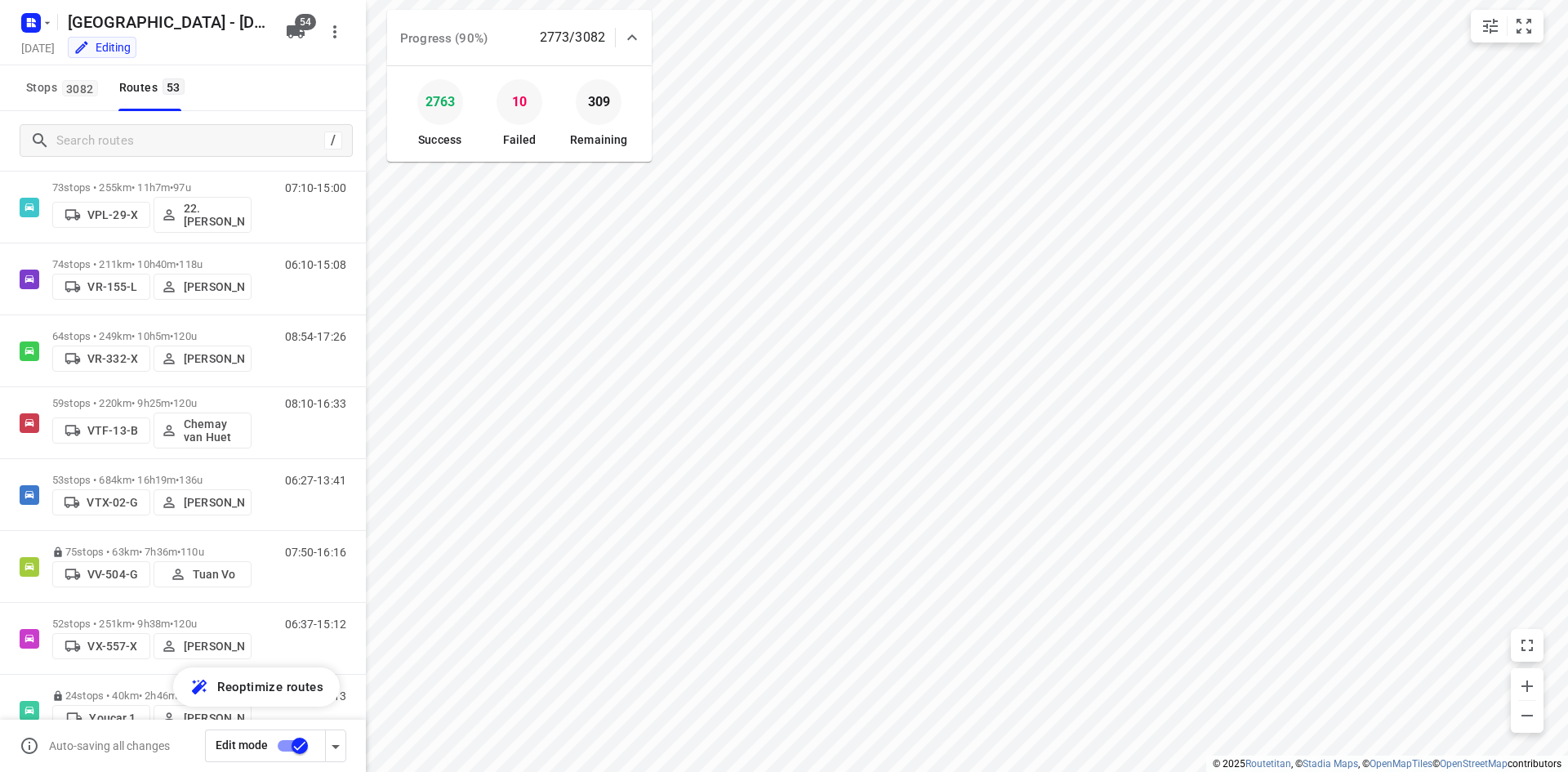
scroll to position [3313, 0]
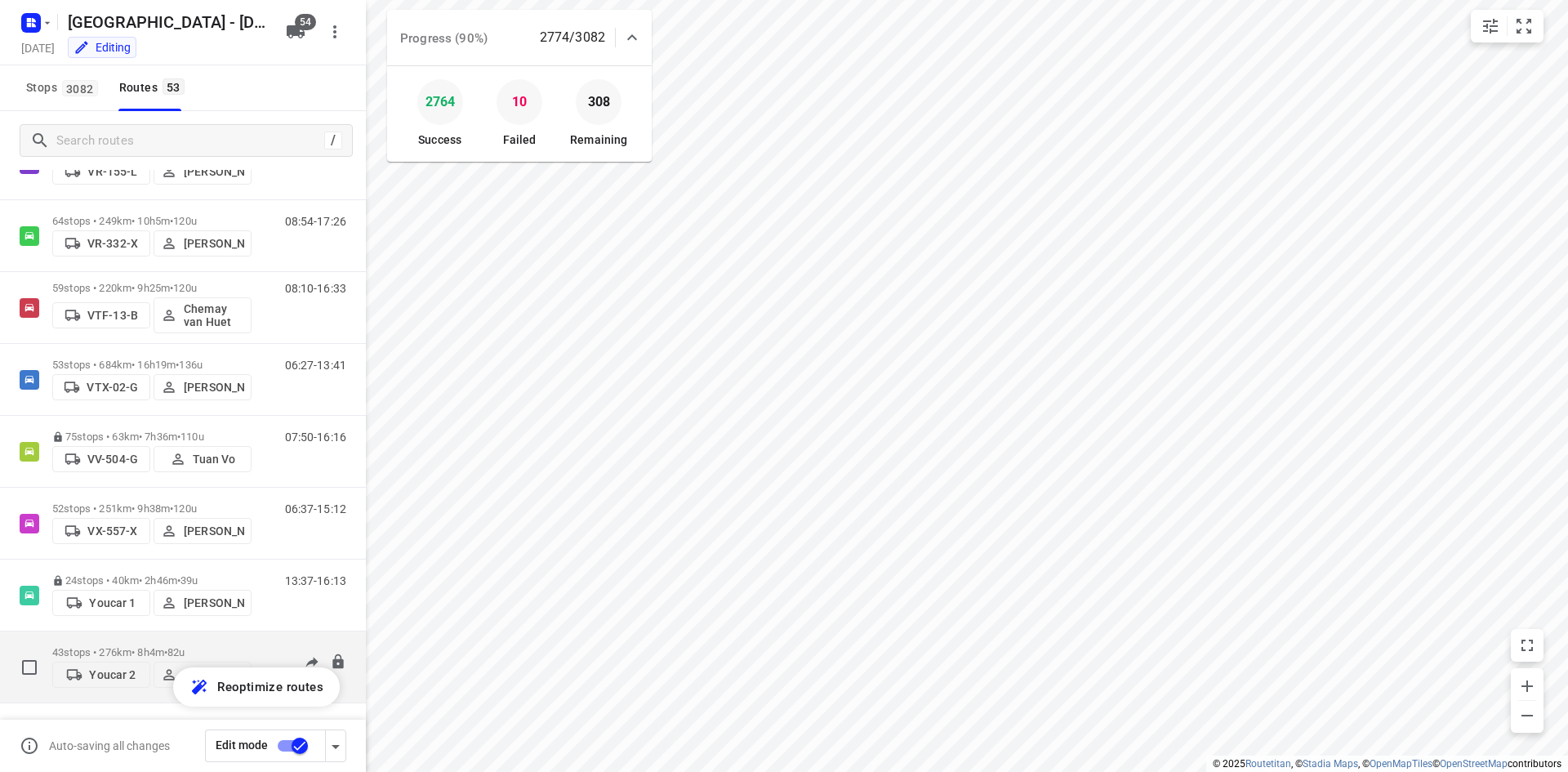
click at [265, 646] on div "08:28-16:59" at bounding box center [305, 671] width 82 height 50
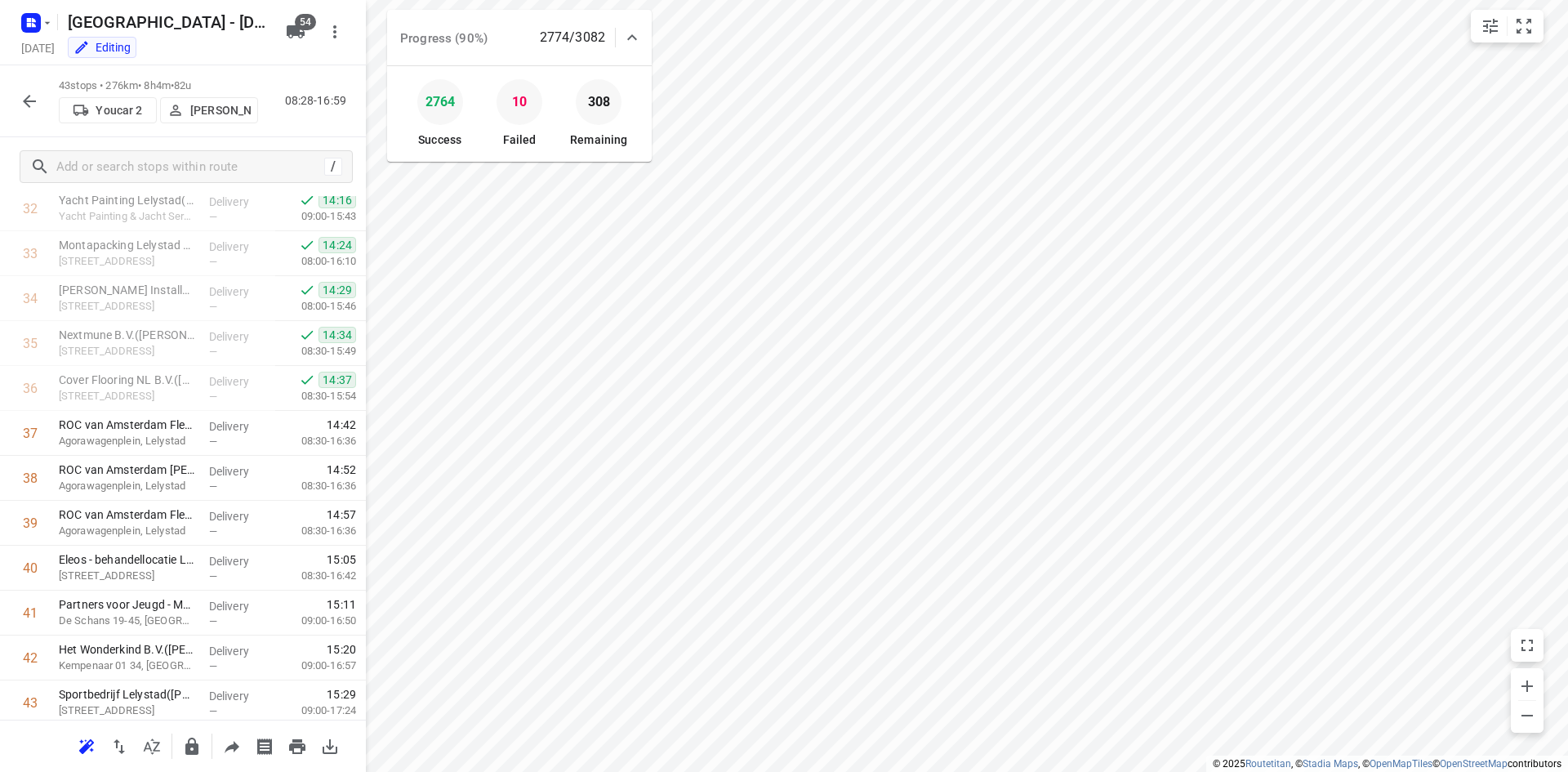
scroll to position [1535, 0]
click at [30, 105] on icon "button" at bounding box center [29, 101] width 19 height 19
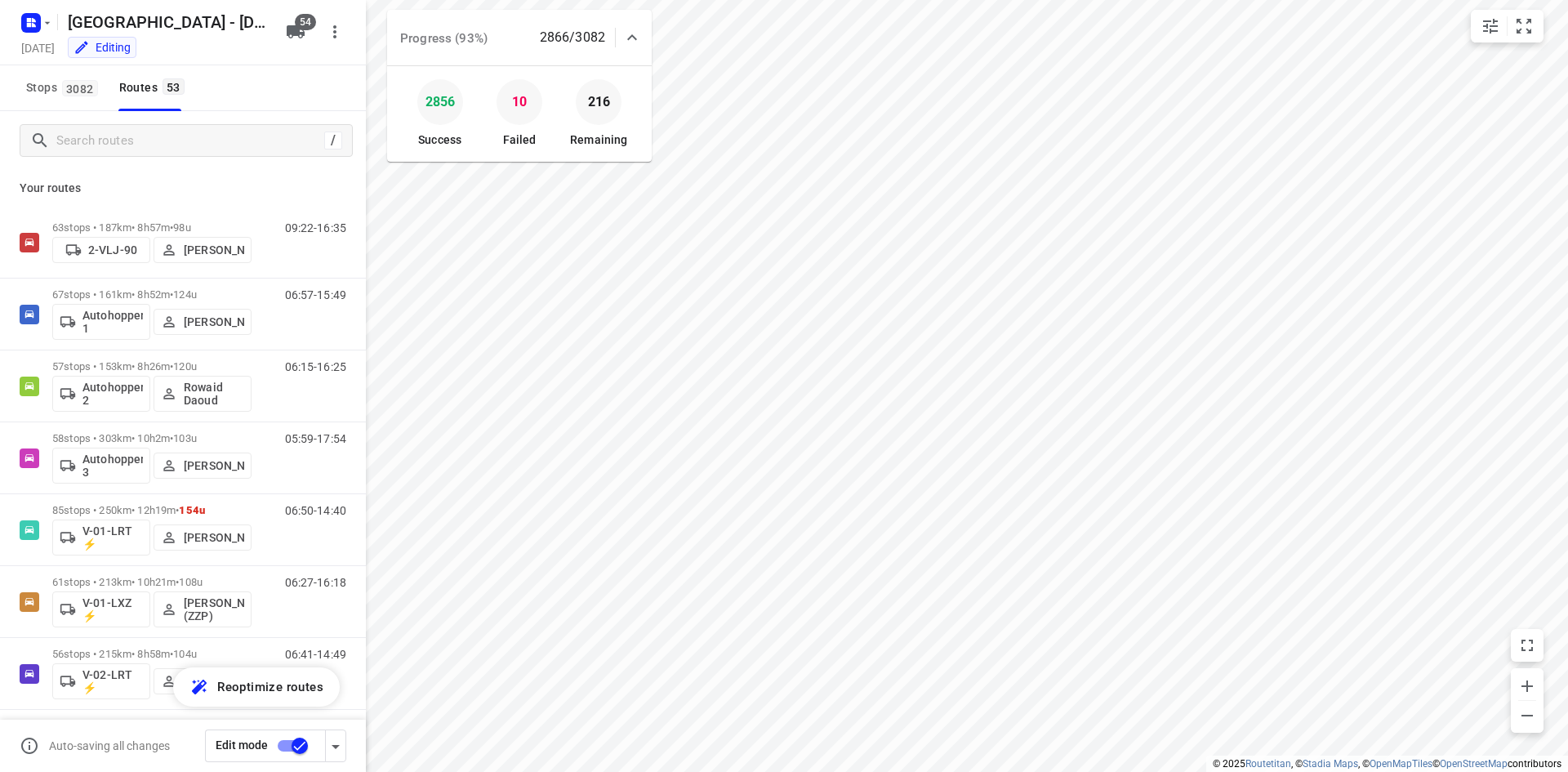
click at [263, 182] on p "Your routes" at bounding box center [183, 188] width 326 height 17
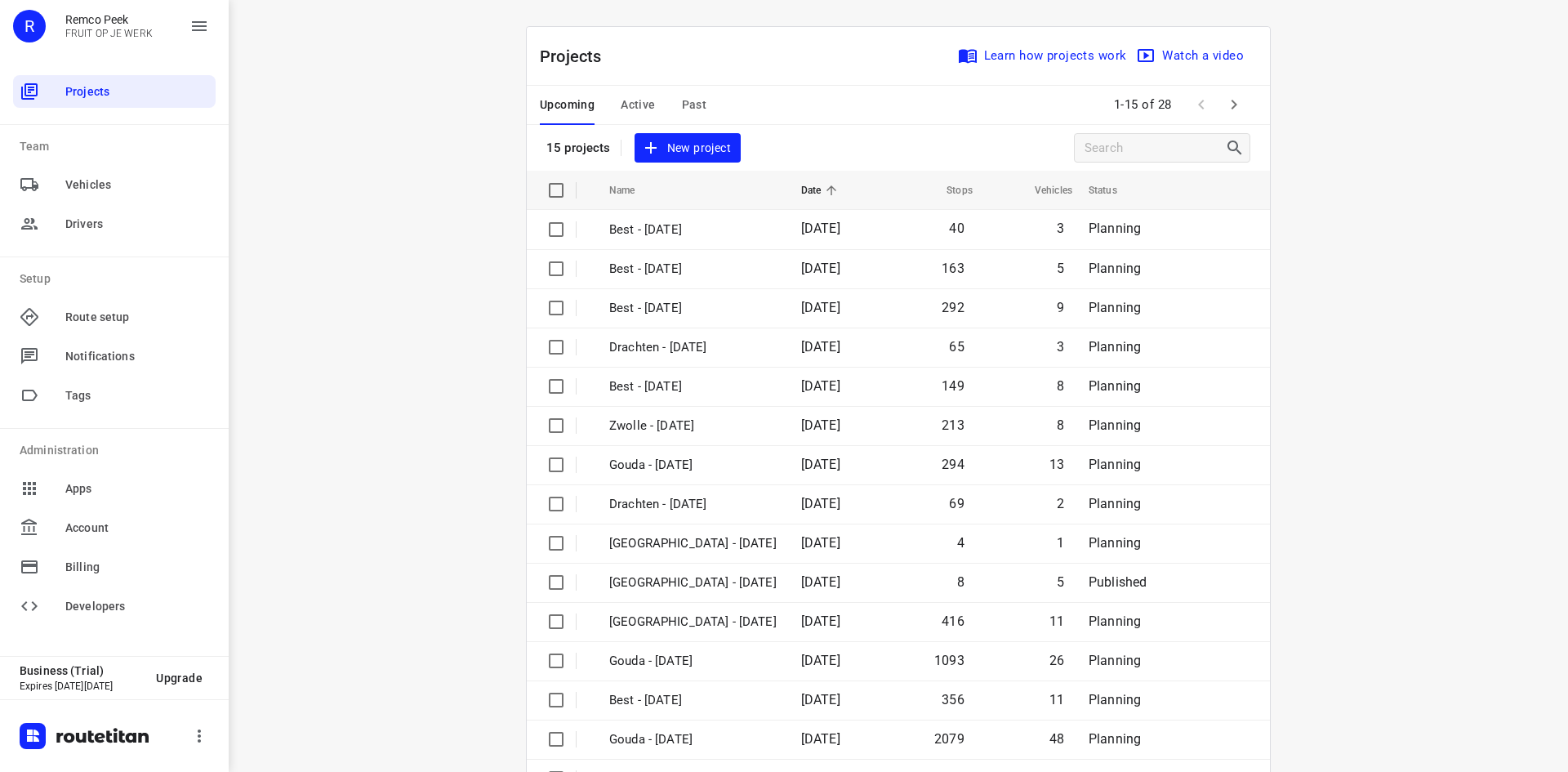
click at [358, 315] on div "i © 2025 Routetitan , © Stadia Maps , © OpenMapTiles © OpenStreetMap contributo…" at bounding box center [898, 386] width 1340 height 772
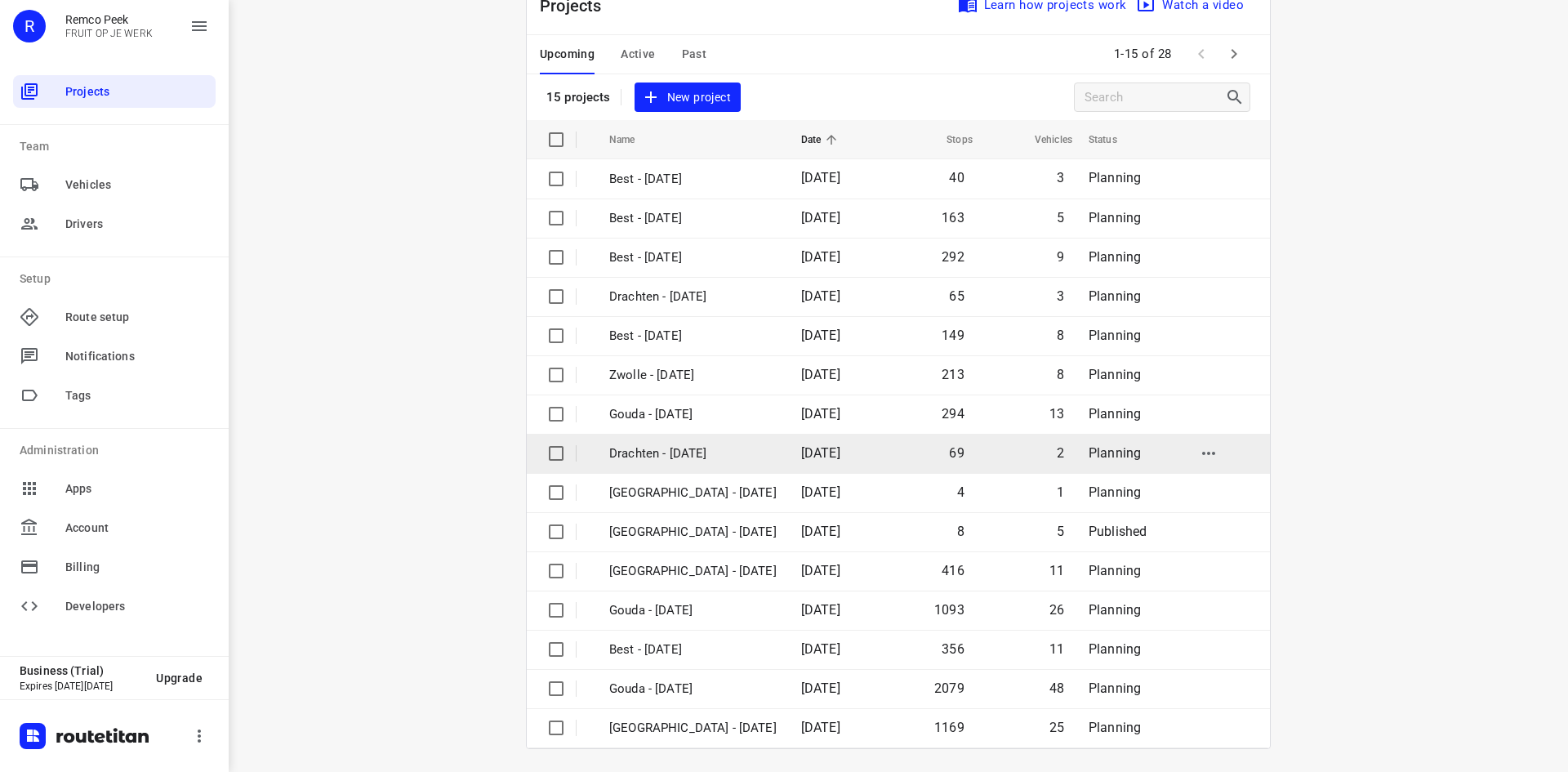
scroll to position [54, 0]
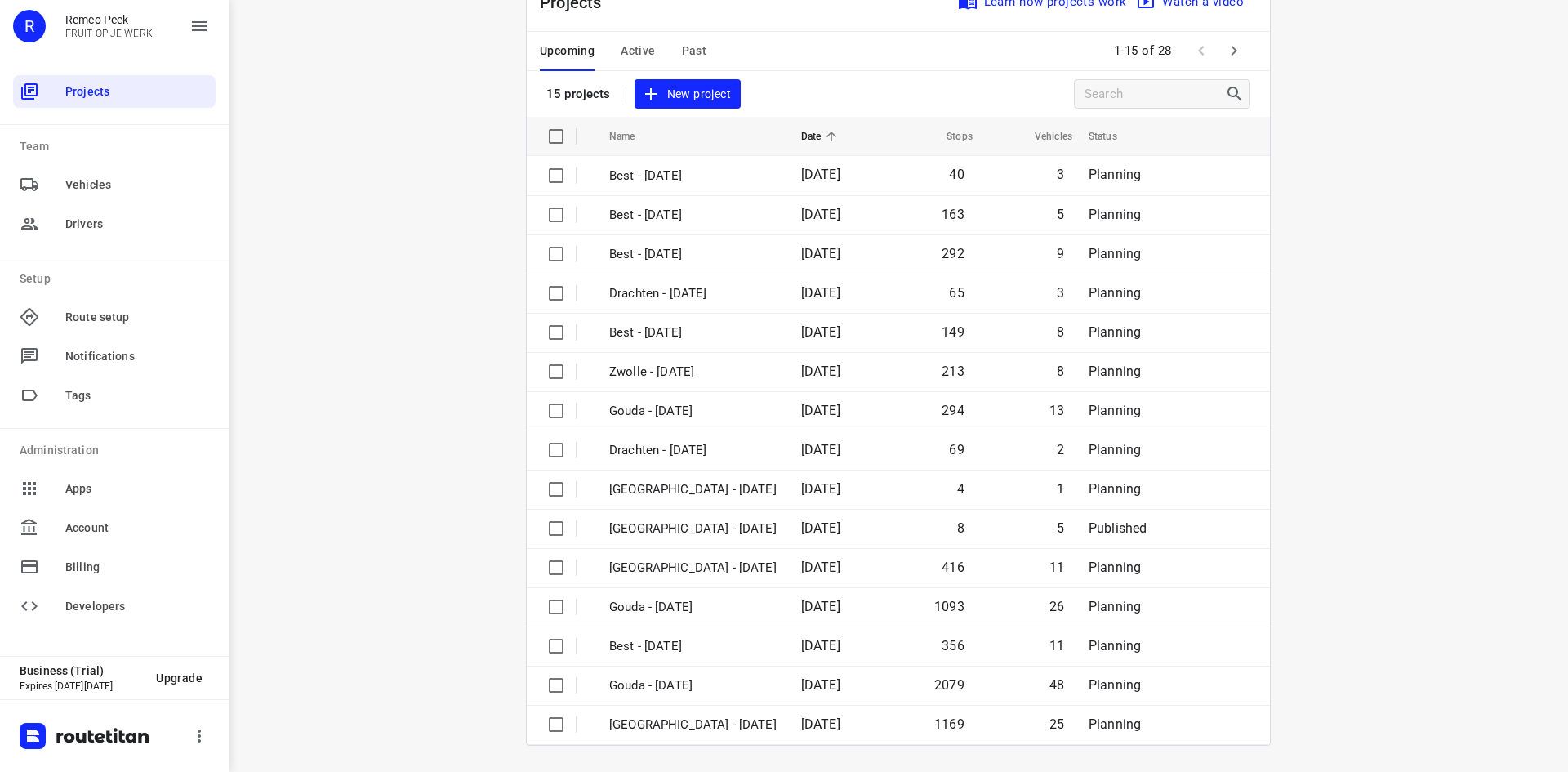
click at [365, 439] on div "i © 2025 Routetitan , © Stadia Maps , © OpenMapTiles © OpenStreetMap contributo…" at bounding box center [898, 386] width 1340 height 772
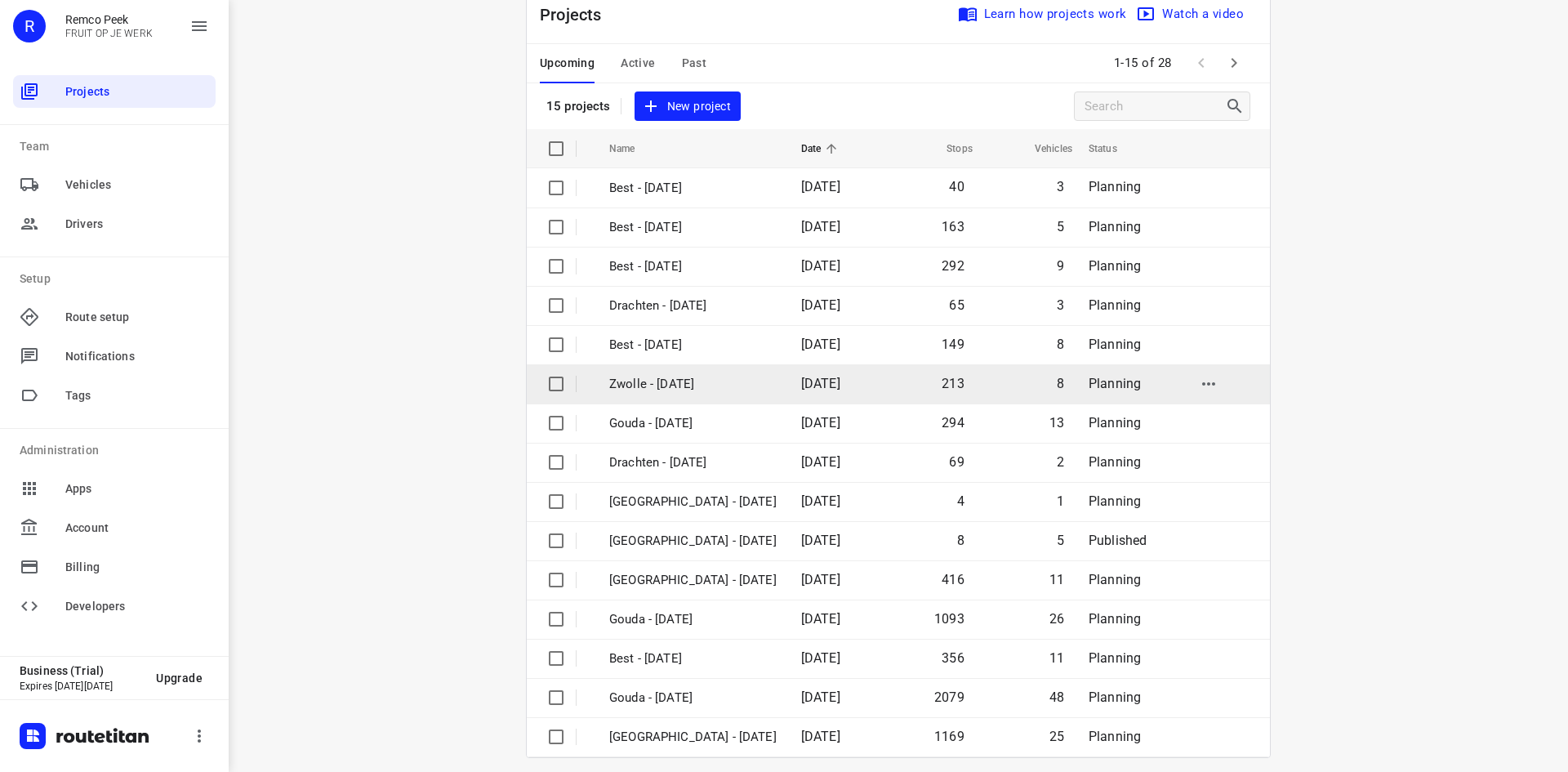
scroll to position [54, 0]
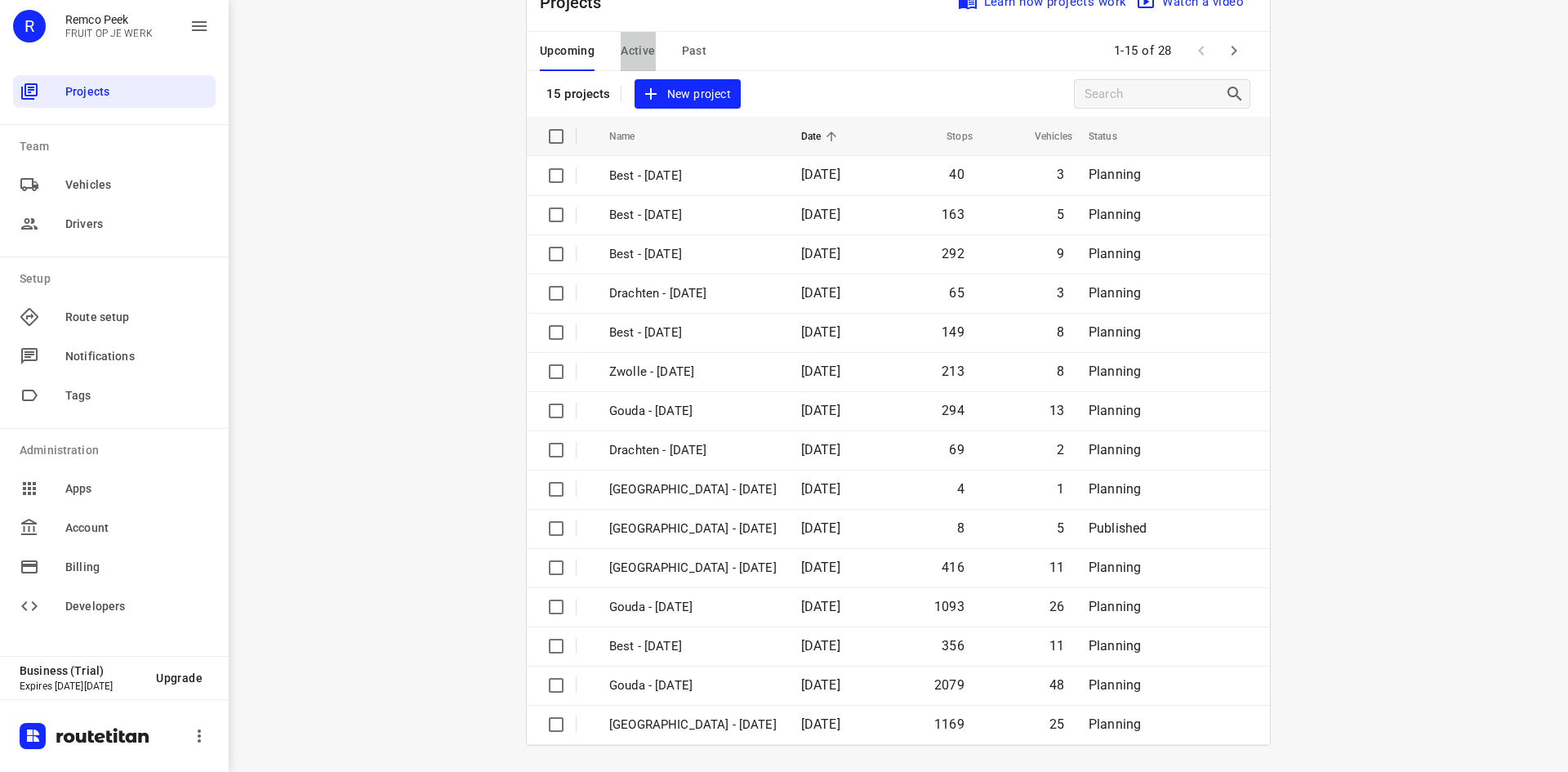
click at [639, 48] on span "Active" at bounding box center [638, 51] width 35 height 20
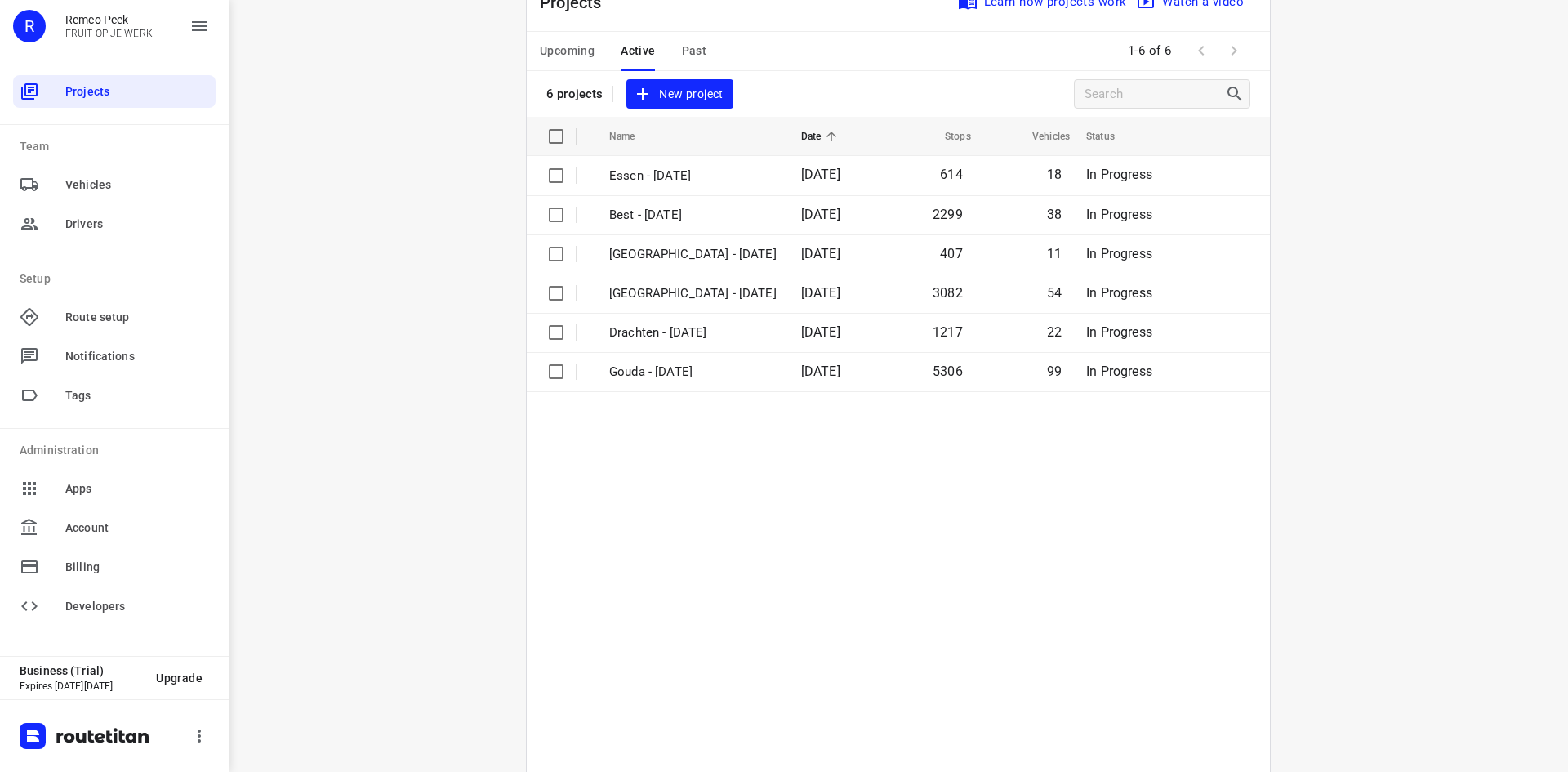
scroll to position [0, 0]
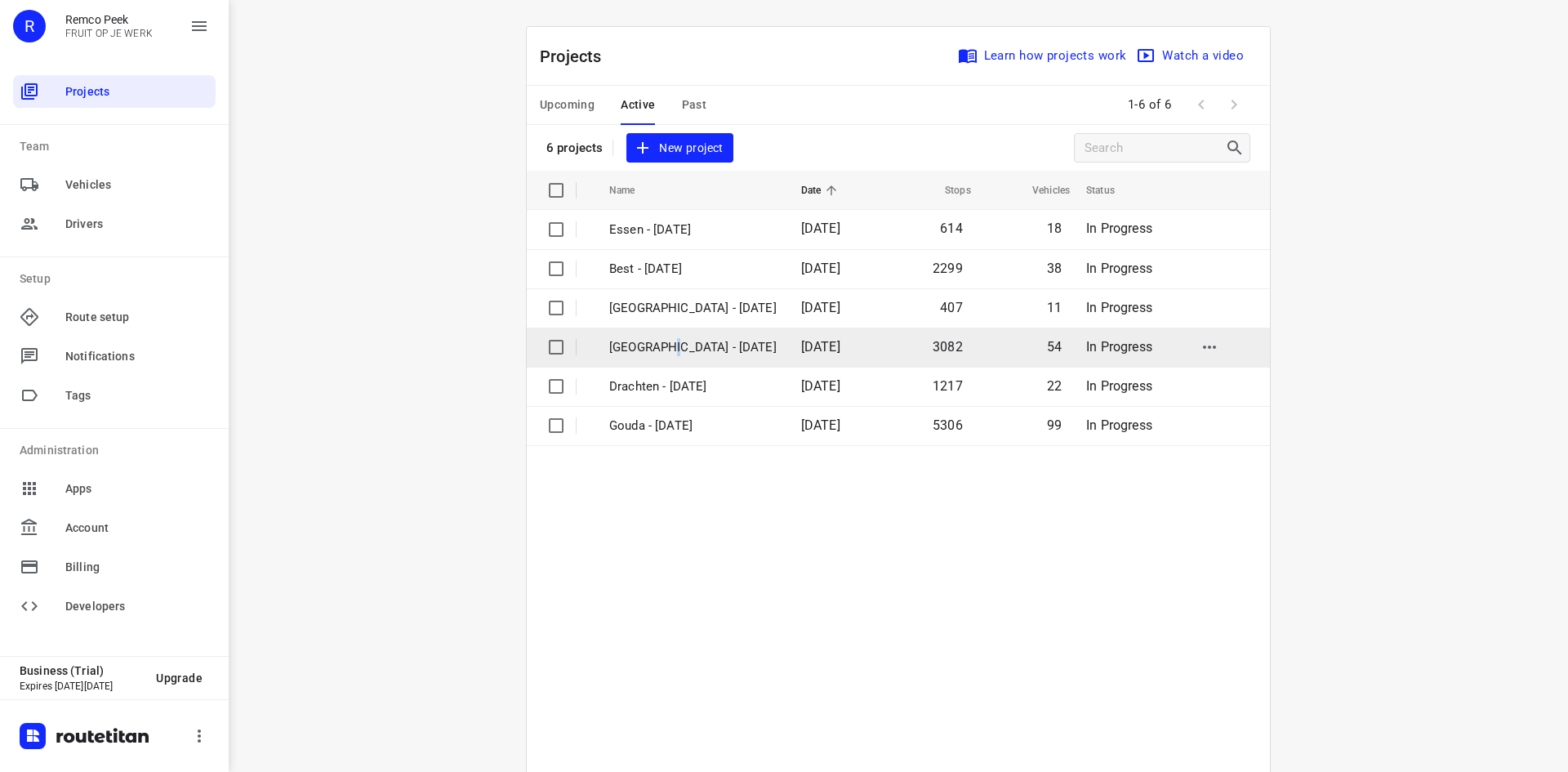
click at [657, 346] on p "[GEOGRAPHIC_DATA] - [DATE]" at bounding box center [694, 348] width 167 height 19
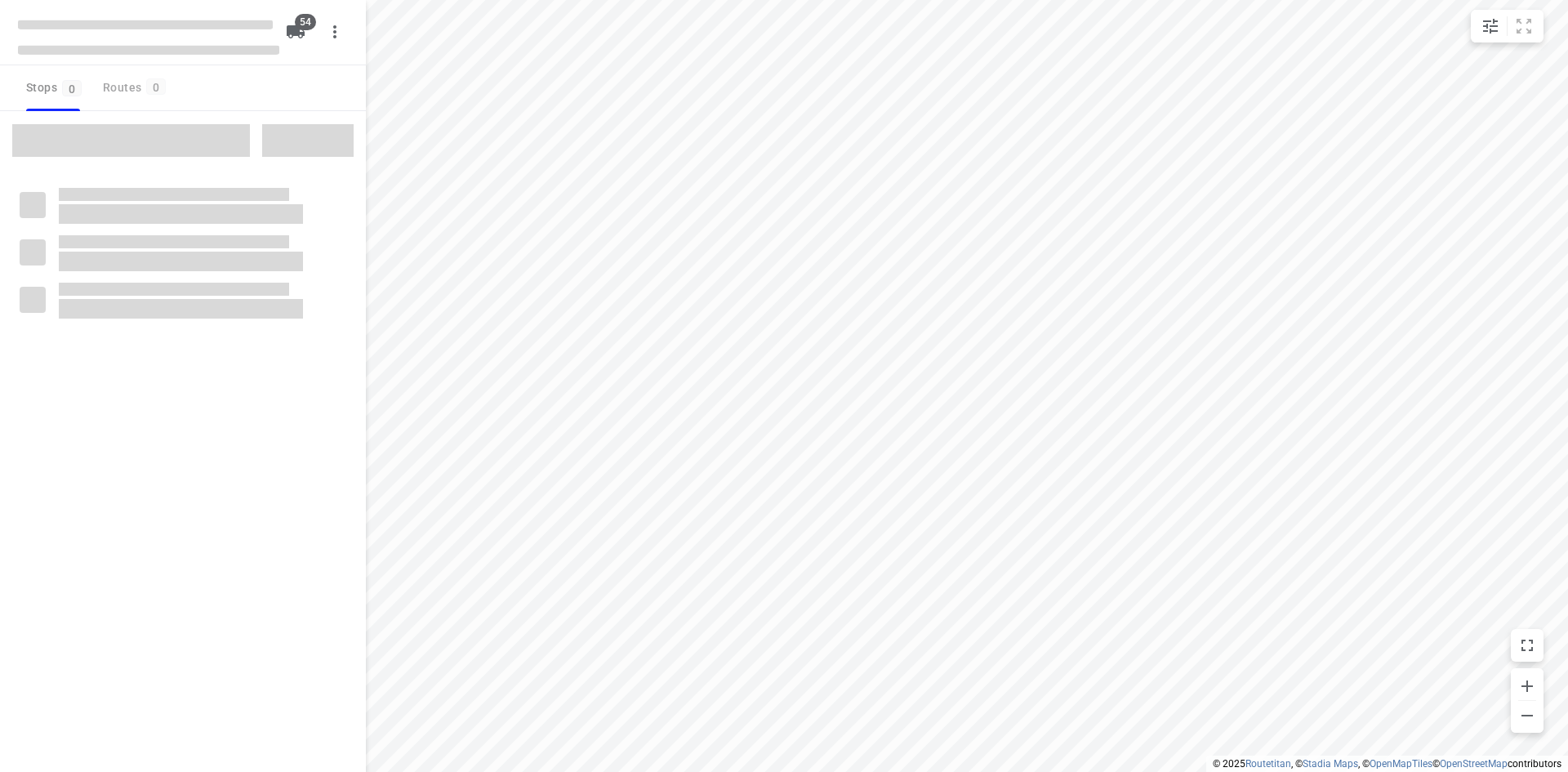
checkbox input "true"
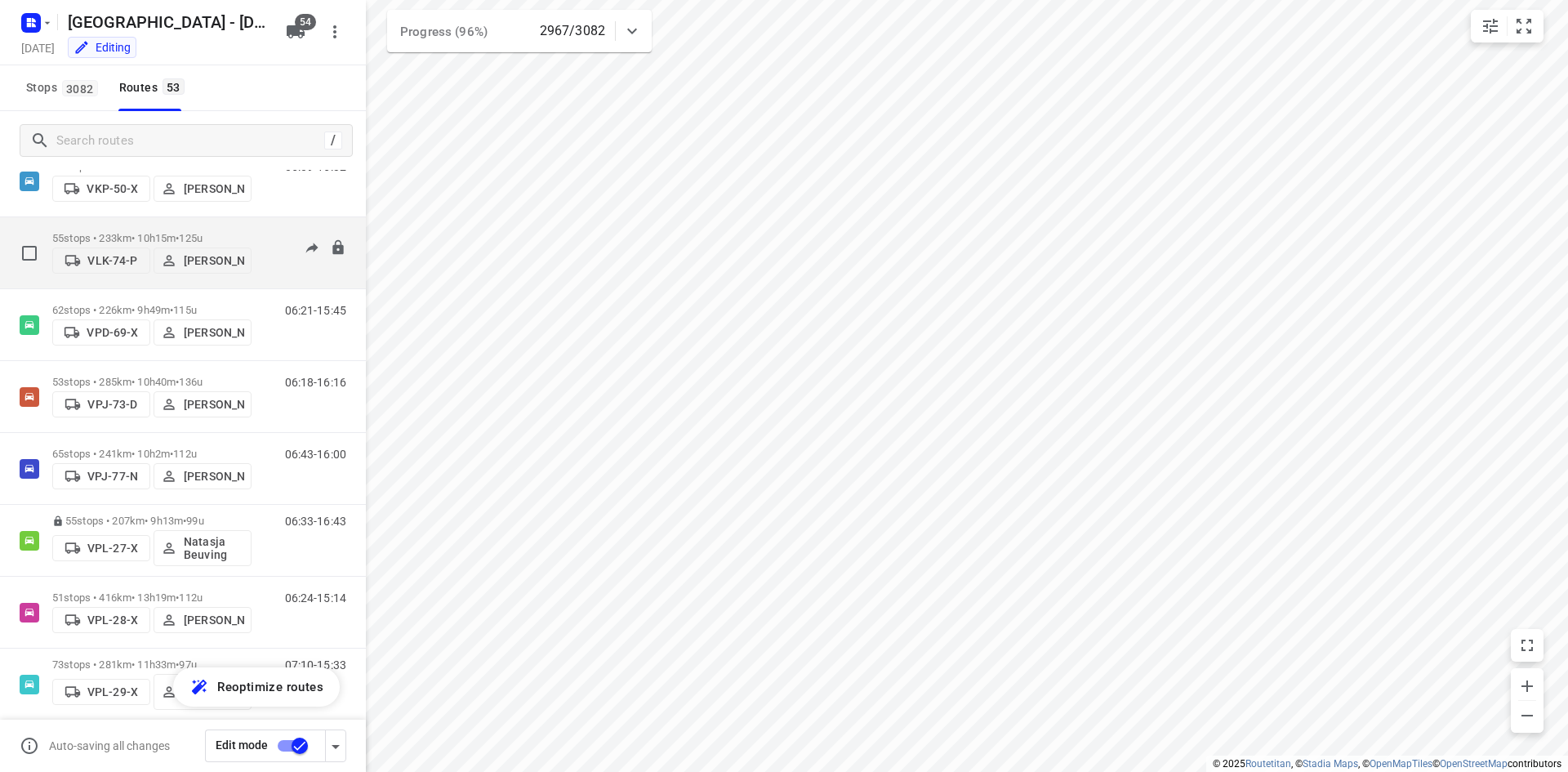
scroll to position [2659, 0]
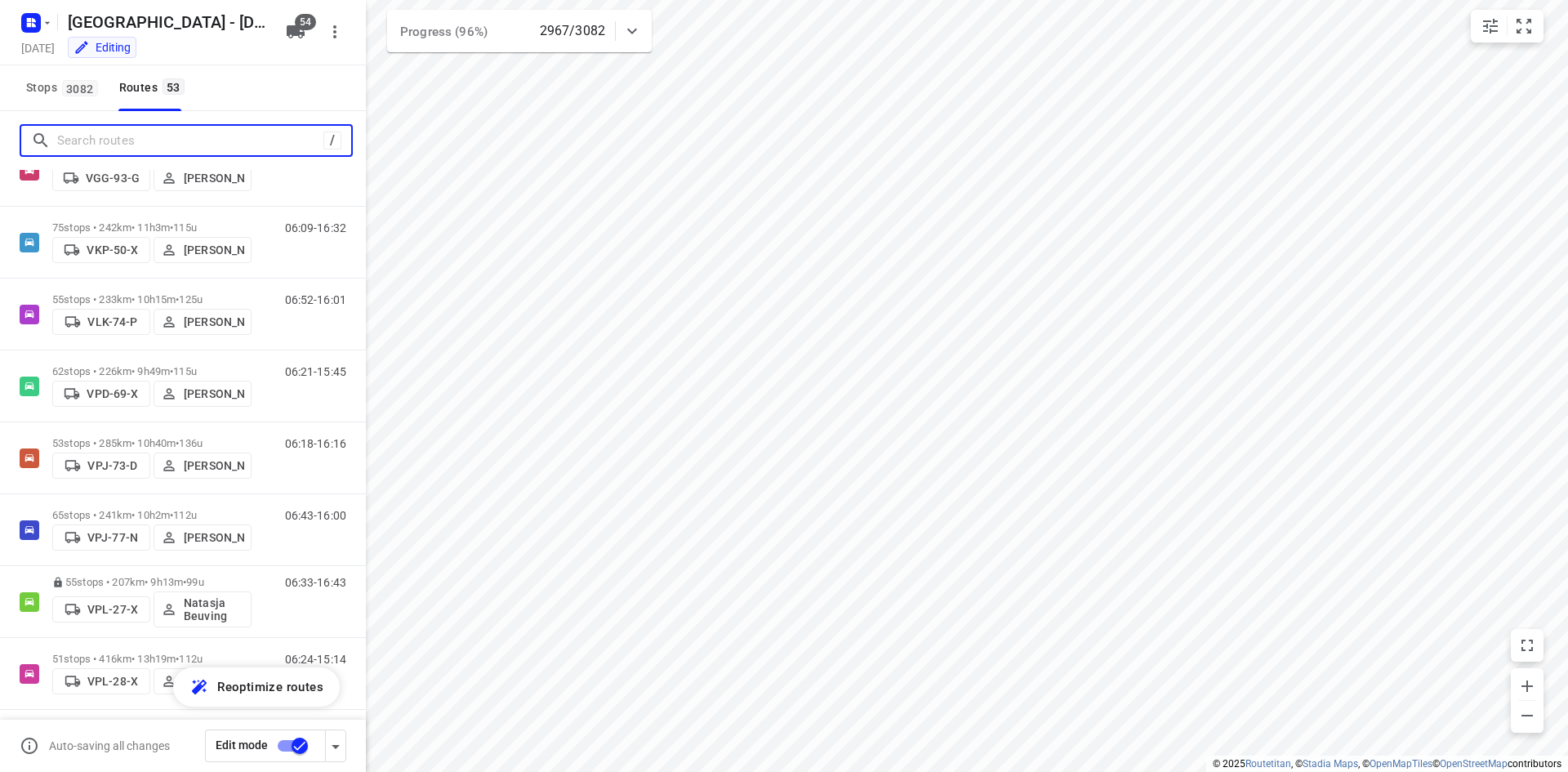
click at [180, 129] on input "Search routes" at bounding box center [190, 141] width 266 height 25
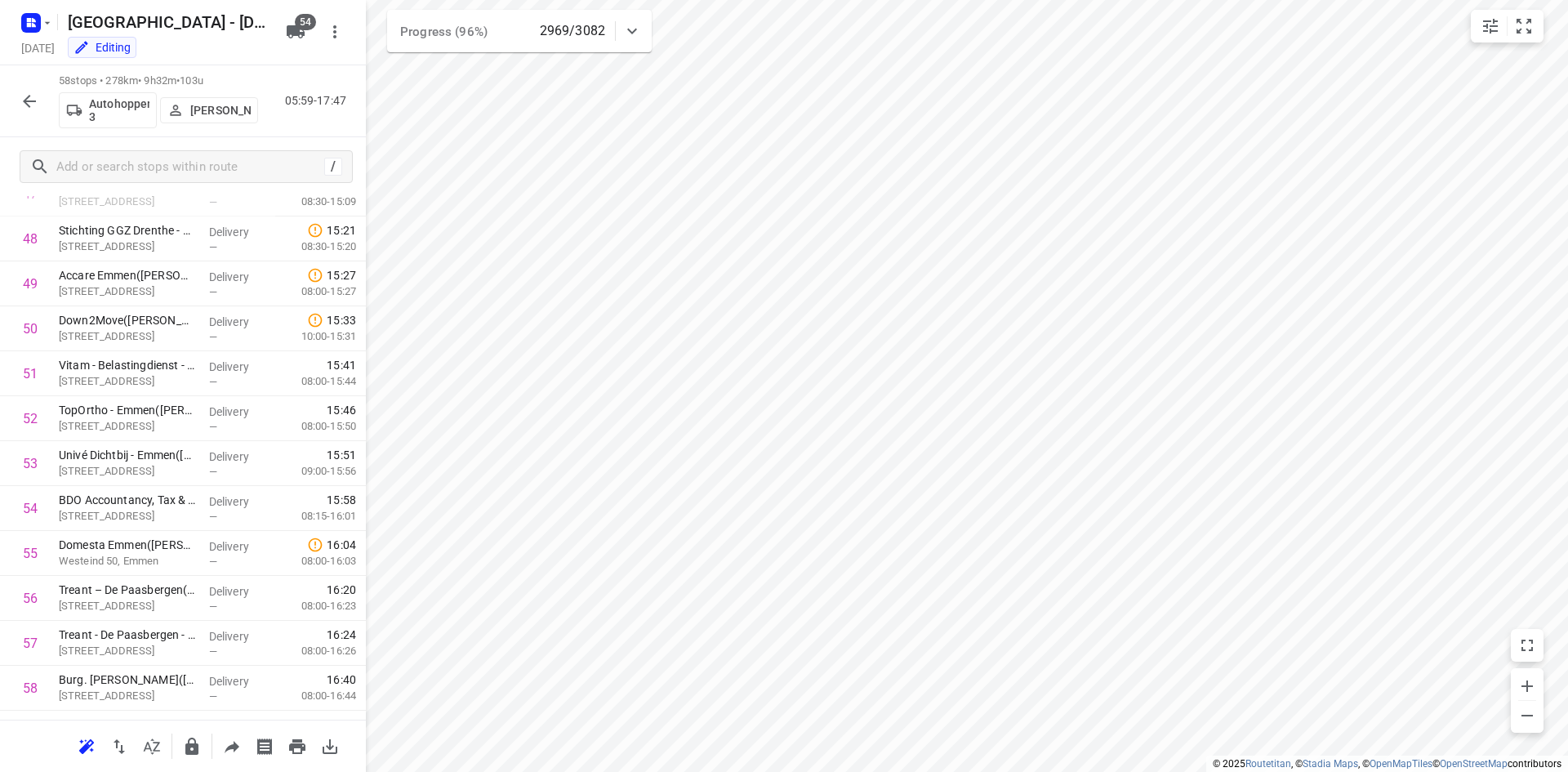
scroll to position [2190, 0]
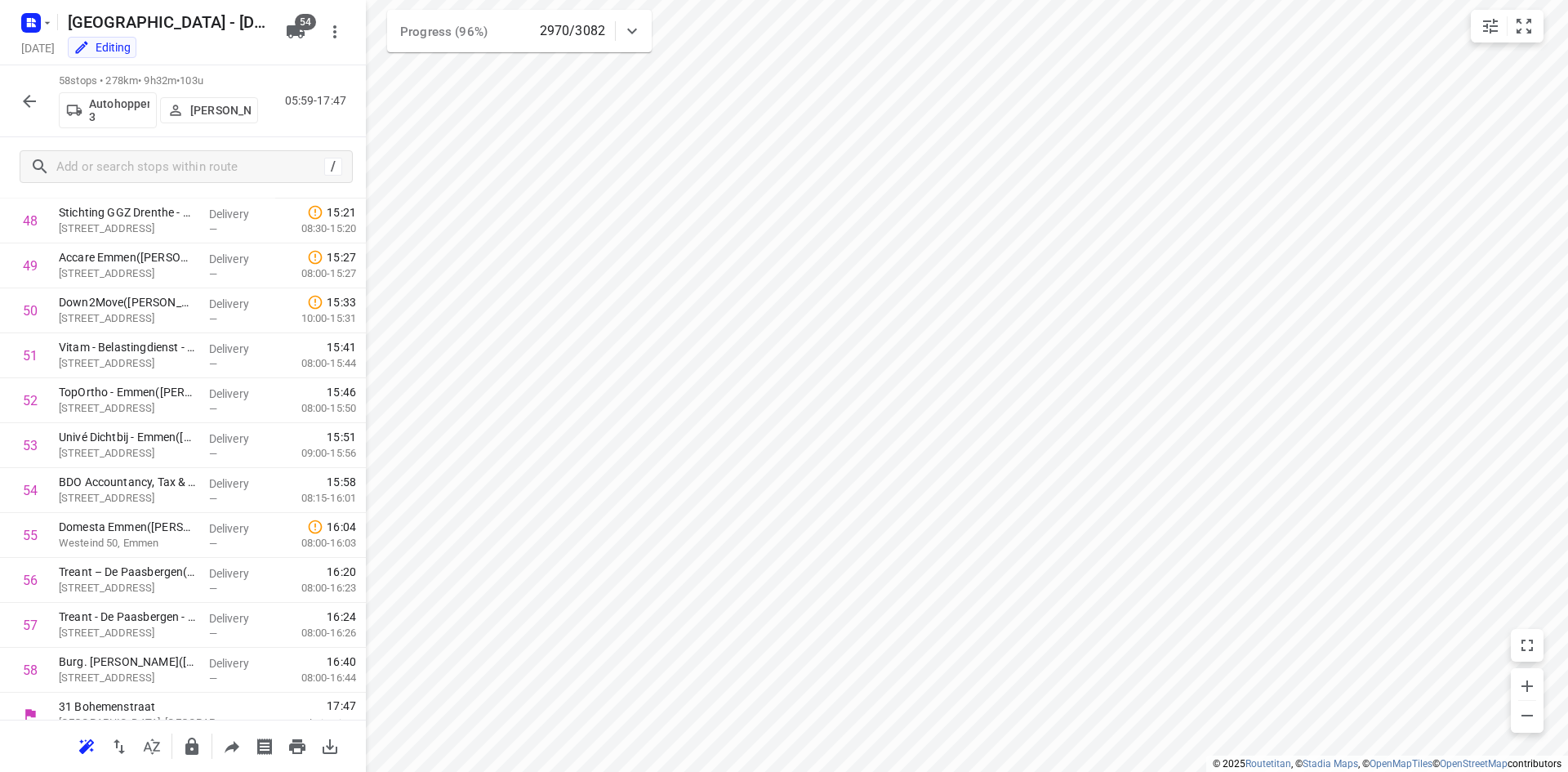
click at [34, 96] on icon "button" at bounding box center [29, 101] width 19 height 19
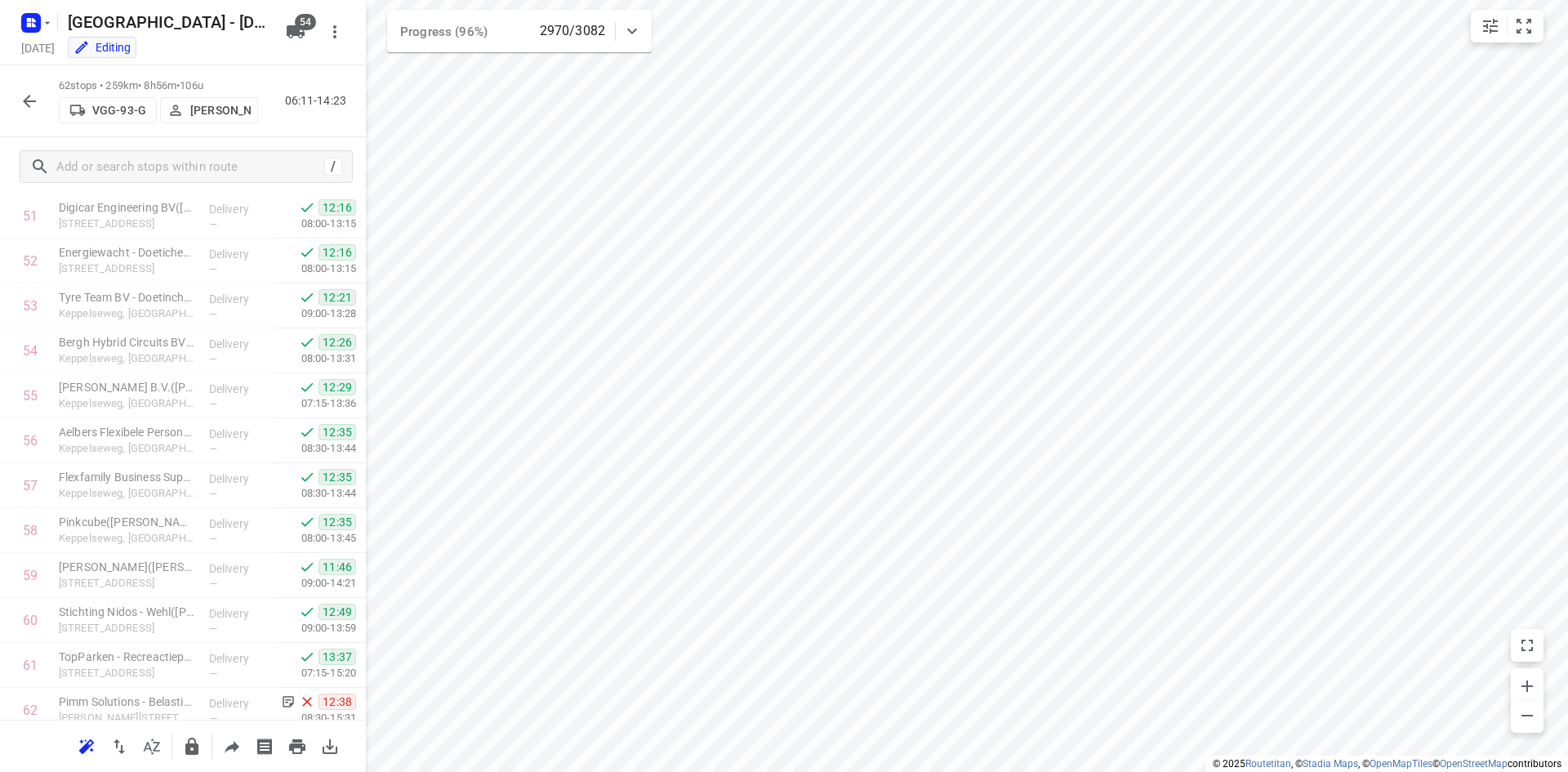
scroll to position [2388, 0]
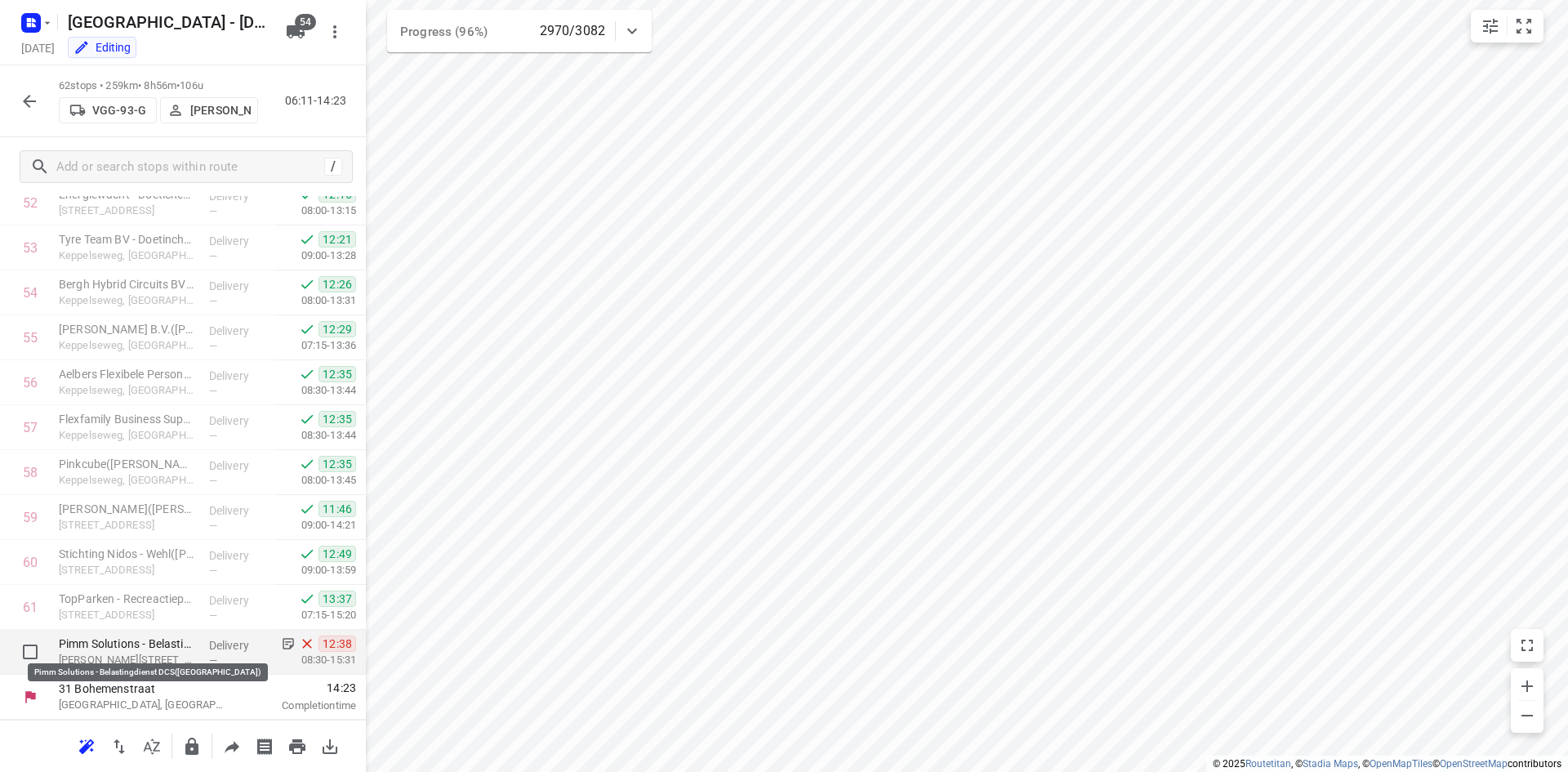
click at [155, 648] on p "Pimm Solutions - Belastingdienst DCS([GEOGRAPHIC_DATA])" at bounding box center [128, 643] width 137 height 16
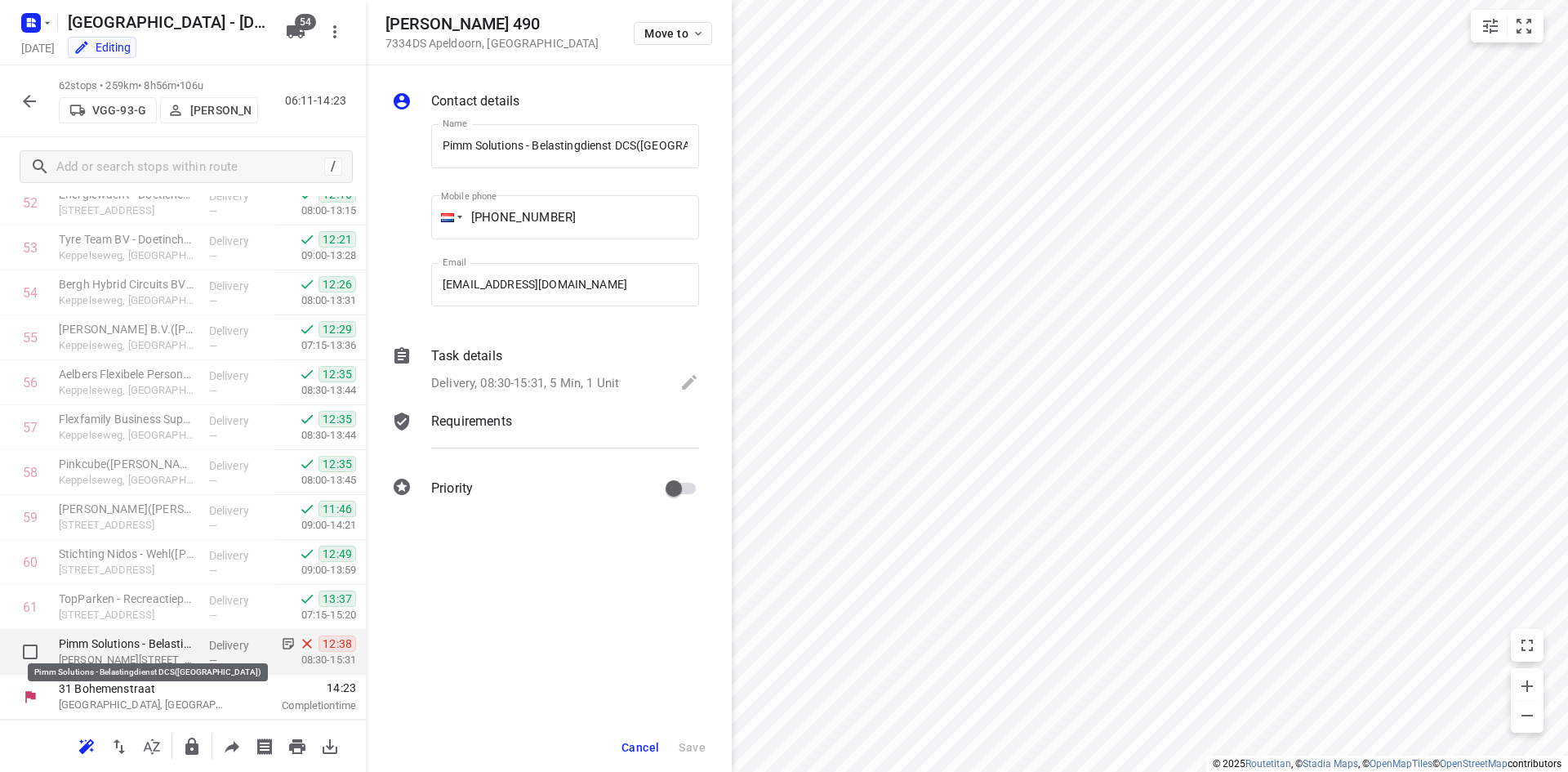
scroll to position [0, 11]
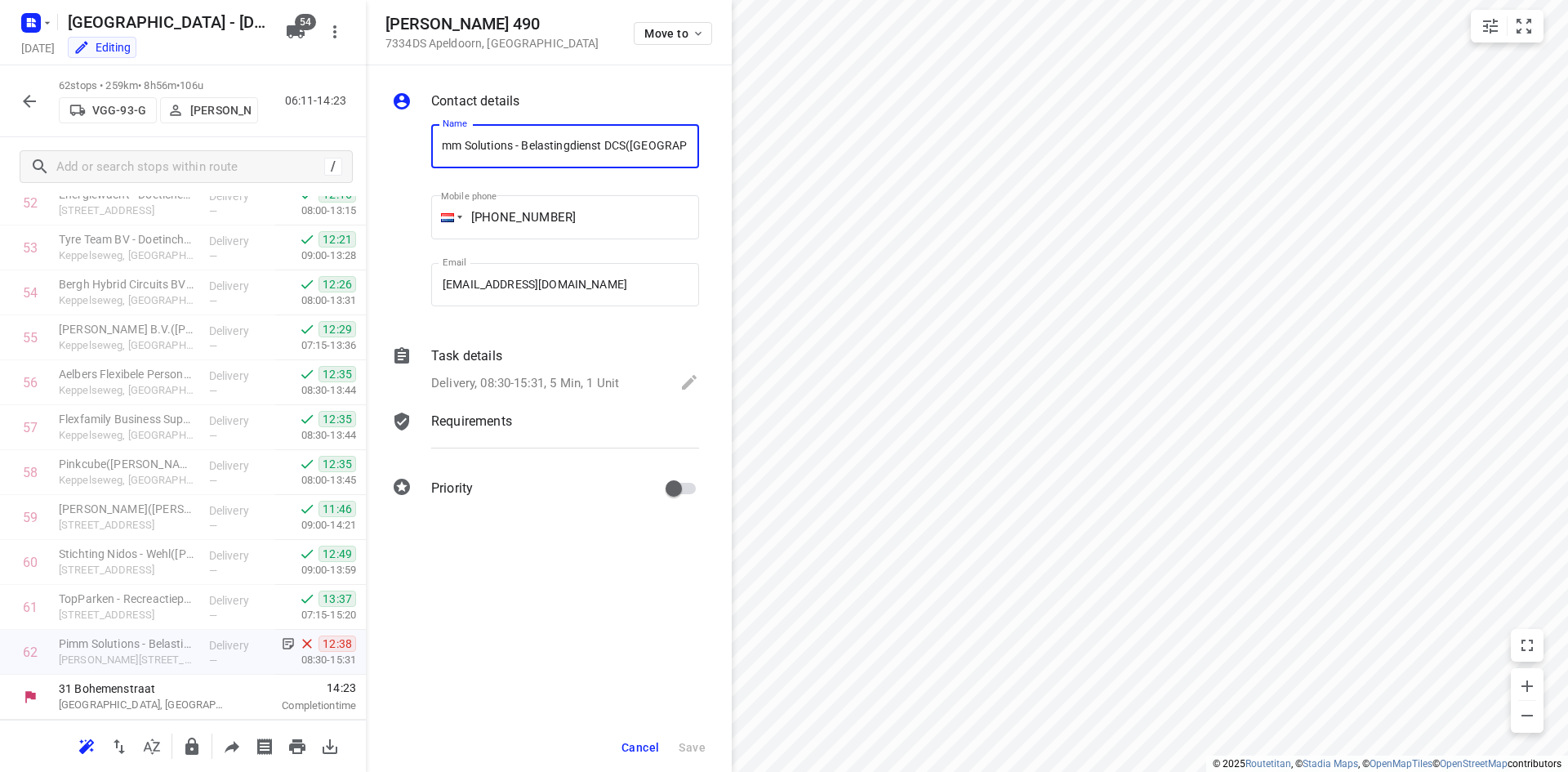
click at [475, 417] on p "Requirements" at bounding box center [472, 421] width 81 height 19
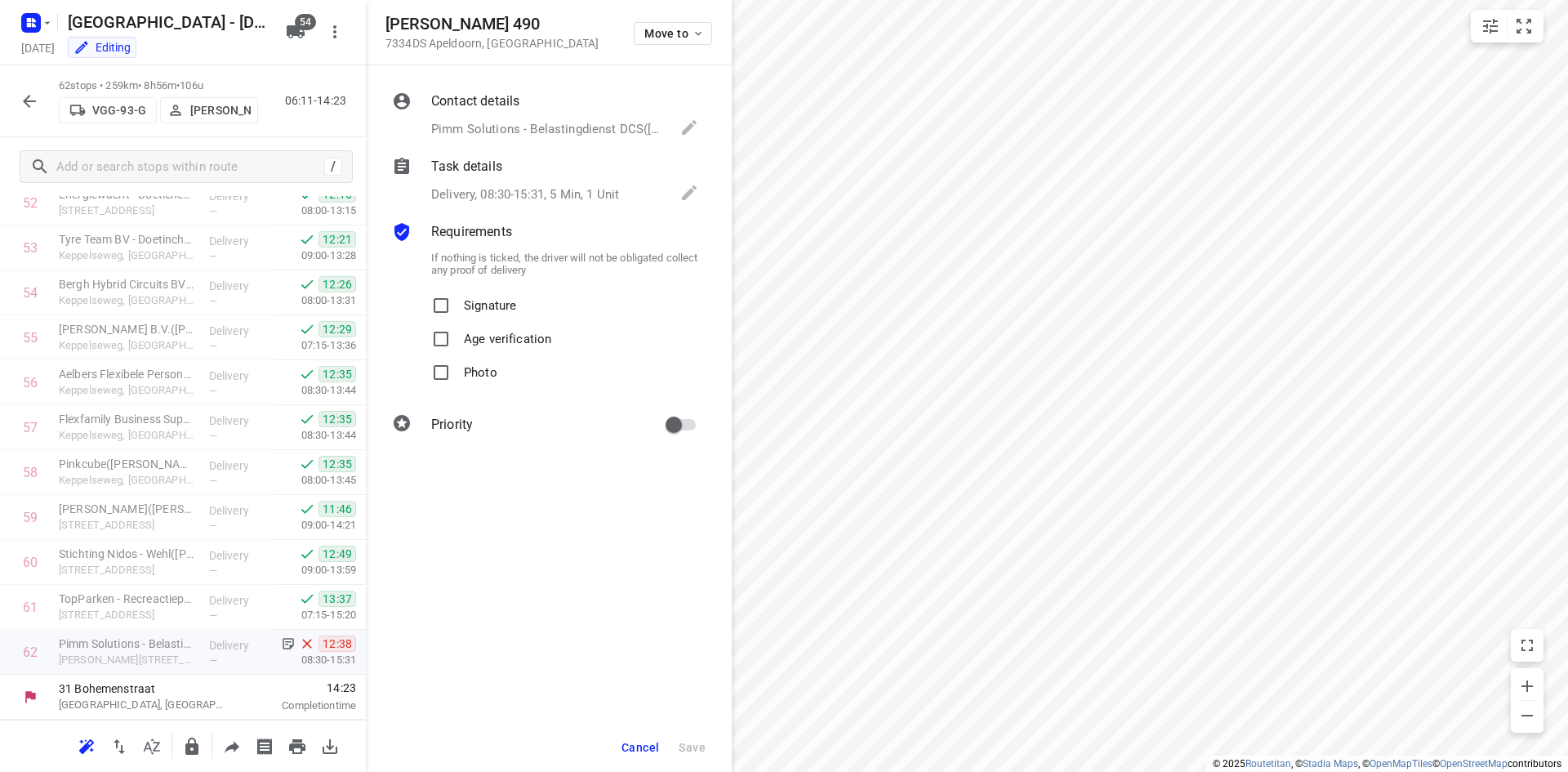
click at [502, 188] on p "Delivery, 08:30-15:31, 5 Min, 1 Unit" at bounding box center [525, 194] width 188 height 19
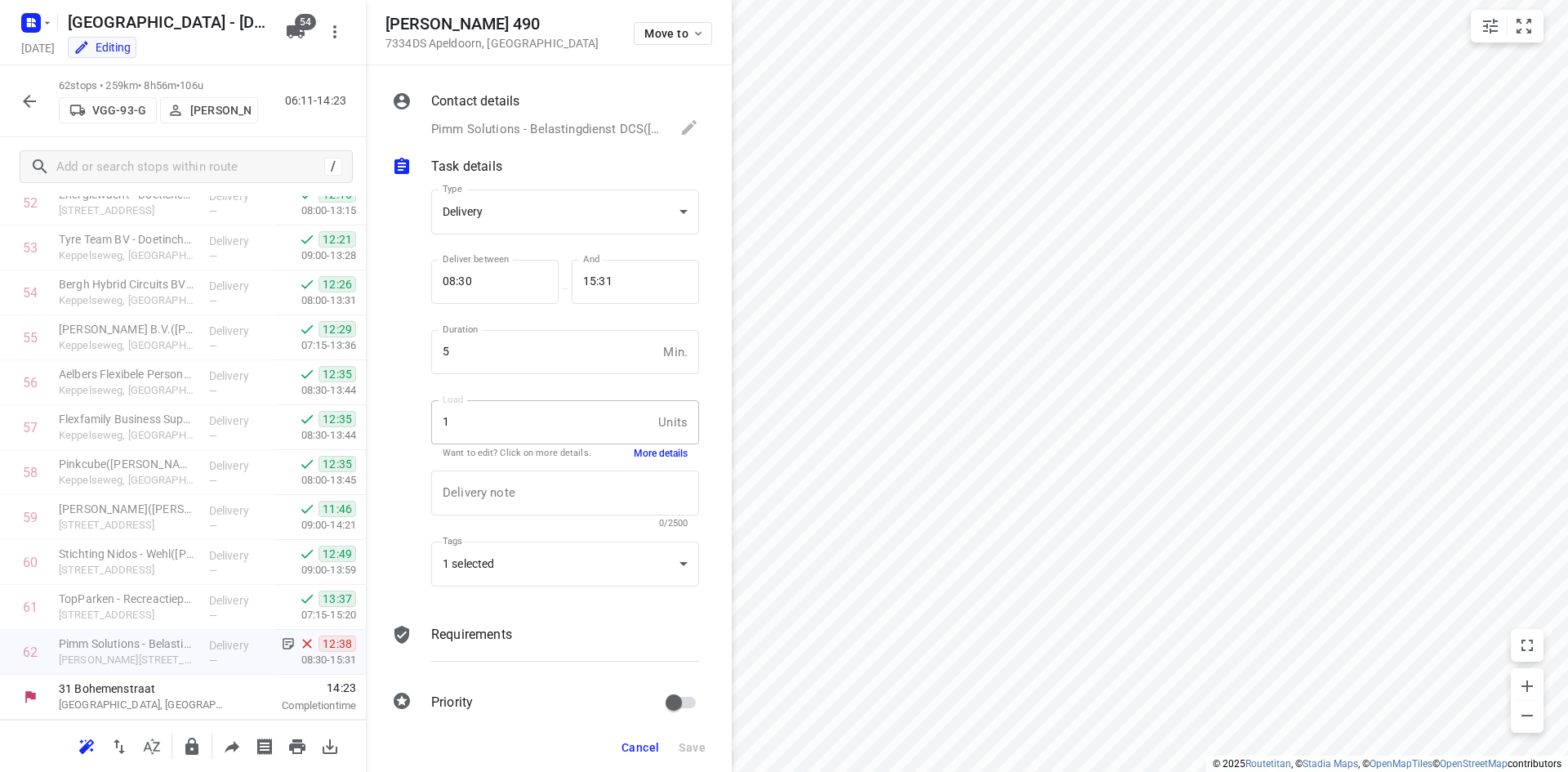
click at [658, 455] on button "More details" at bounding box center [661, 453] width 54 height 14
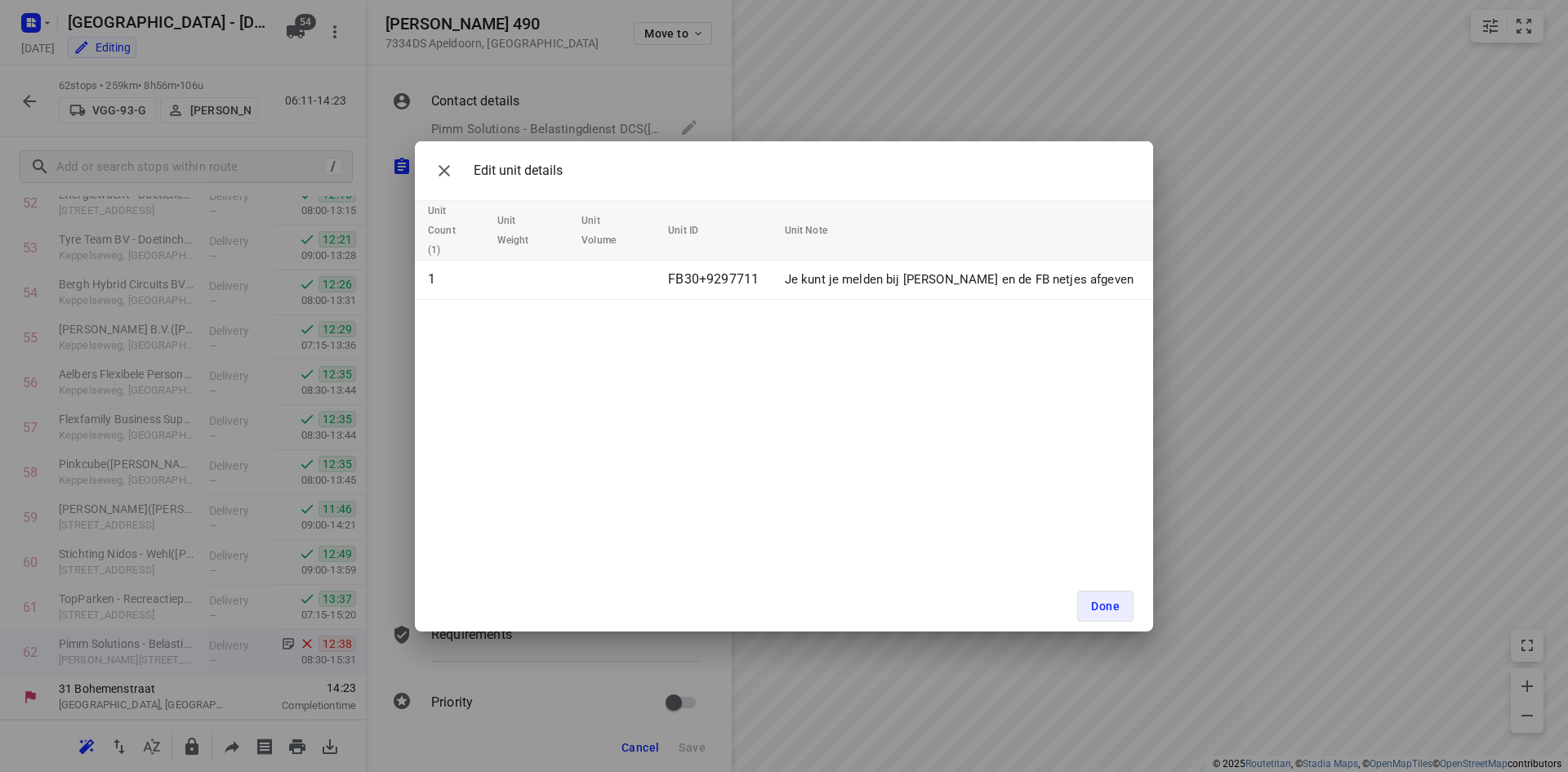
click at [553, 675] on div "Edit unit details Unit Count (1) Unit Weight Unit Volume Unit ID Unit Note 1 FB…" at bounding box center [784, 386] width 1568 height 772
click at [441, 171] on icon "button" at bounding box center [444, 170] width 19 height 19
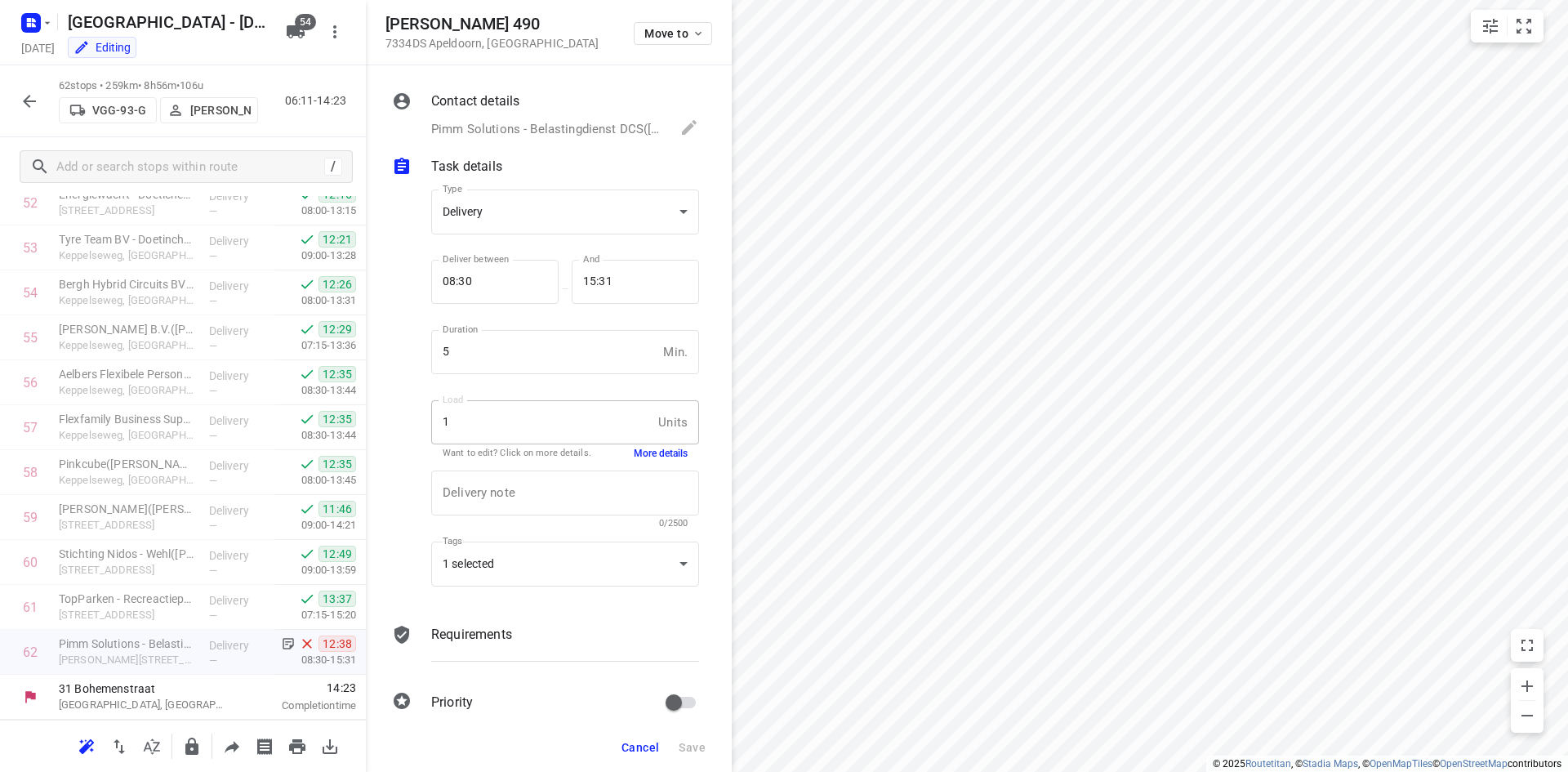
click at [480, 28] on h5 "Laan van Westenenk 490" at bounding box center [492, 24] width 214 height 19
drag, startPoint x: 565, startPoint y: 23, endPoint x: 386, endPoint y: 26, distance: 179.0
click at [386, 26] on h5 "Laan van Westenenk 490" at bounding box center [492, 24] width 214 height 19
click at [392, 26] on h5 "Laan van Westenenk 490" at bounding box center [492, 24] width 214 height 19
drag, startPoint x: 385, startPoint y: 20, endPoint x: 403, endPoint y: 27, distance: 19.3
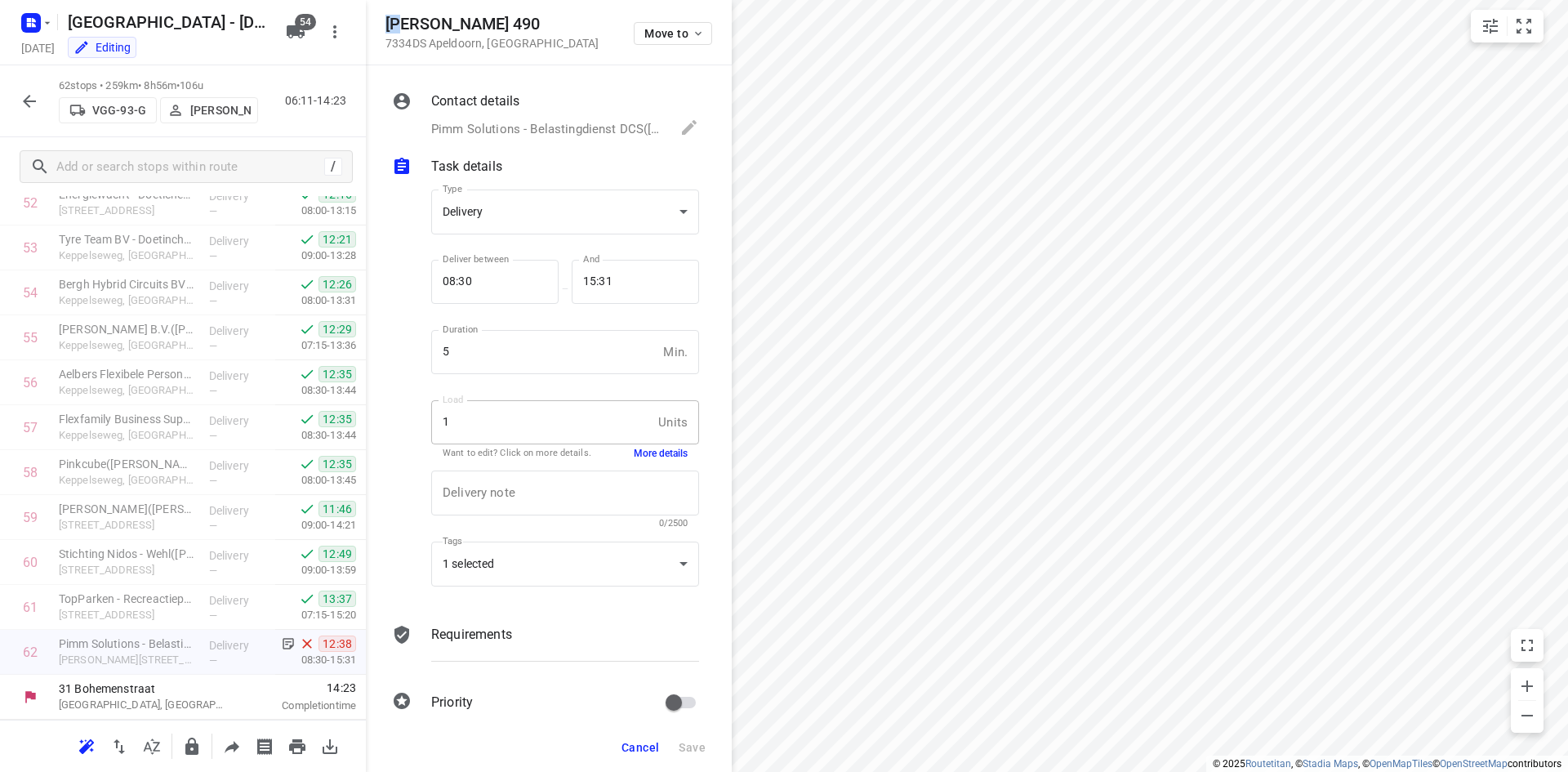
click at [403, 27] on div "Laan van Westenenk 490 7334DS Apeldoorn , Netherlands Move to" at bounding box center [549, 32] width 366 height 65
click at [25, 106] on icon "button" at bounding box center [29, 101] width 19 height 19
click at [31, 106] on icon "button" at bounding box center [29, 101] width 19 height 19
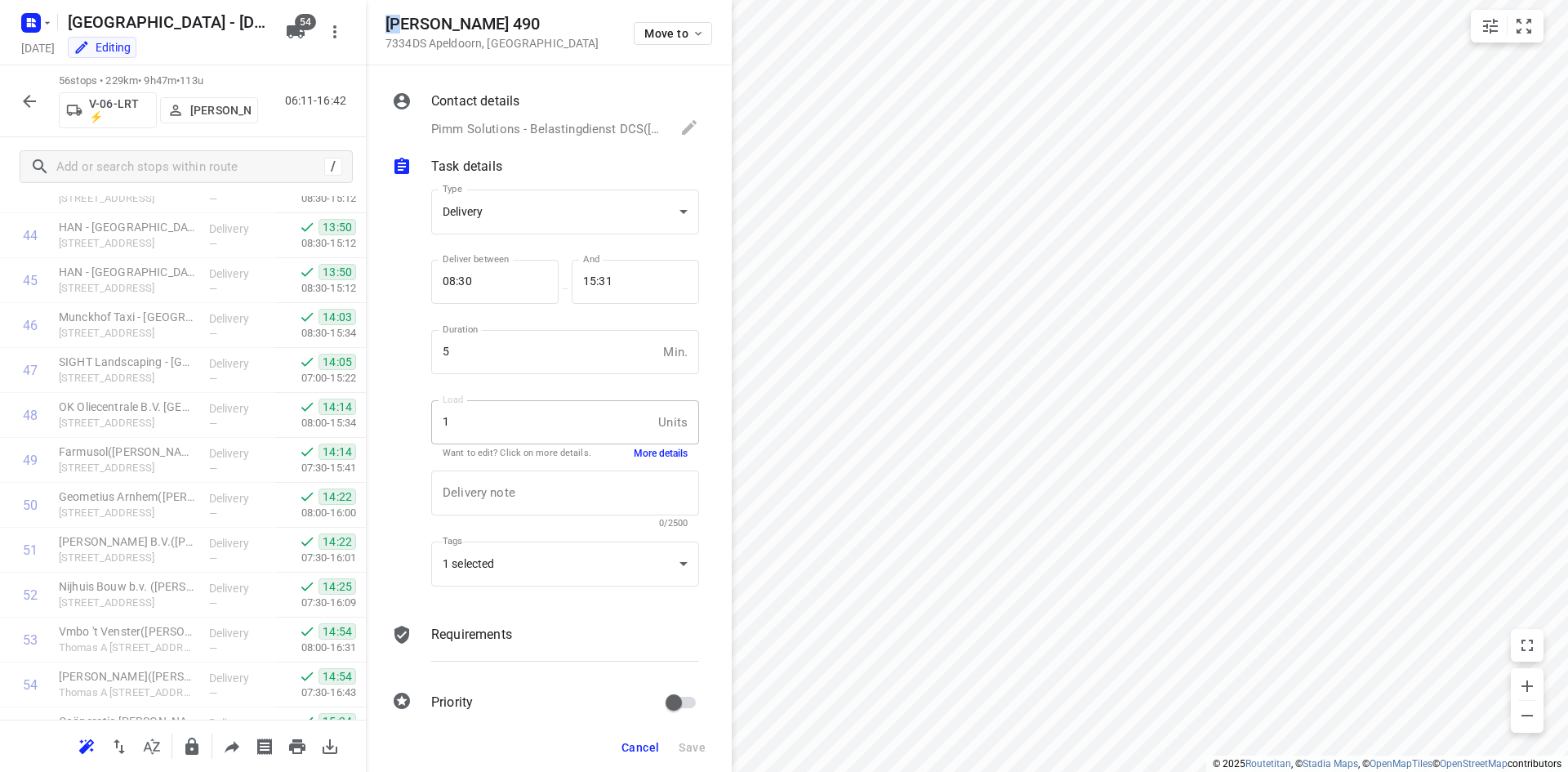
scroll to position [2118, 0]
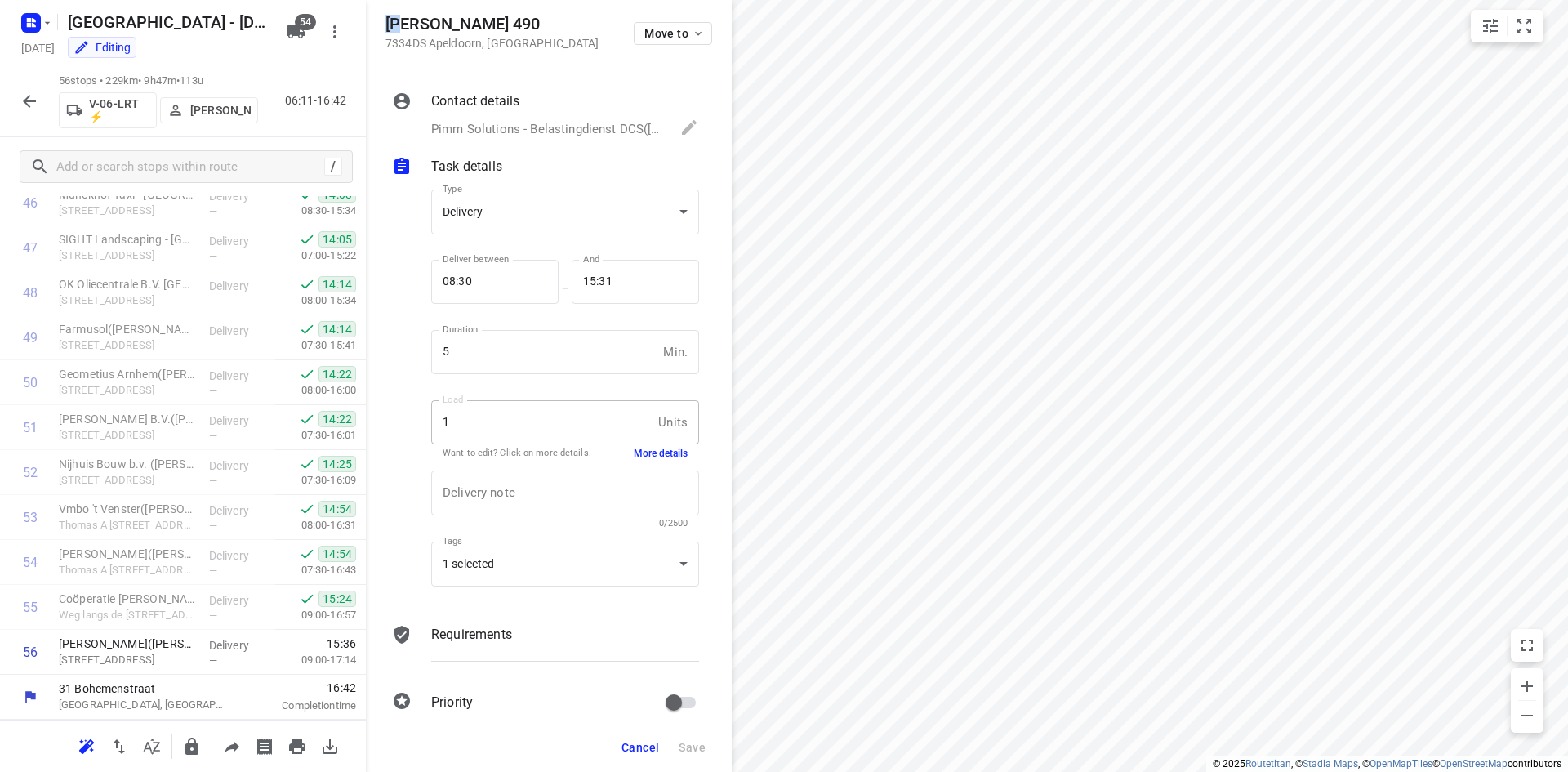
click at [634, 748] on span "Cancel" at bounding box center [640, 747] width 37 height 13
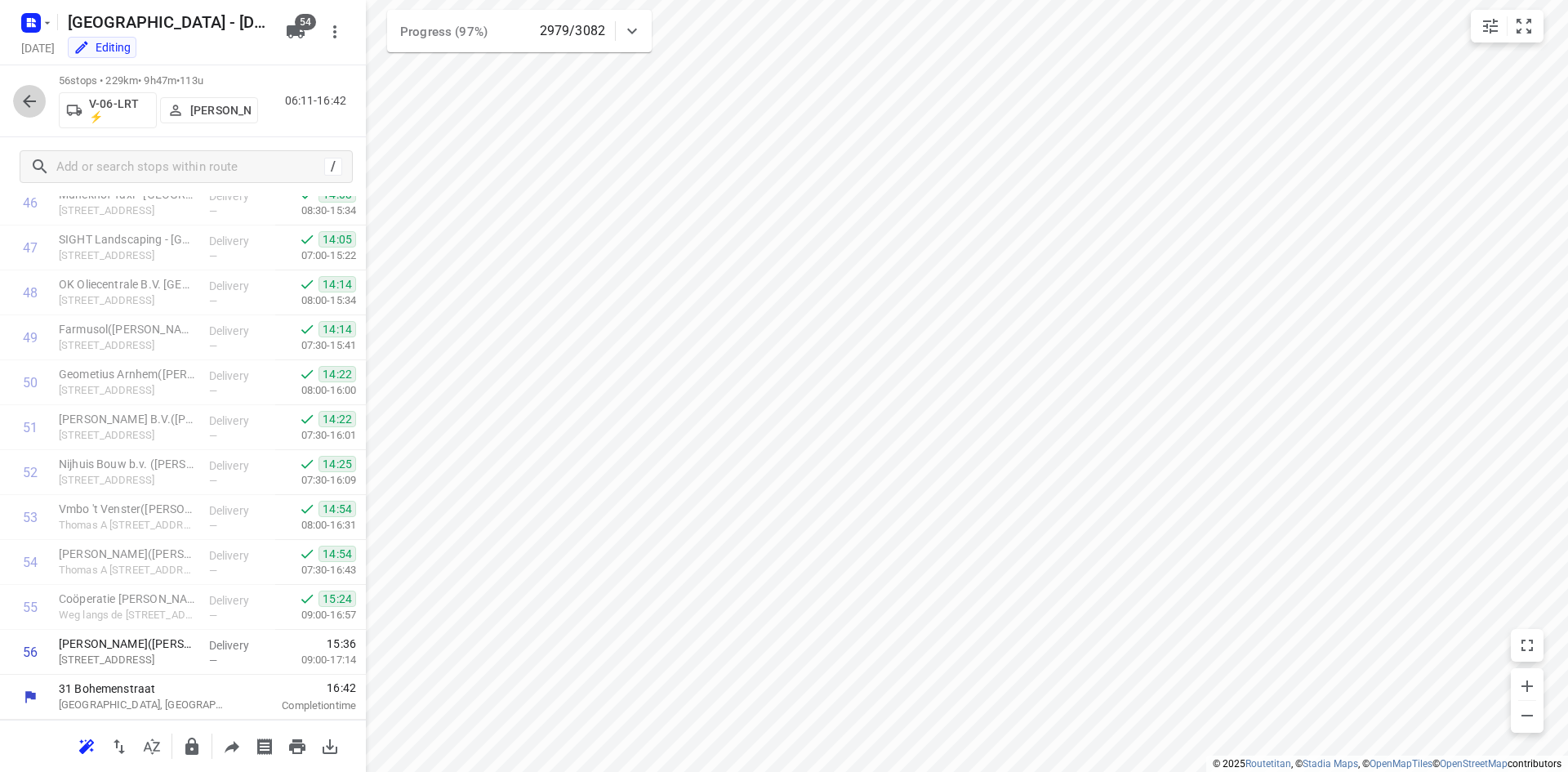
click at [36, 100] on icon "button" at bounding box center [29, 101] width 19 height 19
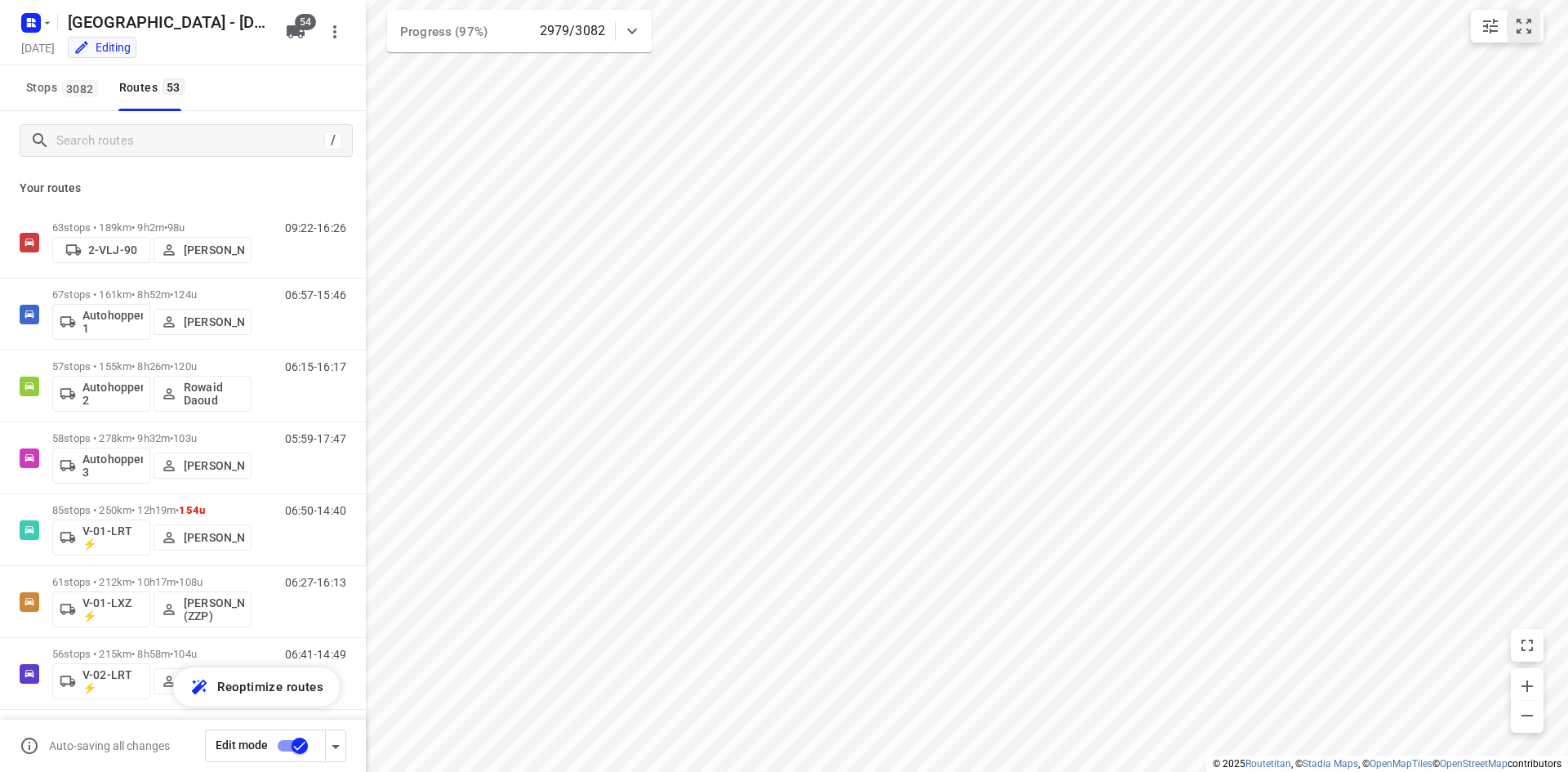
click at [1532, 24] on icon "small contained button group" at bounding box center [1524, 25] width 14 height 14
click at [1517, 25] on icon "small contained button group" at bounding box center [1524, 25] width 19 height 19
click at [1519, 25] on icon "small contained button group" at bounding box center [1524, 25] width 19 height 19
click at [1520, 25] on icon "small contained button group" at bounding box center [1524, 25] width 19 height 19
click at [103, 146] on input "Search routes" at bounding box center [205, 141] width 294 height 25
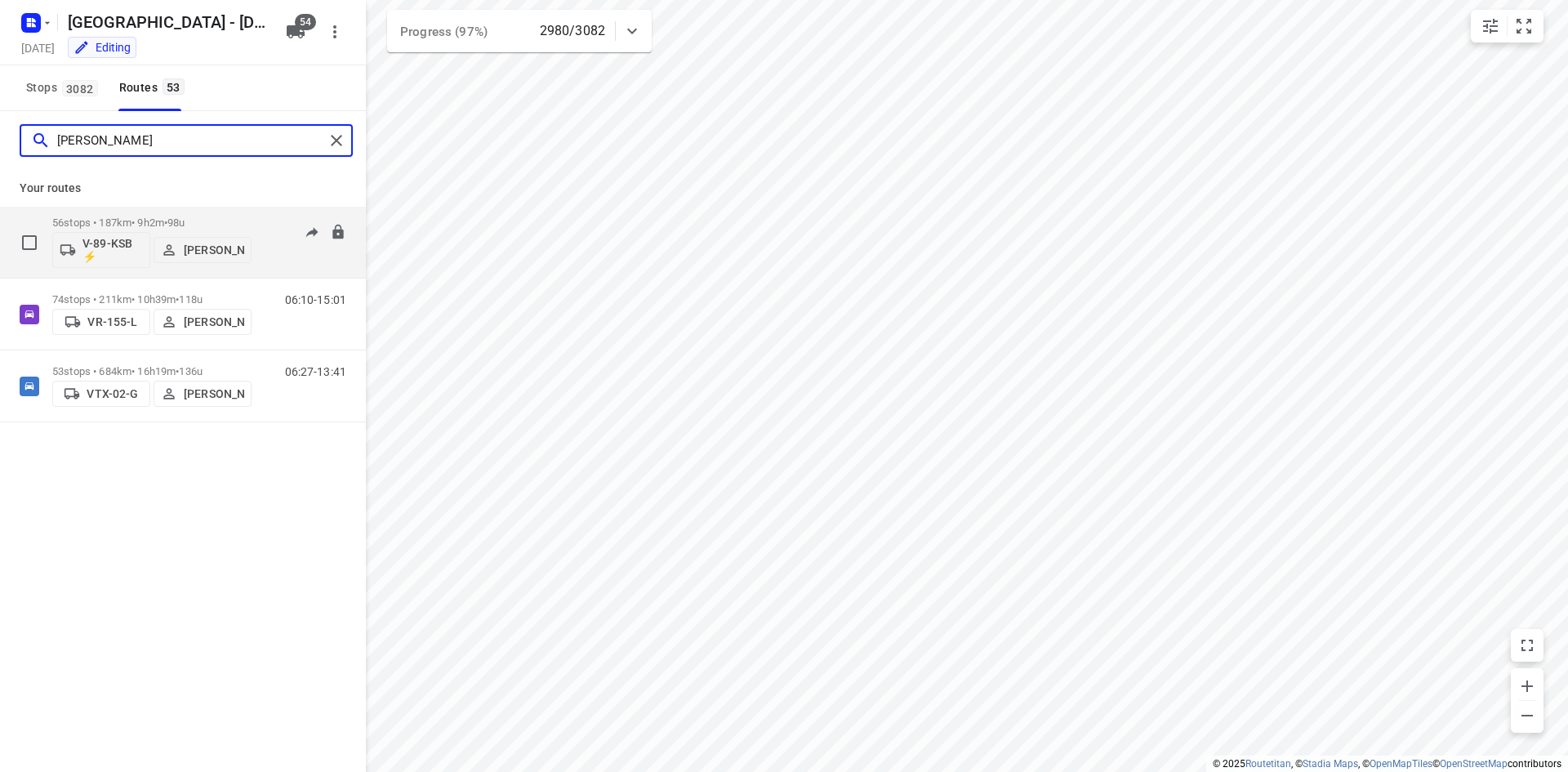
type input "alex"
click at [264, 245] on div "56 stops • 187km • 9h2m • 98u V-89-KSB ⚡ Alex Tryfonov 06:24-16:21" at bounding box center [209, 242] width 314 height 68
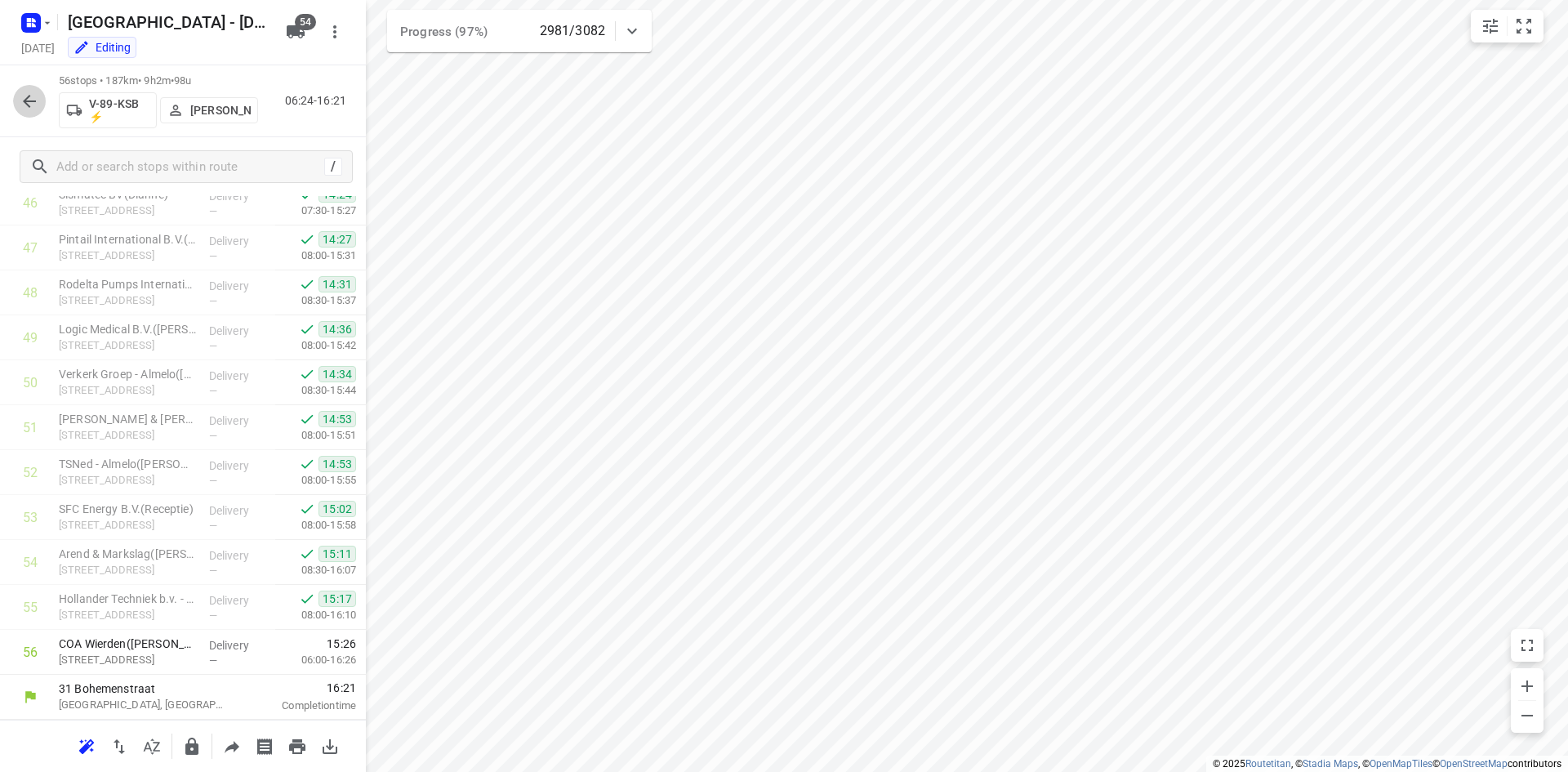
click at [26, 97] on icon "button" at bounding box center [29, 101] width 19 height 19
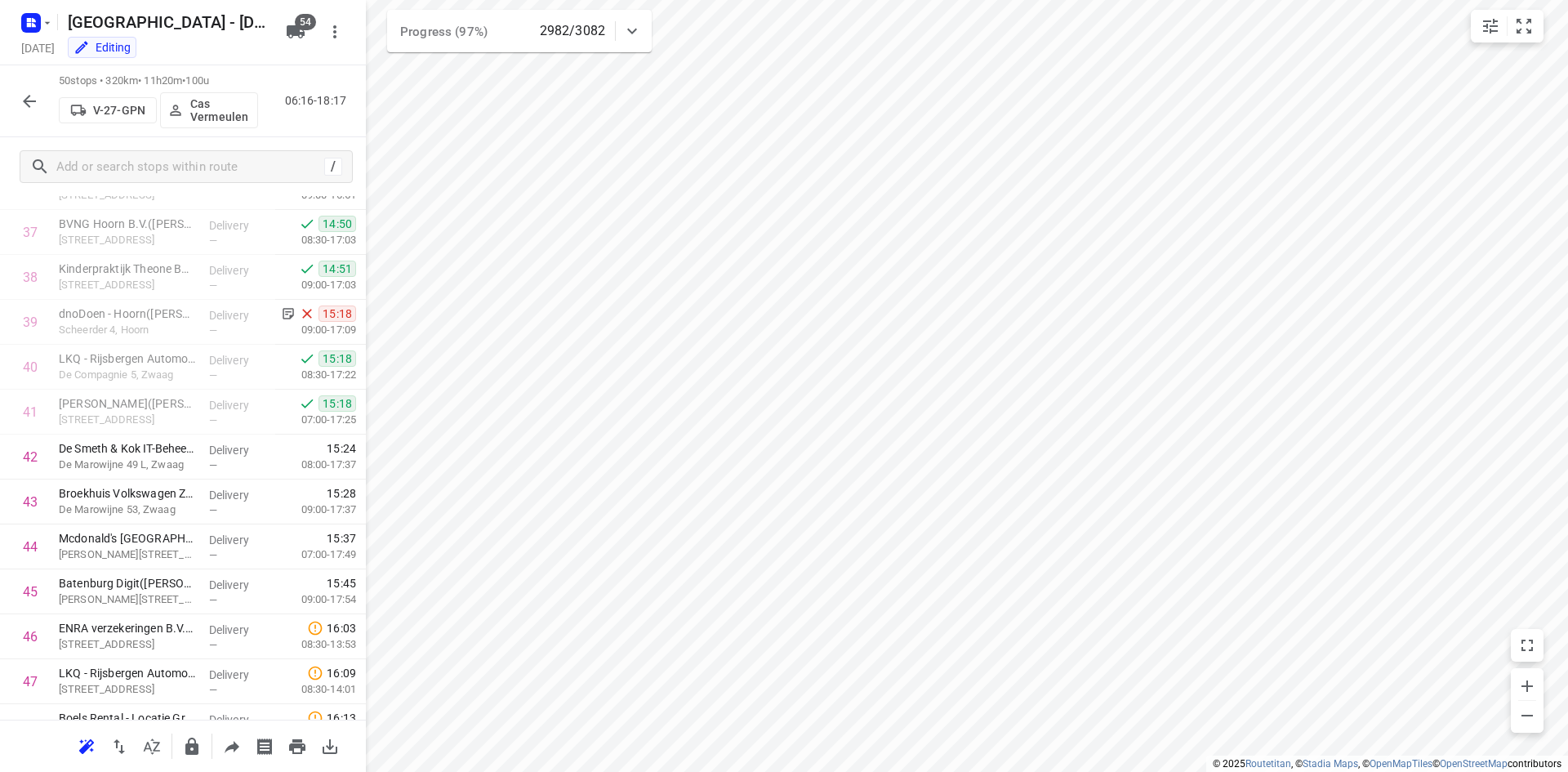
scroll to position [1849, 0]
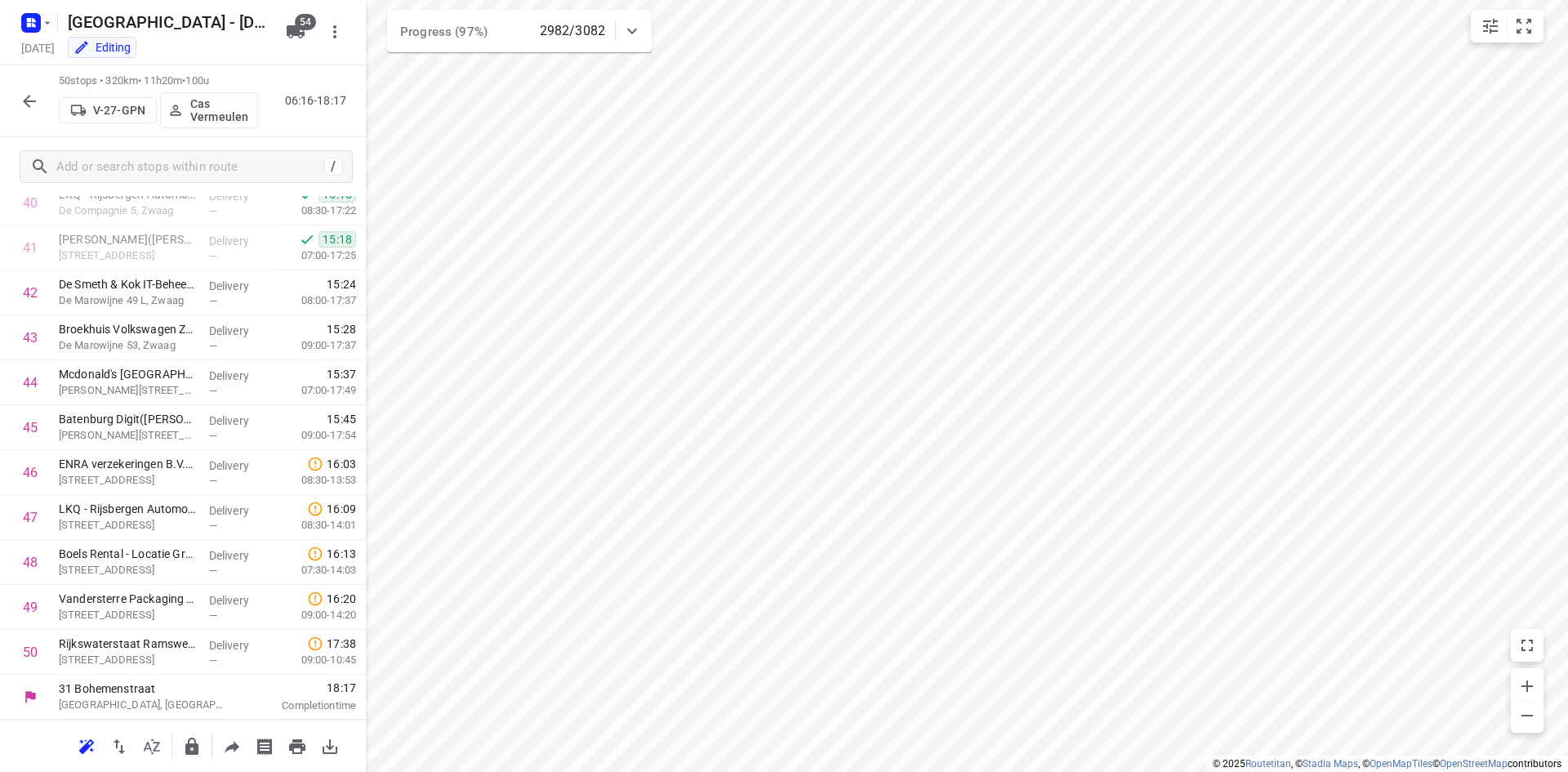
drag, startPoint x: 210, startPoint y: 702, endPoint x: 304, endPoint y: 675, distance: 97.8
click at [282, 684] on div "31 Bohemenstraat Zwolle, Netherlands 18:17 Completion time" at bounding box center [183, 697] width 366 height 45
click at [30, 96] on icon "button" at bounding box center [29, 101] width 13 height 13
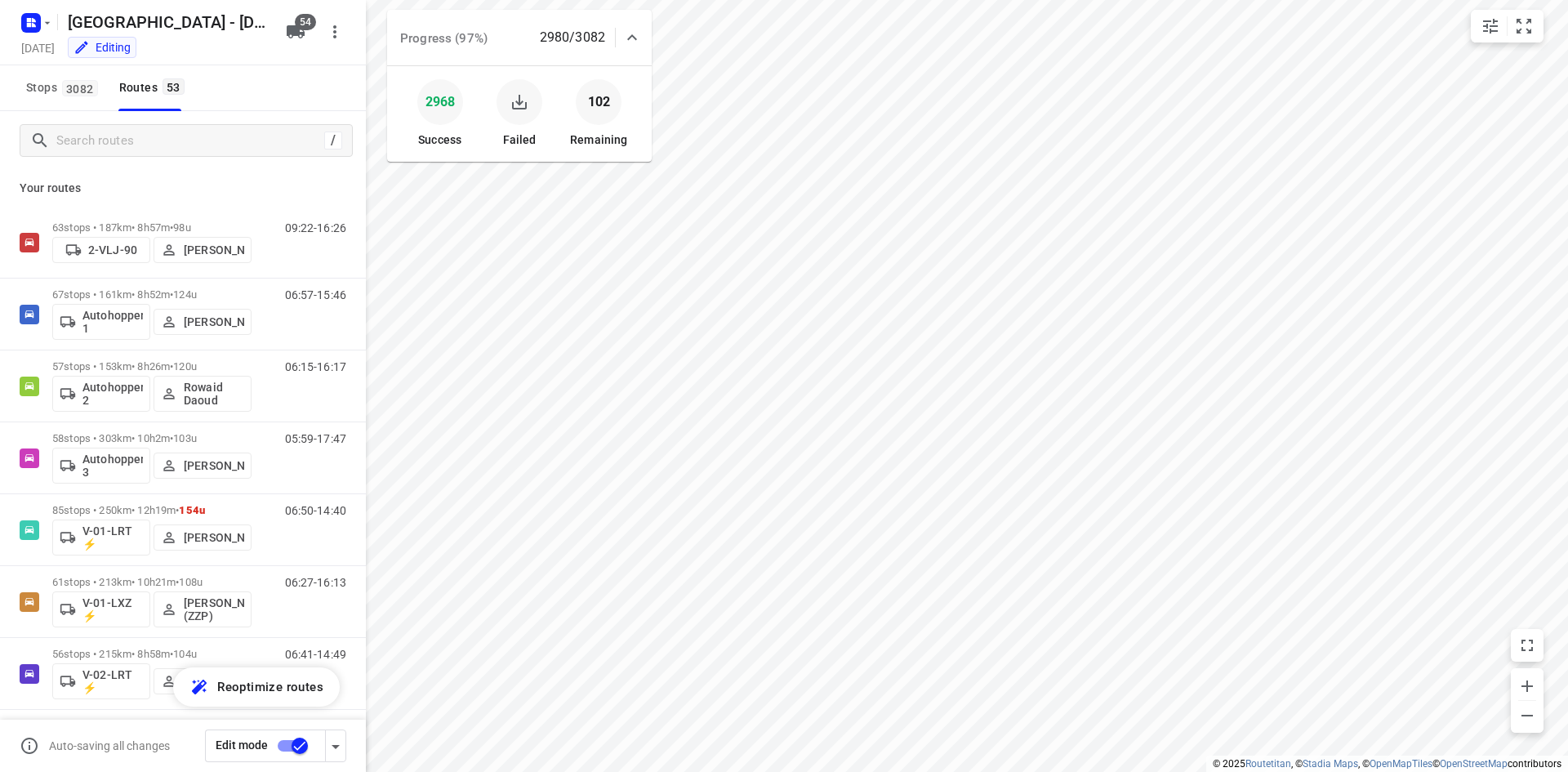
click at [524, 97] on icon "button" at bounding box center [519, 101] width 19 height 19
click at [294, 96] on div "Stops [STREET_ADDRESS]" at bounding box center [183, 88] width 366 height 46
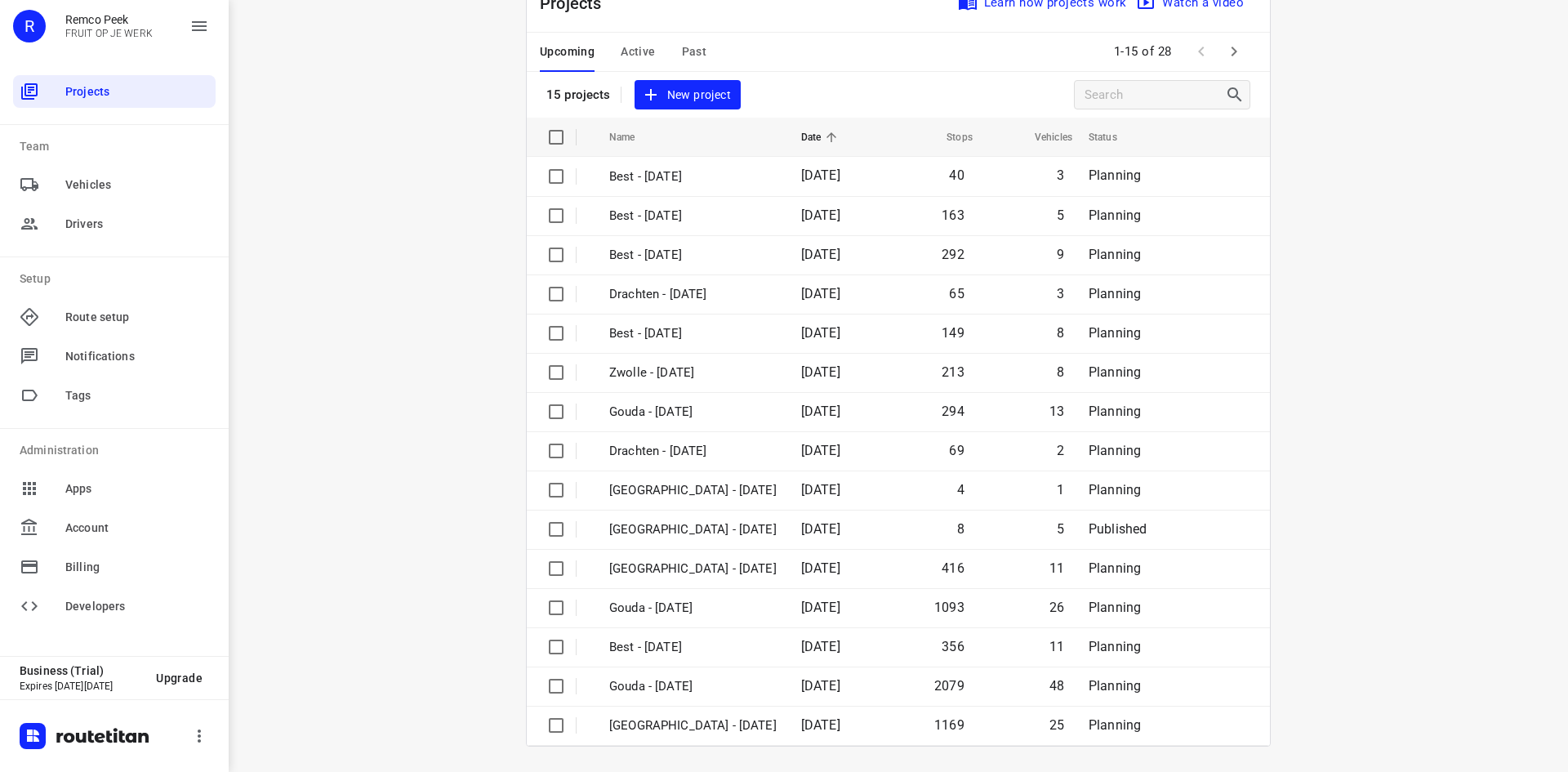
scroll to position [54, 0]
click at [638, 44] on span "Active" at bounding box center [638, 51] width 35 height 20
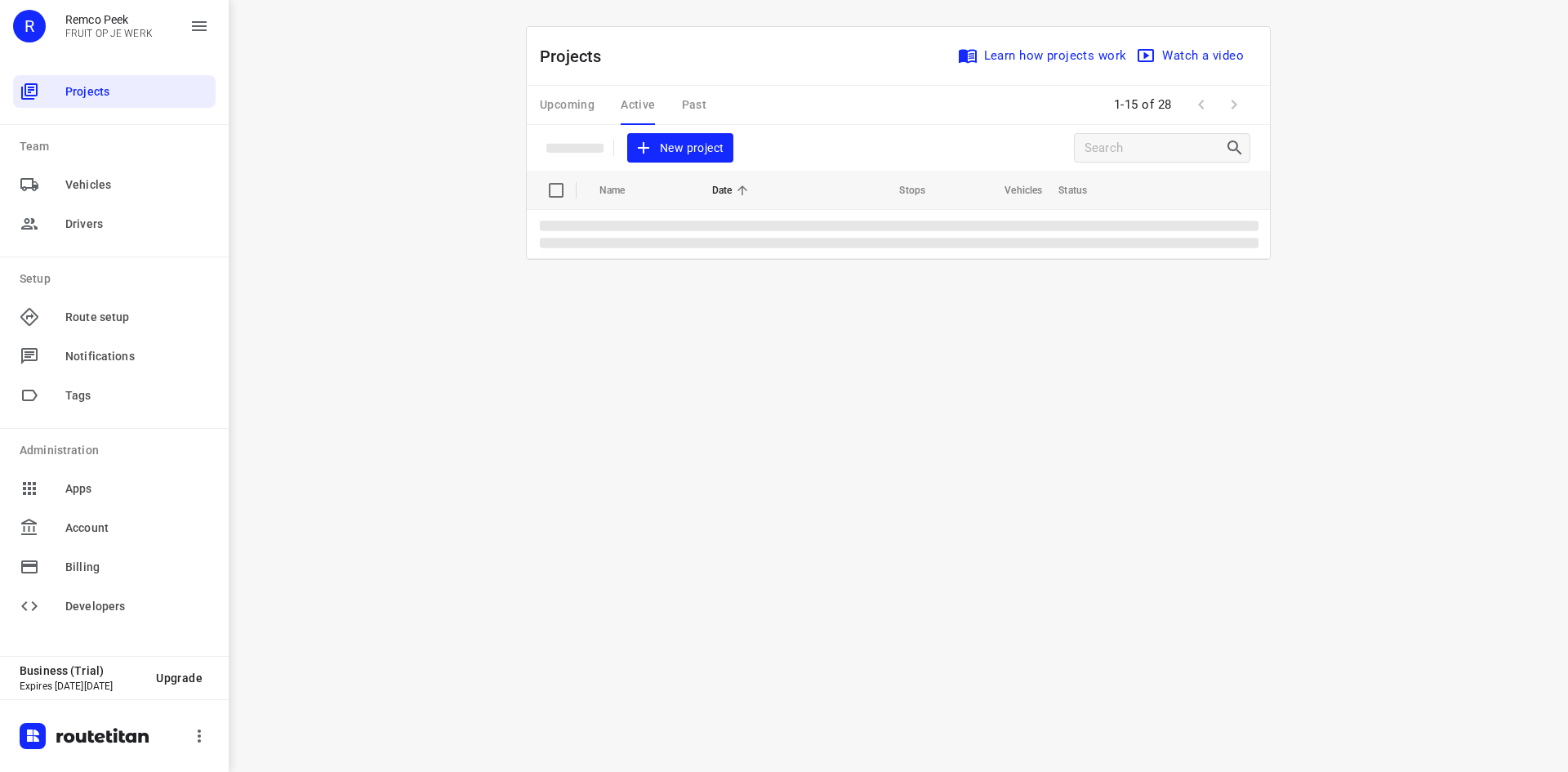
scroll to position [0, 0]
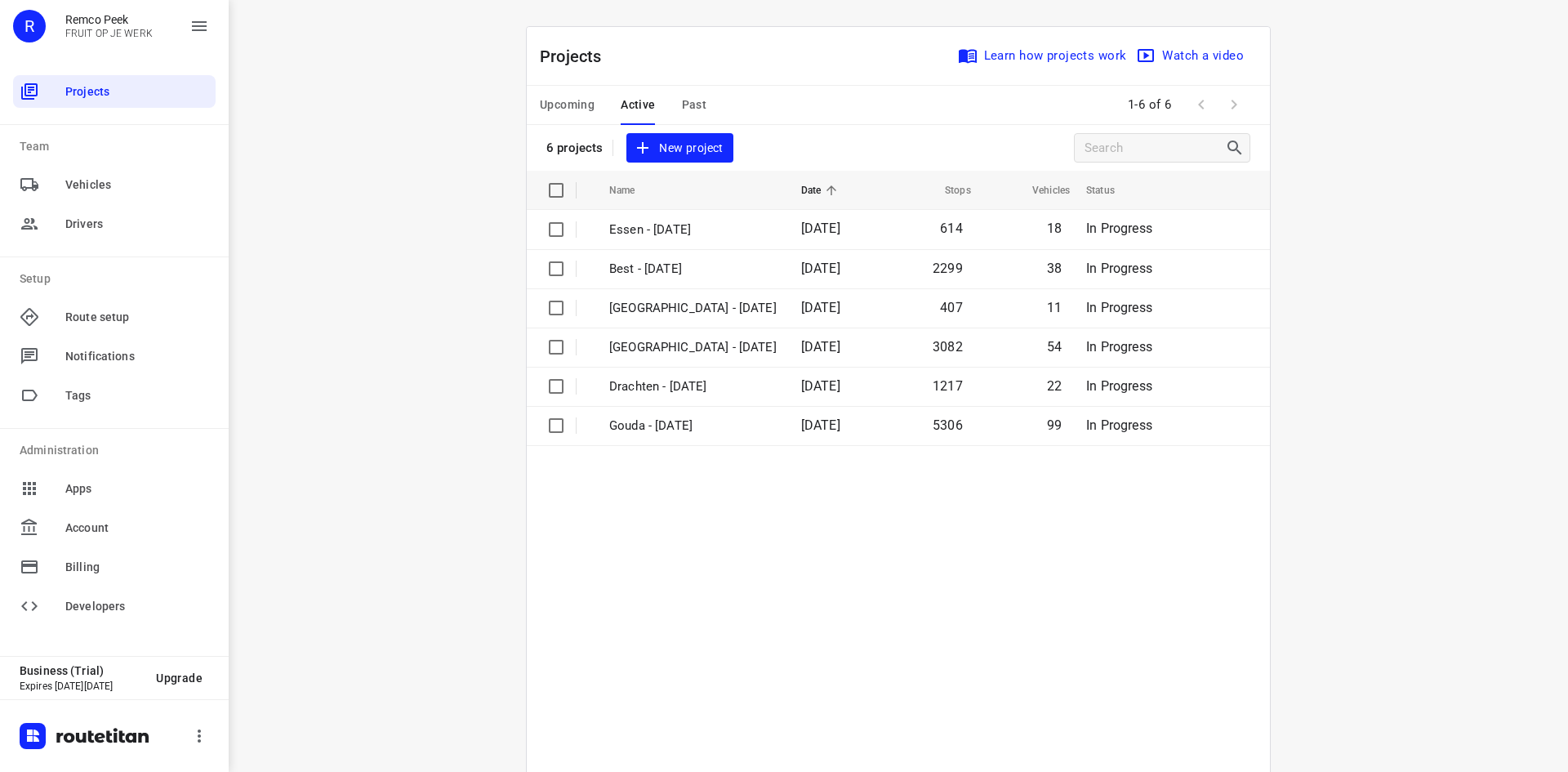
click at [831, 132] on div "Projects Learn how projects work Watch a video 6 projects New project" at bounding box center [898, 99] width 743 height 144
click at [621, 105] on span "Active" at bounding box center [638, 105] width 35 height 20
click at [563, 103] on span "Upcoming" at bounding box center [567, 105] width 55 height 20
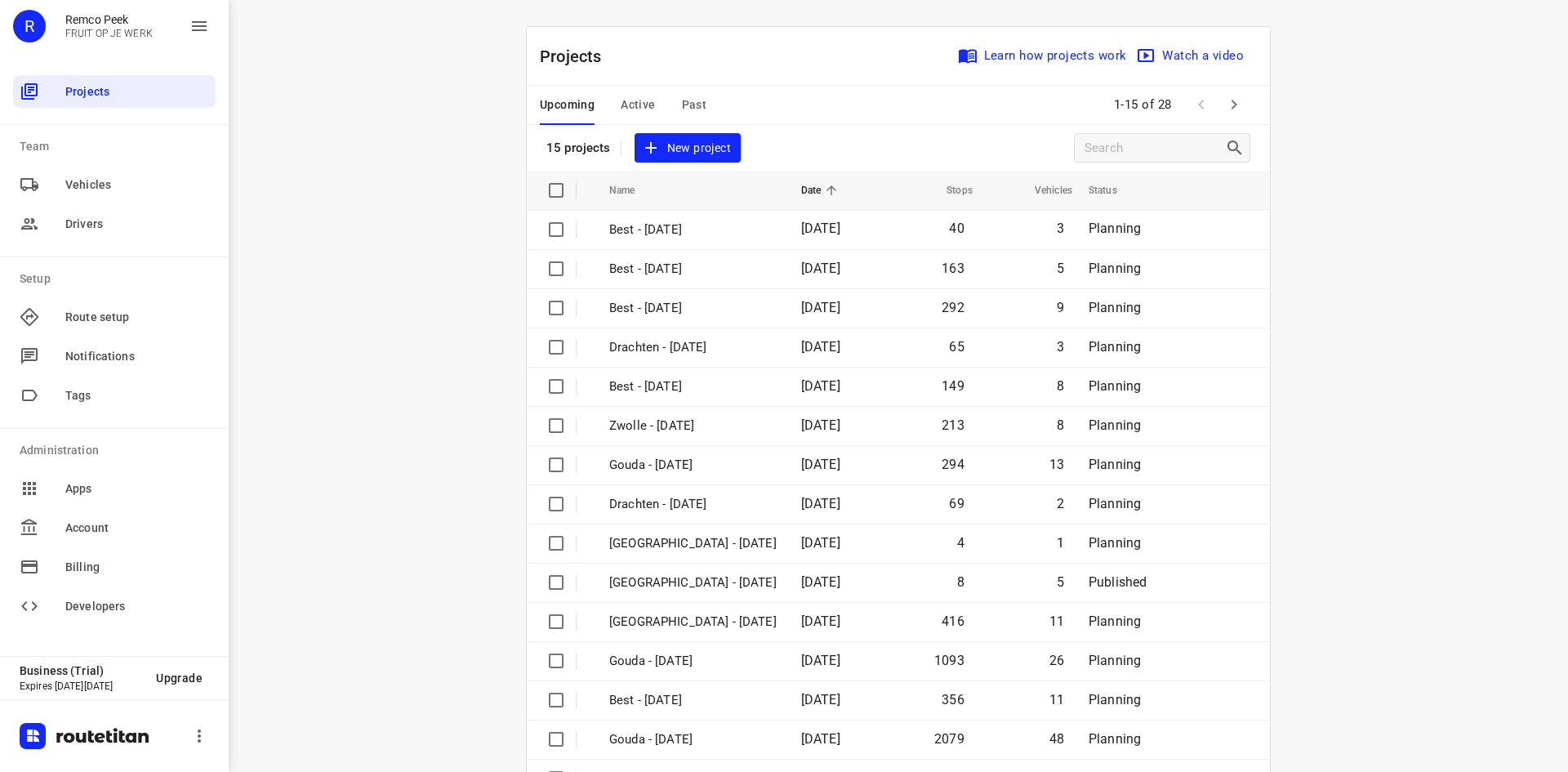
click at [641, 103] on span "Active" at bounding box center [638, 105] width 35 height 20
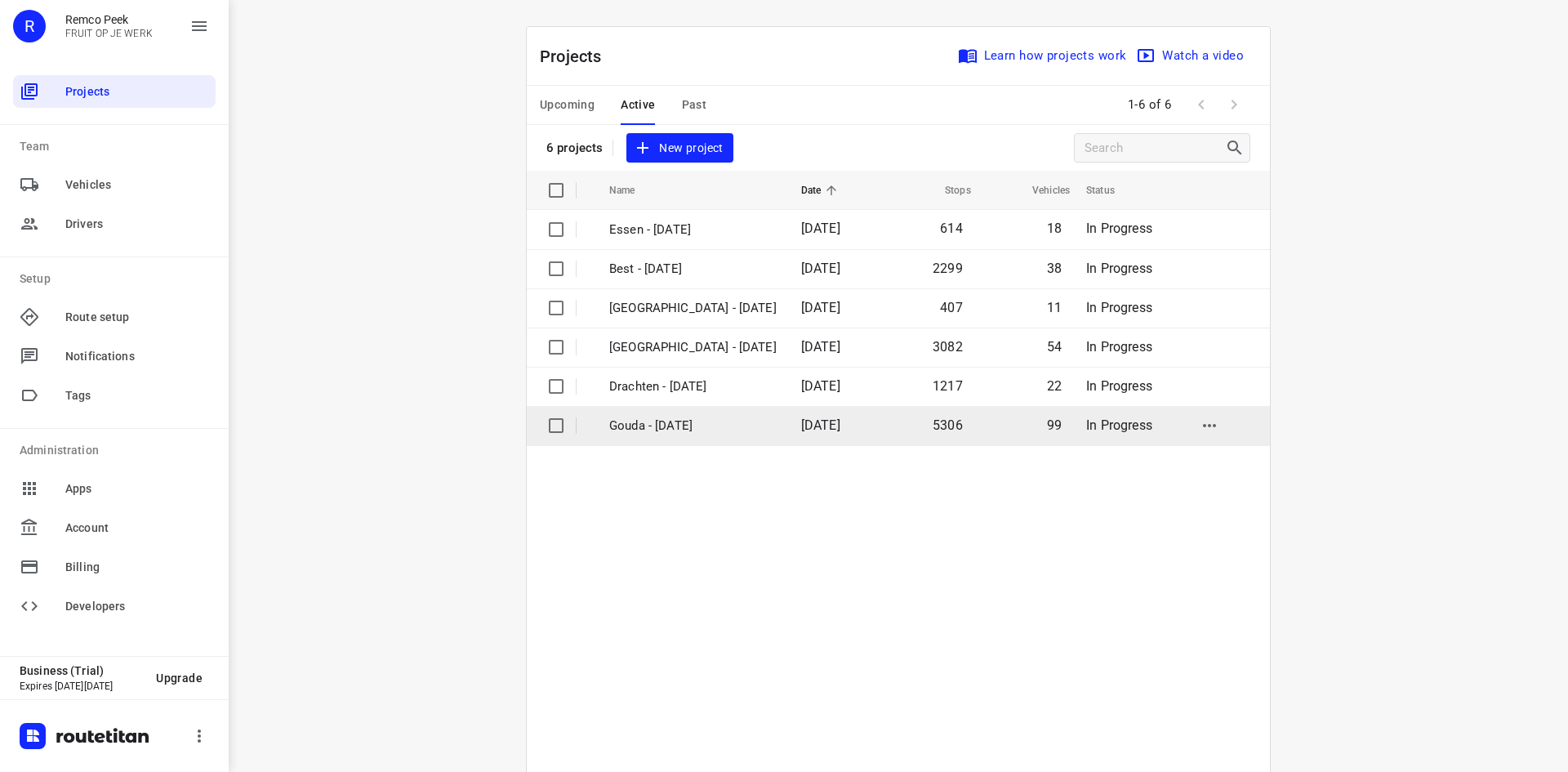
click at [648, 424] on p "Gouda - [DATE]" at bounding box center [694, 426] width 167 height 19
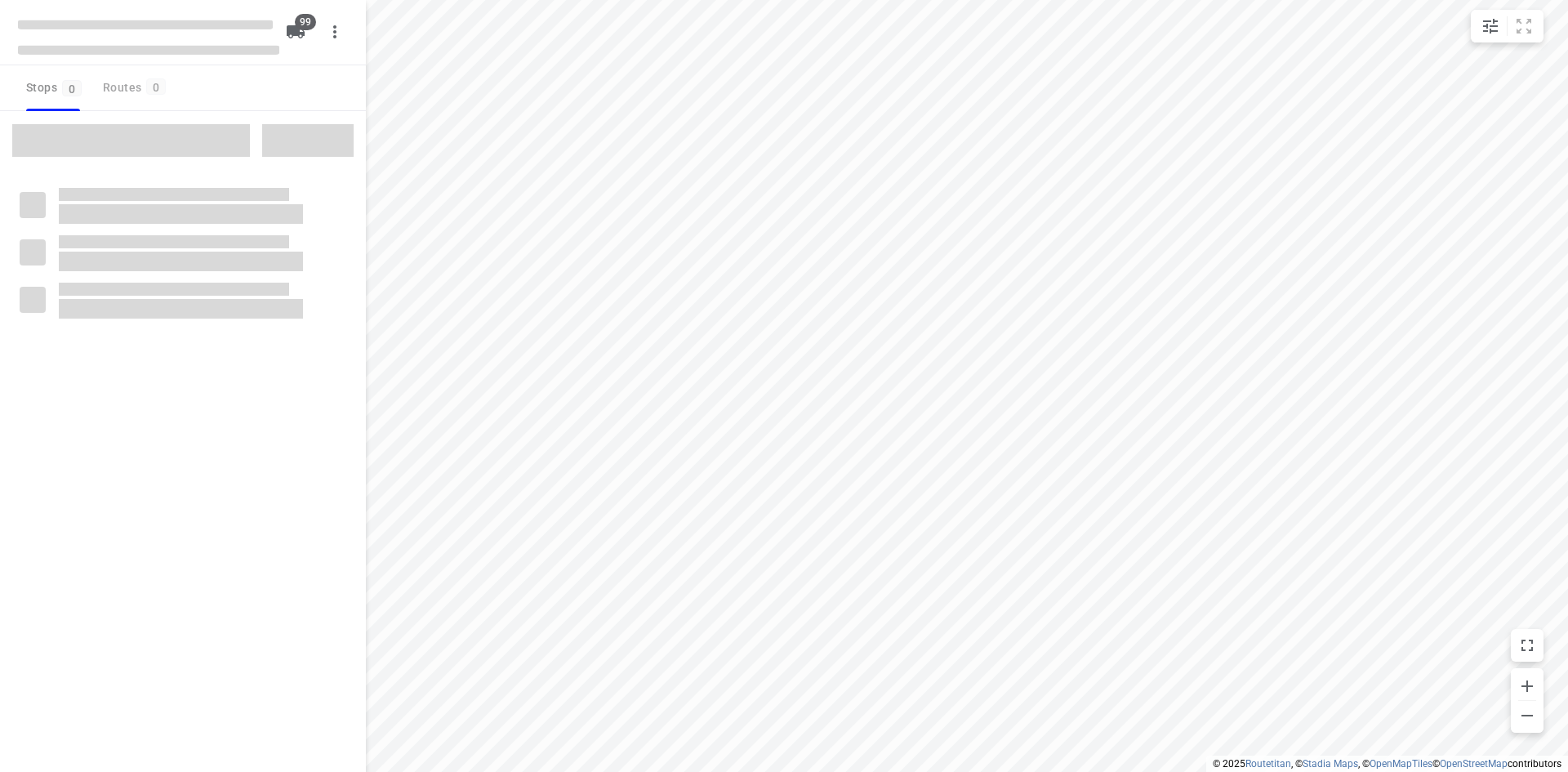
checkbox input "true"
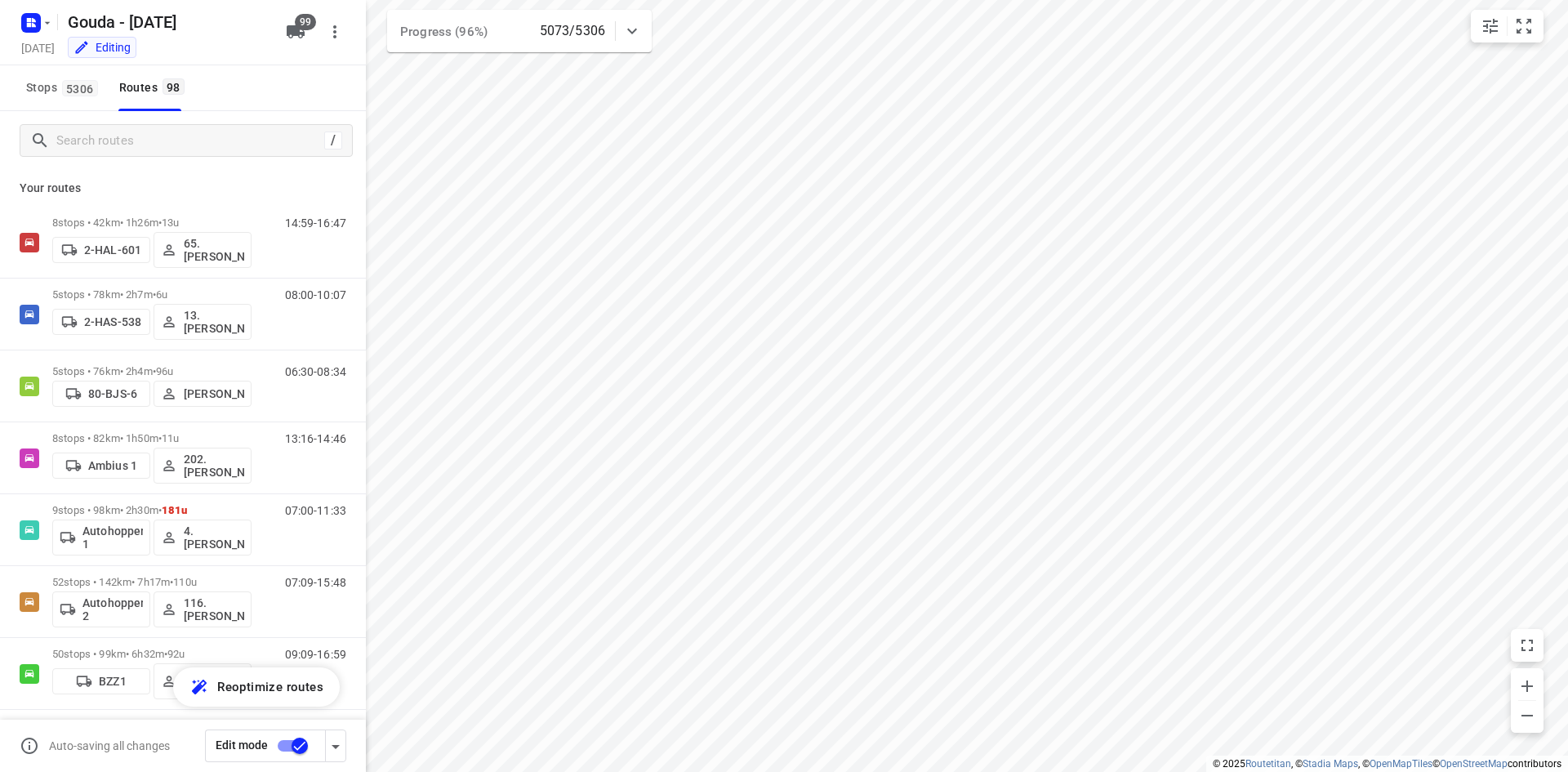
click at [644, 22] on div at bounding box center [632, 30] width 33 height 33
click at [634, 31] on icon at bounding box center [632, 37] width 19 height 19
click at [33, 20] on icon "button" at bounding box center [34, 19] width 4 height 4
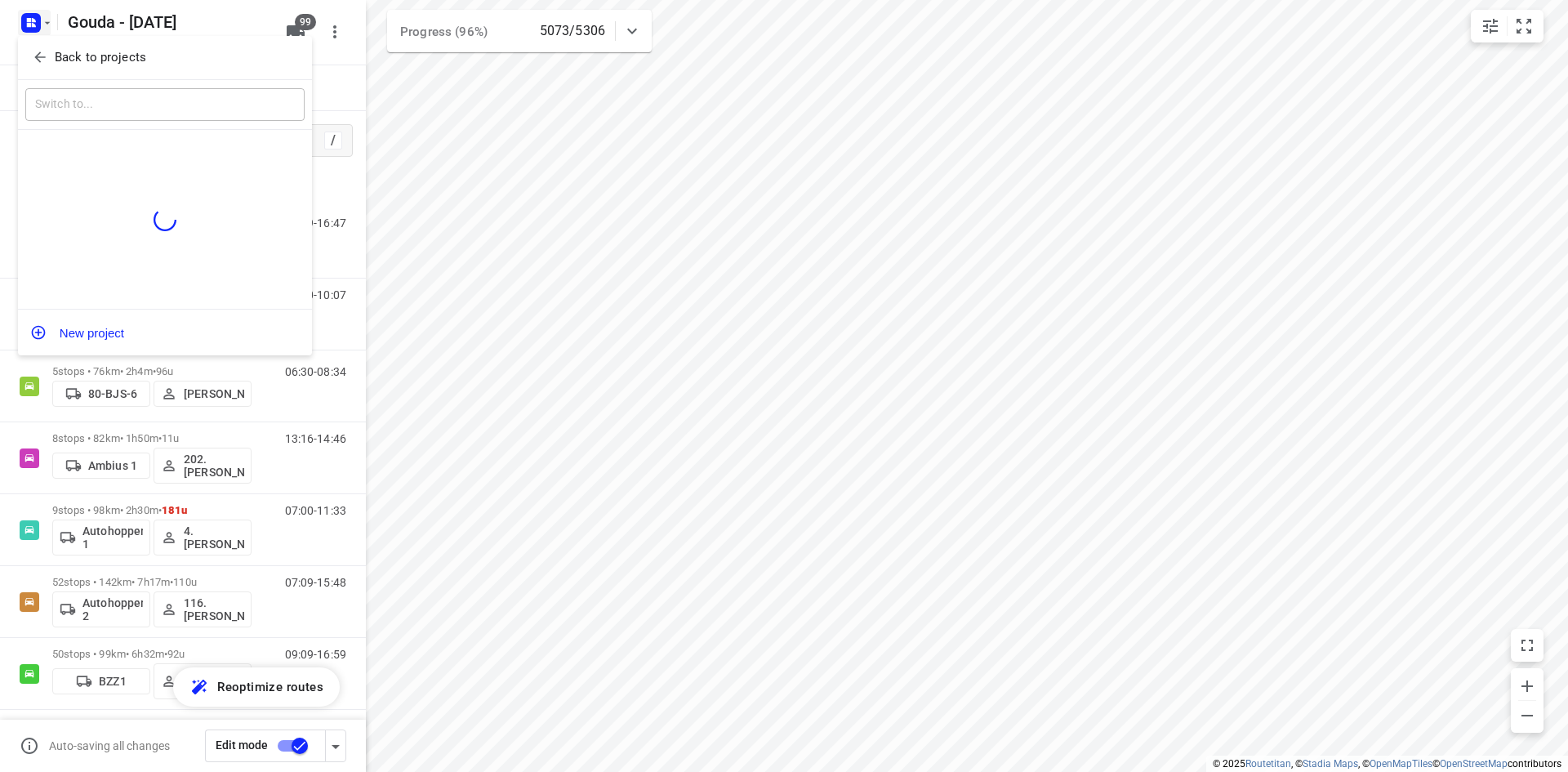
click at [36, 47] on button "Back to projects" at bounding box center [165, 57] width 279 height 27
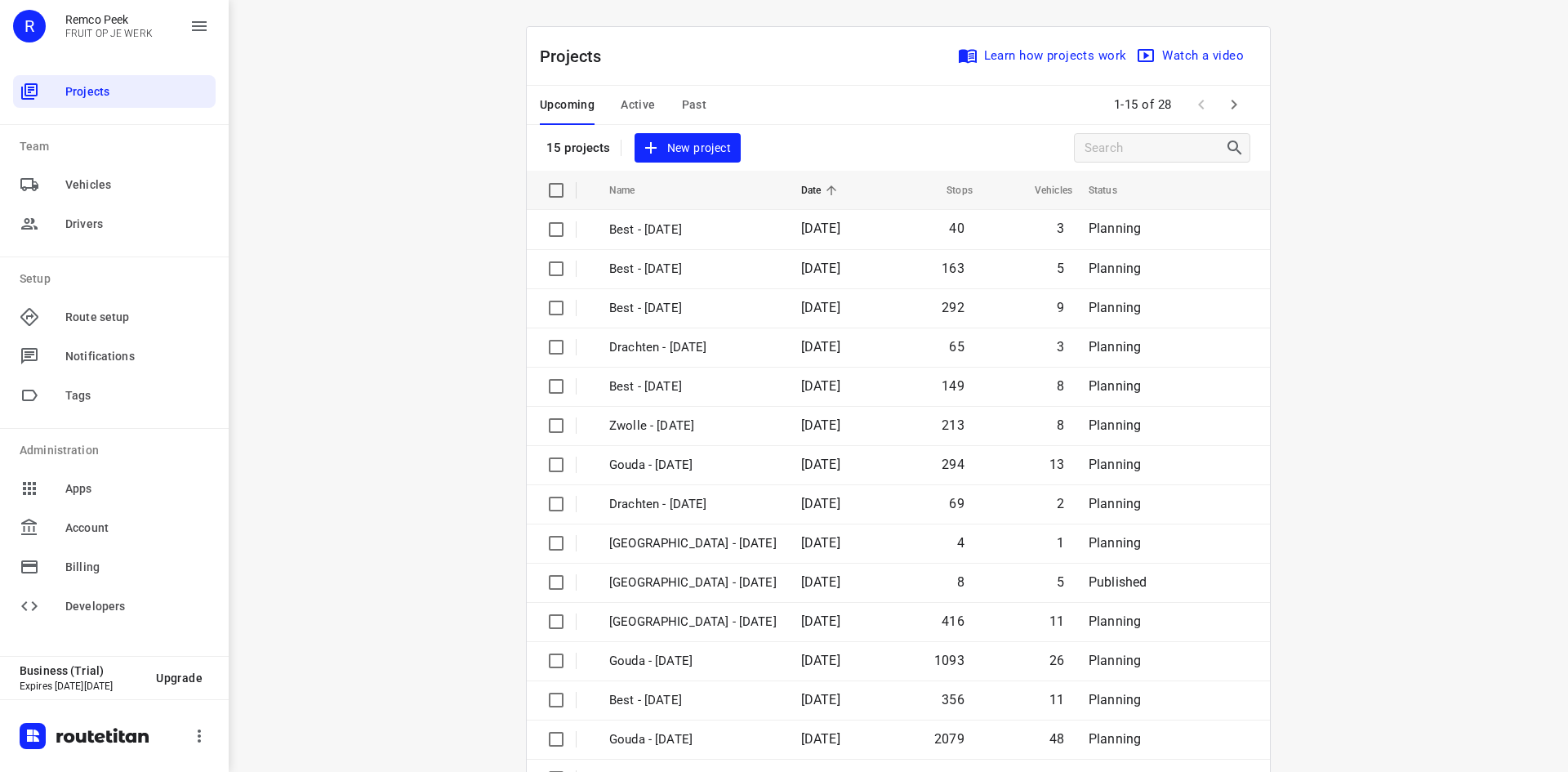
click at [630, 91] on button "Active" at bounding box center [638, 105] width 35 height 39
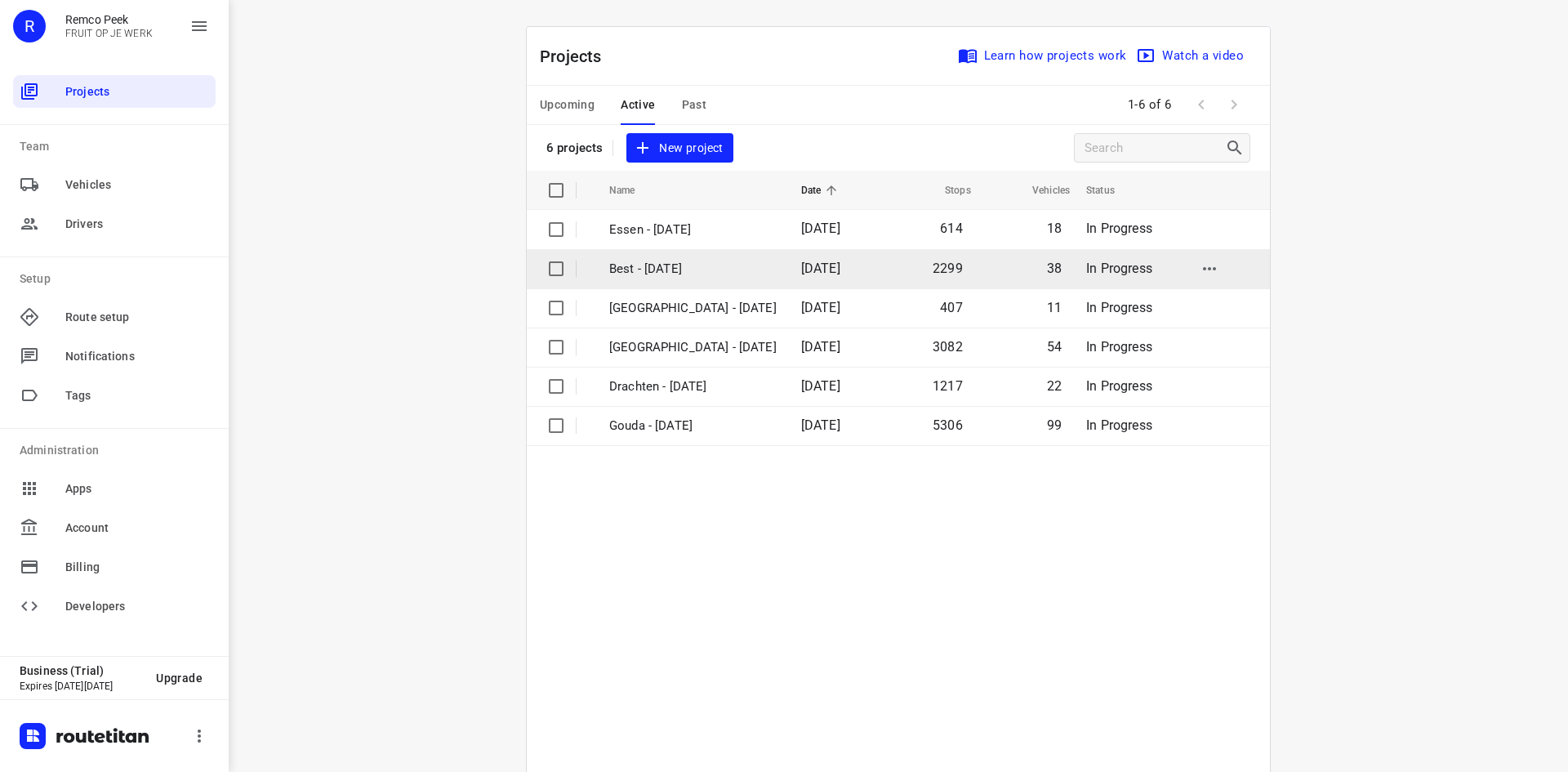
click at [668, 269] on p "Best - [DATE]" at bounding box center [694, 269] width 167 height 19
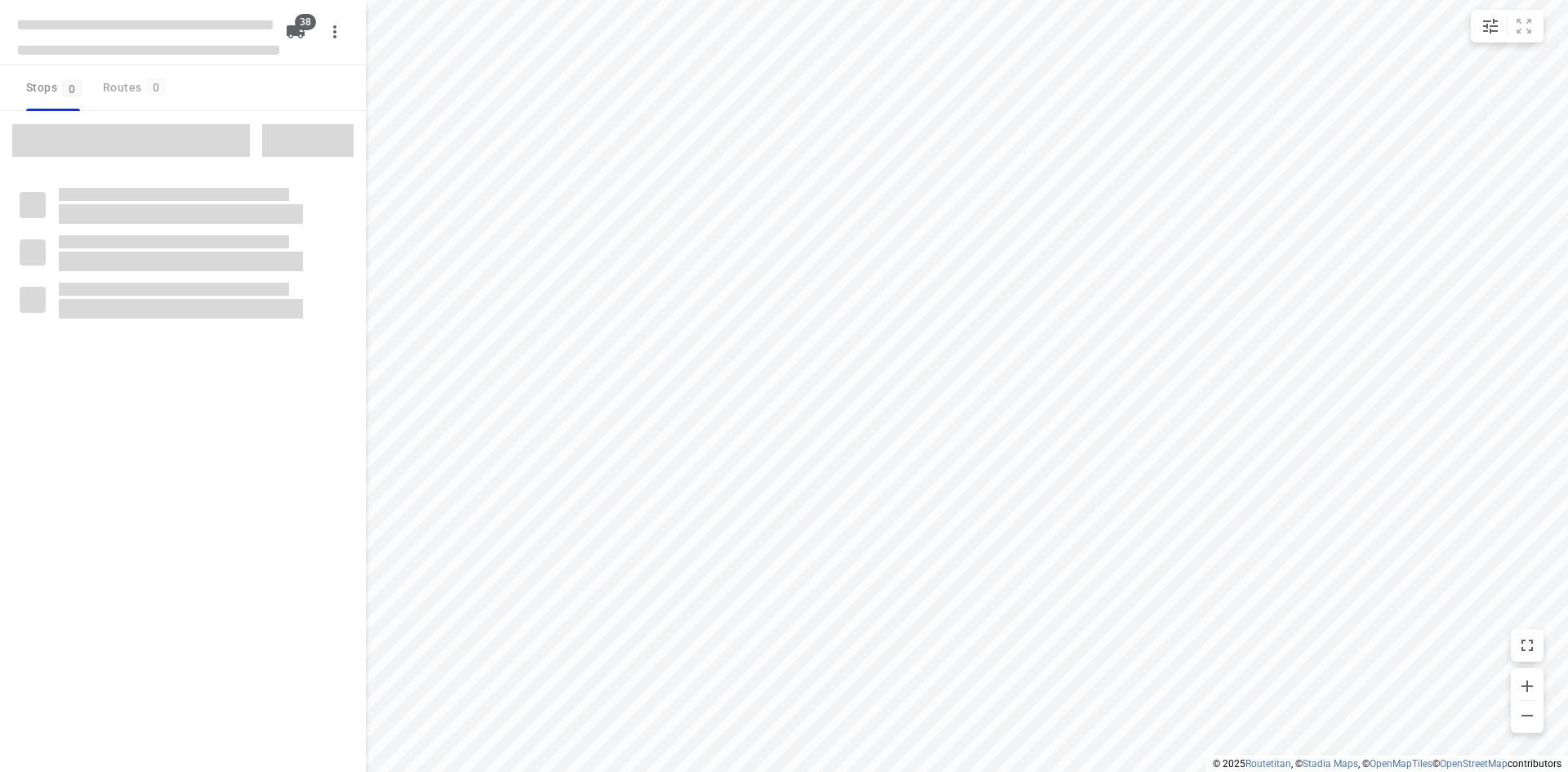
checkbox input "true"
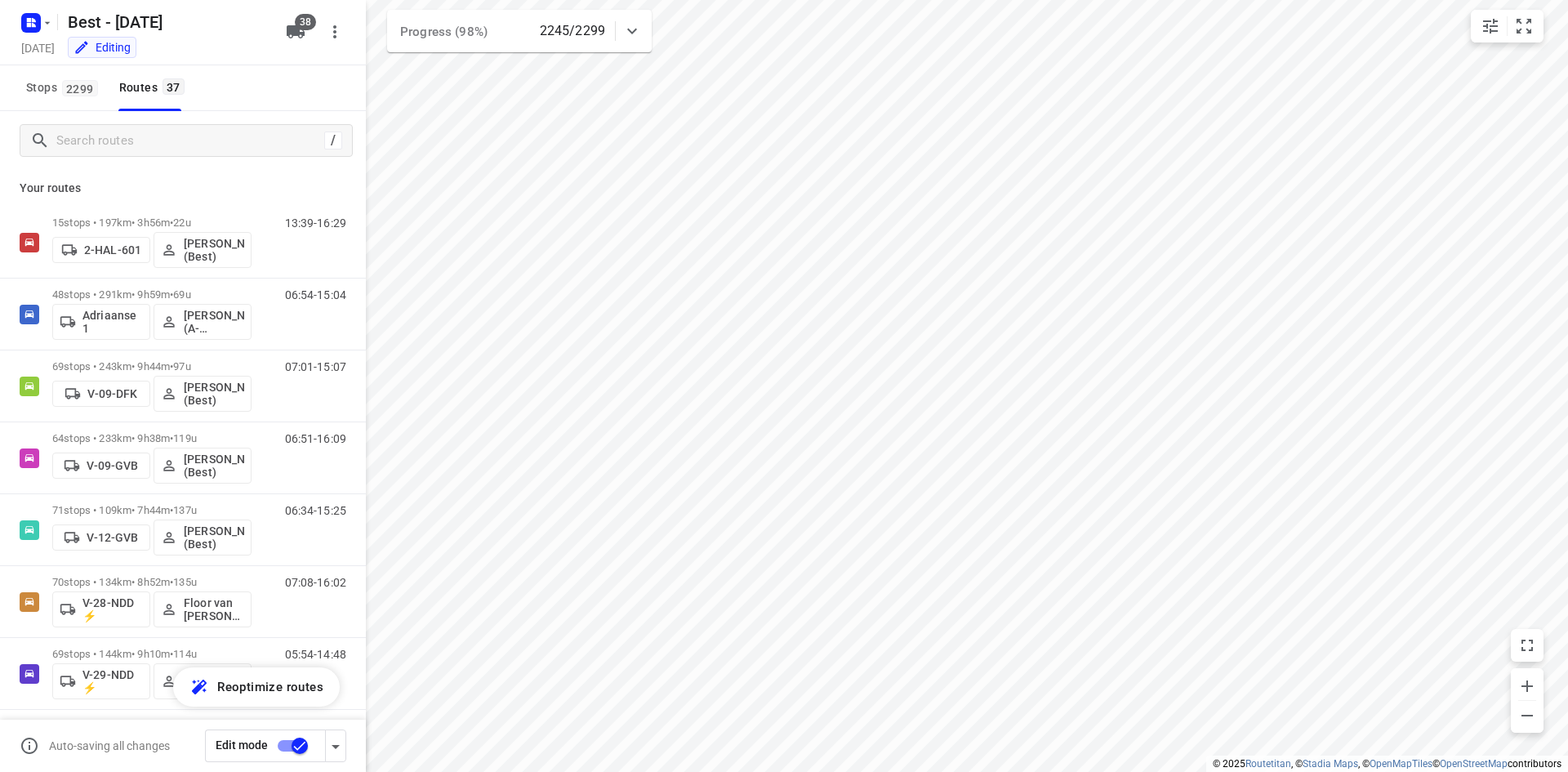
click at [635, 30] on icon at bounding box center [633, 31] width 10 height 6
click at [30, 30] on rect "button" at bounding box center [30, 22] width 19 height 19
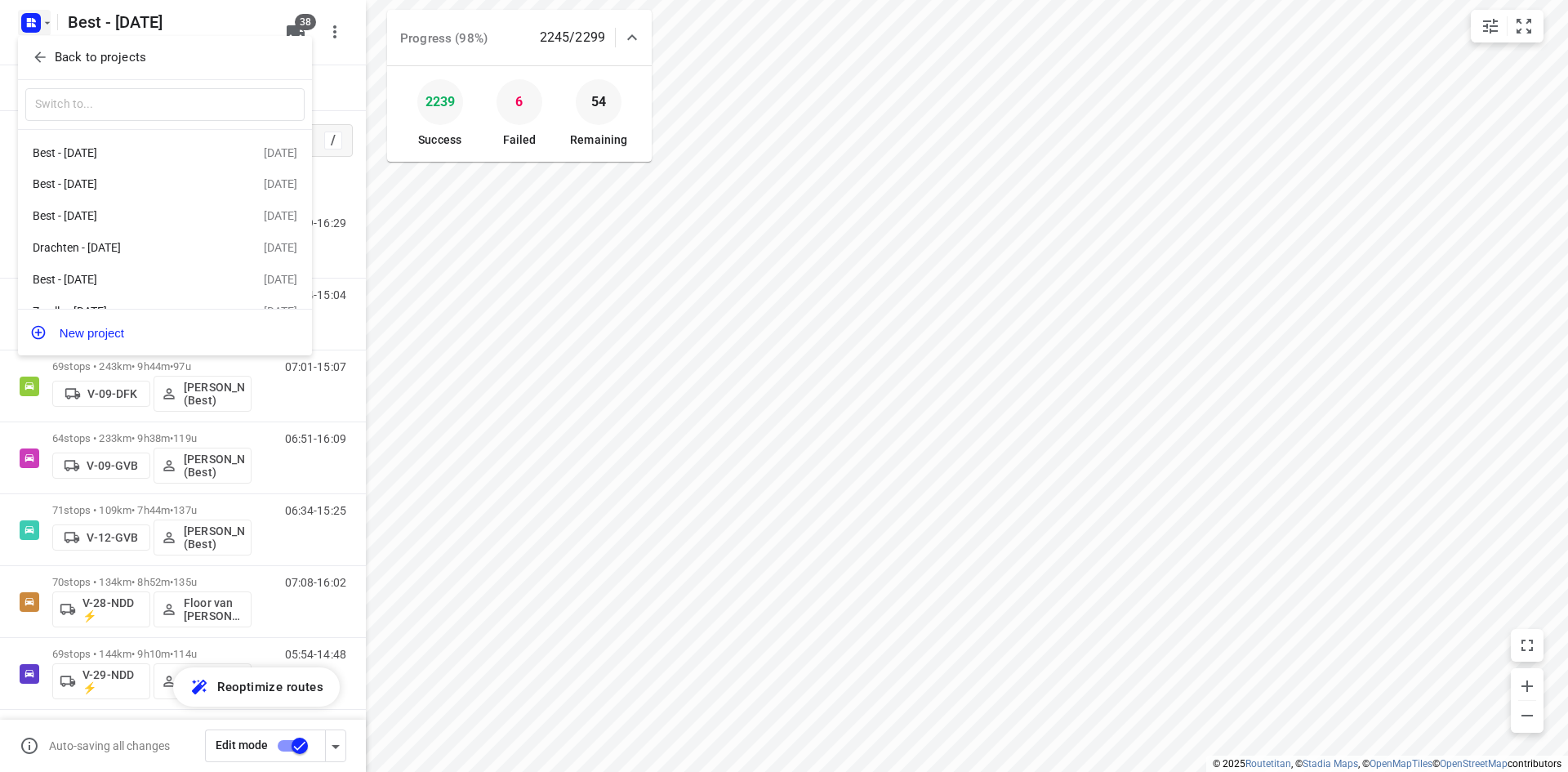
click at [36, 57] on icon "button" at bounding box center [40, 57] width 11 height 11
